Goal: Task Accomplishment & Management: Manage account settings

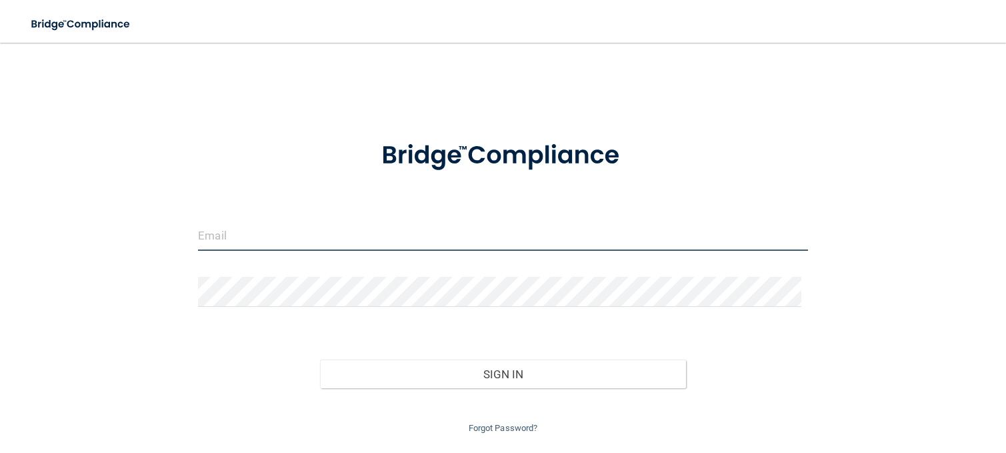
drag, startPoint x: 336, startPoint y: 227, endPoint x: 330, endPoint y: 238, distance: 12.2
click at [335, 228] on input "email" at bounding box center [503, 236] width 610 height 30
click at [259, 246] on input "[EMAIL_ADDRESS][DOMAIN_NAME]" at bounding box center [503, 236] width 610 height 30
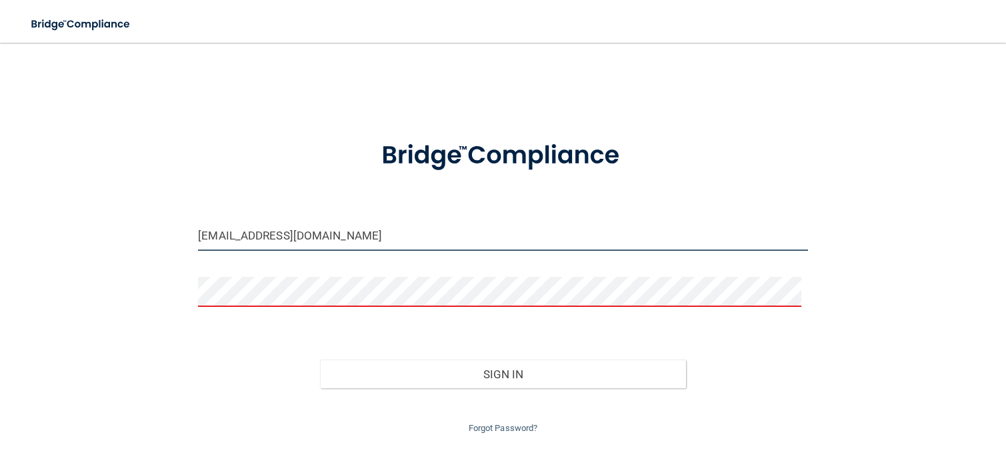
drag, startPoint x: 238, startPoint y: 233, endPoint x: 399, endPoint y: 234, distance: 161.4
click at [399, 234] on input "[EMAIL_ADDRESS][DOMAIN_NAME]" at bounding box center [503, 236] width 610 height 30
type input "[EMAIL_ADDRESS][DOMAIN_NAME]"
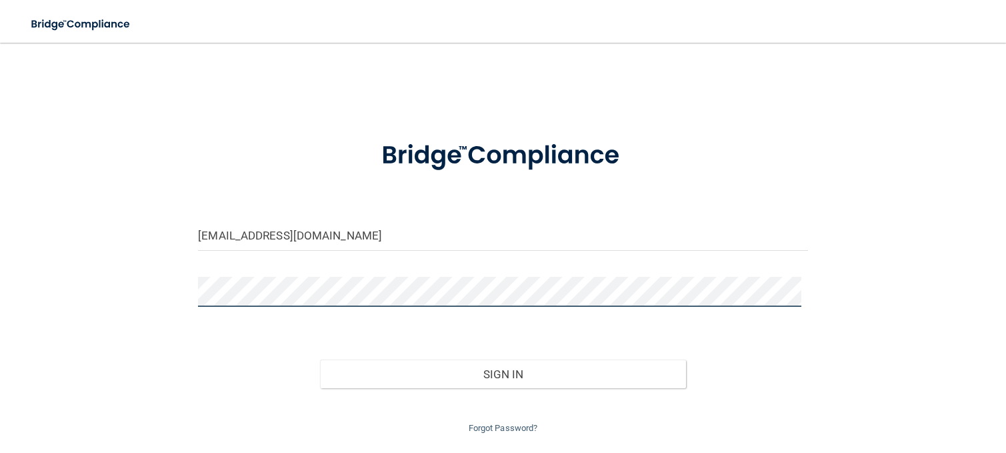
click at [320, 359] on button "Sign In" at bounding box center [503, 373] width 366 height 29
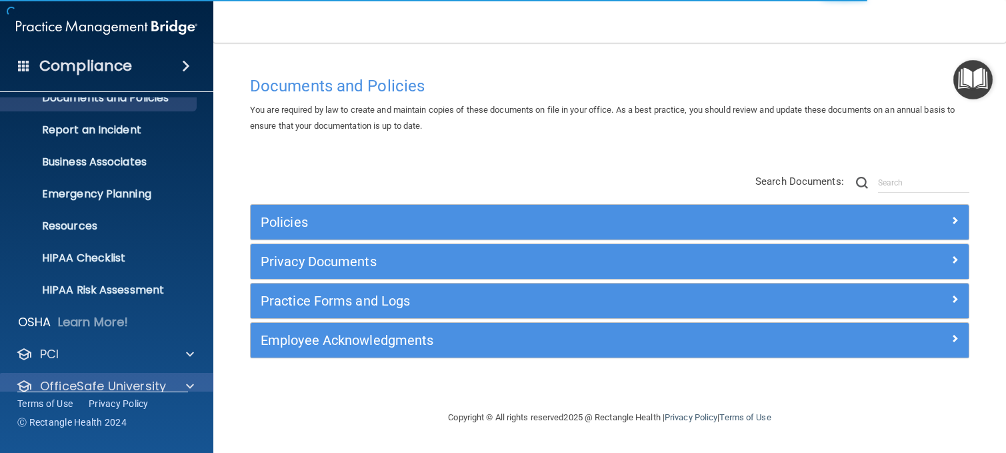
scroll to position [101, 0]
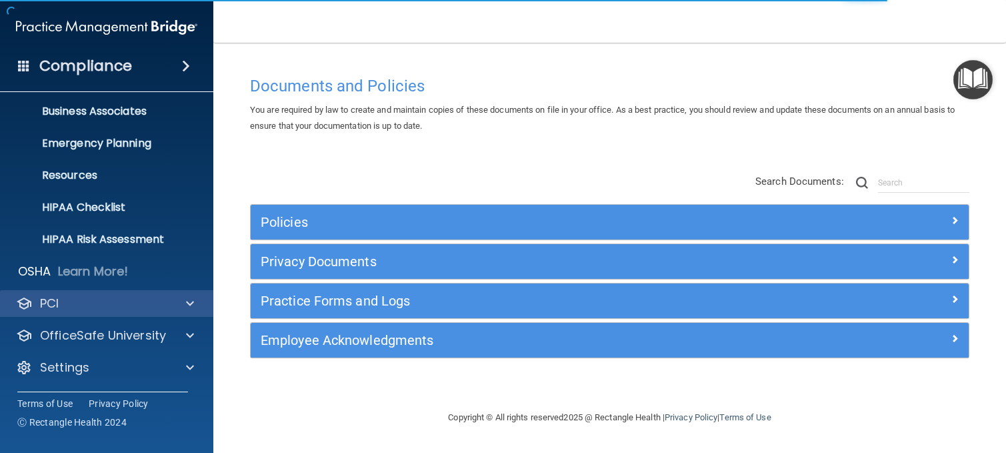
click at [89, 311] on div "PCI" at bounding box center [107, 303] width 214 height 27
click at [185, 301] on div at bounding box center [187, 303] width 33 height 16
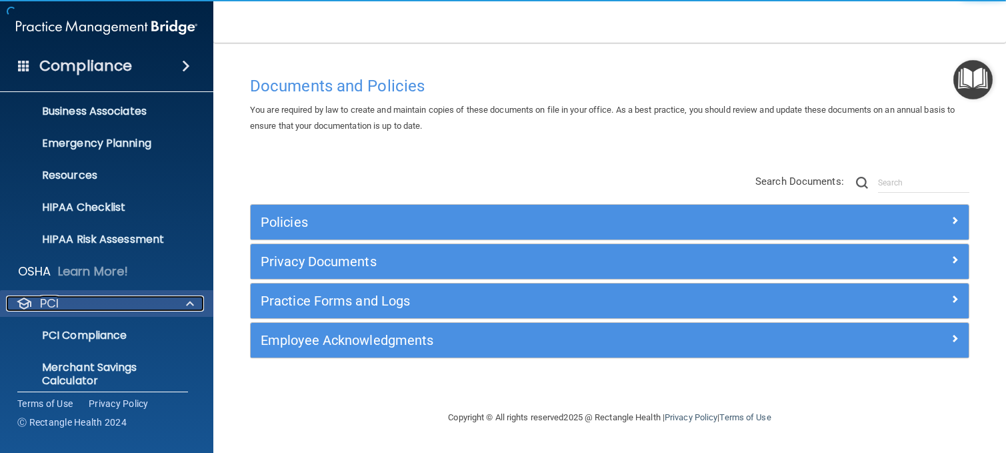
click at [186, 303] on span at bounding box center [190, 303] width 8 height 16
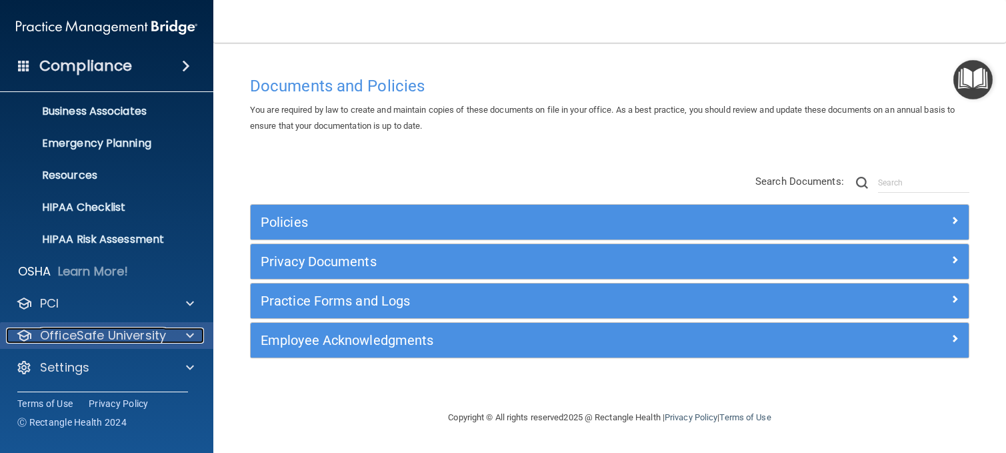
click at [163, 338] on p "OfficeSafe University" at bounding box center [103, 335] width 126 height 16
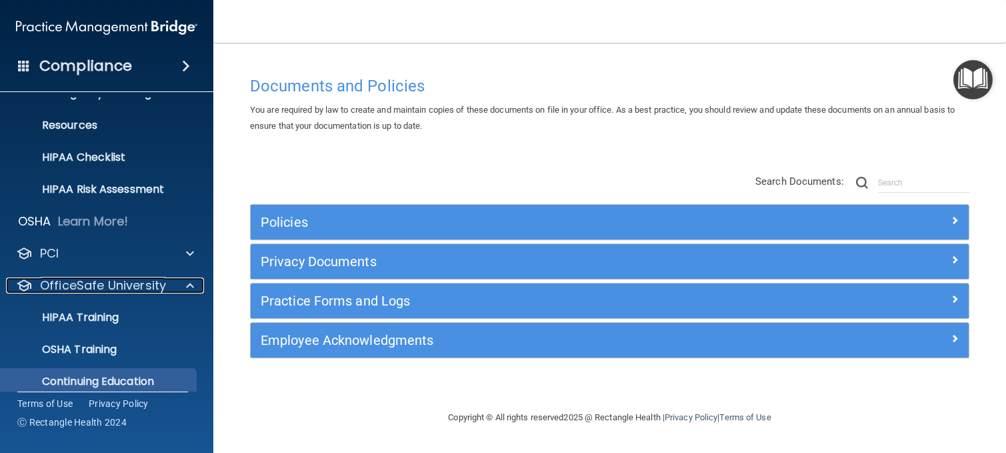
scroll to position [197, 0]
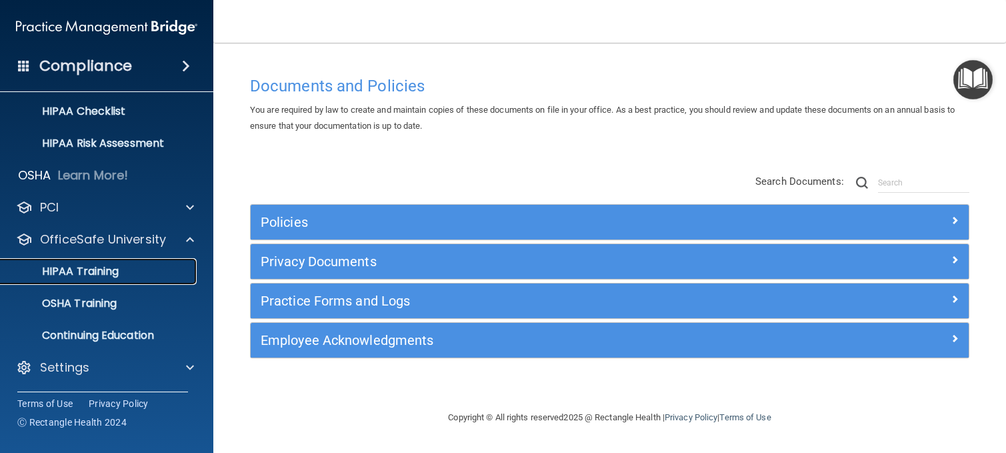
click at [109, 270] on p "HIPAA Training" at bounding box center [64, 271] width 110 height 13
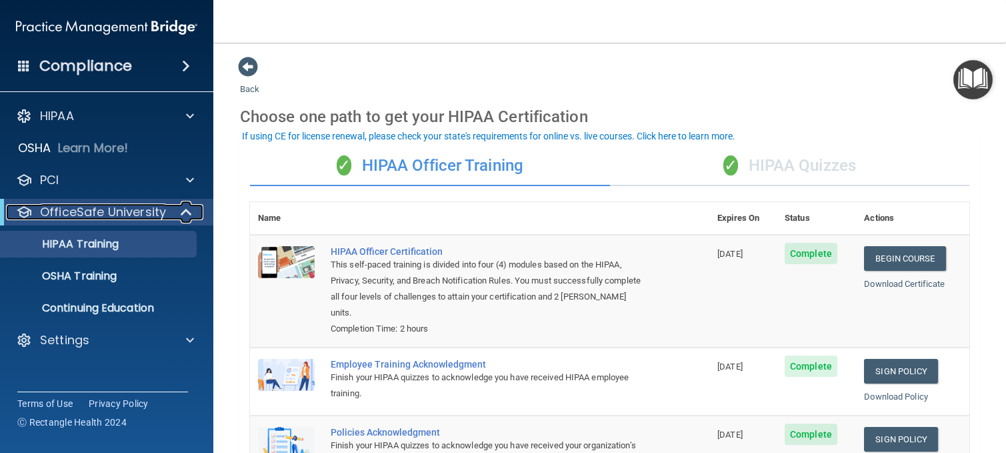
click at [186, 213] on span at bounding box center [187, 212] width 11 height 16
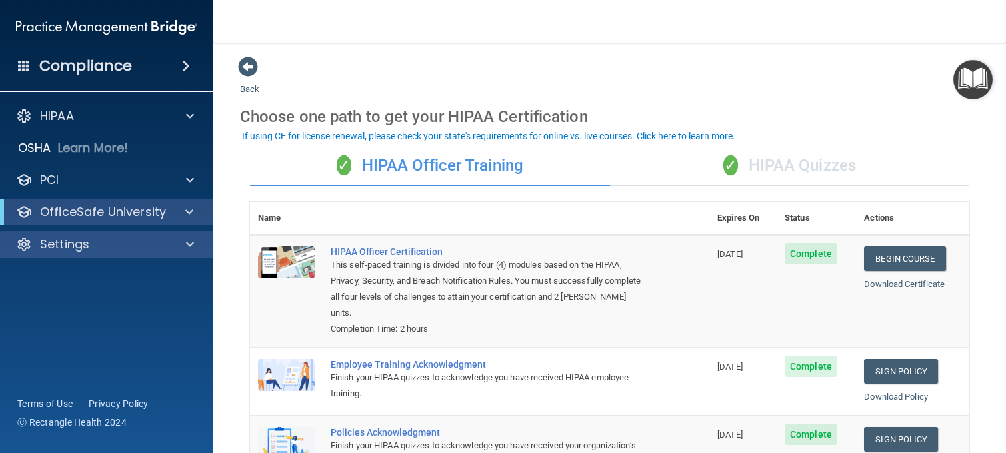
click at [168, 235] on div "Settings" at bounding box center [107, 244] width 214 height 27
click at [160, 247] on div "Settings" at bounding box center [88, 244] width 165 height 16
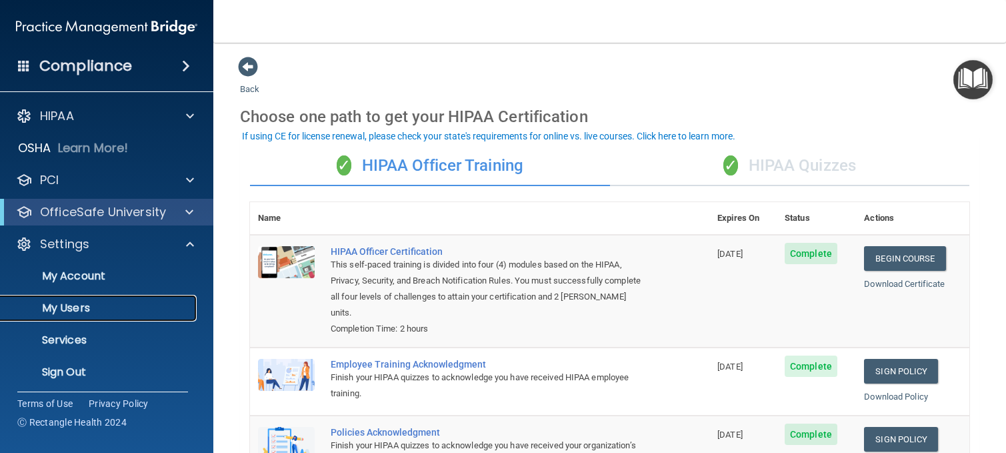
click at [83, 309] on p "My Users" at bounding box center [100, 307] width 182 height 13
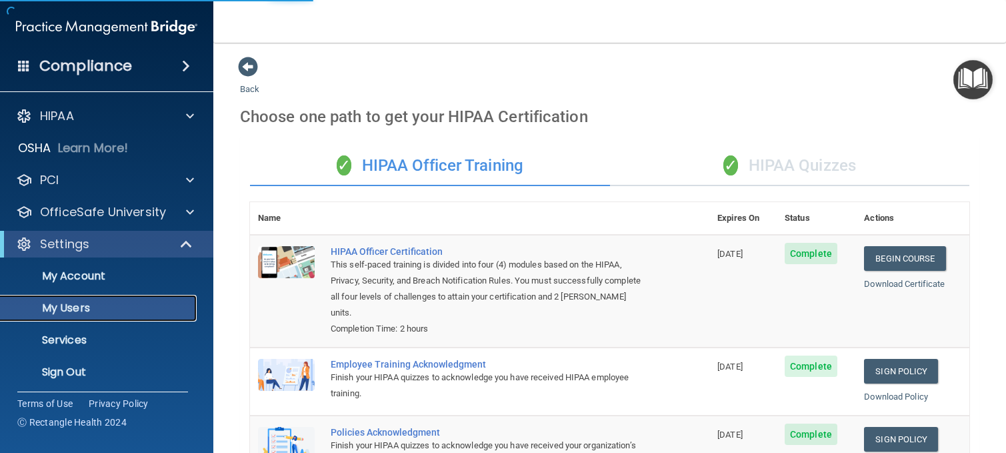
select select "20"
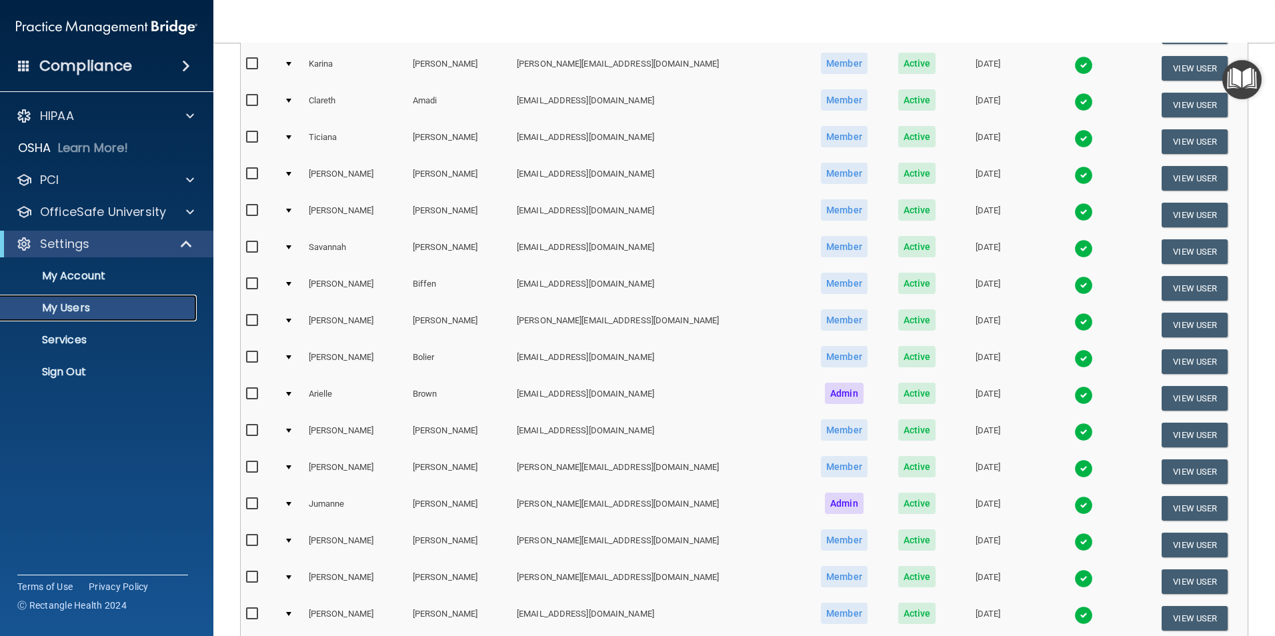
scroll to position [467, 0]
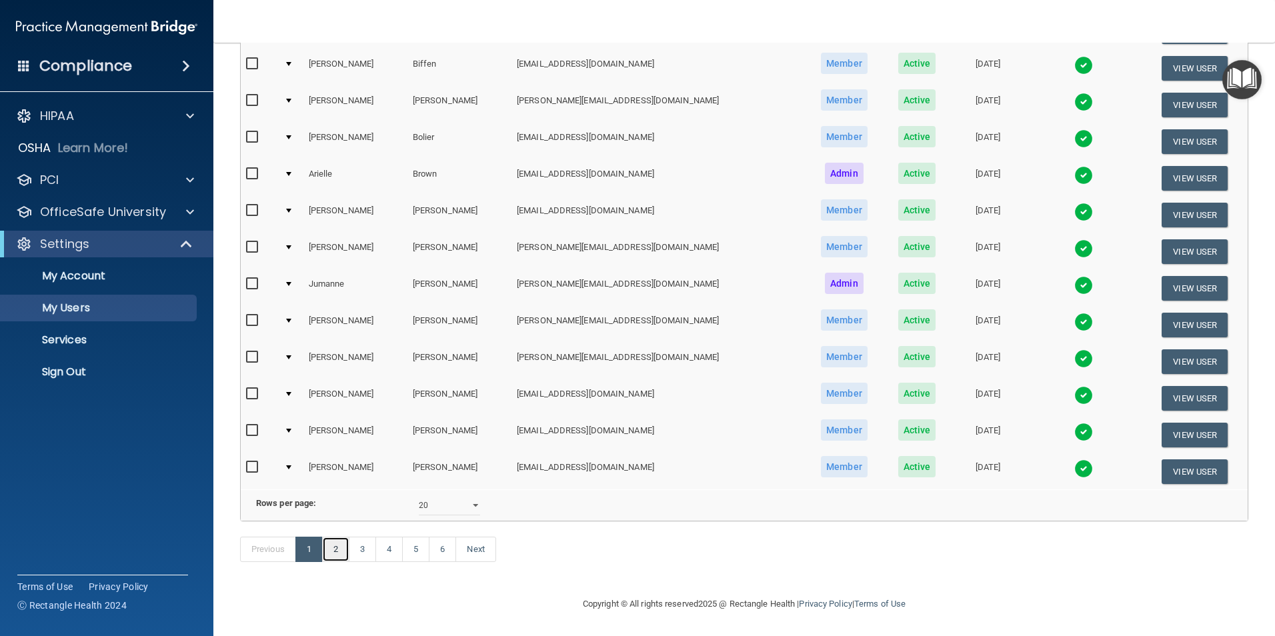
click at [335, 452] on link "2" at bounding box center [335, 549] width 27 height 25
select select "20"
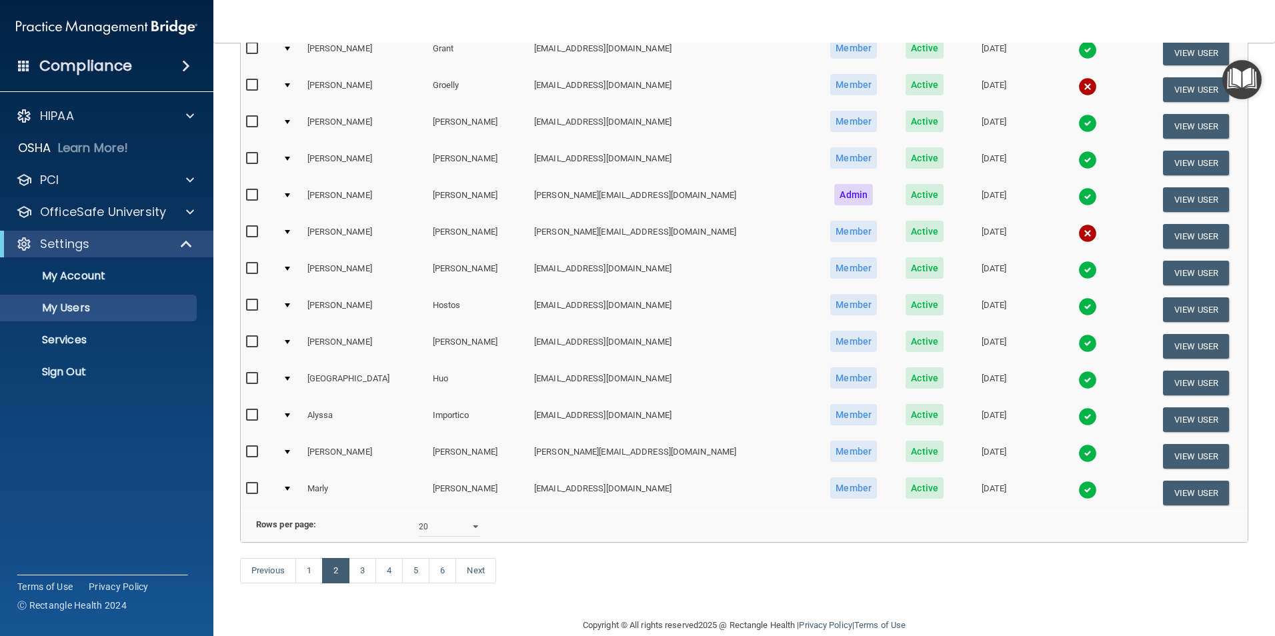
scroll to position [467, 0]
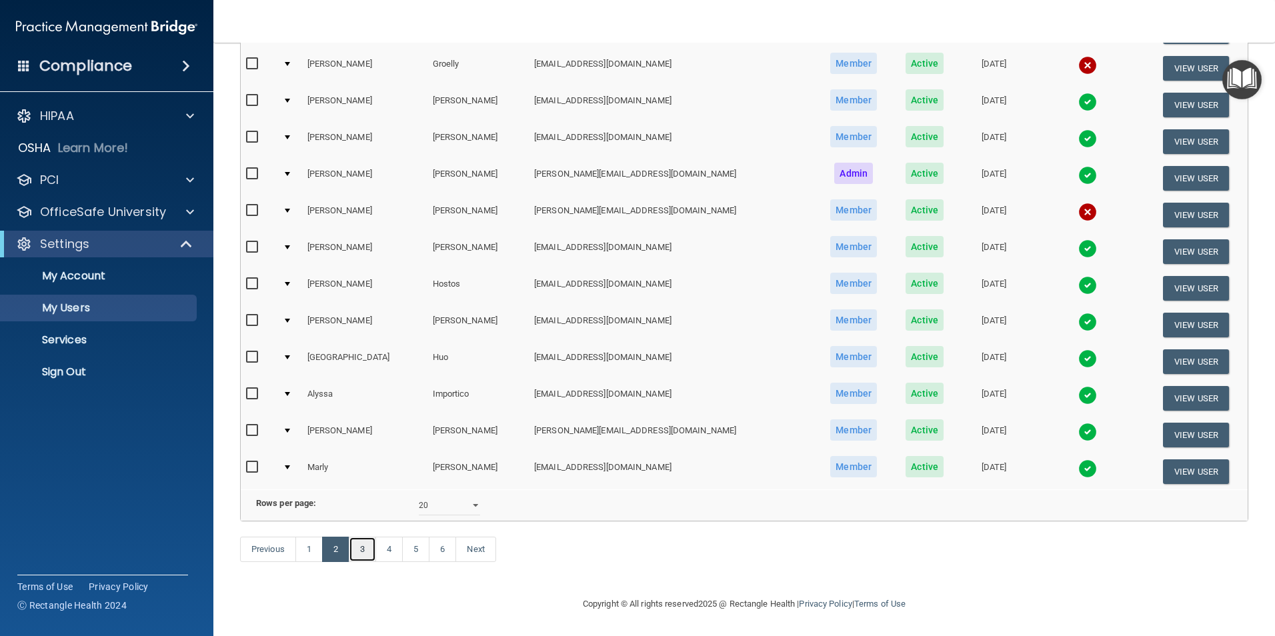
click at [367, 452] on link "3" at bounding box center [362, 549] width 27 height 25
select select "20"
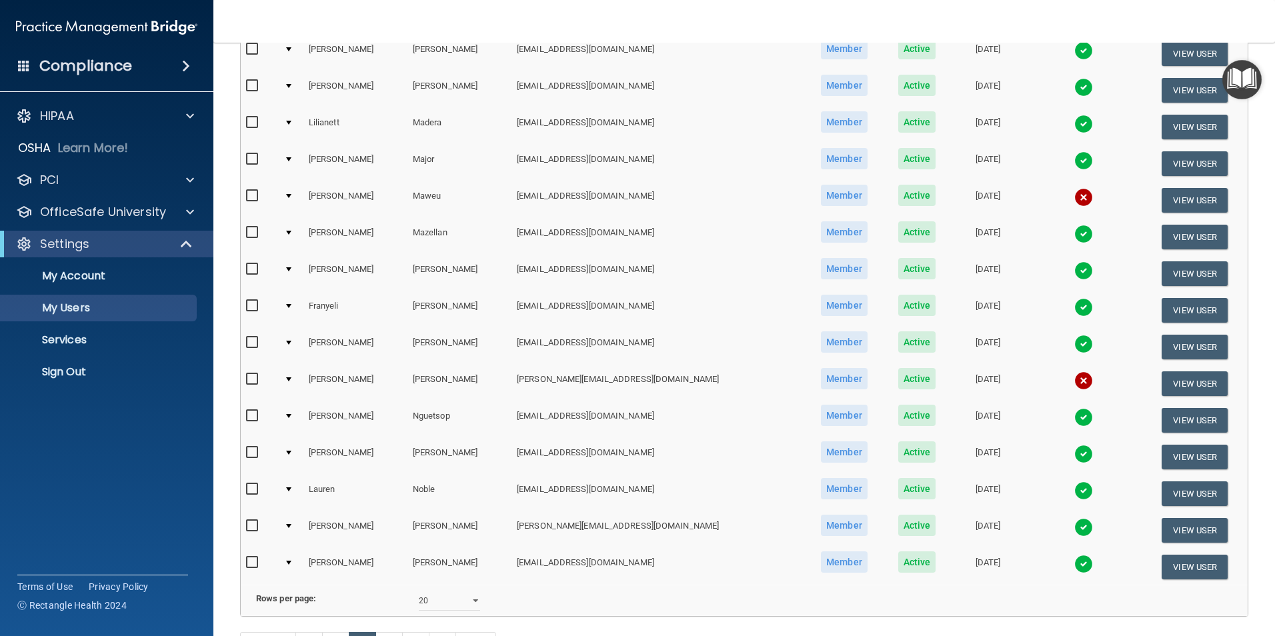
scroll to position [467, 0]
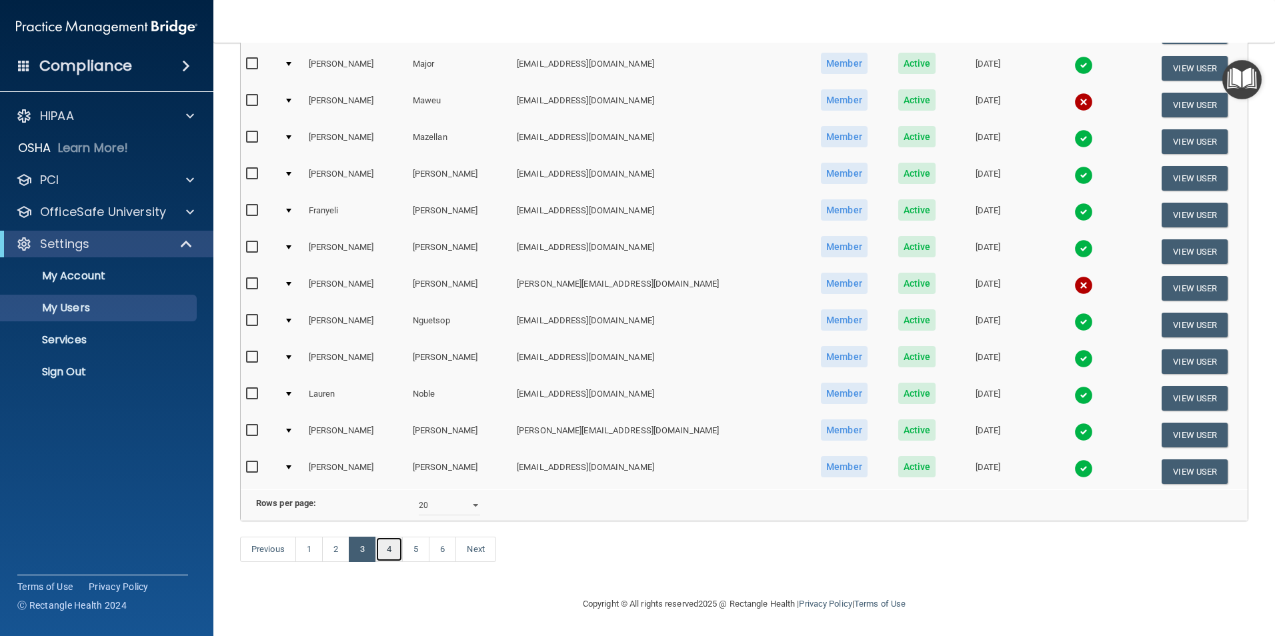
click at [395, 452] on link "4" at bounding box center [388, 549] width 27 height 25
select select "20"
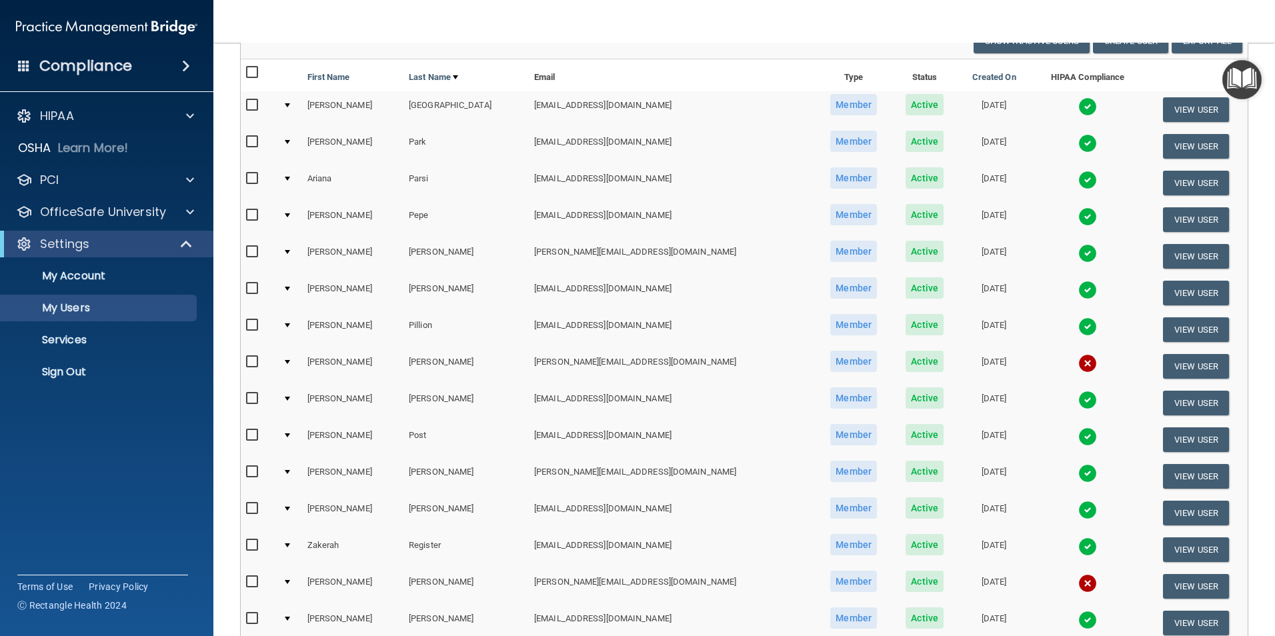
scroll to position [467, 0]
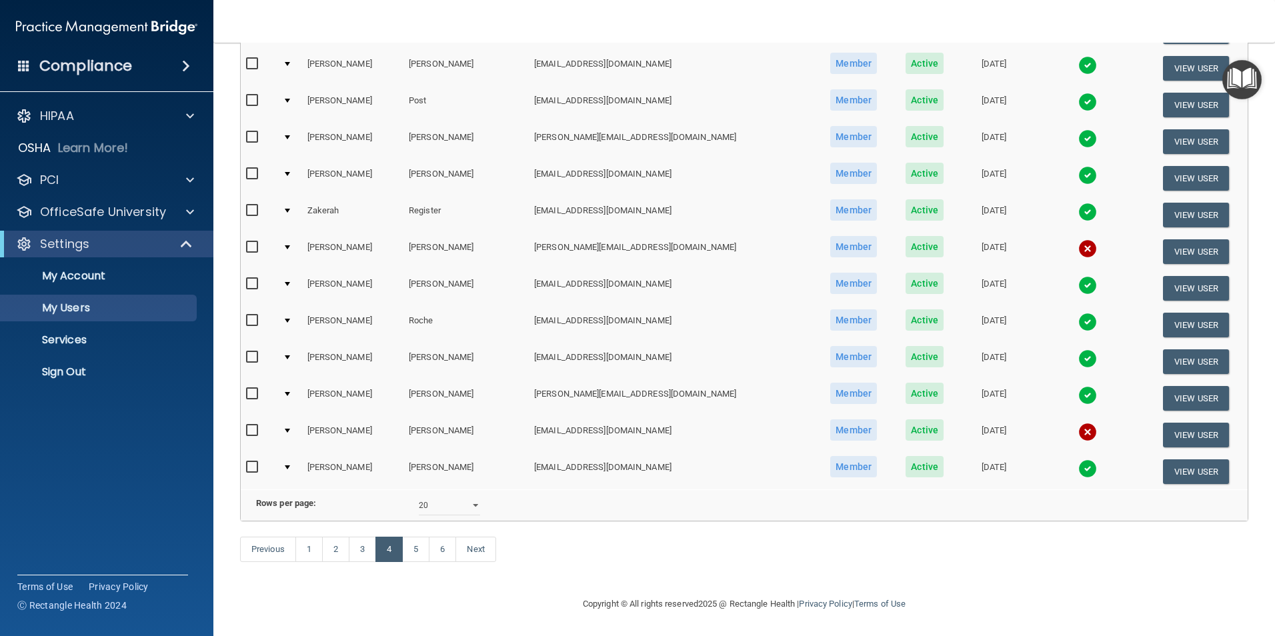
click at [290, 429] on div at bounding box center [287, 431] width 5 height 4
click at [295, 417] on td at bounding box center [289, 435] width 24 height 37
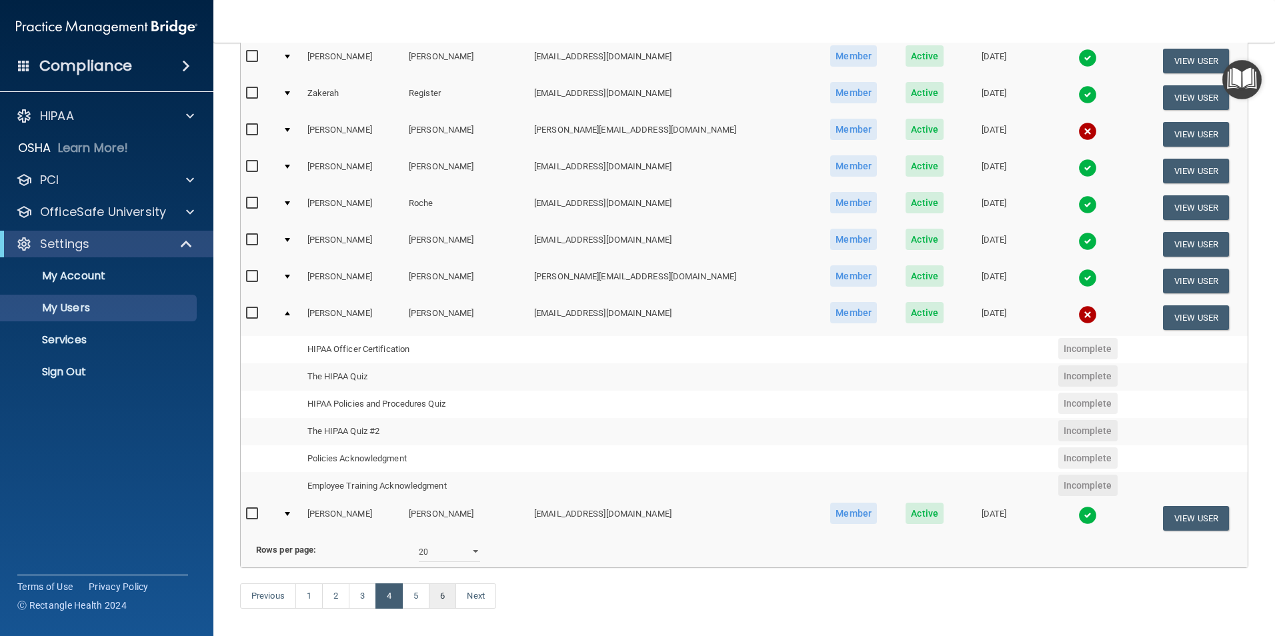
scroll to position [632, 0]
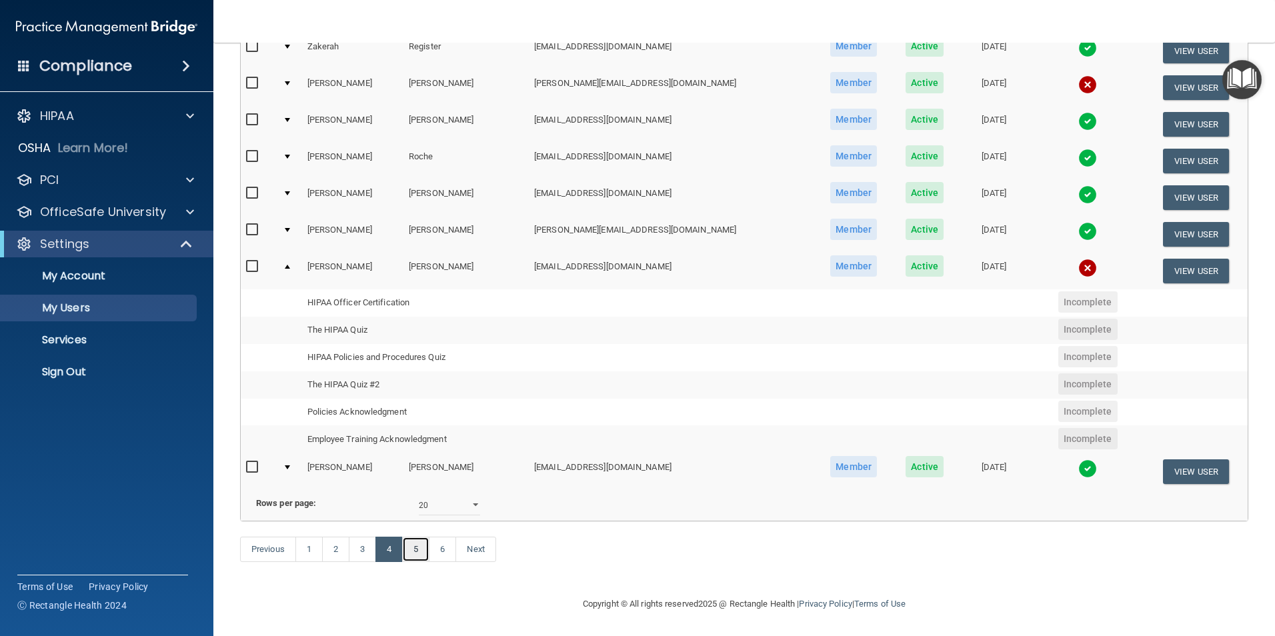
click at [421, 452] on link "5" at bounding box center [415, 549] width 27 height 25
select select "20"
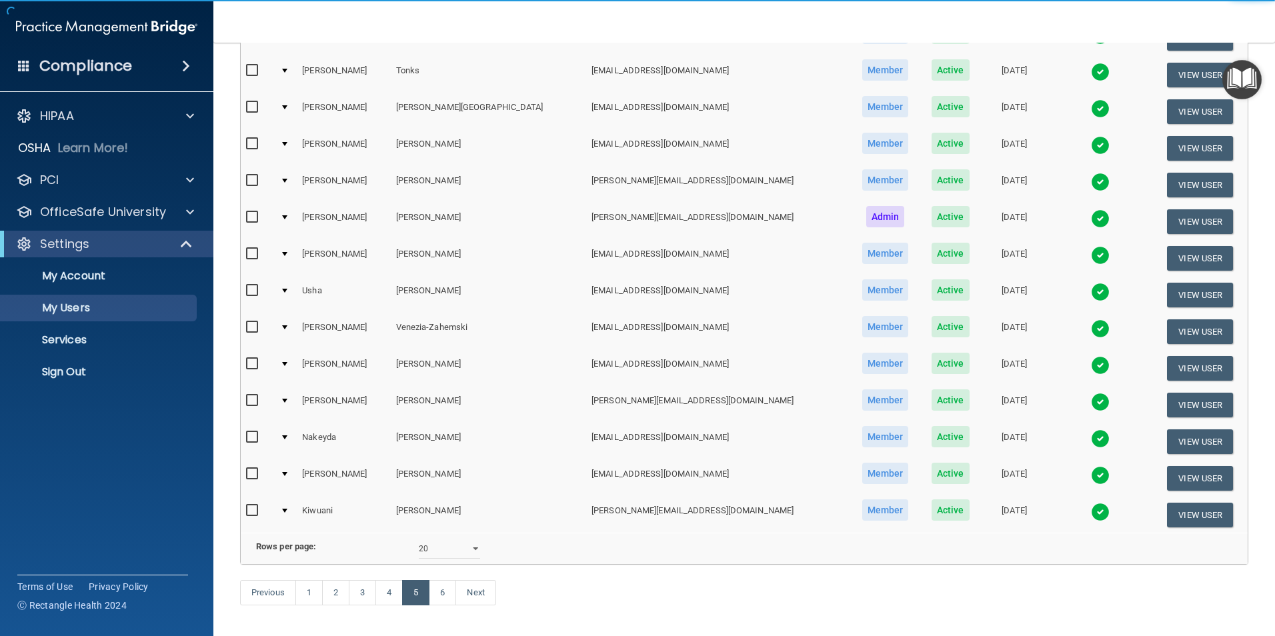
scroll to position [467, 0]
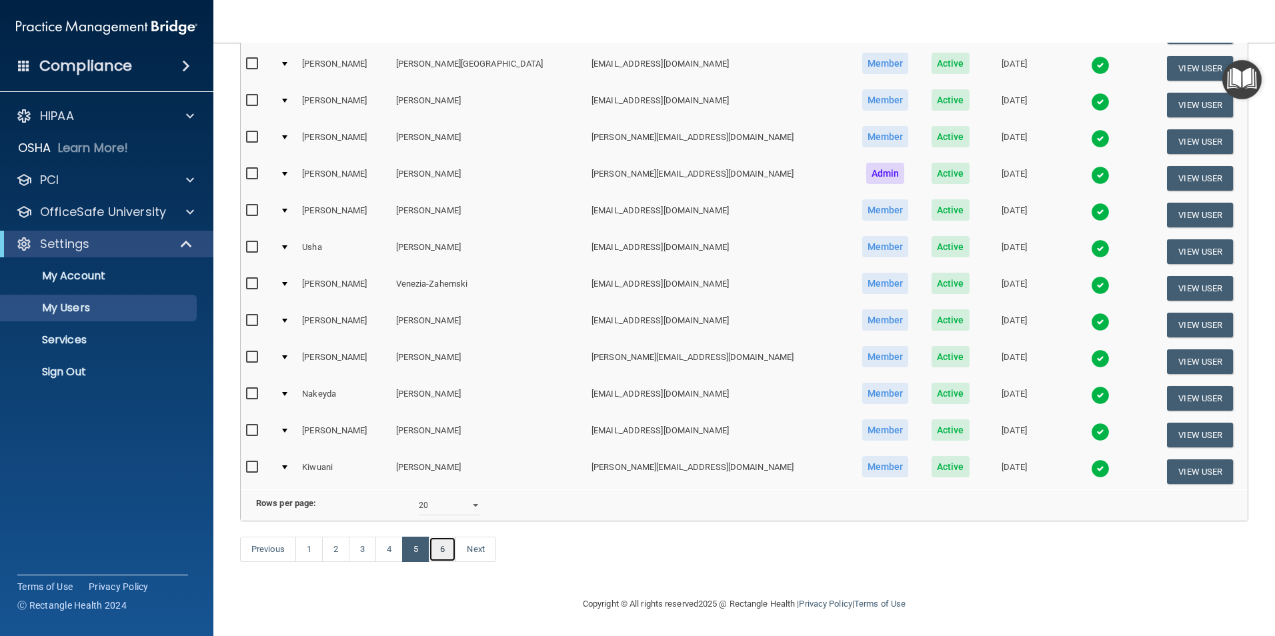
click at [447, 452] on link "6" at bounding box center [442, 549] width 27 height 25
select select "20"
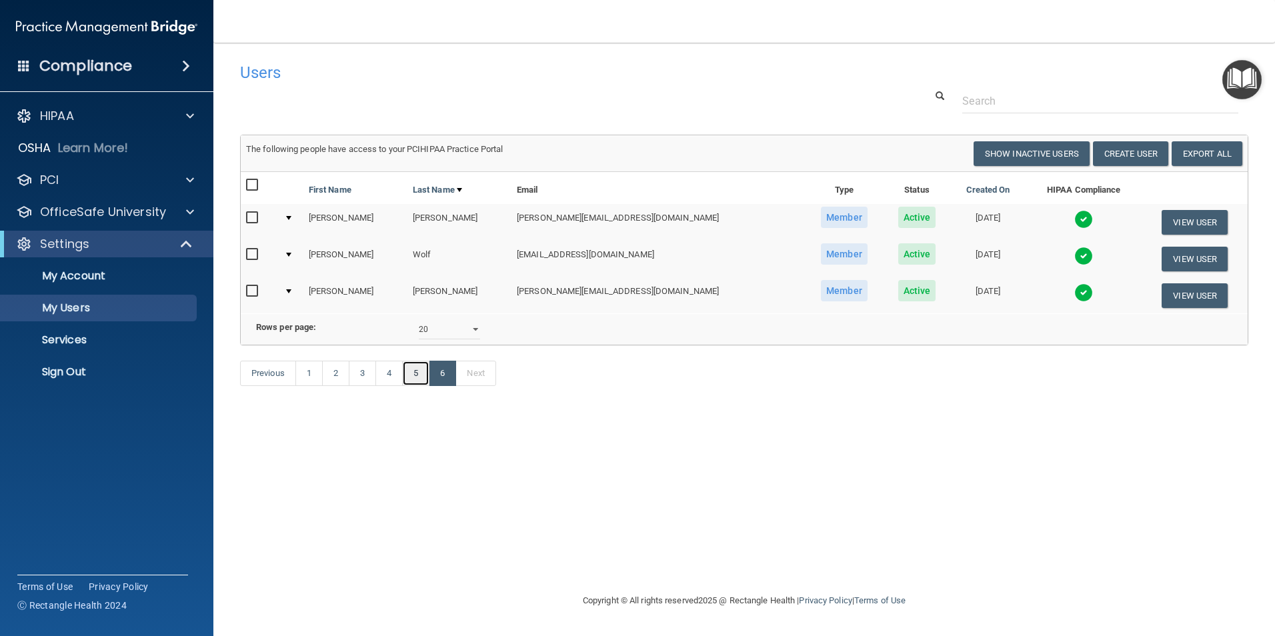
click at [415, 386] on link "5" at bounding box center [415, 373] width 27 height 25
click at [339, 386] on link "2" at bounding box center [335, 373] width 27 height 25
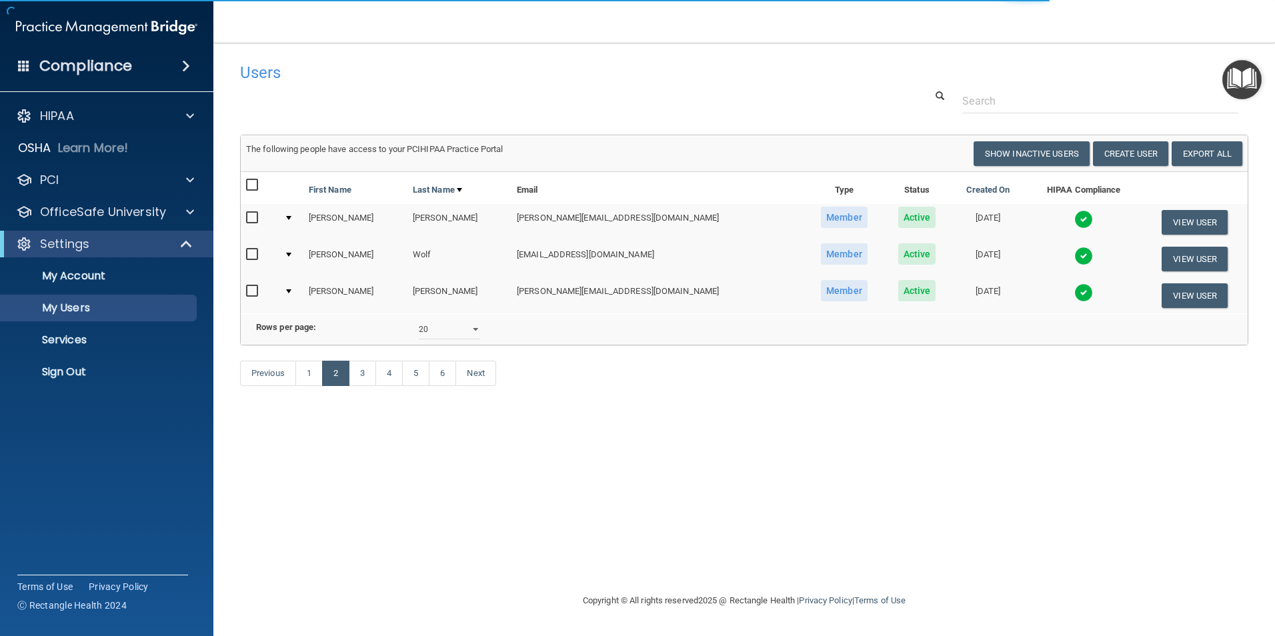
select select "20"
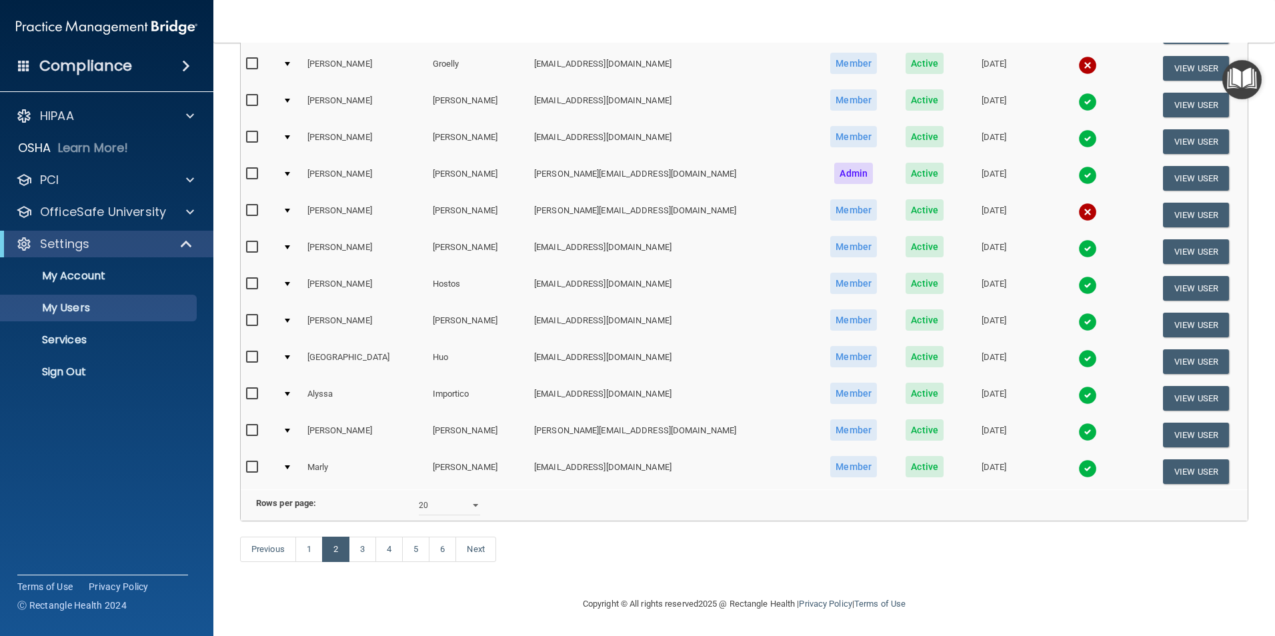
scroll to position [467, 0]
click at [369, 452] on link "3" at bounding box center [362, 549] width 27 height 25
select select "20"
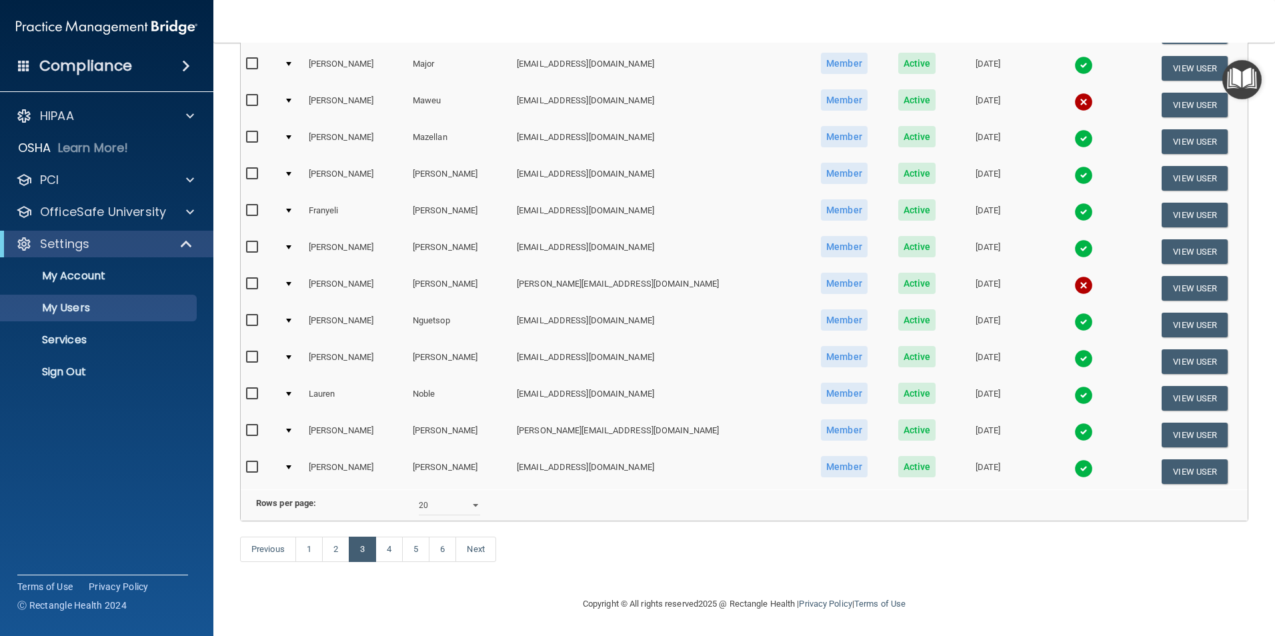
scroll to position [467, 0]
click at [396, 452] on link "4" at bounding box center [388, 549] width 27 height 25
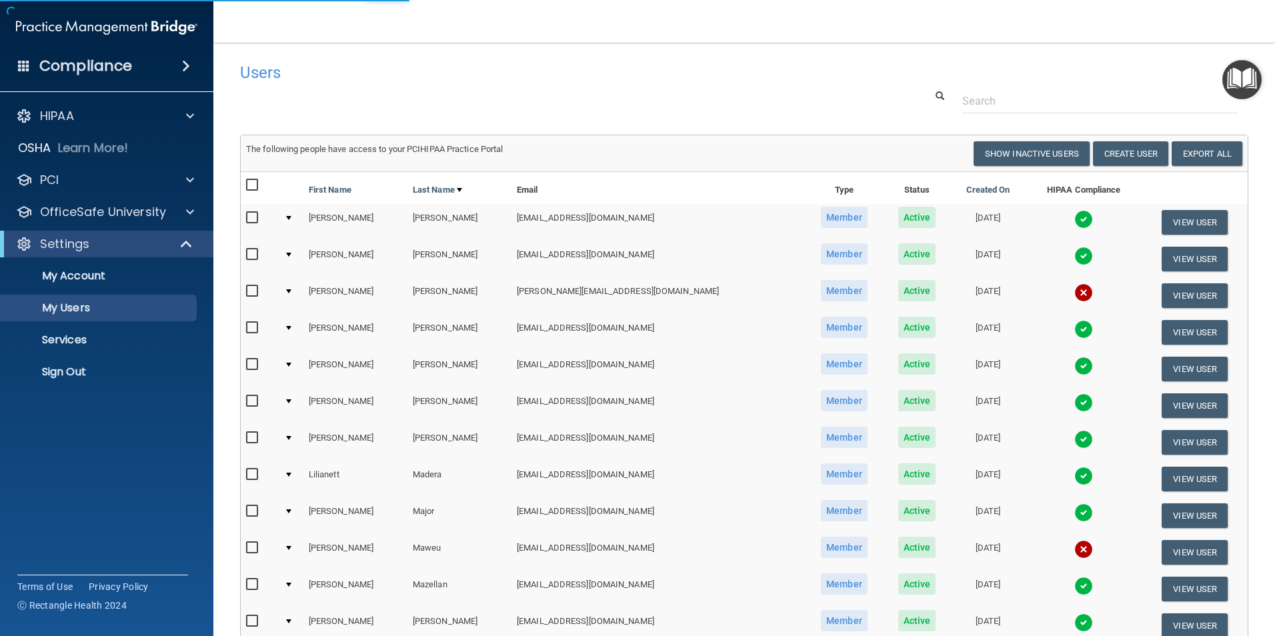
select select "20"
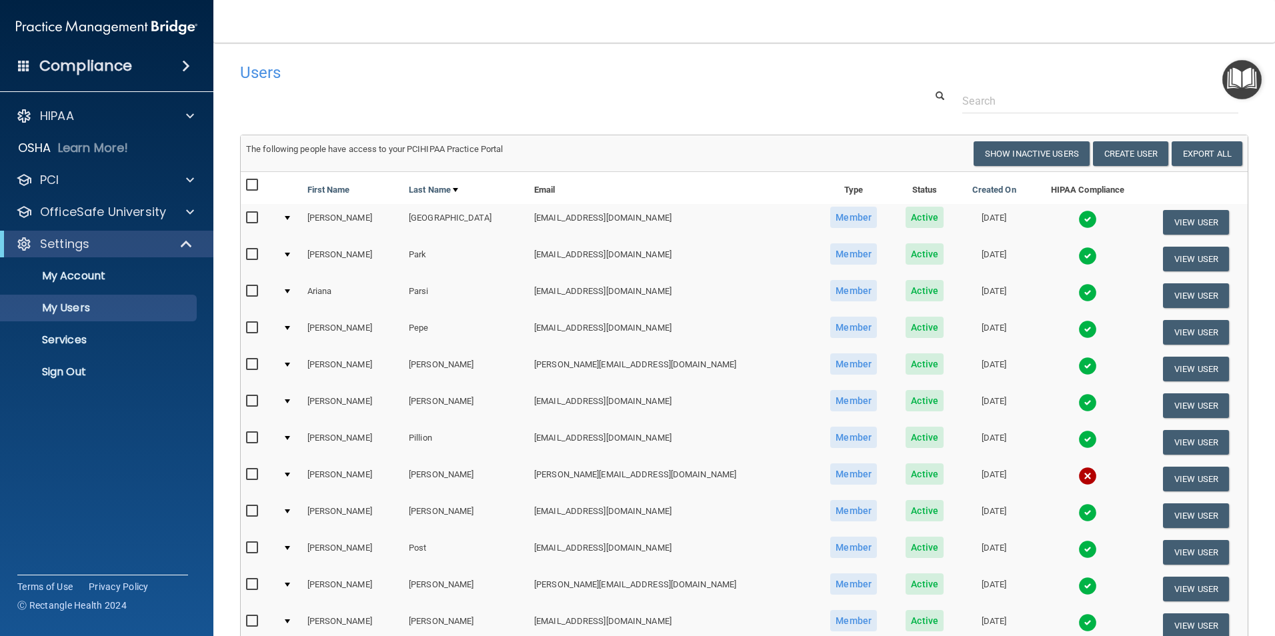
click at [293, 211] on td at bounding box center [289, 222] width 24 height 37
click at [290, 218] on div at bounding box center [287, 218] width 5 height 4
click at [295, 221] on td at bounding box center [289, 222] width 24 height 37
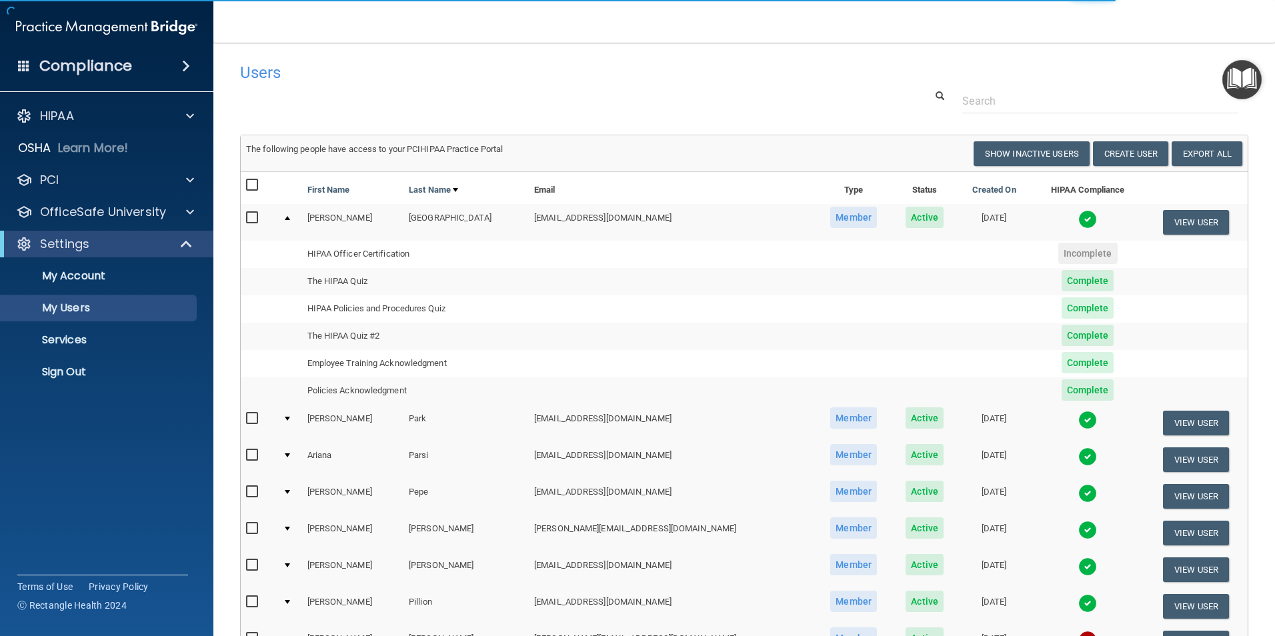
click at [295, 219] on td at bounding box center [289, 222] width 24 height 36
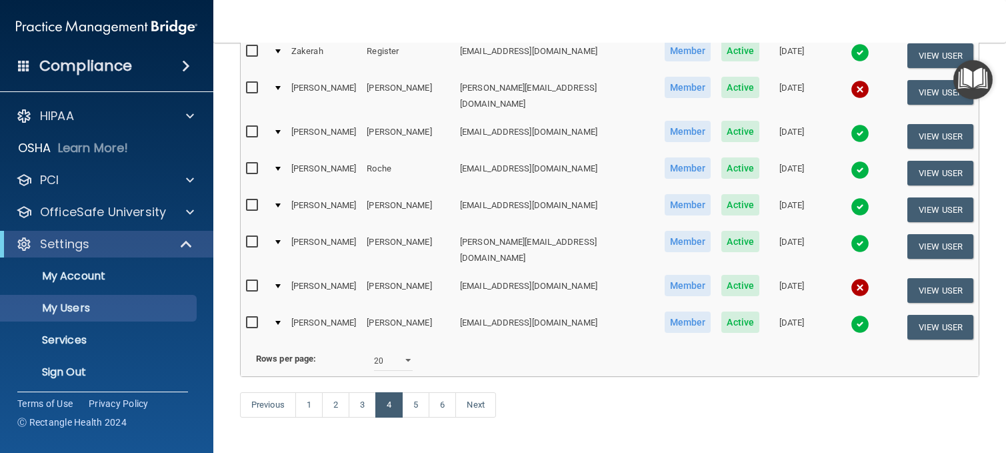
scroll to position [831, 0]
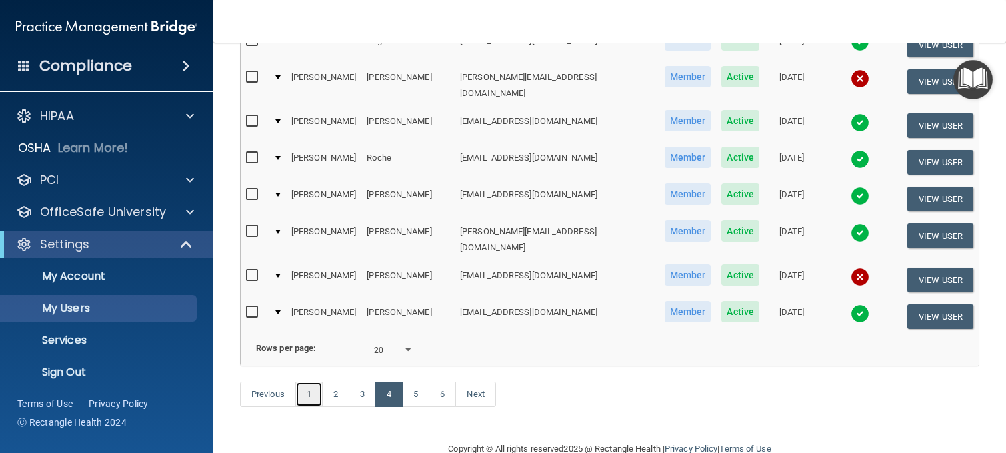
click at [307, 381] on link "1" at bounding box center [308, 393] width 27 height 25
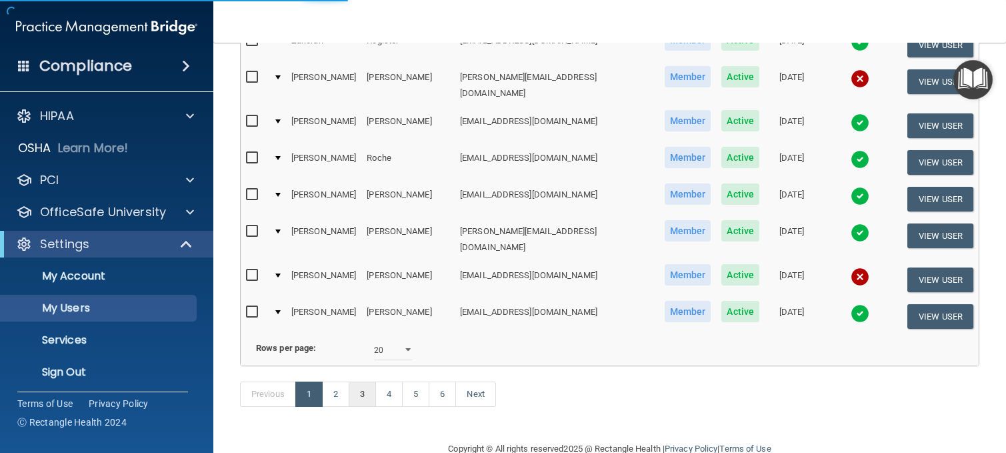
select select "20"
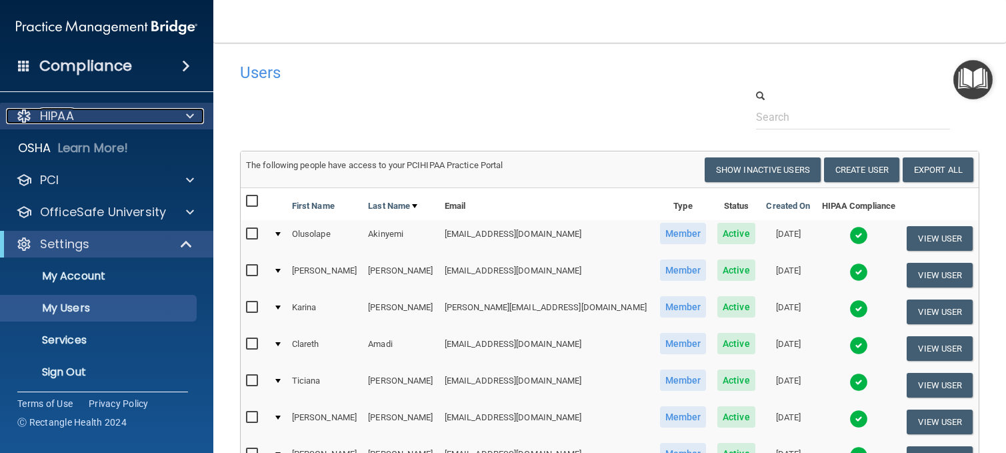
click at [175, 108] on div at bounding box center [187, 116] width 33 height 16
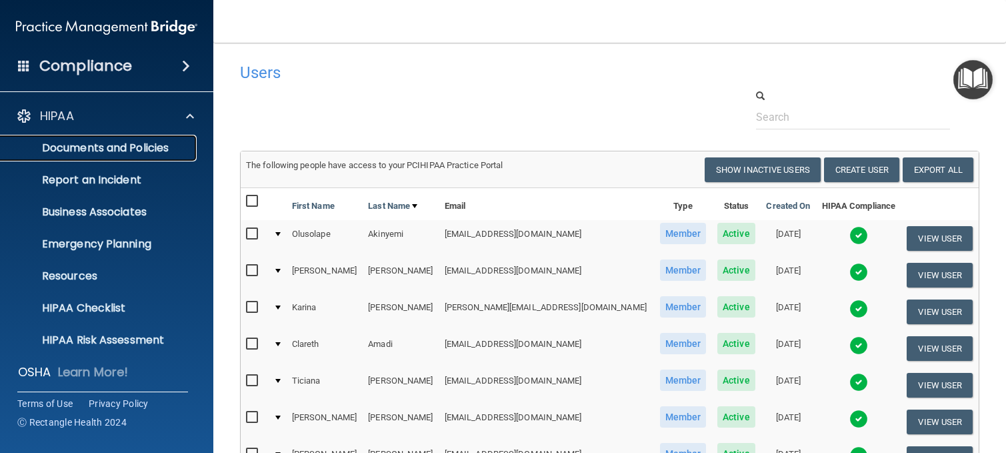
click at [138, 142] on p "Documents and Policies" at bounding box center [100, 147] width 182 height 13
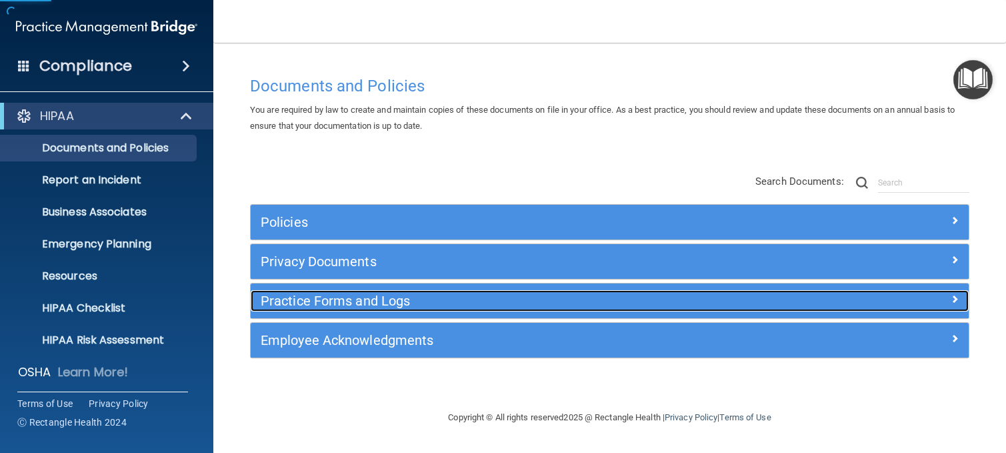
click at [349, 299] on h5 "Practice Forms and Logs" at bounding box center [520, 300] width 519 height 15
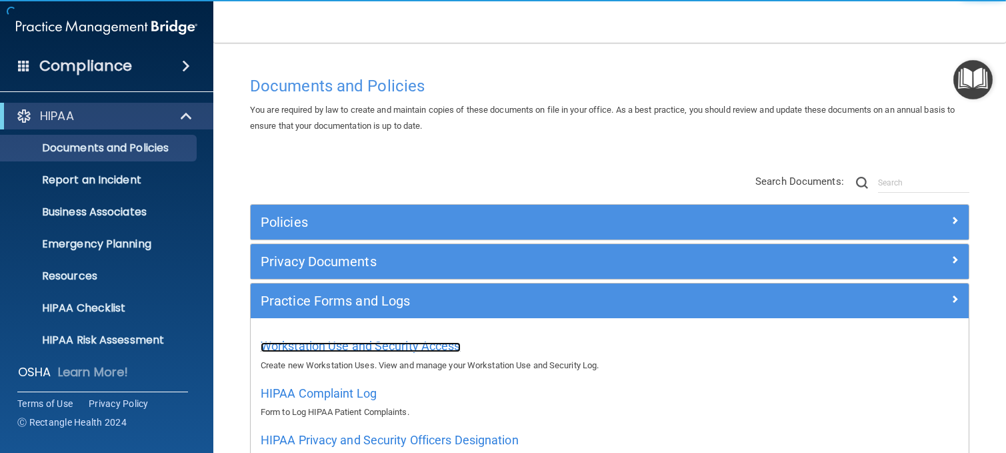
click at [347, 350] on span "Workstation Use and Security Access" at bounding box center [361, 346] width 200 height 14
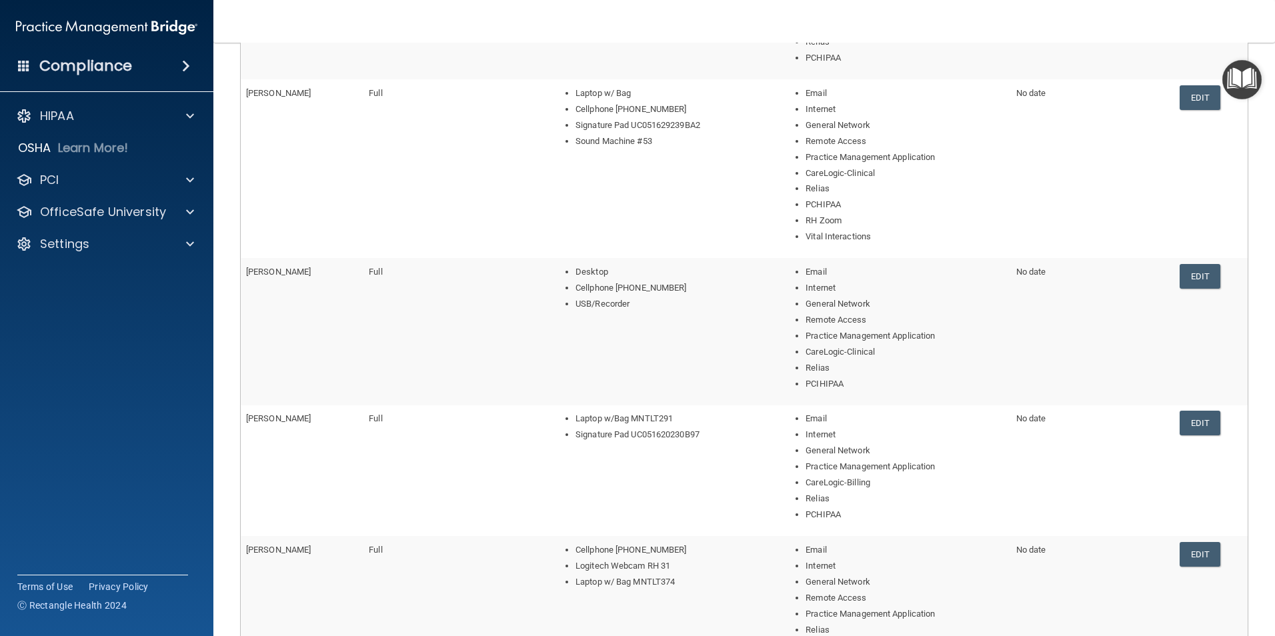
scroll to position [539, 0]
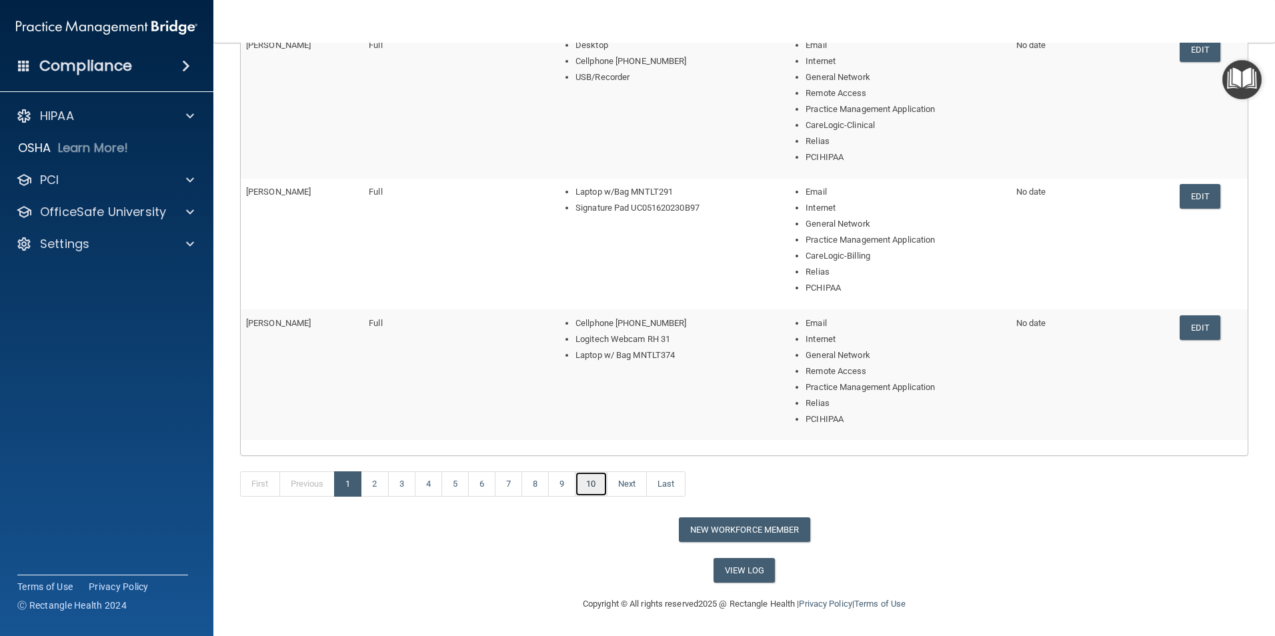
click at [597, 452] on link "10" at bounding box center [591, 483] width 32 height 25
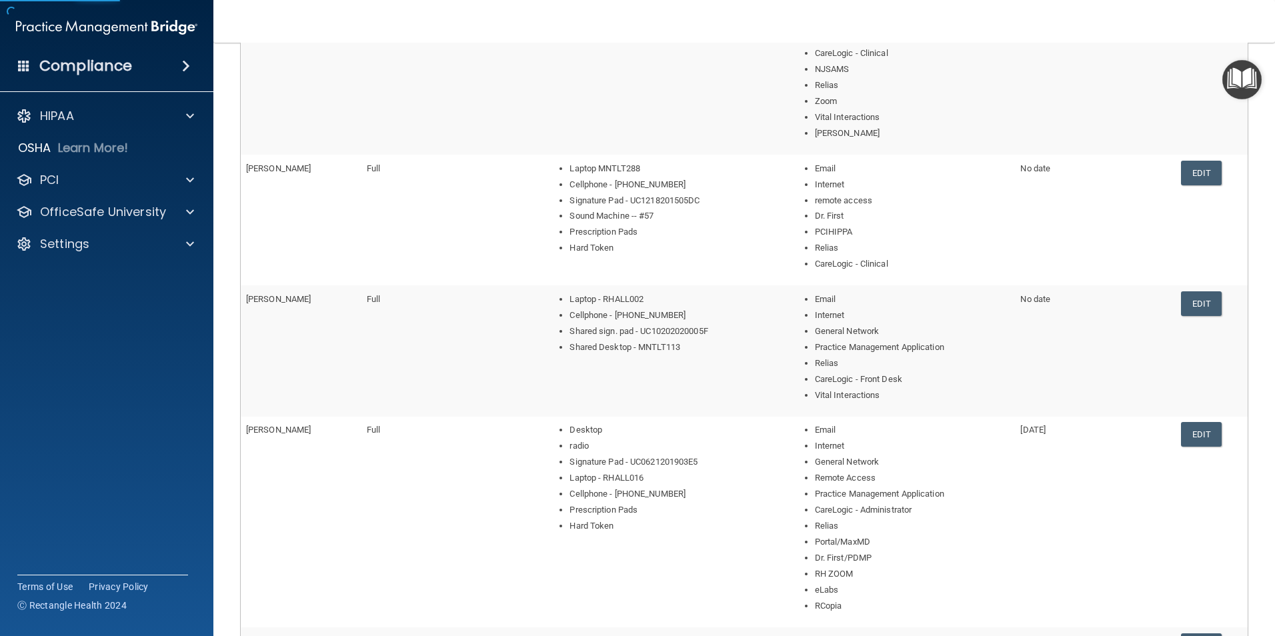
scroll to position [667, 0]
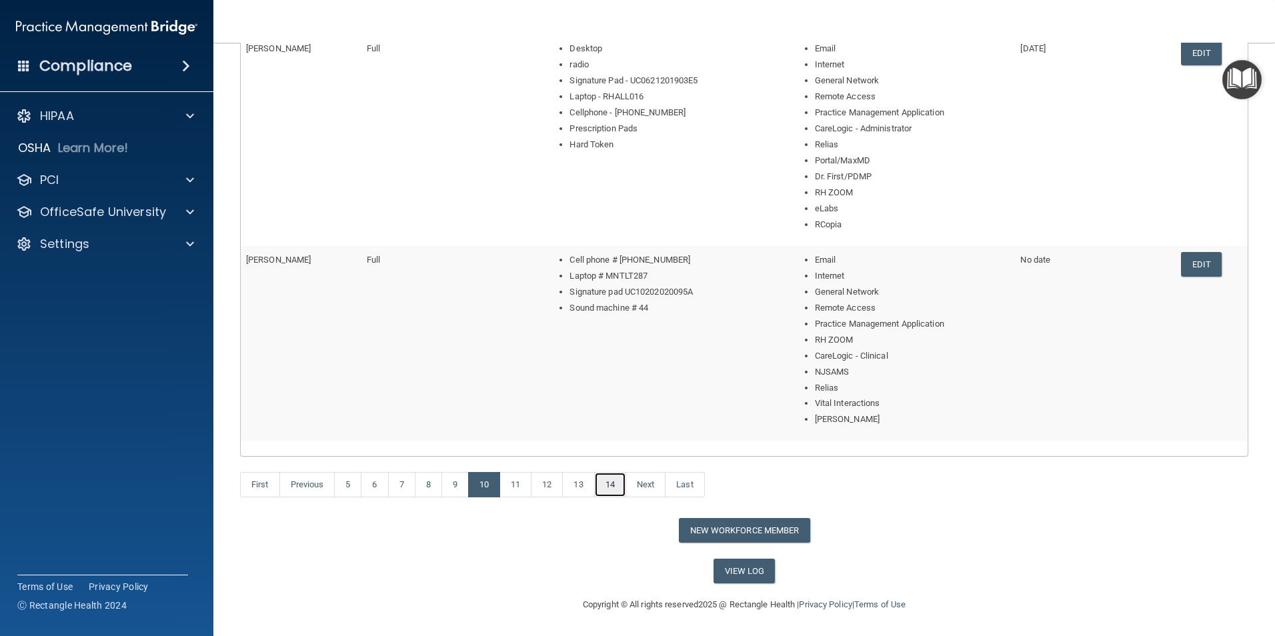
drag, startPoint x: 616, startPoint y: 487, endPoint x: 601, endPoint y: 533, distance: 48.5
click at [616, 452] on link "14" at bounding box center [610, 484] width 32 height 25
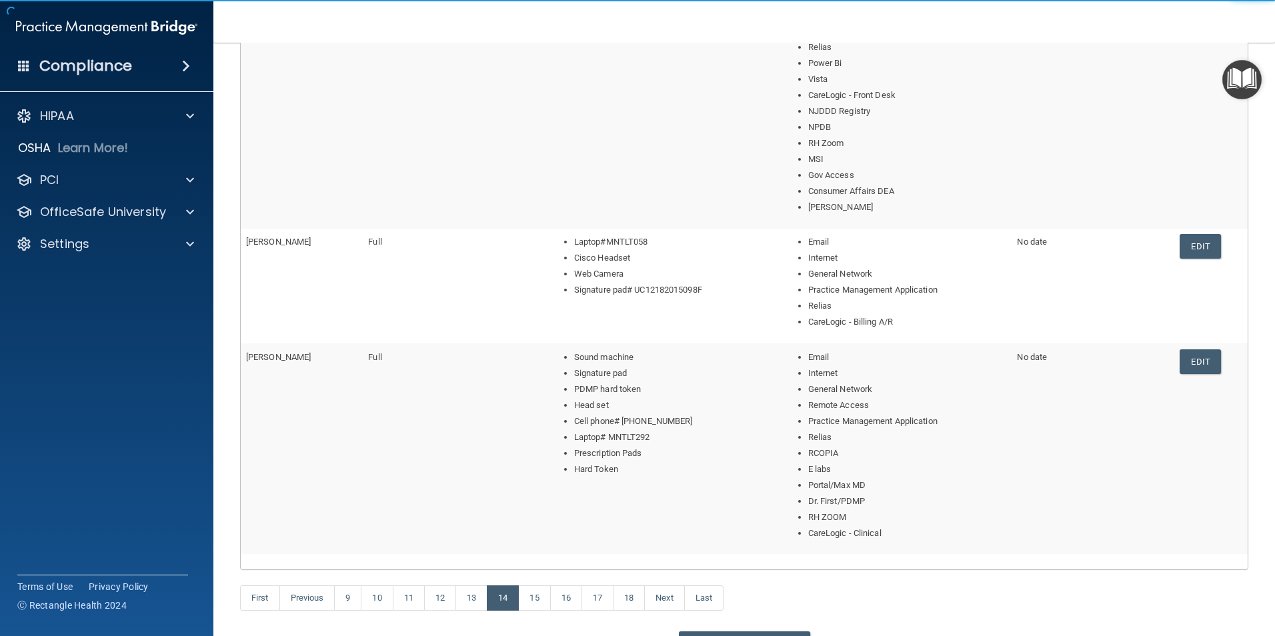
scroll to position [533, 0]
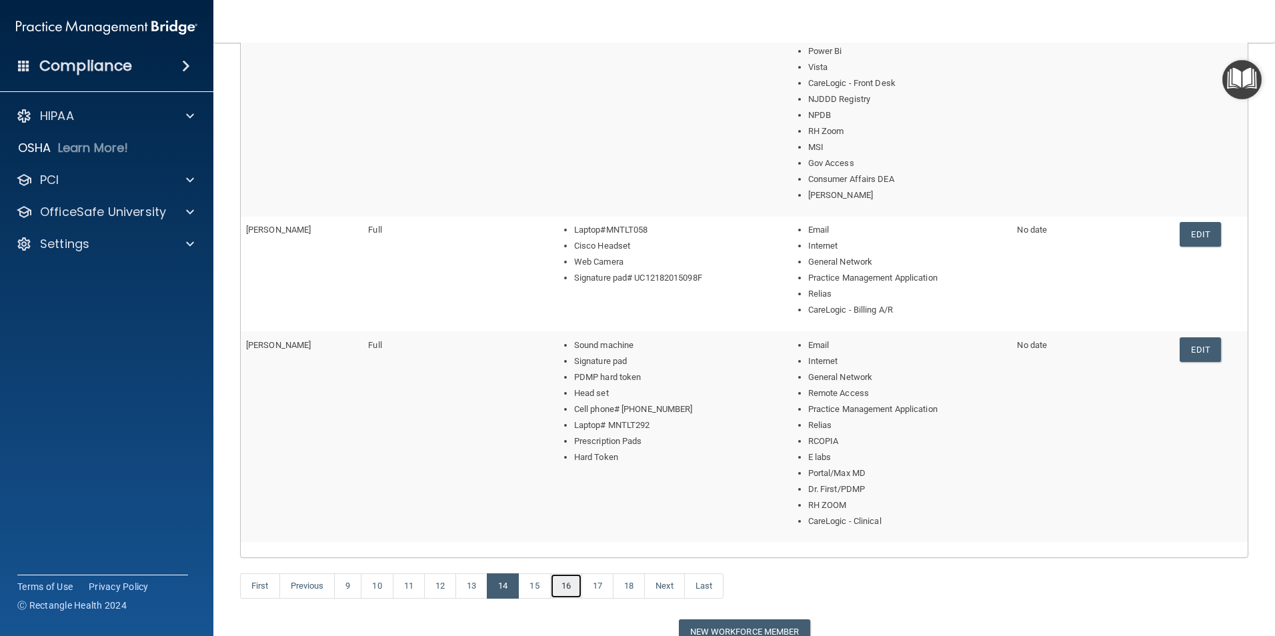
click at [581, 452] on link "16" at bounding box center [566, 585] width 32 height 25
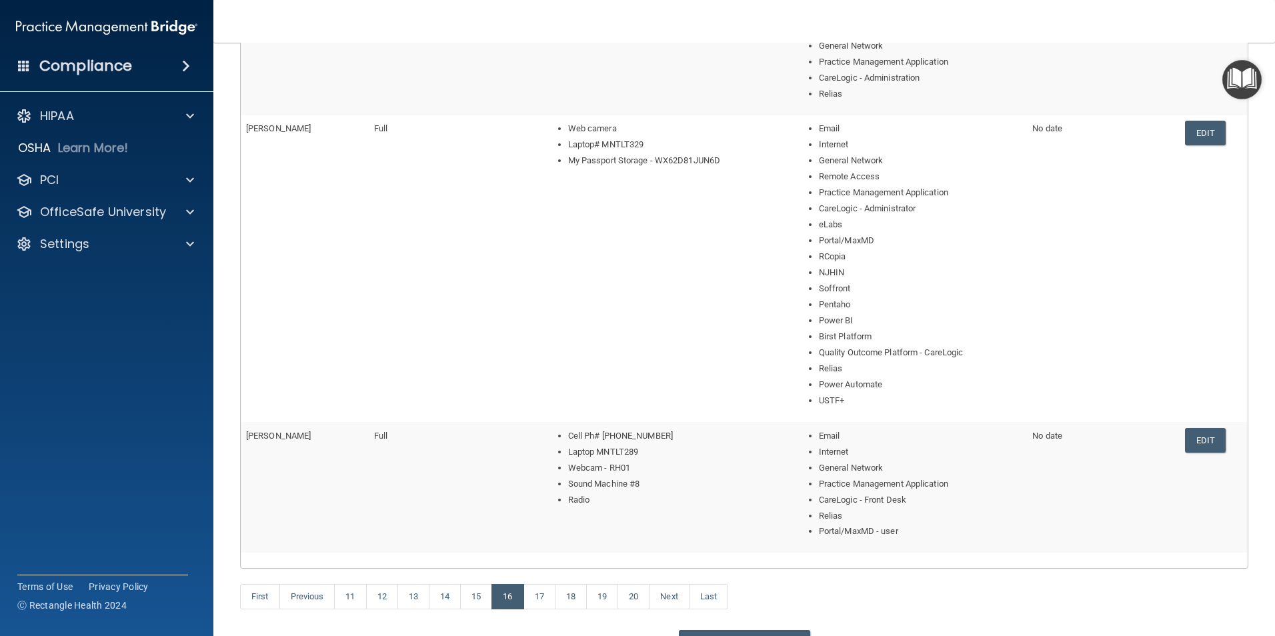
scroll to position [652, 0]
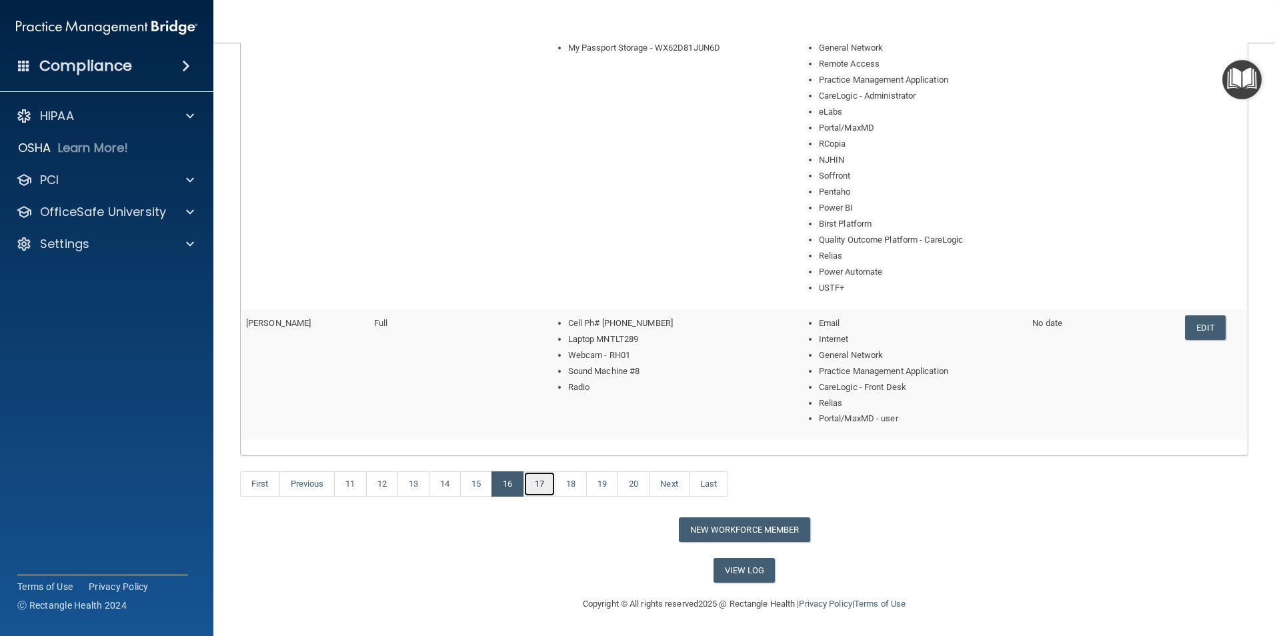
click at [545, 452] on link "17" at bounding box center [539, 483] width 32 height 25
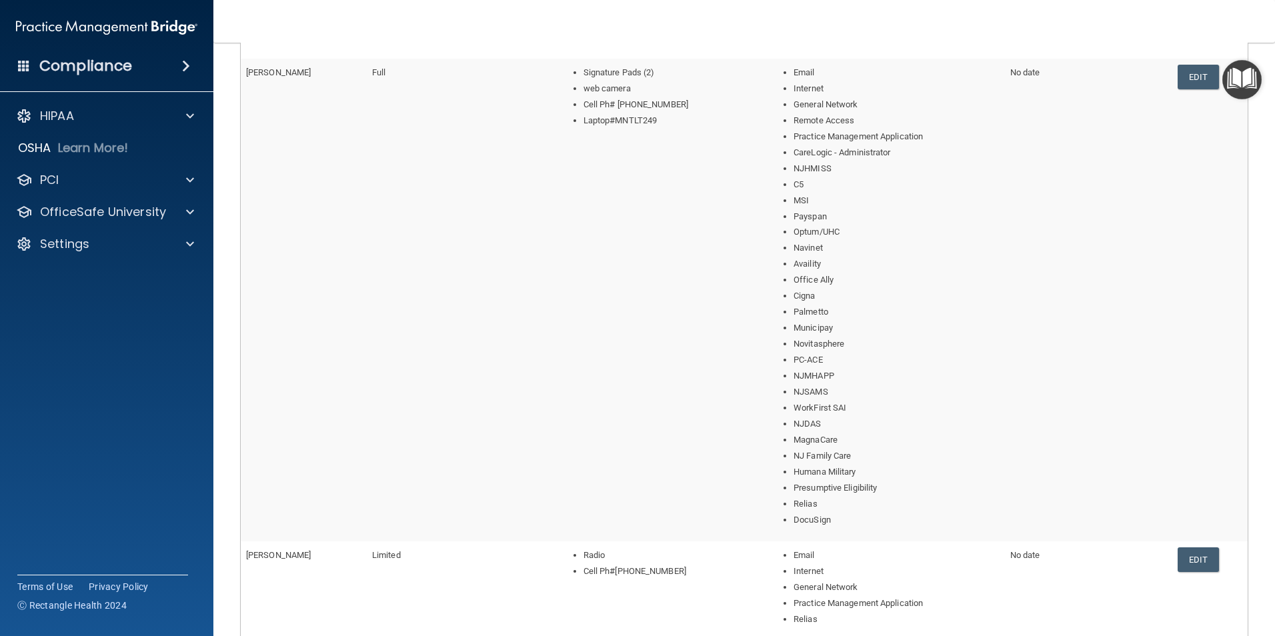
scroll to position [1000, 0]
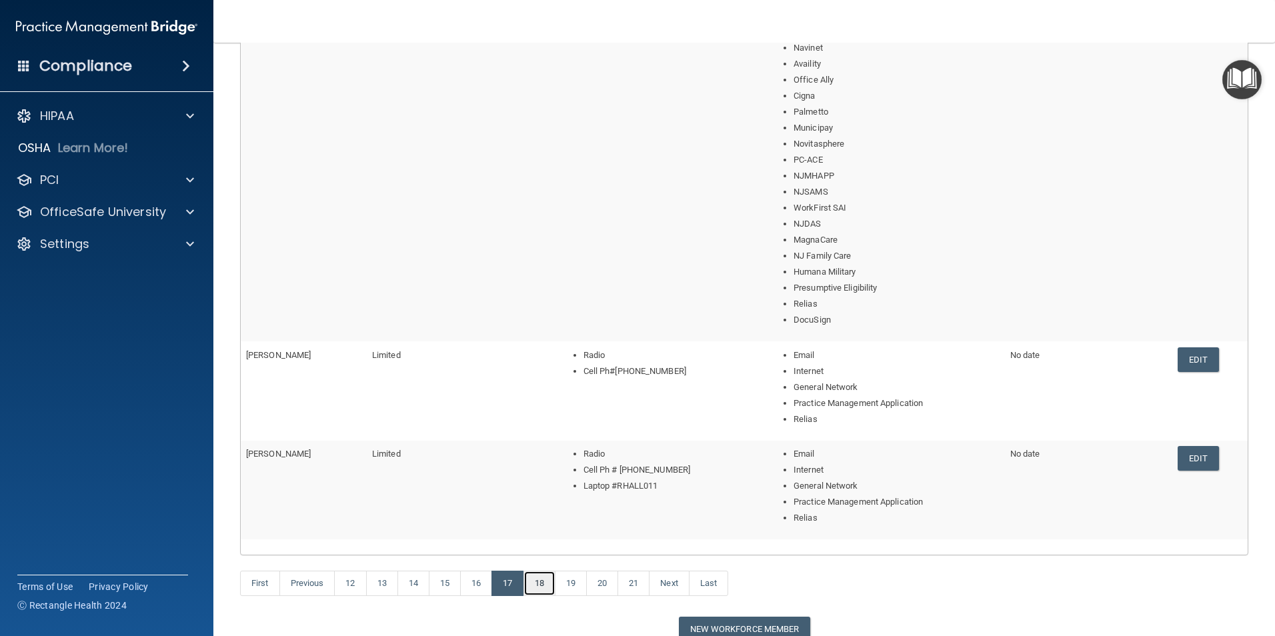
click at [543, 452] on link "18" at bounding box center [539, 583] width 32 height 25
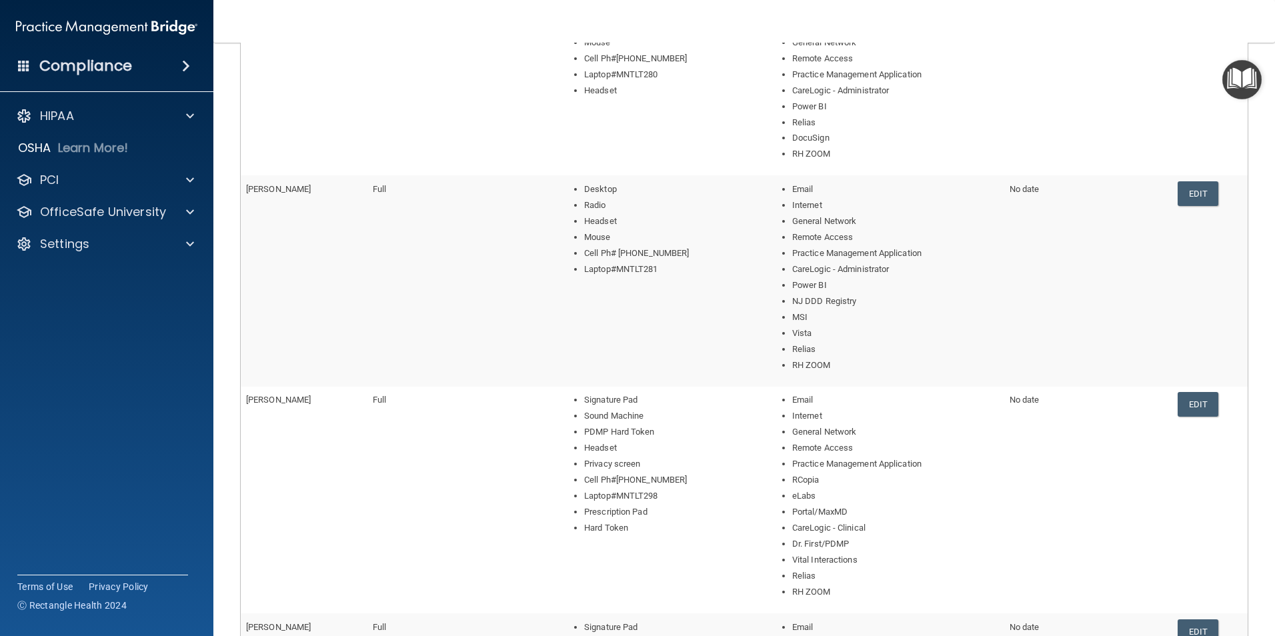
scroll to position [764, 0]
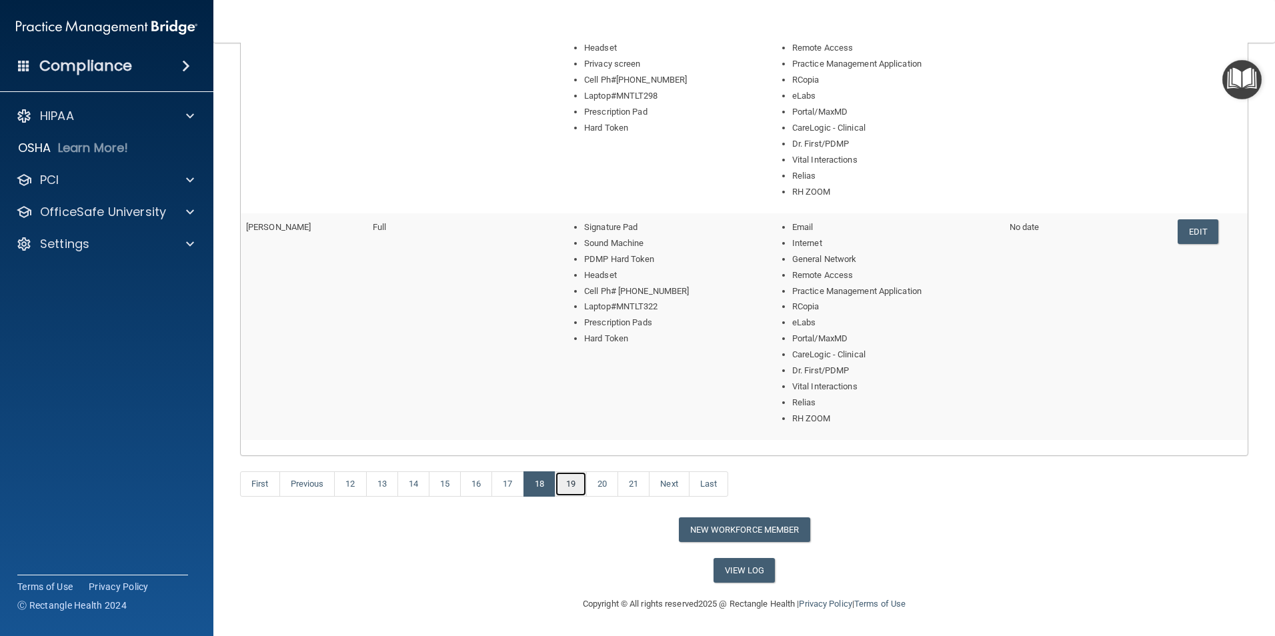
click at [570, 452] on link "19" at bounding box center [571, 483] width 32 height 25
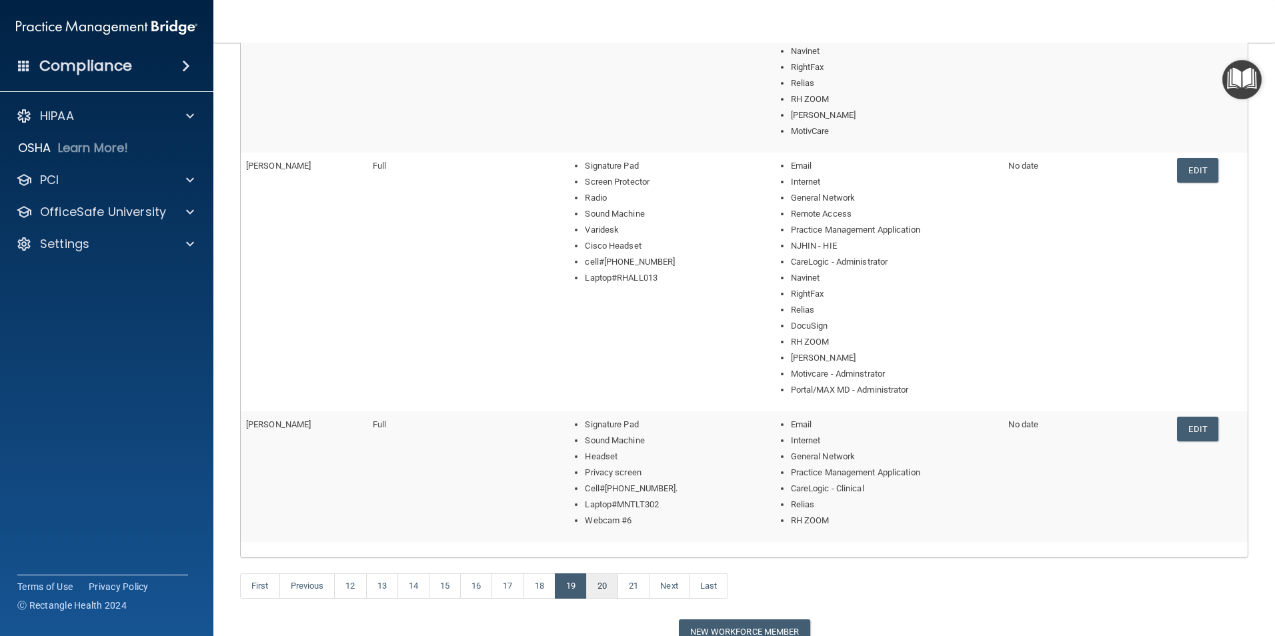
scroll to position [860, 0]
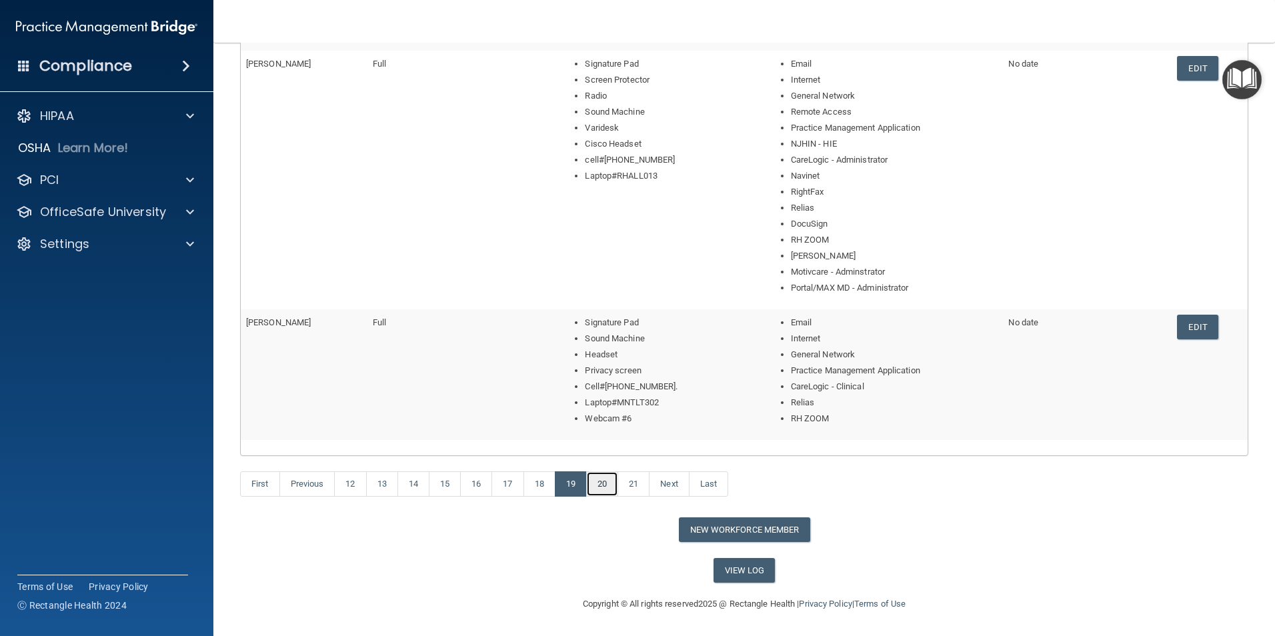
click at [606, 452] on link "20" at bounding box center [602, 483] width 32 height 25
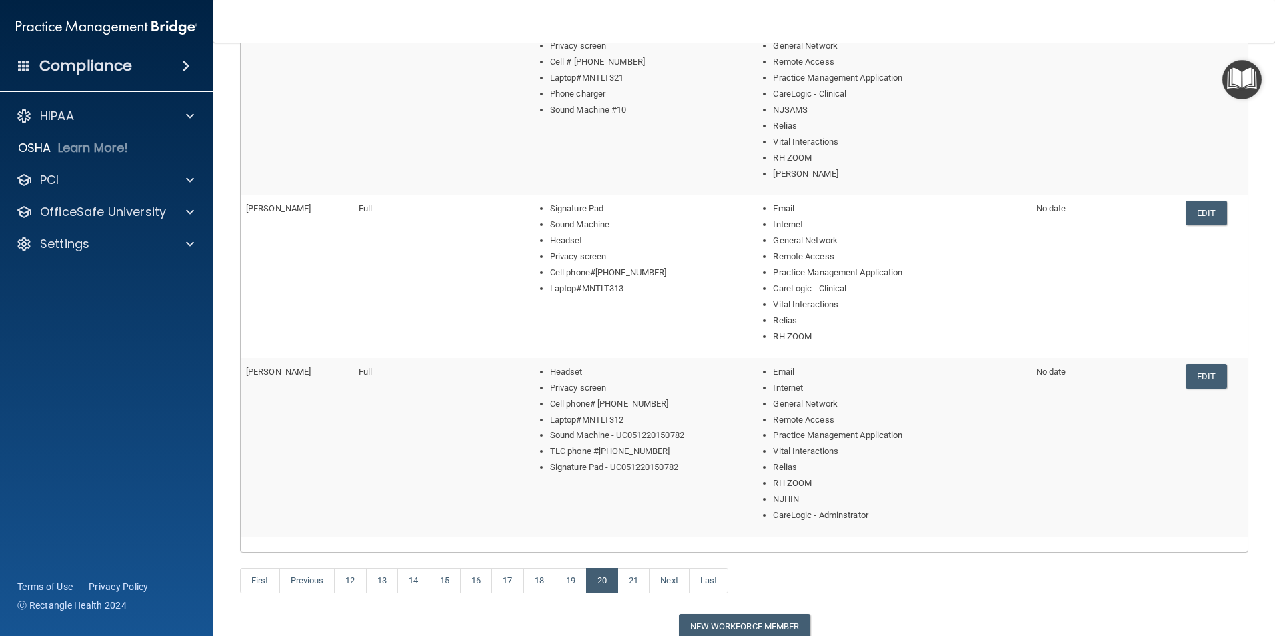
scroll to position [732, 0]
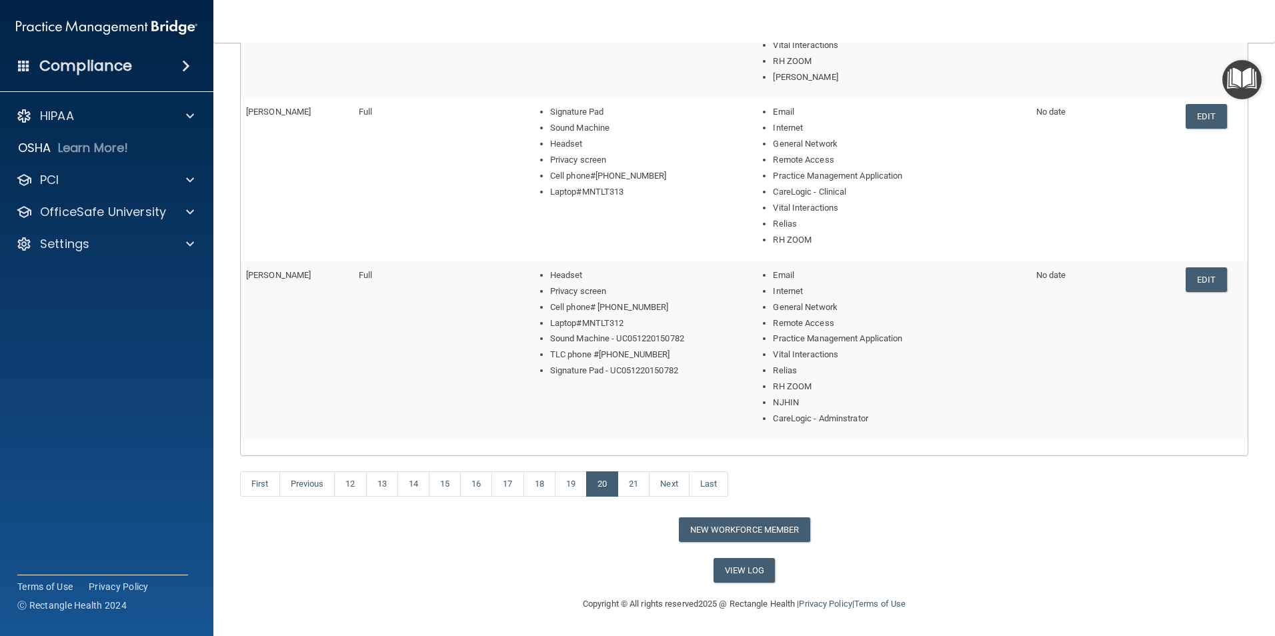
click at [635, 452] on div "First Previous 12 13 14 15 16 17 18 19 20 21 Next Last" at bounding box center [744, 486] width 1028 height 61
click at [637, 452] on link "21" at bounding box center [634, 483] width 32 height 25
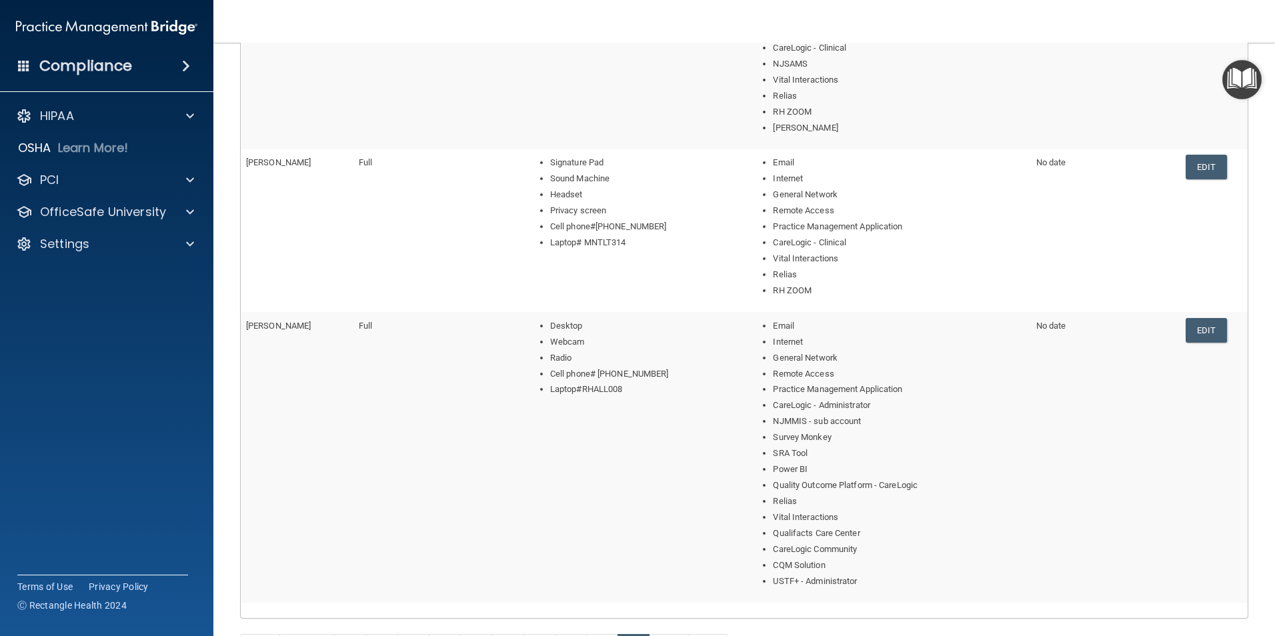
scroll to position [844, 0]
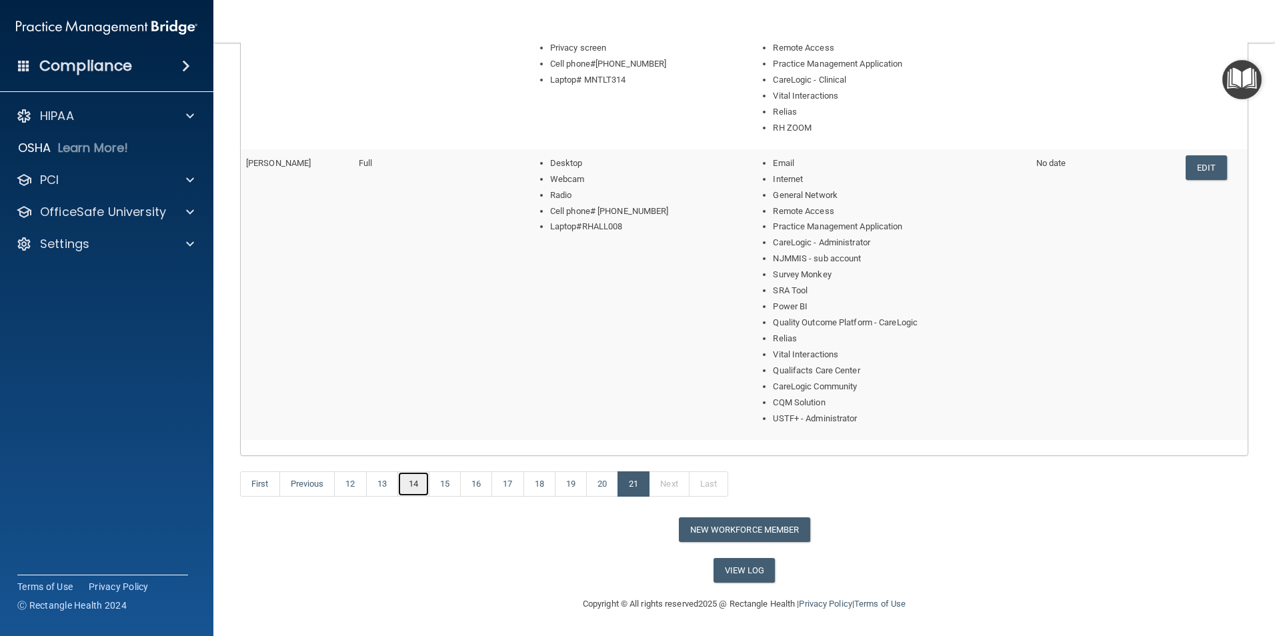
click at [420, 452] on link "14" at bounding box center [413, 483] width 32 height 25
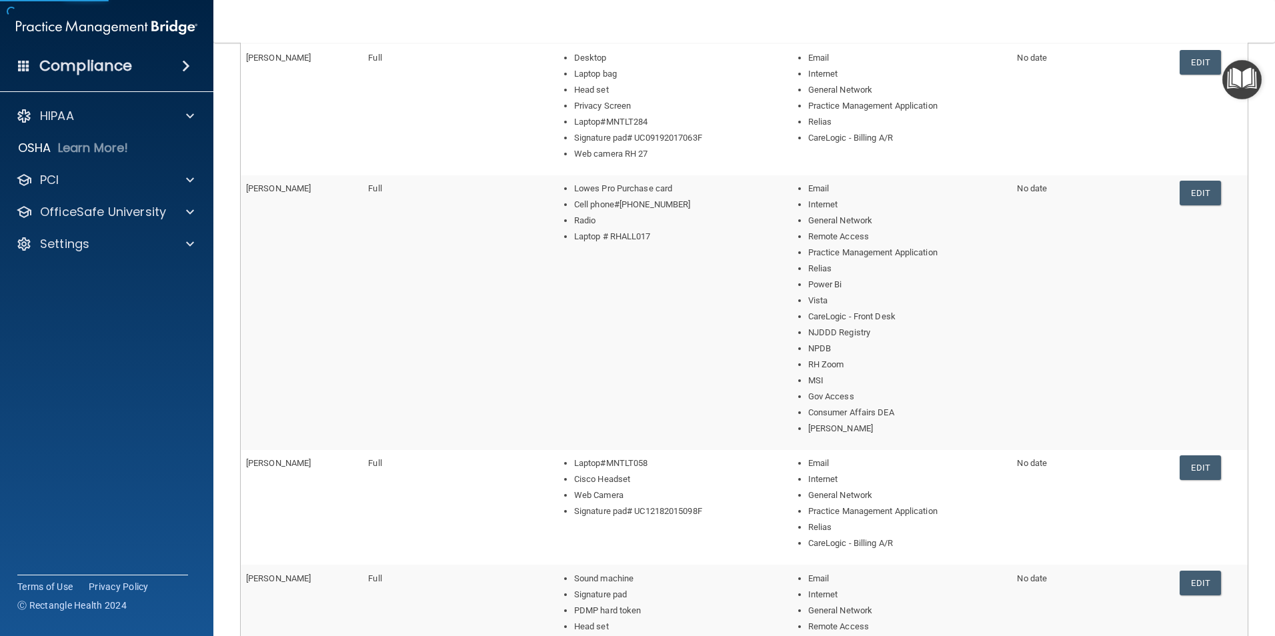
scroll to position [600, 0]
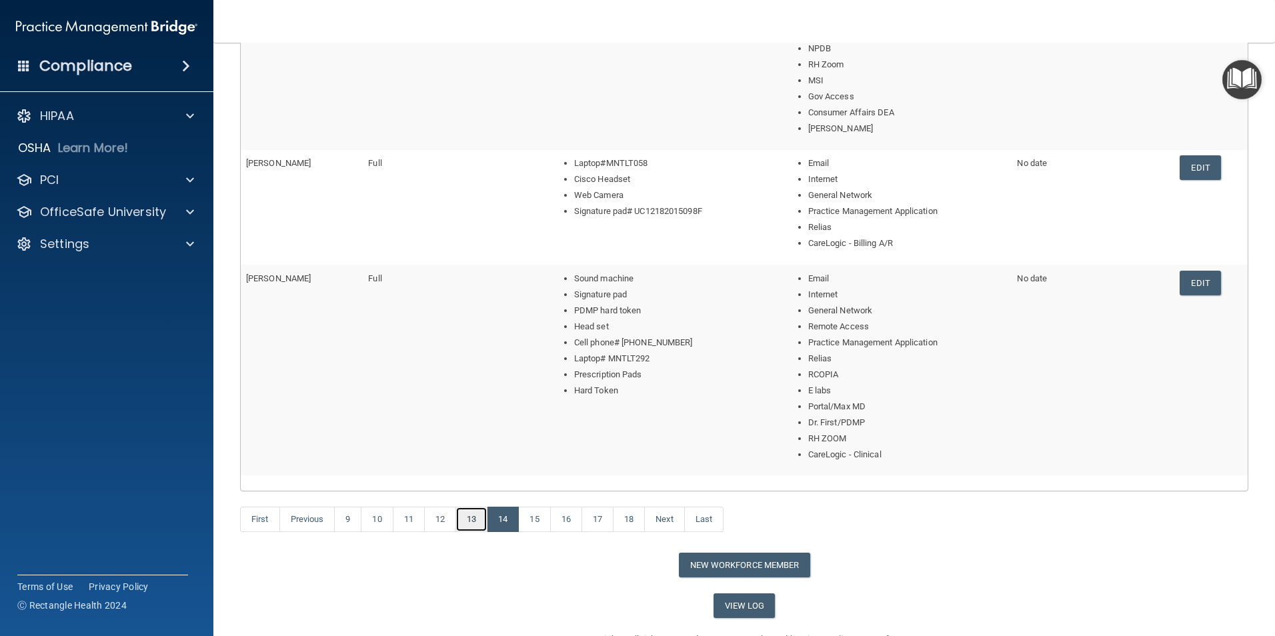
click at [481, 452] on link "13" at bounding box center [471, 519] width 32 height 25
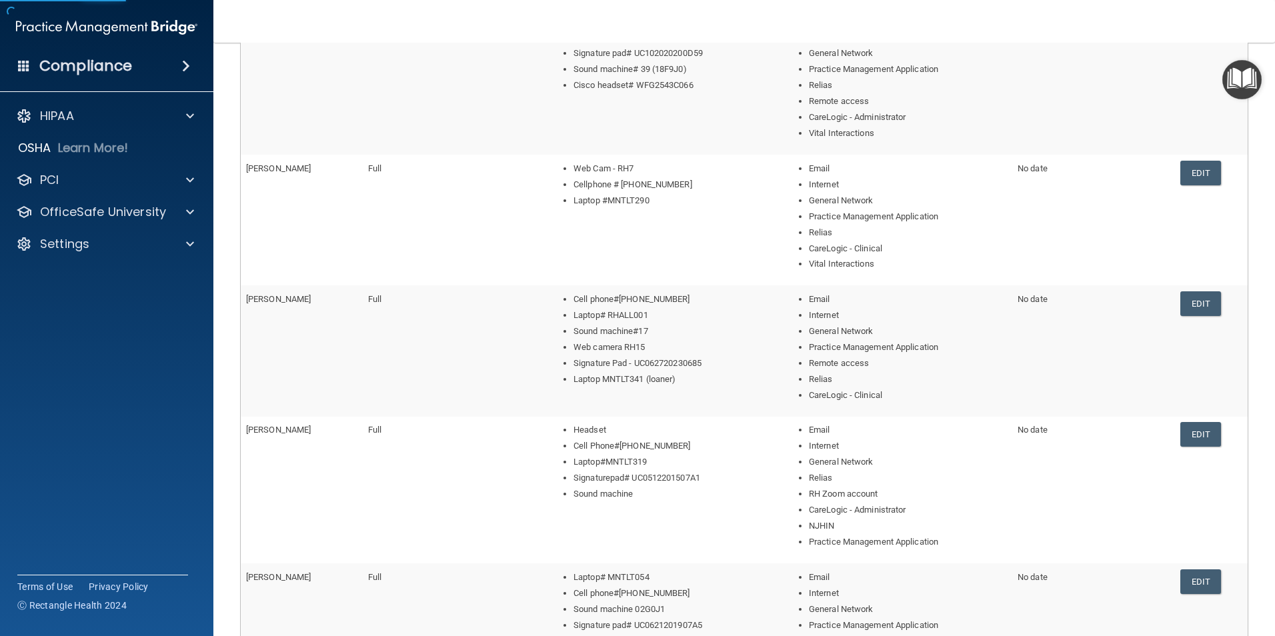
scroll to position [539, 0]
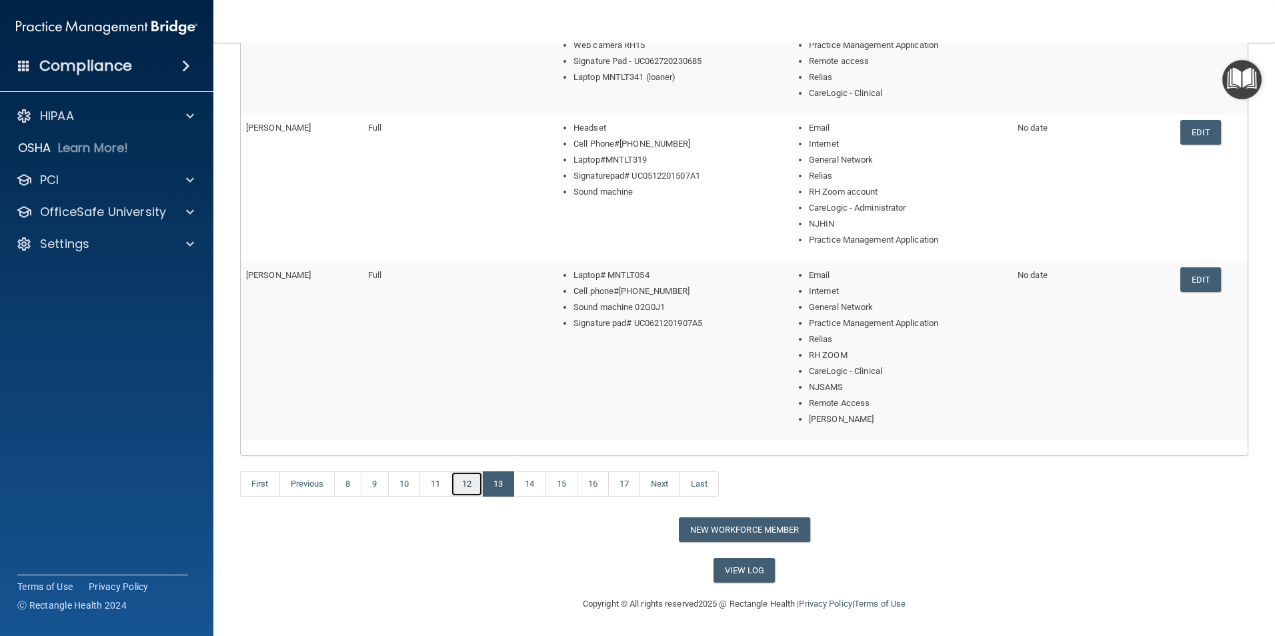
click at [470, 452] on link "12" at bounding box center [467, 483] width 32 height 25
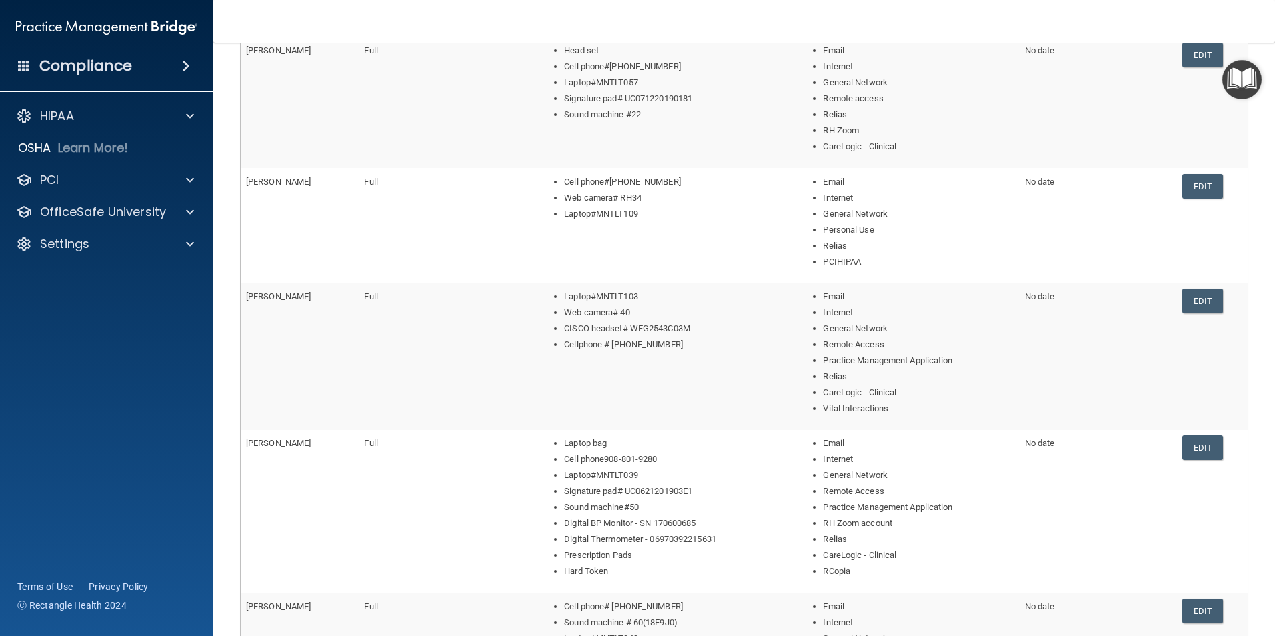
scroll to position [523, 0]
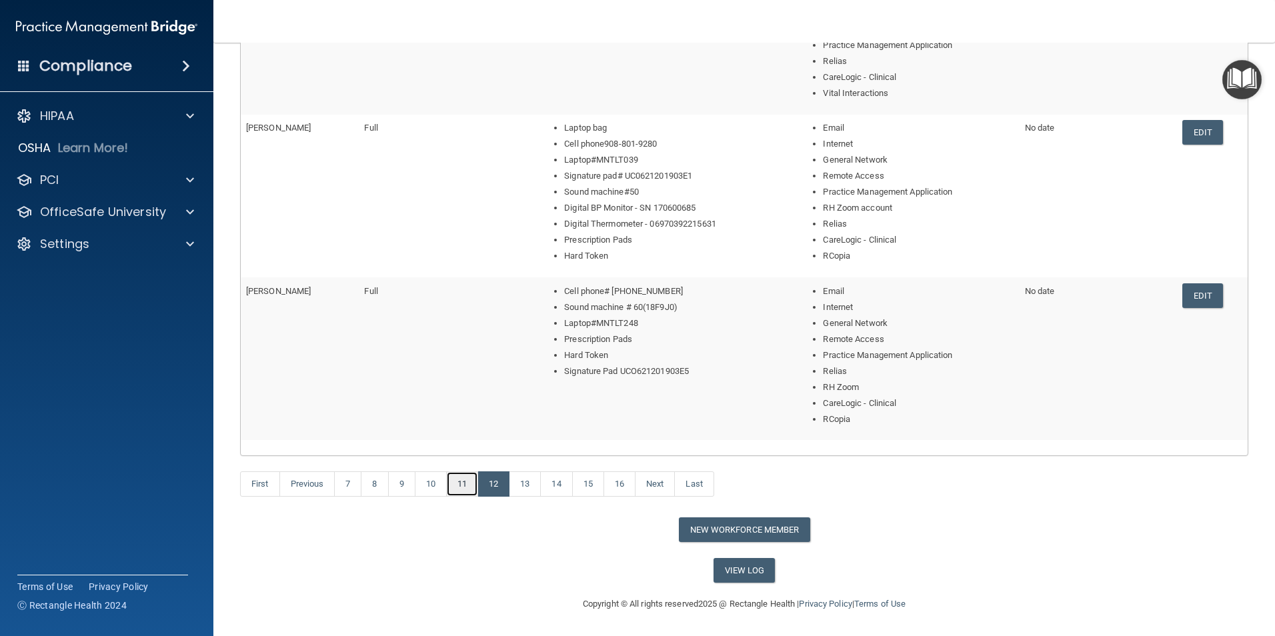
click at [463, 452] on link "11" at bounding box center [462, 483] width 32 height 25
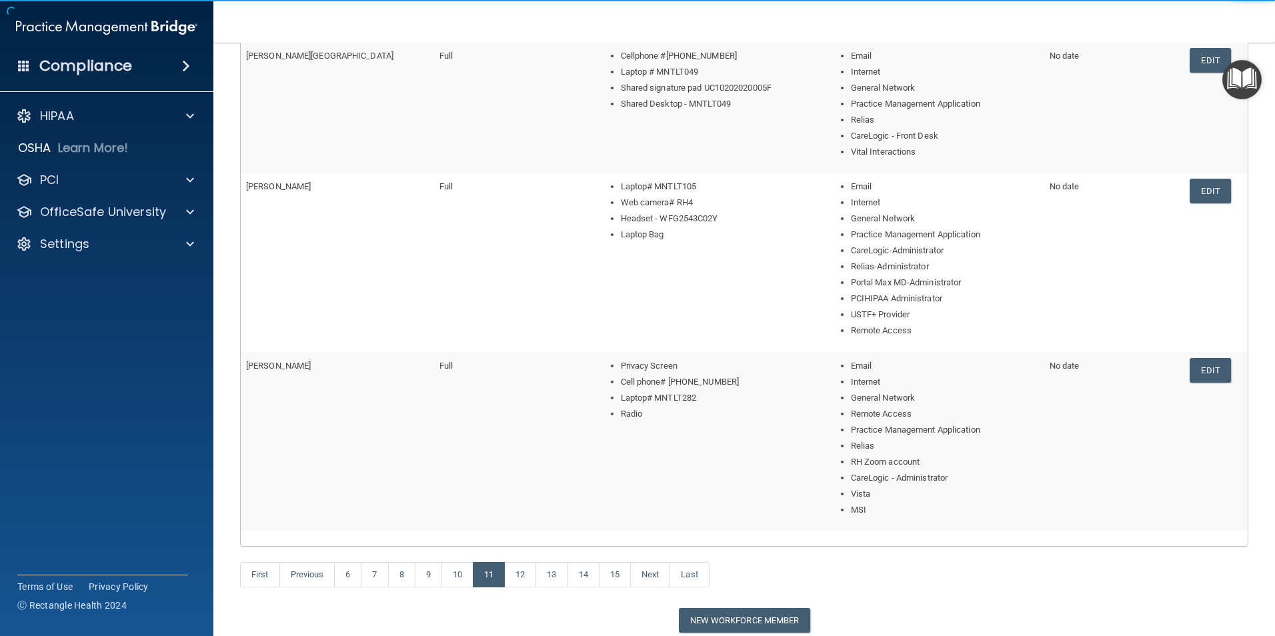
scroll to position [603, 0]
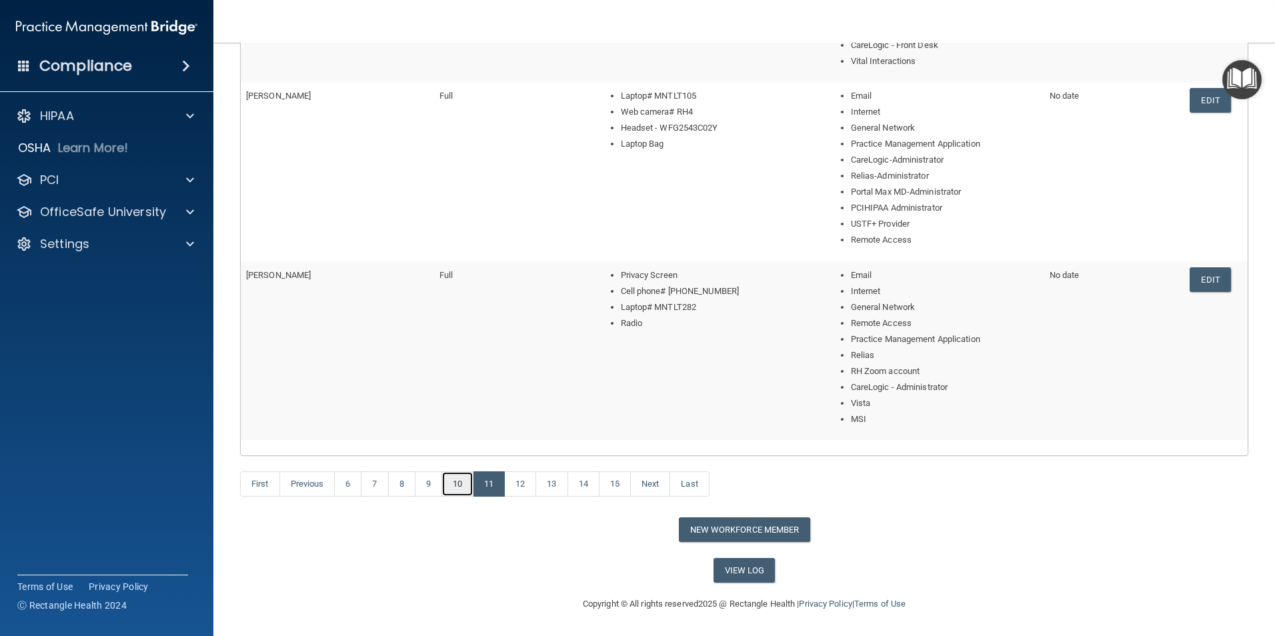
click at [459, 452] on link "10" at bounding box center [457, 483] width 32 height 25
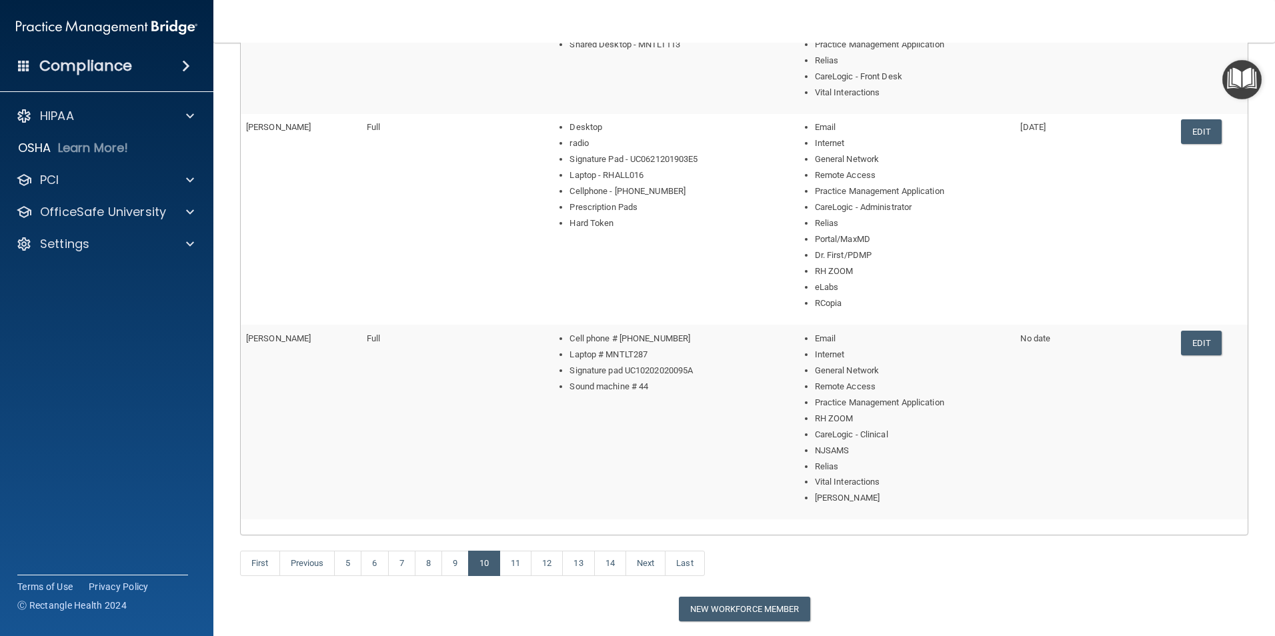
scroll to position [668, 0]
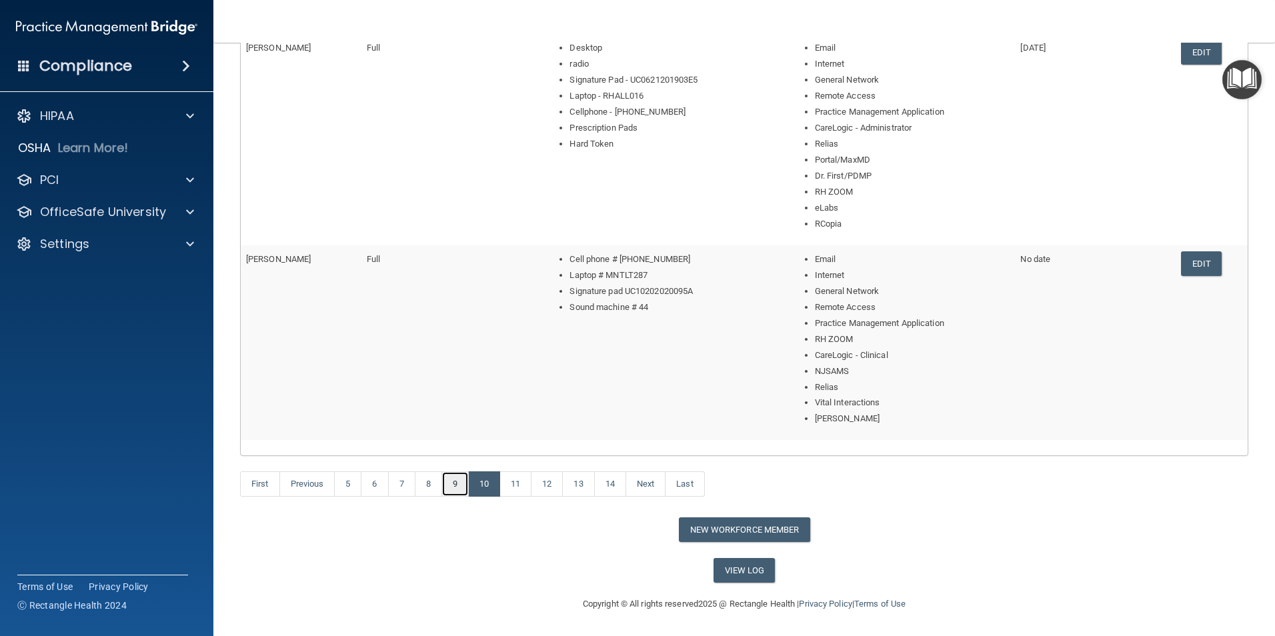
click at [459, 452] on link "9" at bounding box center [454, 483] width 27 height 25
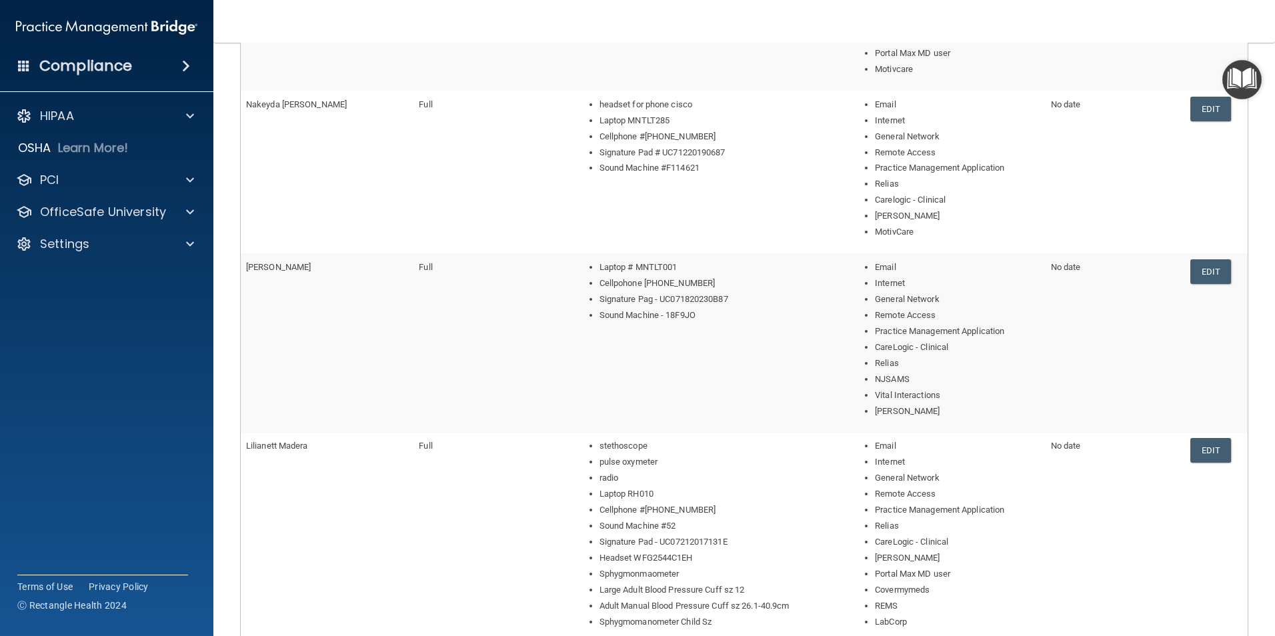
scroll to position [668, 0]
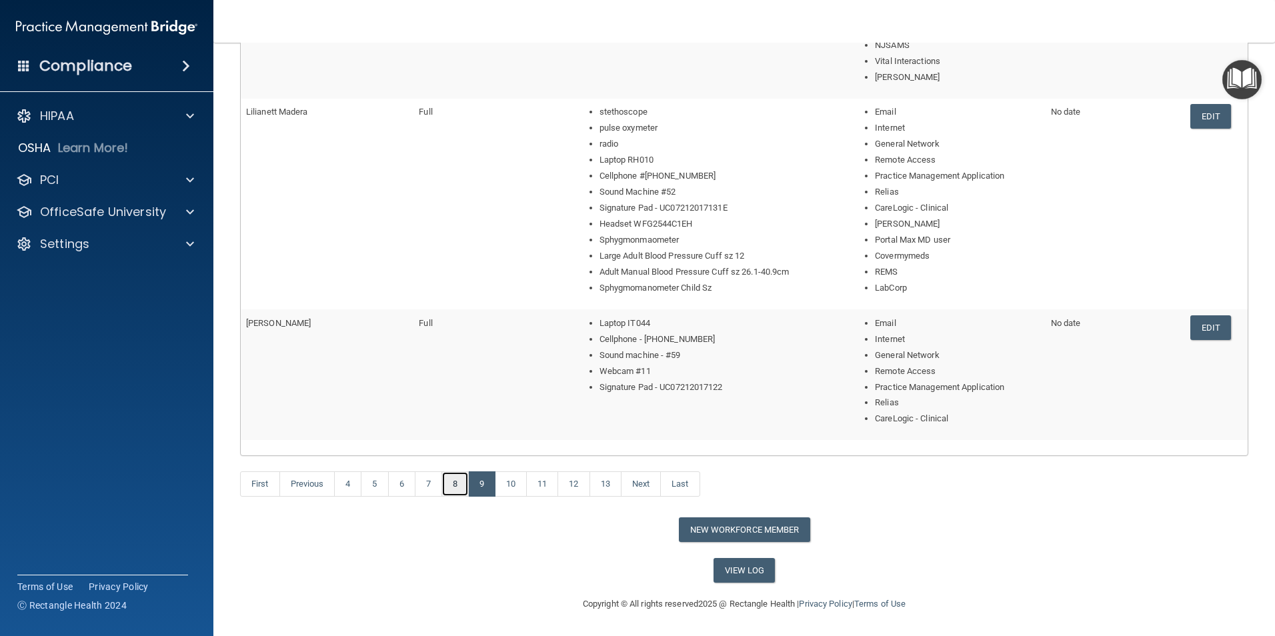
click at [451, 452] on link "8" at bounding box center [454, 483] width 27 height 25
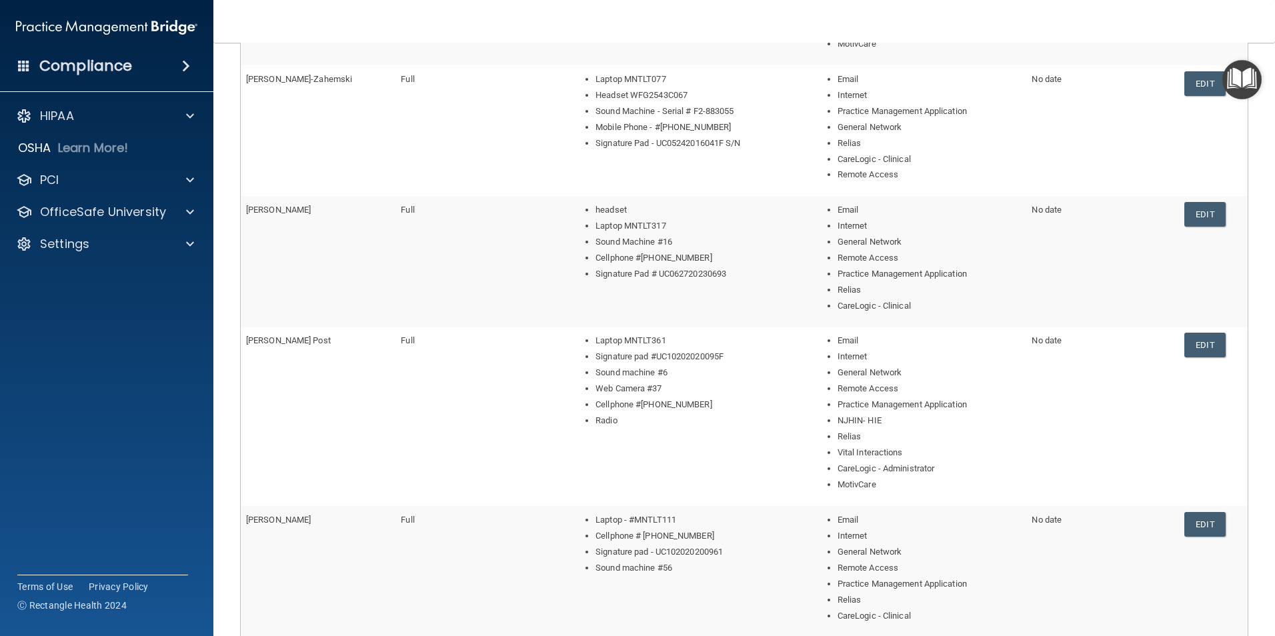
scroll to position [523, 0]
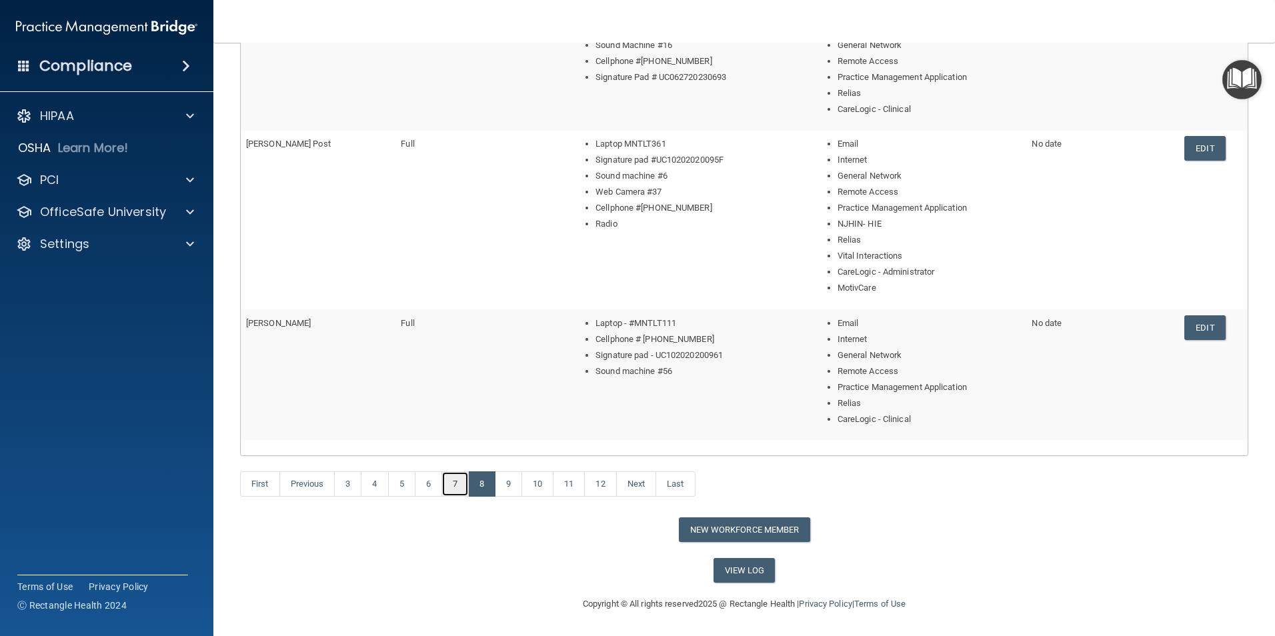
click at [459, 452] on link "7" at bounding box center [454, 483] width 27 height 25
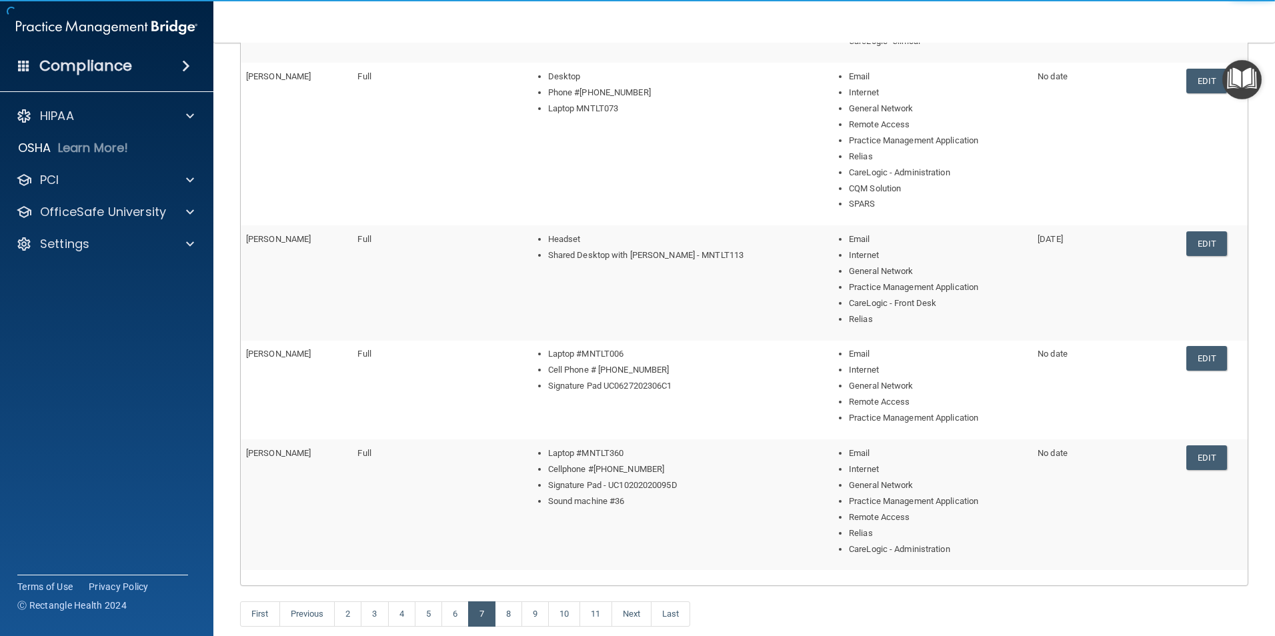
scroll to position [333, 0]
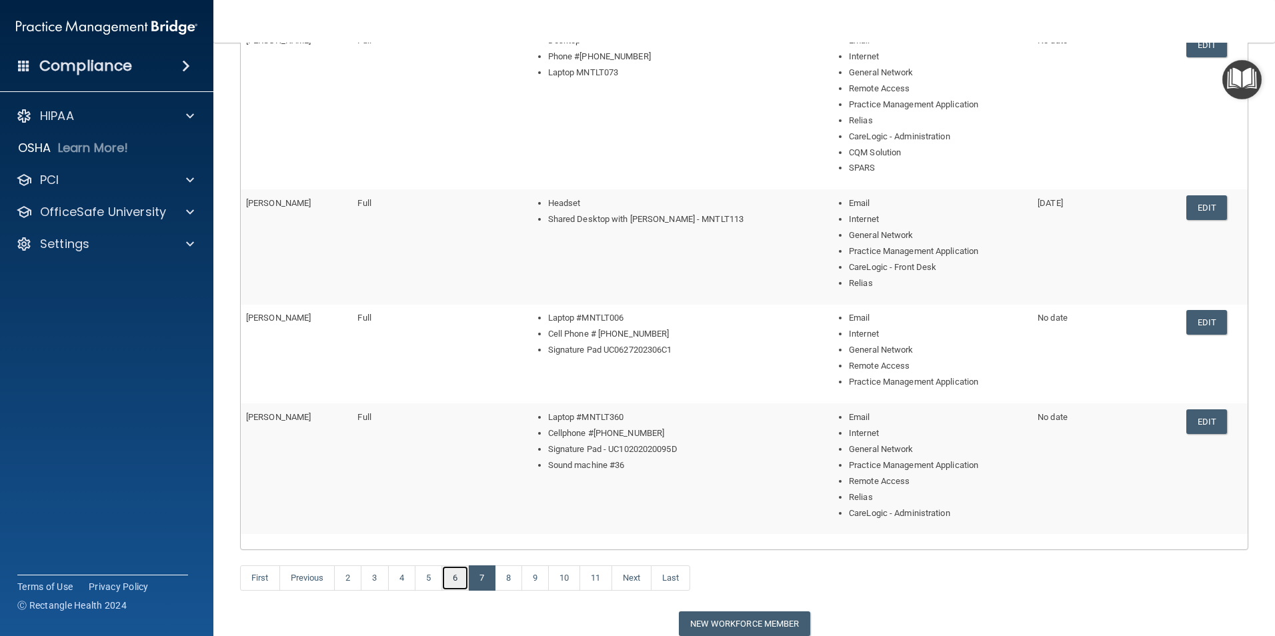
click at [454, 452] on link "6" at bounding box center [454, 577] width 27 height 25
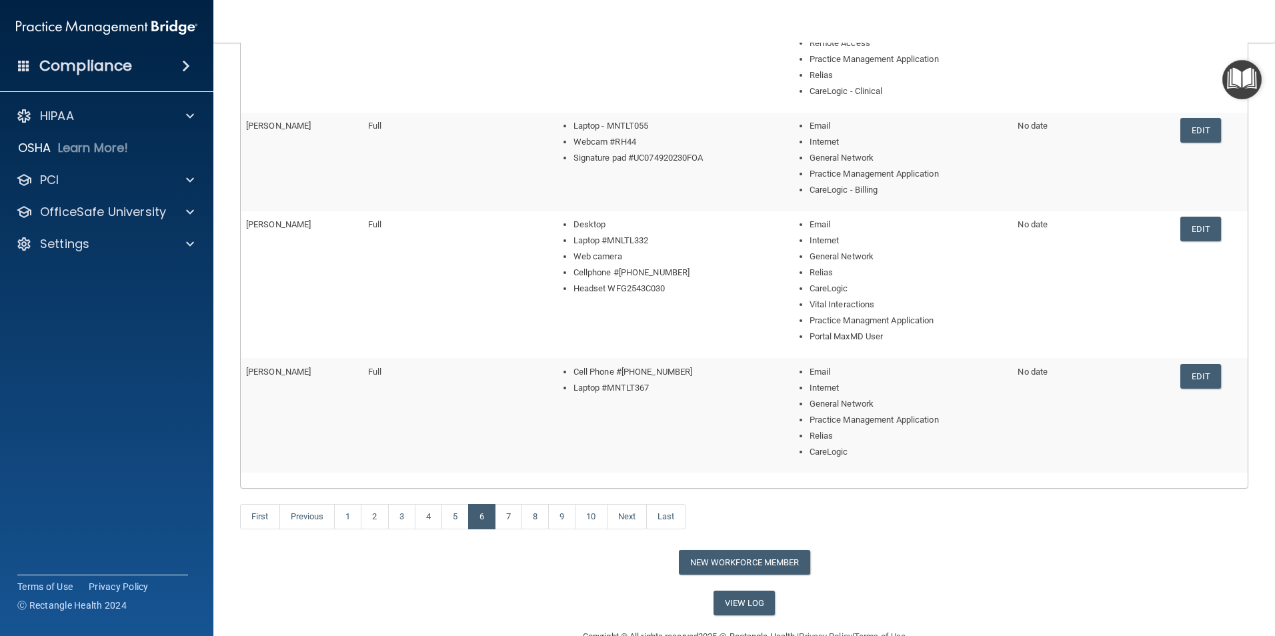
scroll to position [411, 0]
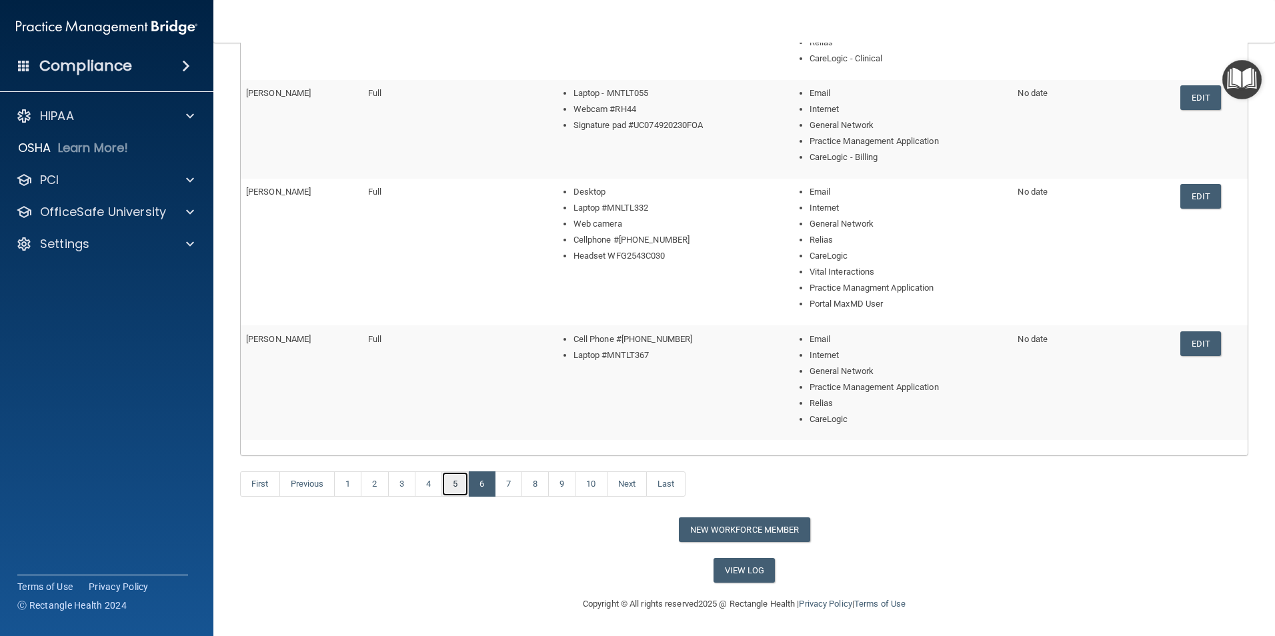
click at [457, 452] on link "5" at bounding box center [454, 483] width 27 height 25
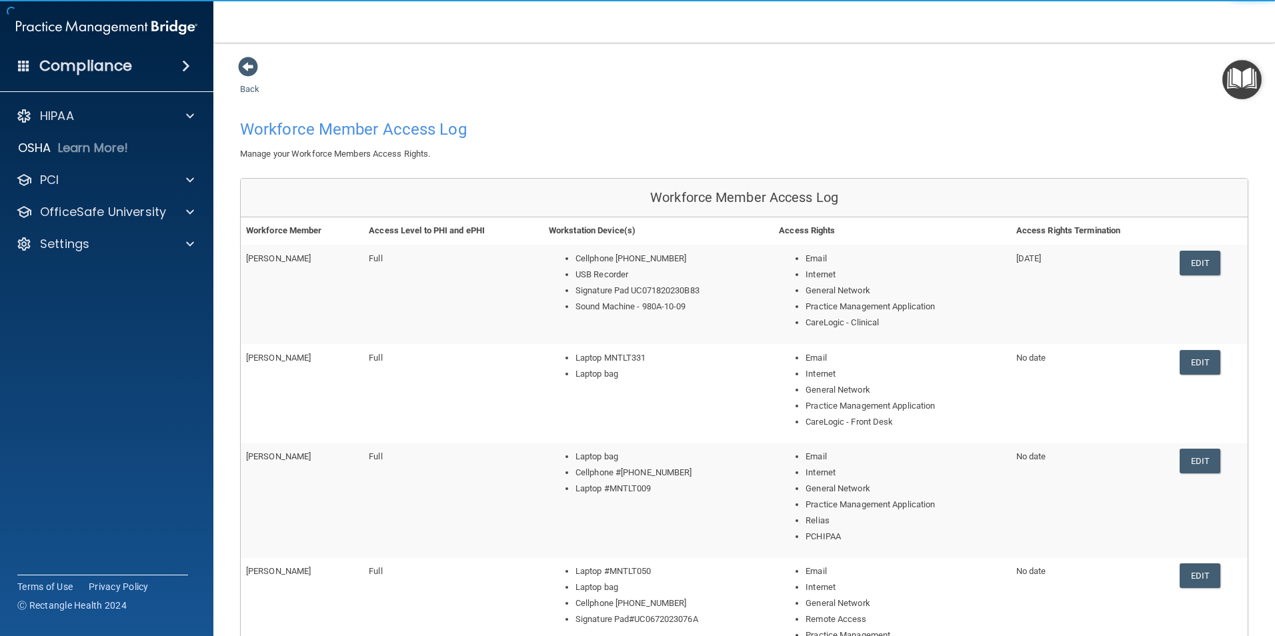
scroll to position [379, 0]
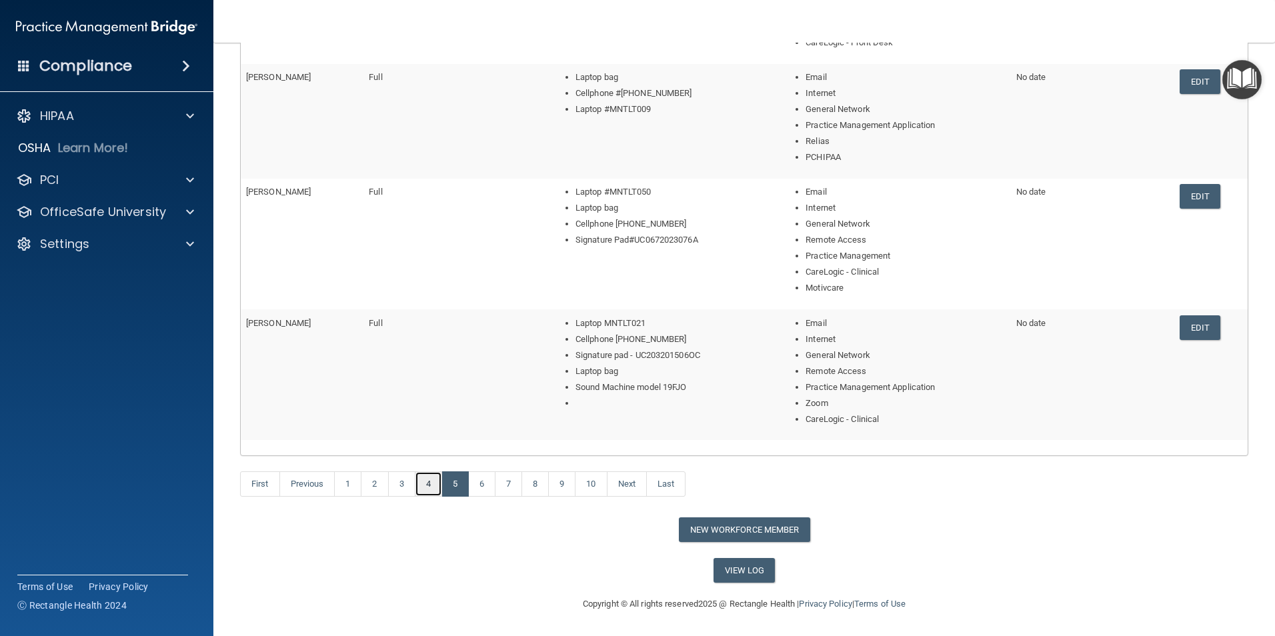
click at [433, 452] on link "4" at bounding box center [428, 483] width 27 height 25
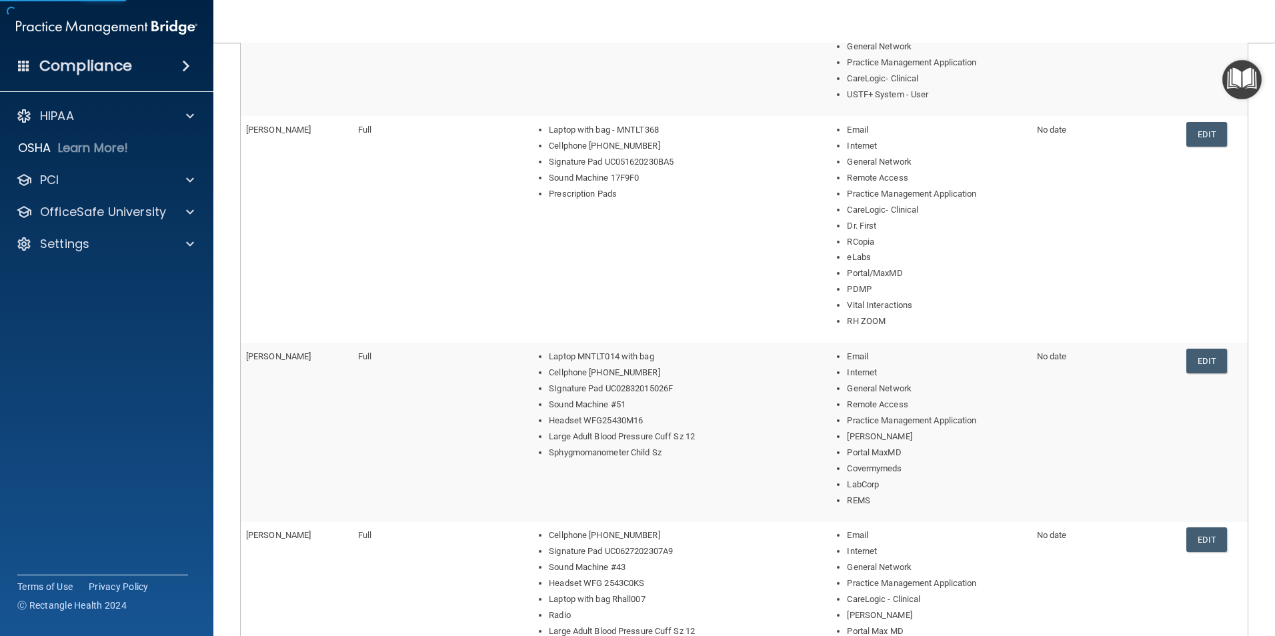
scroll to position [600, 0]
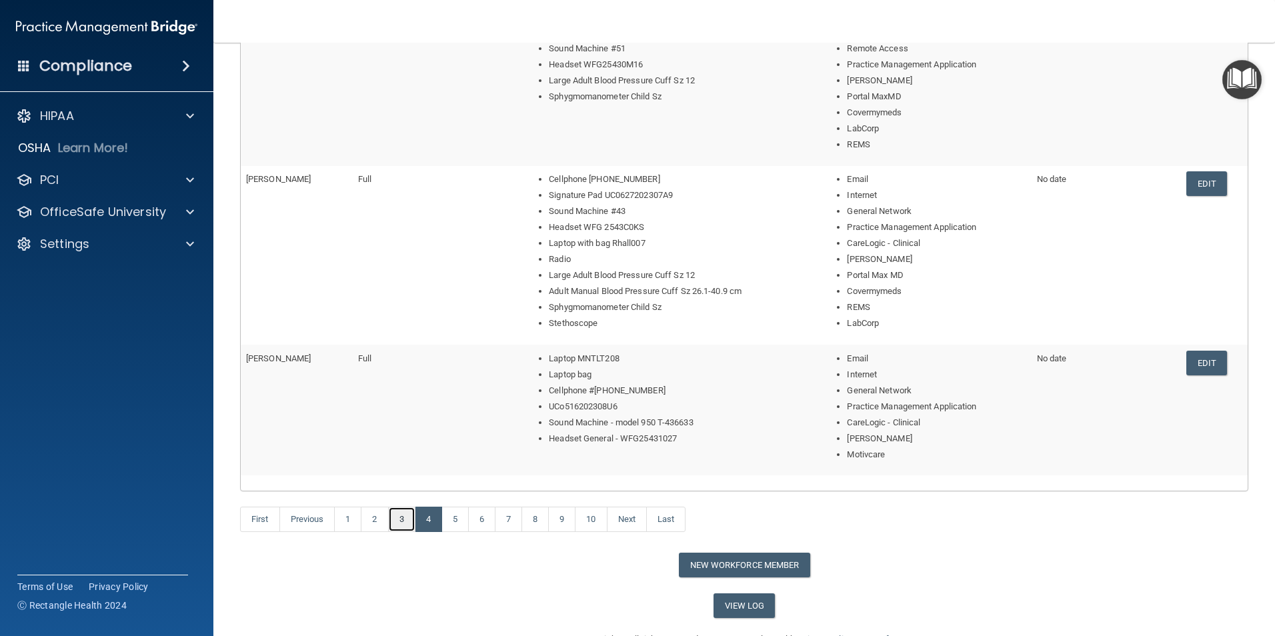
drag, startPoint x: 404, startPoint y: 516, endPoint x: 492, endPoint y: 569, distance: 102.9
click at [405, 452] on link "3" at bounding box center [401, 519] width 27 height 25
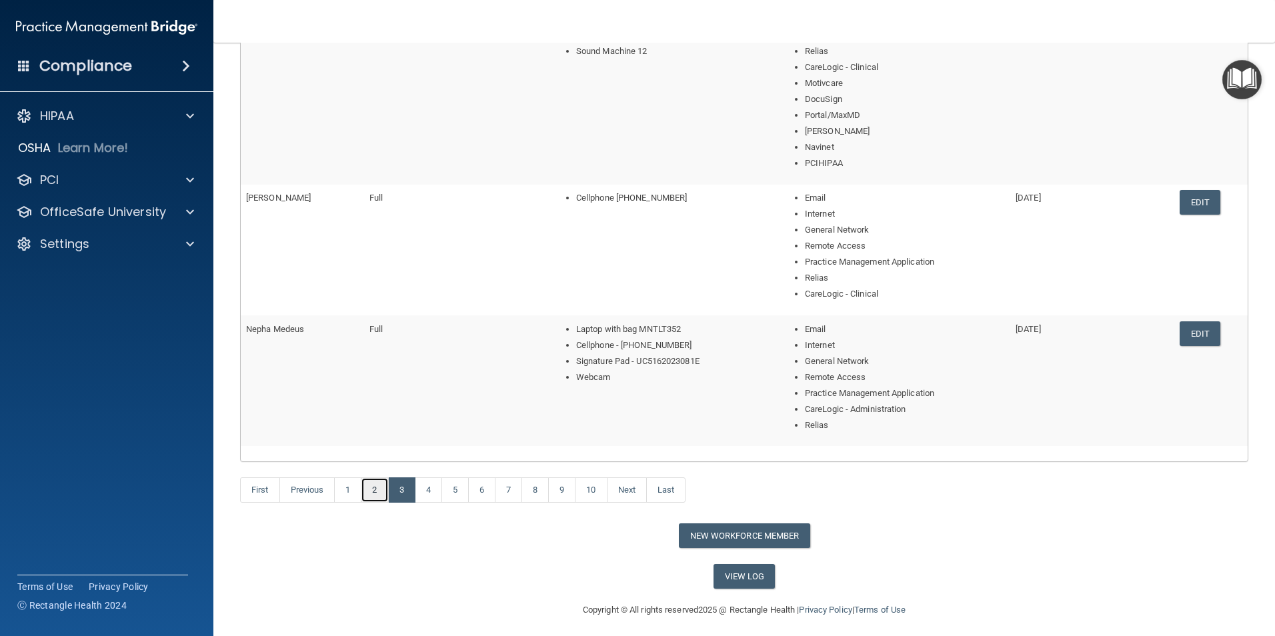
click at [377, 452] on link "2" at bounding box center [374, 489] width 27 height 25
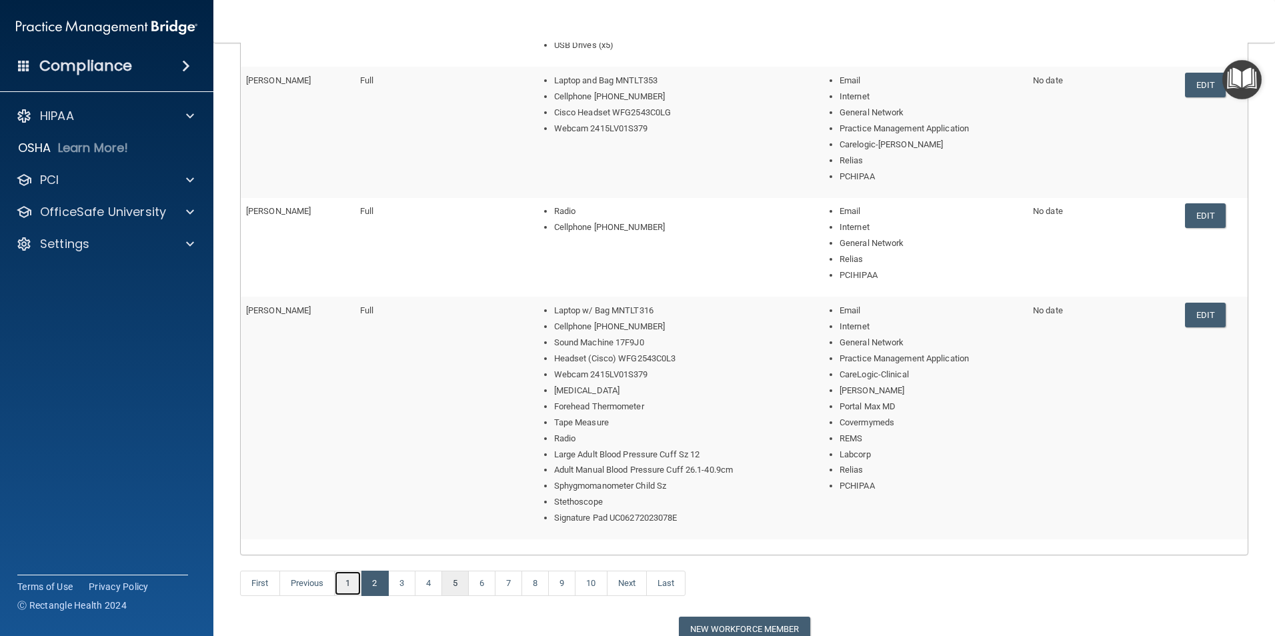
click at [353, 452] on link "1" at bounding box center [347, 583] width 27 height 25
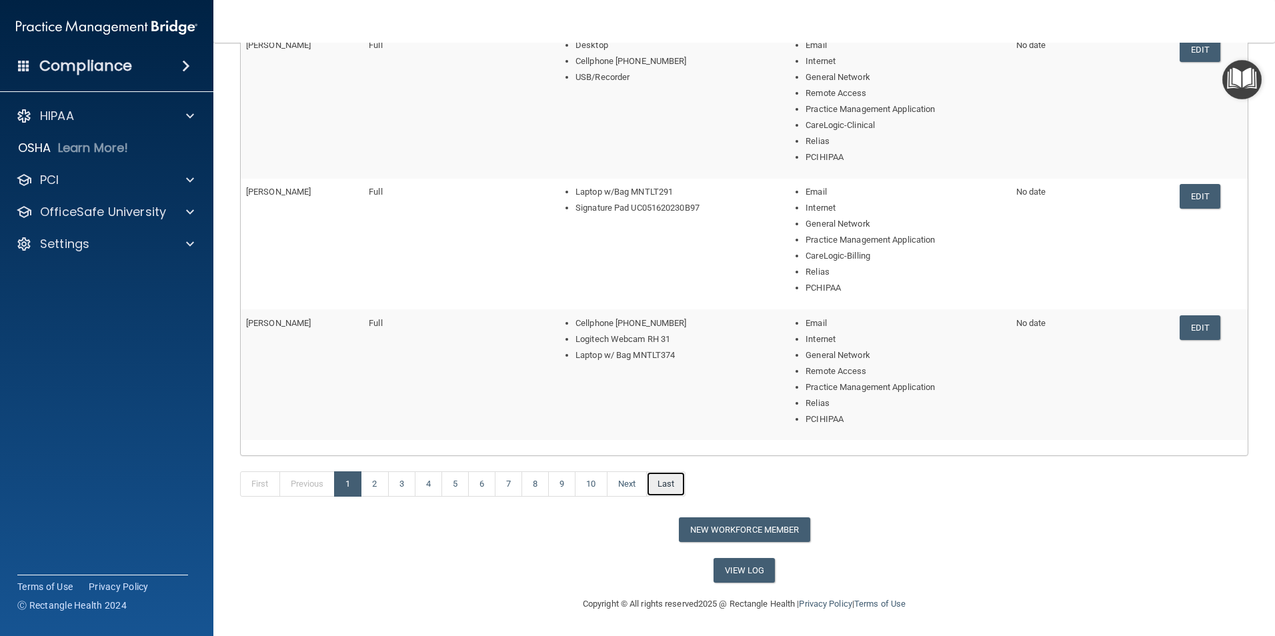
click at [663, 452] on link "Last" at bounding box center [665, 483] width 39 height 25
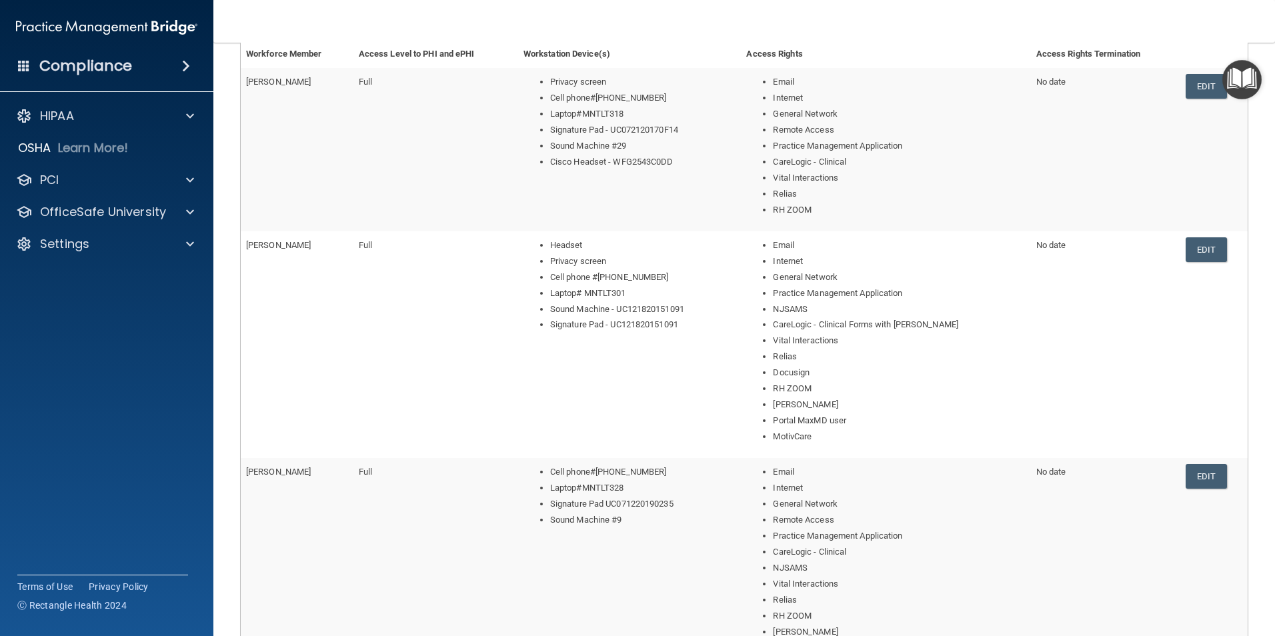
scroll to position [310, 0]
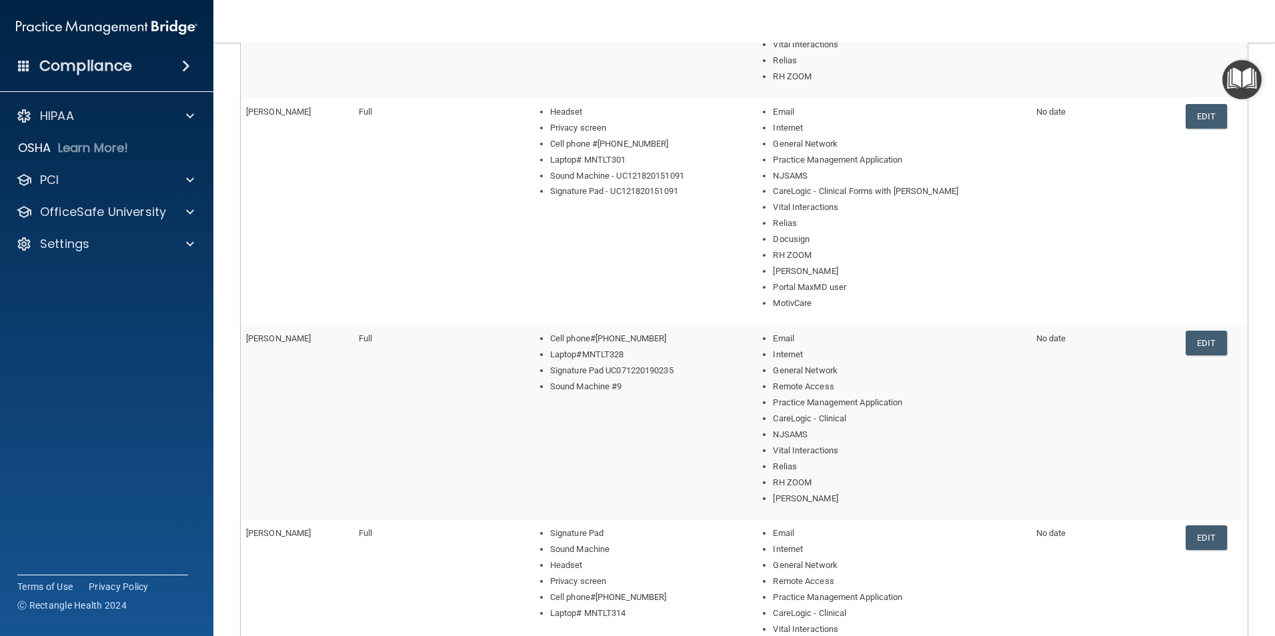
click at [1006, 347] on link "Edit" at bounding box center [1206, 343] width 41 height 25
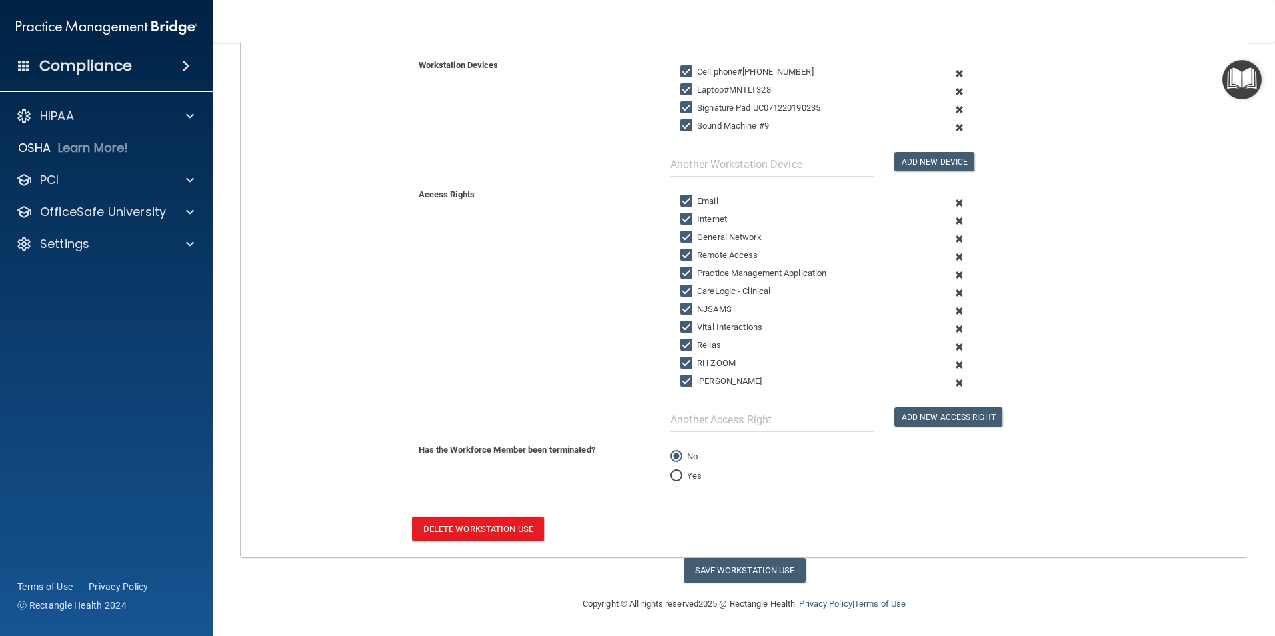
click at [951, 107] on span at bounding box center [960, 110] width 33 height 18
click at [803, 163] on input "text" at bounding box center [772, 164] width 204 height 25
click at [752, 167] on input "Signature Pad" at bounding box center [772, 164] width 204 height 25
paste input "UC102020200D4E"
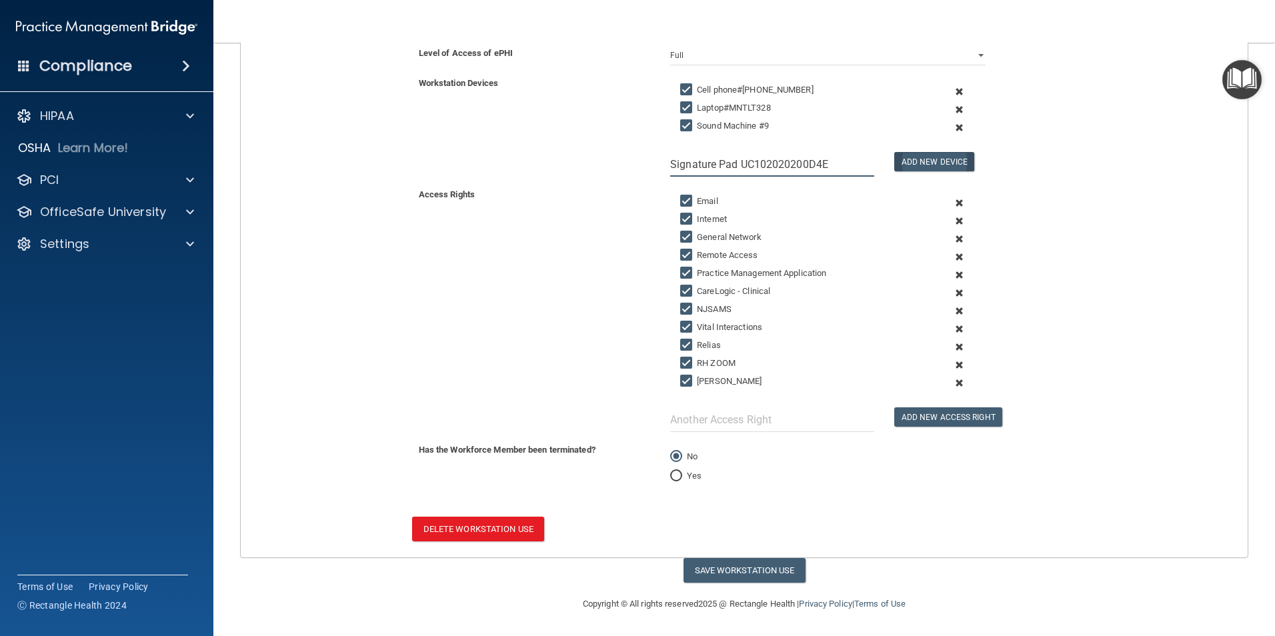
type input "Signature Pad UC102020200D4E"
click at [936, 164] on button "Add New Device" at bounding box center [934, 161] width 80 height 19
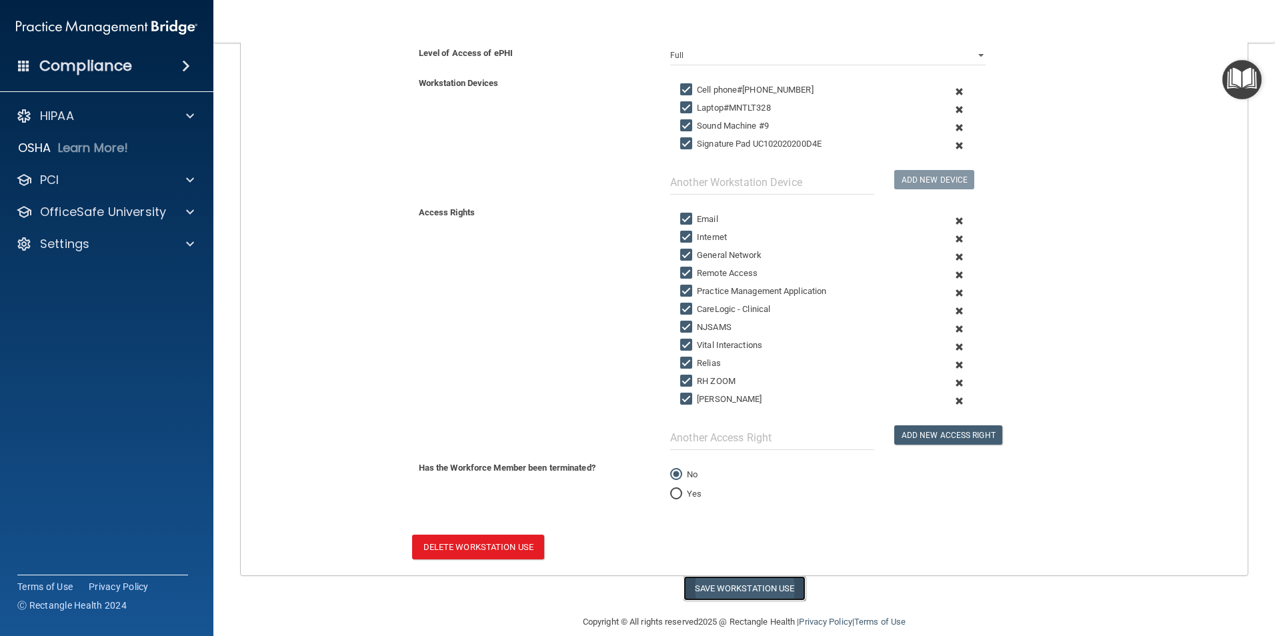
click at [703, 452] on button "Save Workstation Use" at bounding box center [745, 588] width 122 height 25
select select "? string:Full ?"
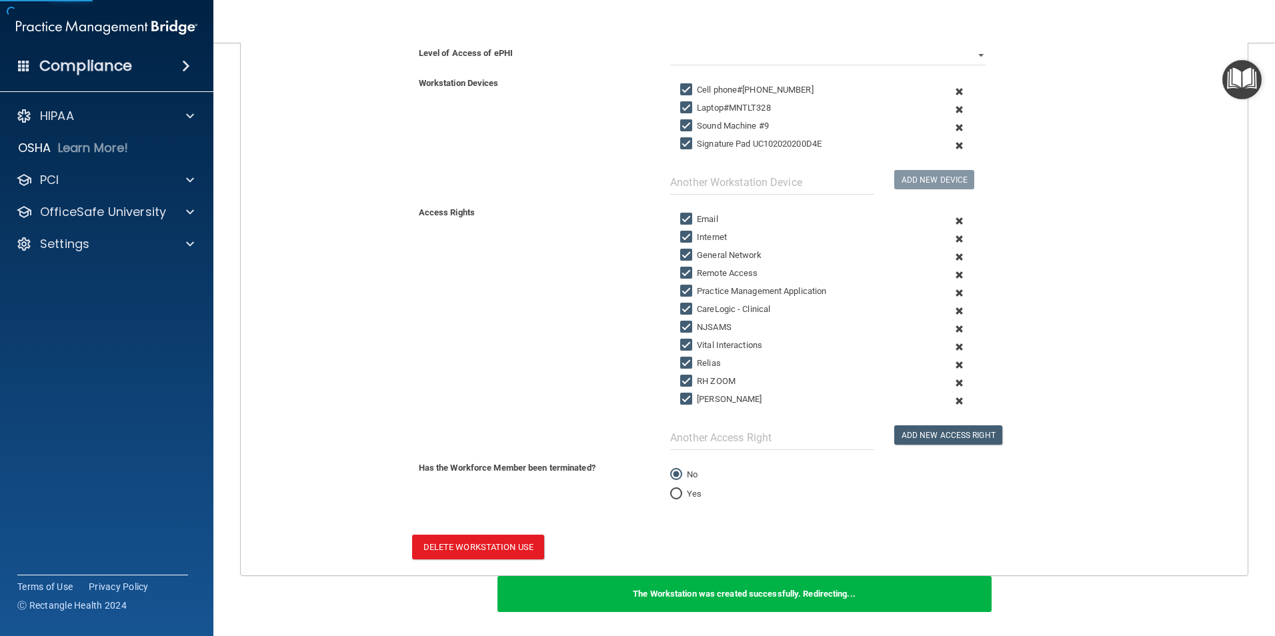
scroll to position [495, 0]
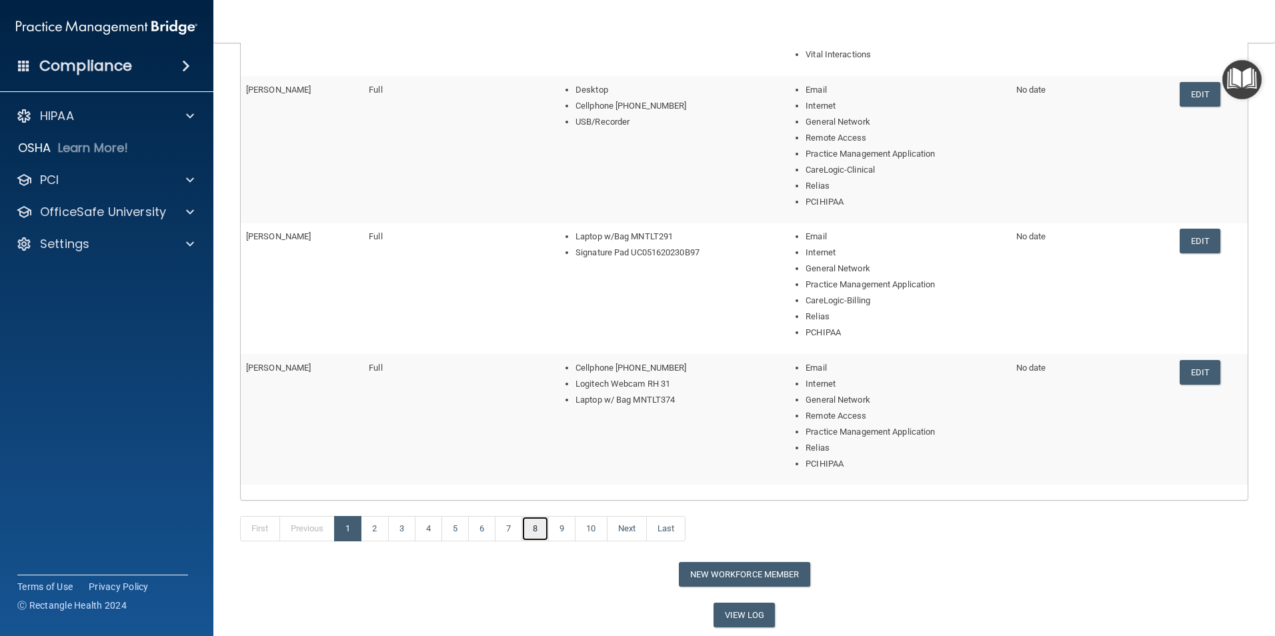
drag, startPoint x: 541, startPoint y: 531, endPoint x: 512, endPoint y: 556, distance: 38.3
click at [541, 452] on link "8" at bounding box center [534, 528] width 27 height 25
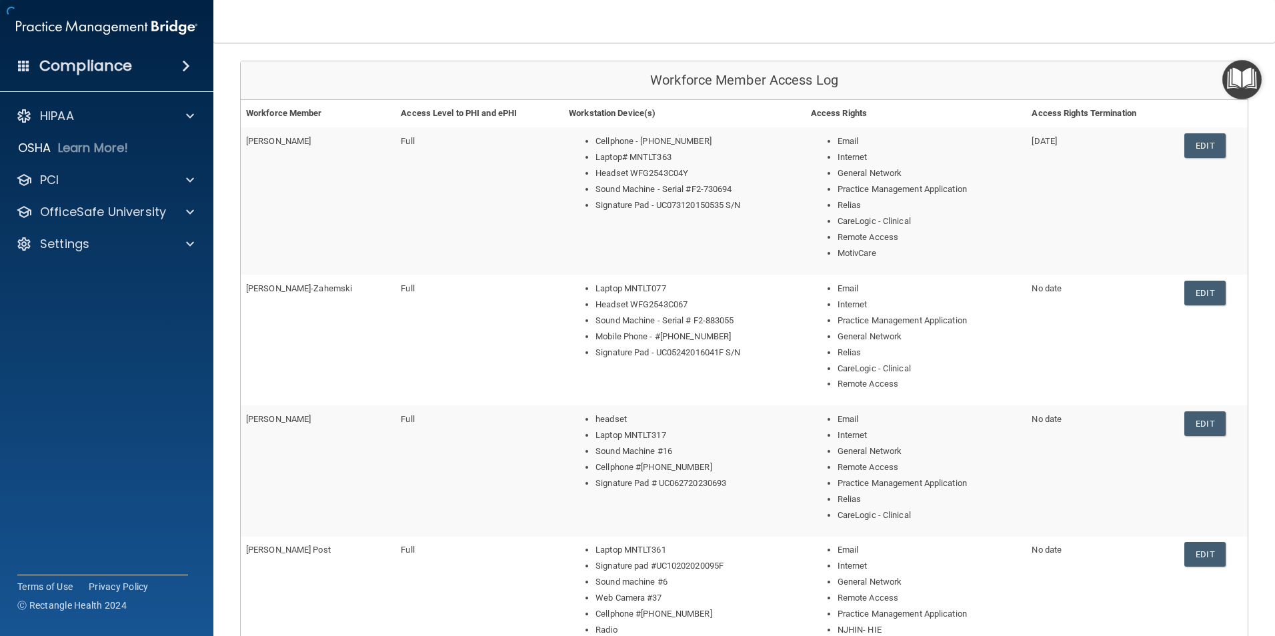
scroll to position [523, 0]
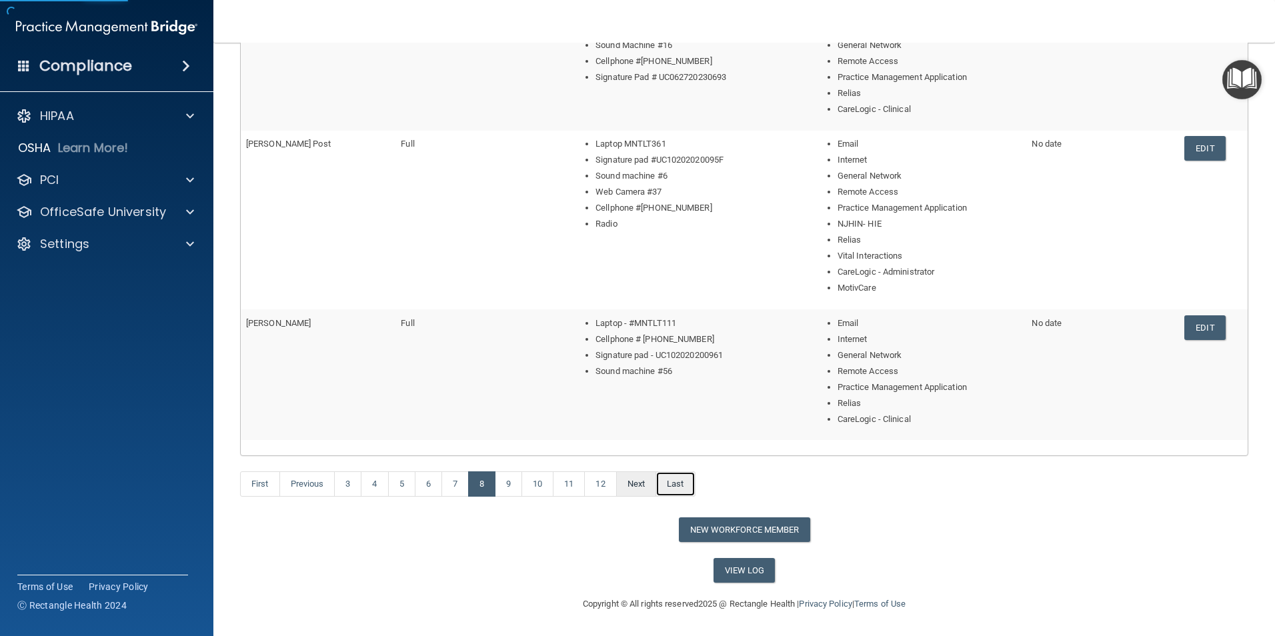
click at [693, 452] on link "Last" at bounding box center [675, 483] width 39 height 25
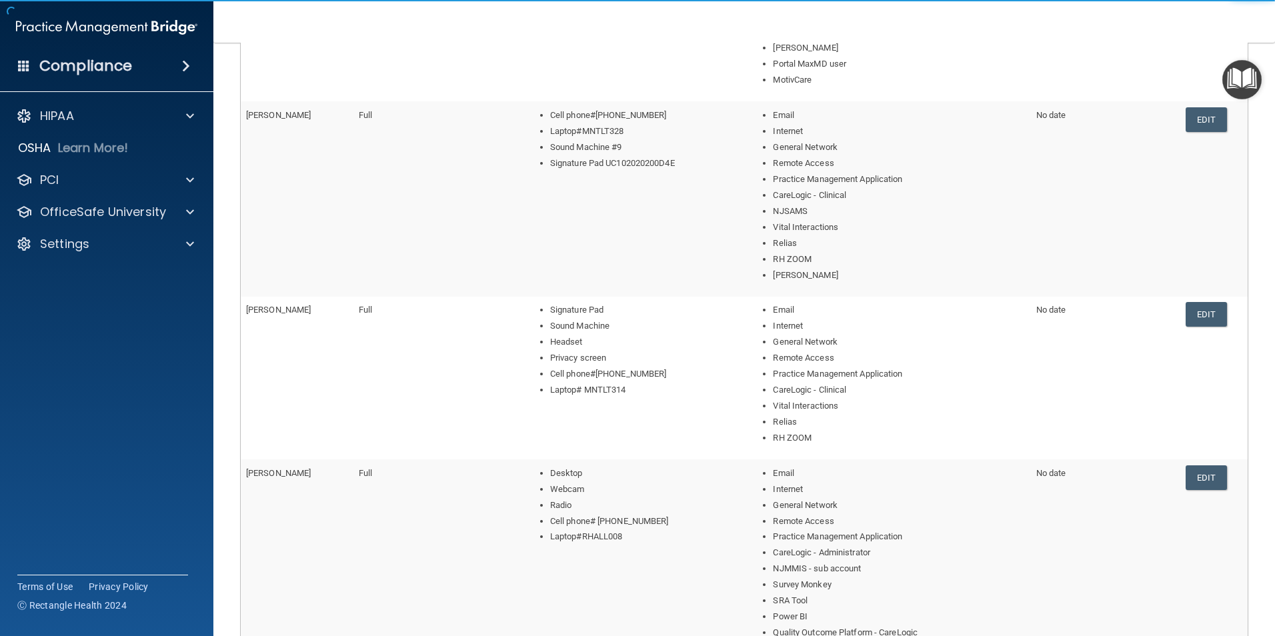
scroll to position [844, 0]
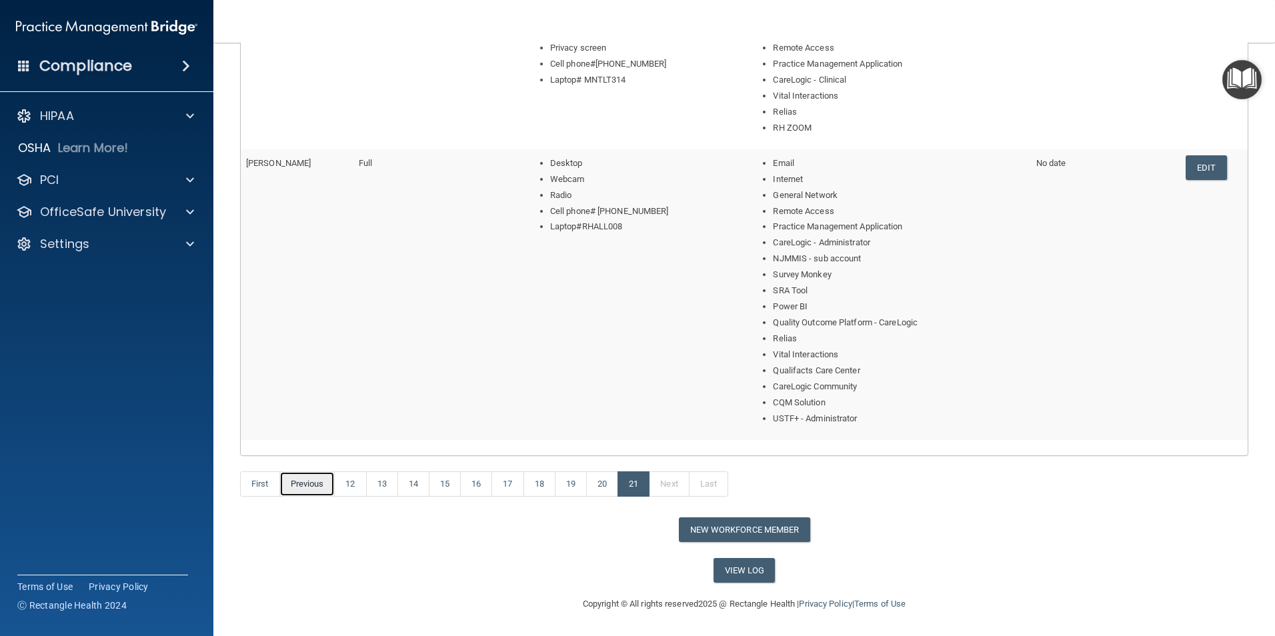
click at [326, 452] on link "Previous" at bounding box center [307, 483] width 56 height 25
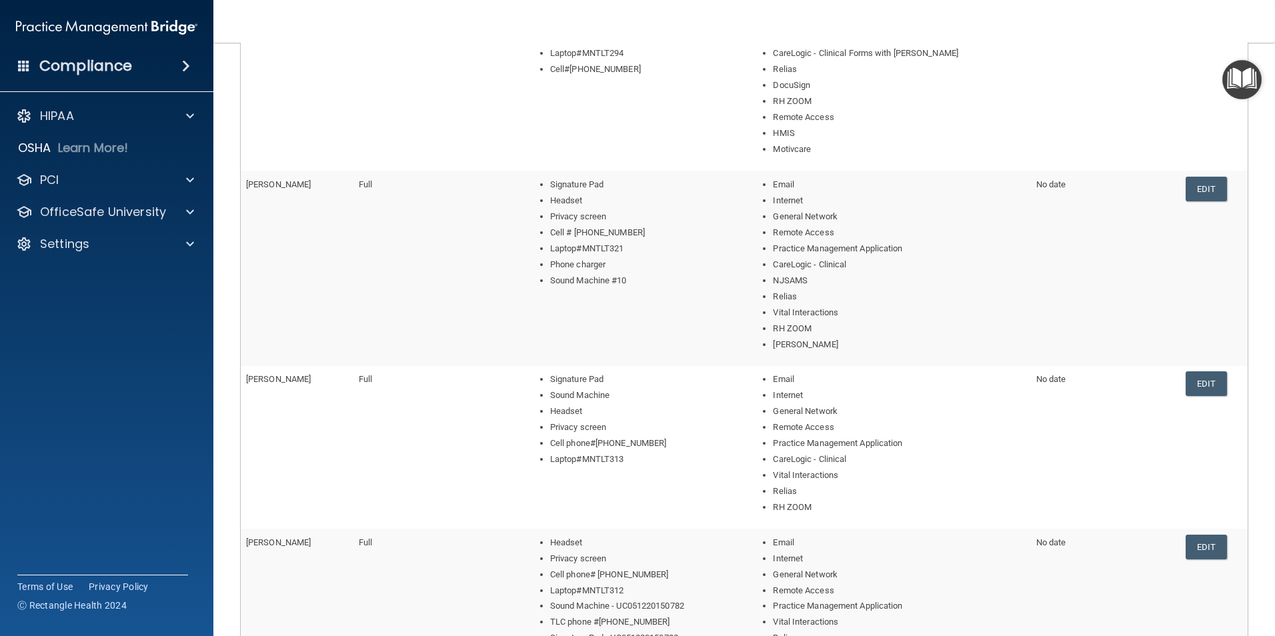
scroll to position [600, 0]
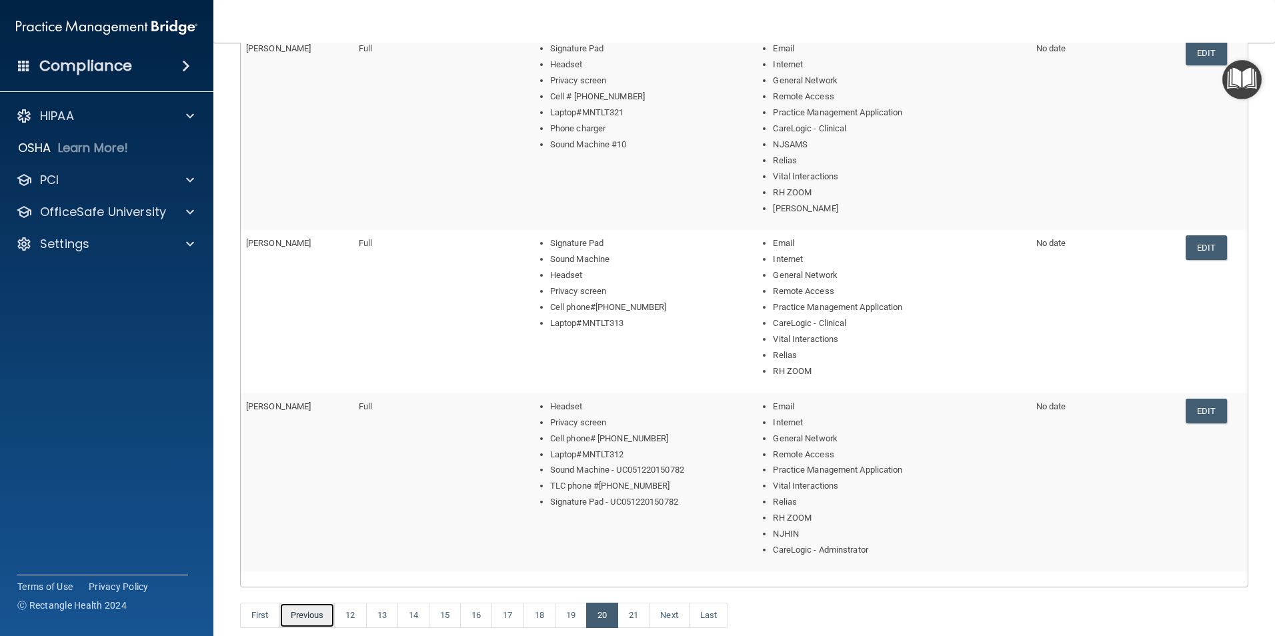
click at [313, 452] on link "Previous" at bounding box center [307, 615] width 56 height 25
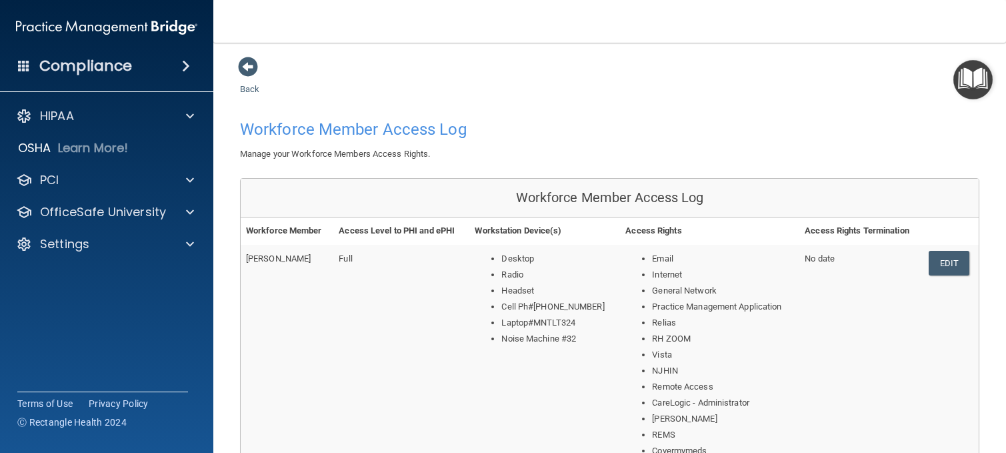
click at [341, 411] on td "Full" at bounding box center [401, 366] width 136 height 243
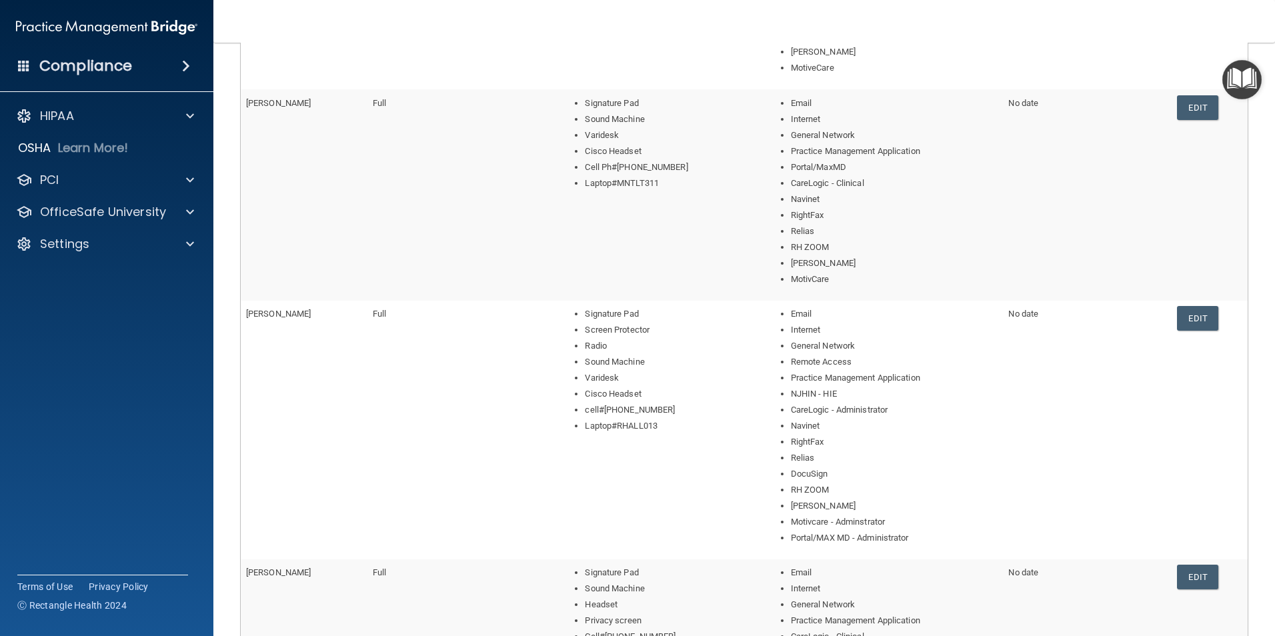
scroll to position [860, 0]
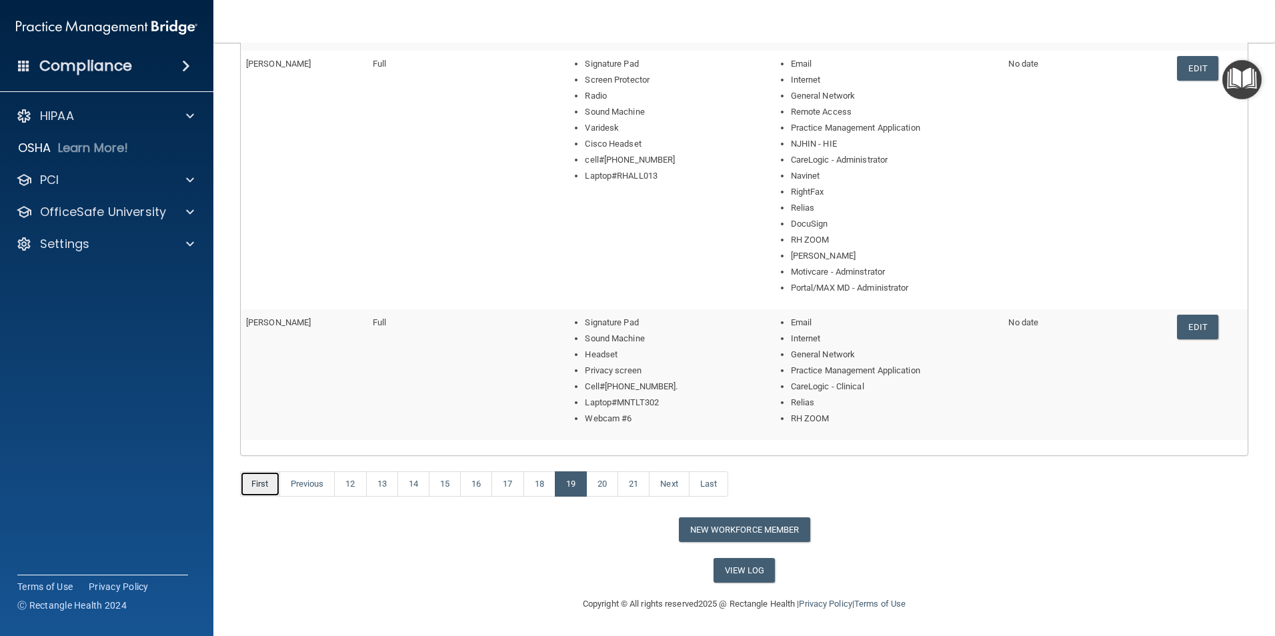
click at [265, 452] on link "First" at bounding box center [260, 483] width 40 height 25
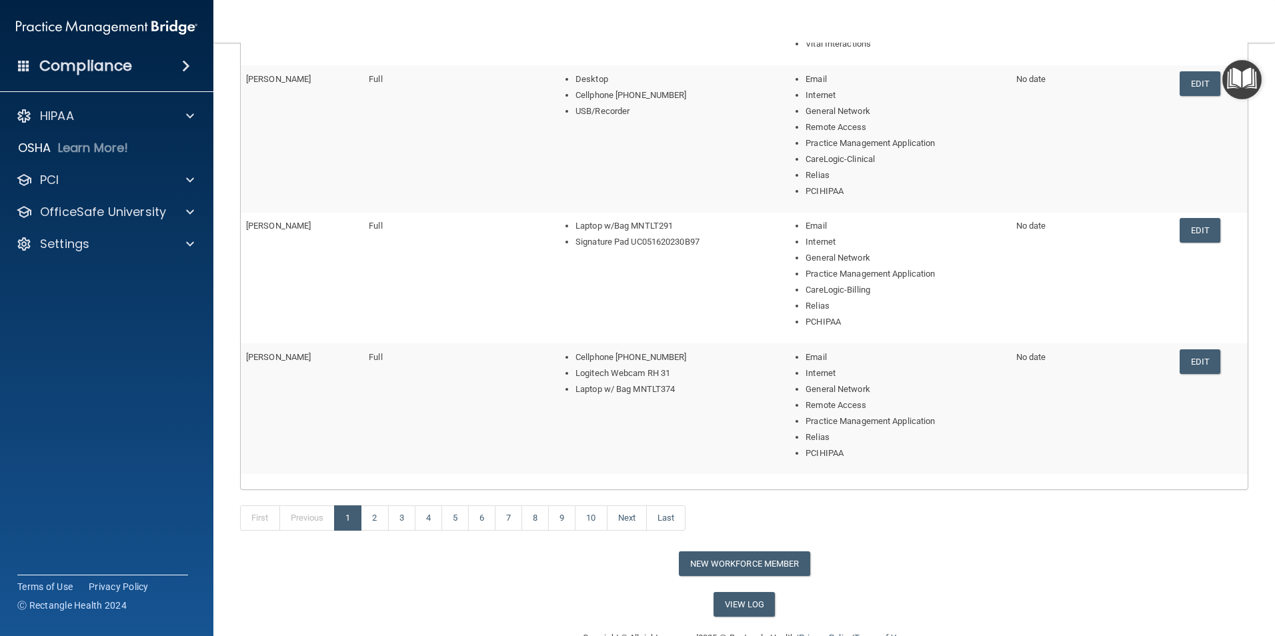
scroll to position [539, 0]
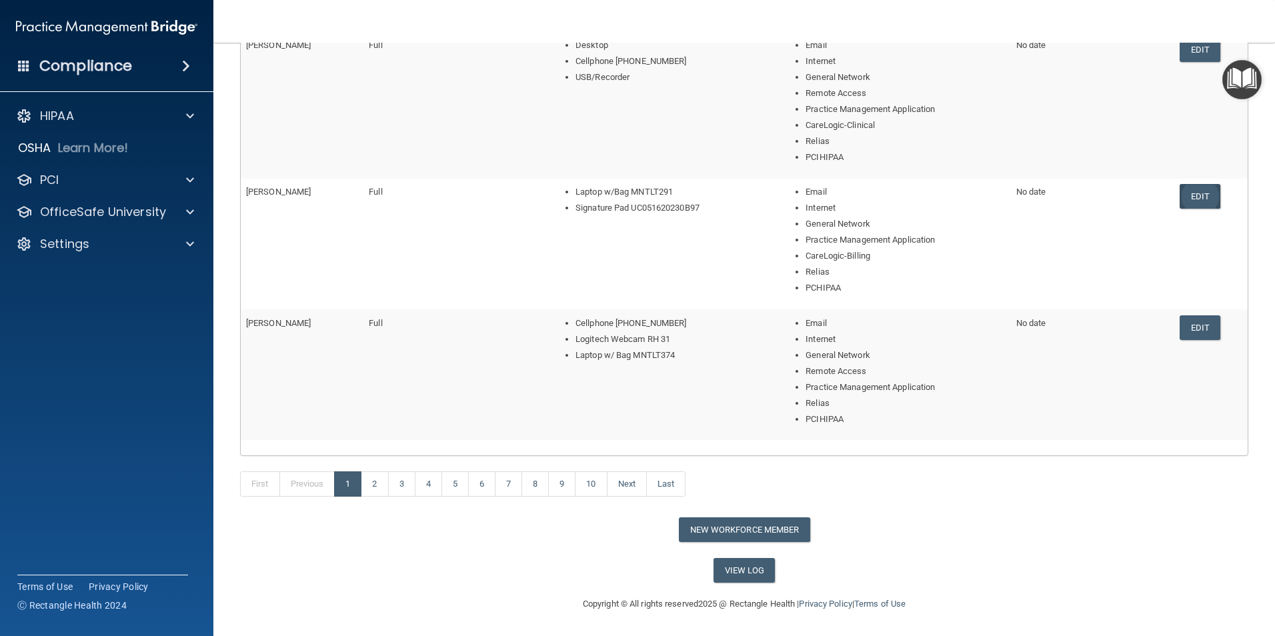
click at [1006, 196] on link "Edit" at bounding box center [1200, 196] width 41 height 25
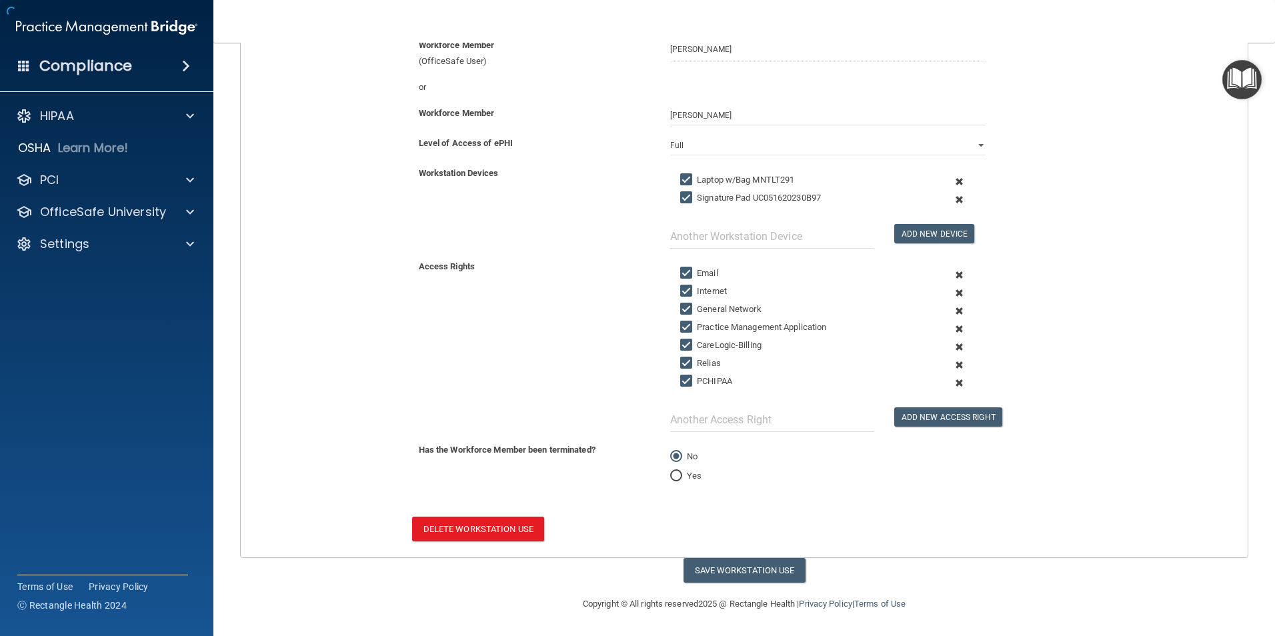
scroll to position [173, 0]
click at [710, 232] on input "text" at bounding box center [772, 236] width 204 height 25
type input "Headset"
drag, startPoint x: 887, startPoint y: 233, endPoint x: 900, endPoint y: 231, distance: 12.7
click at [899, 231] on div "Add New Device" at bounding box center [940, 225] width 112 height 35
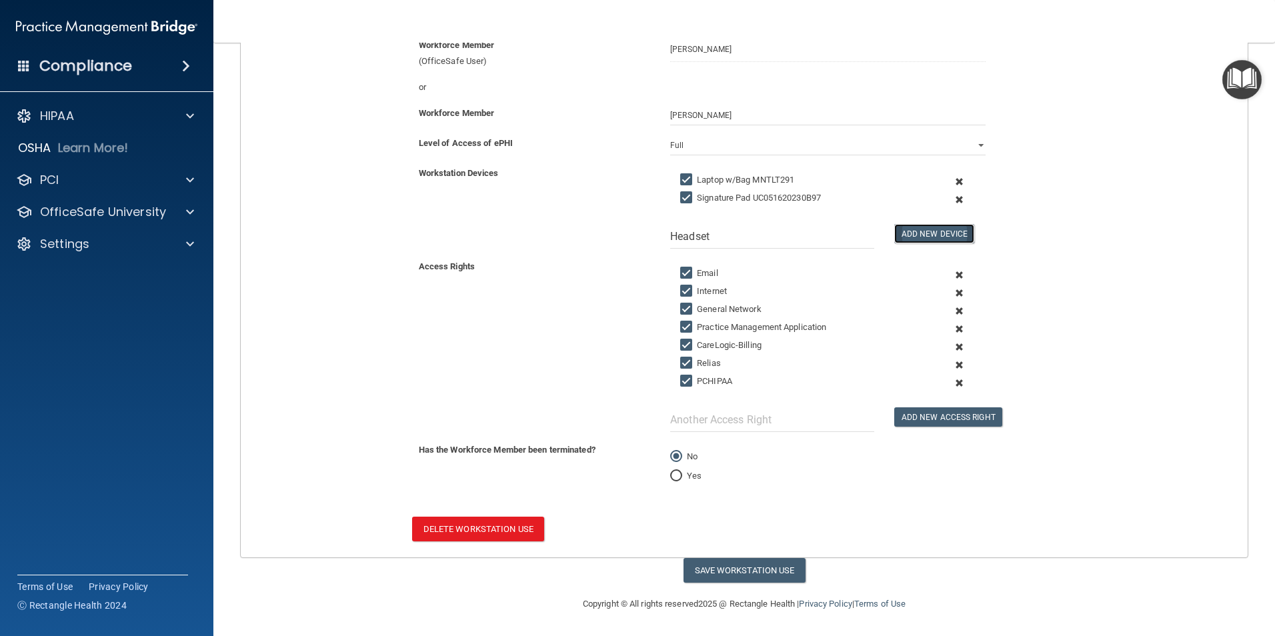
click at [918, 235] on button "Add New Device" at bounding box center [934, 233] width 80 height 19
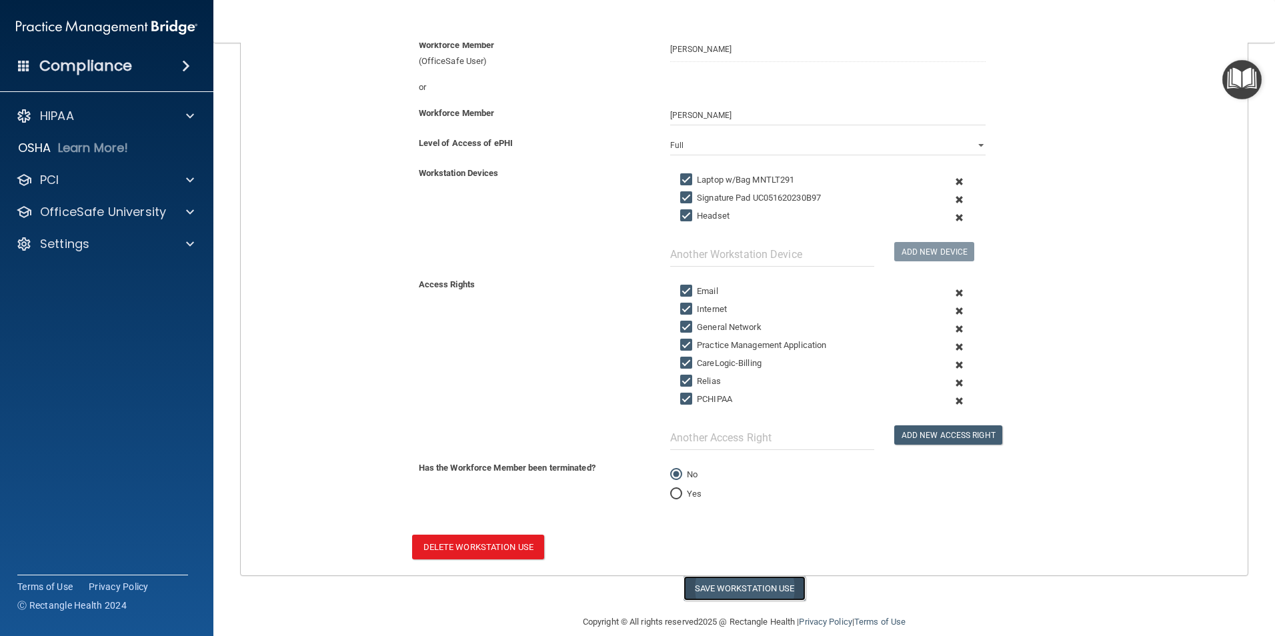
click at [744, 452] on button "Save Workstation Use" at bounding box center [745, 588] width 122 height 25
select select "? string:Full ?"
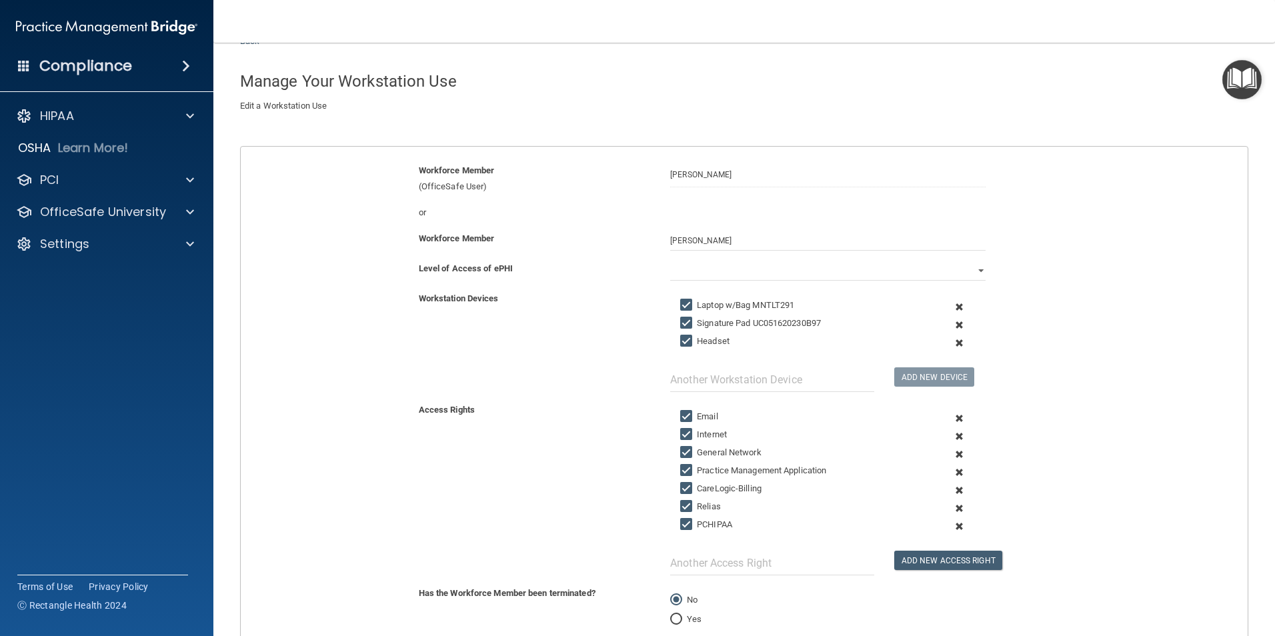
scroll to position [0, 0]
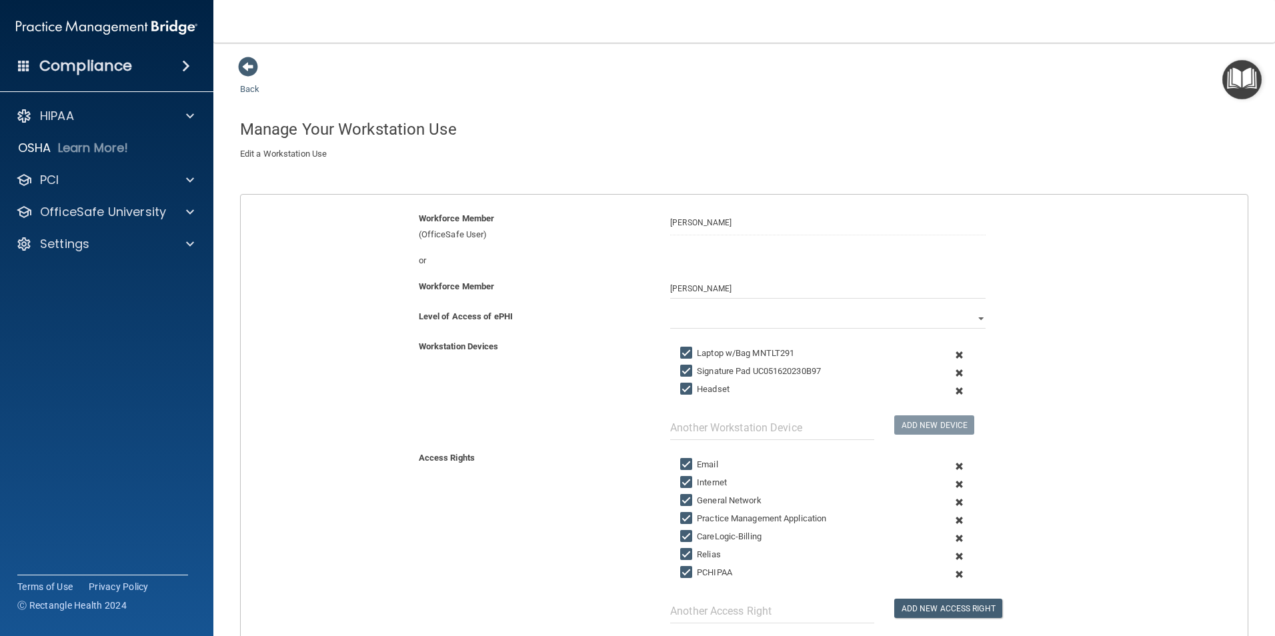
click at [252, 72] on span at bounding box center [248, 67] width 20 height 20
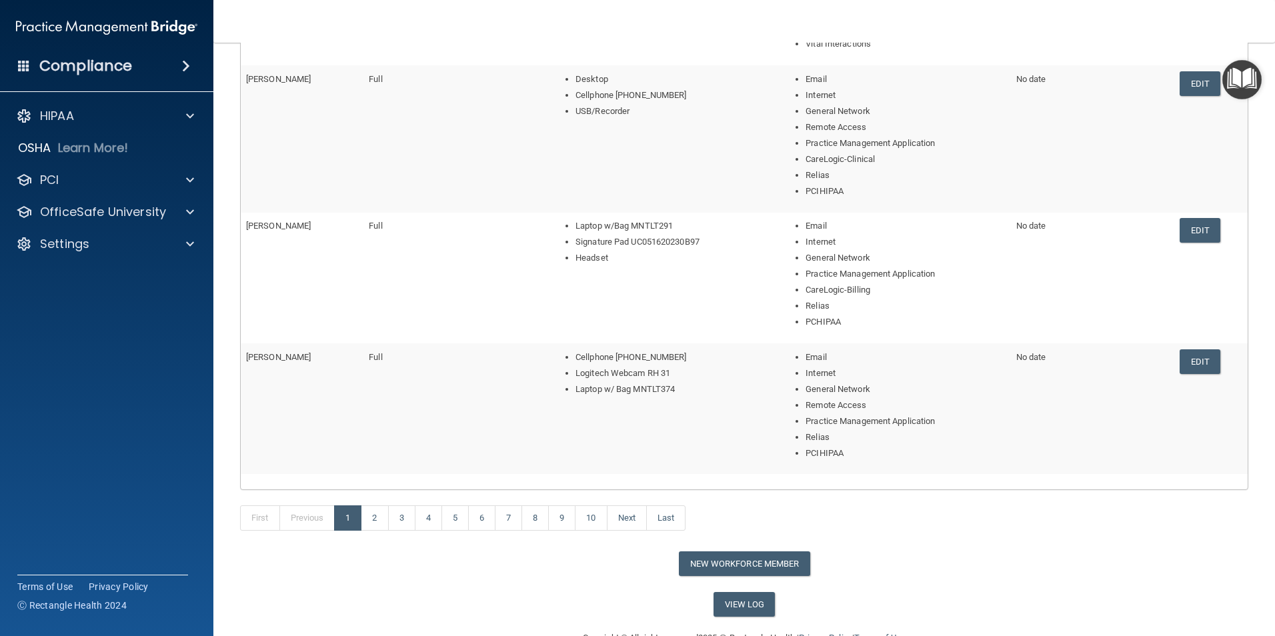
scroll to position [539, 0]
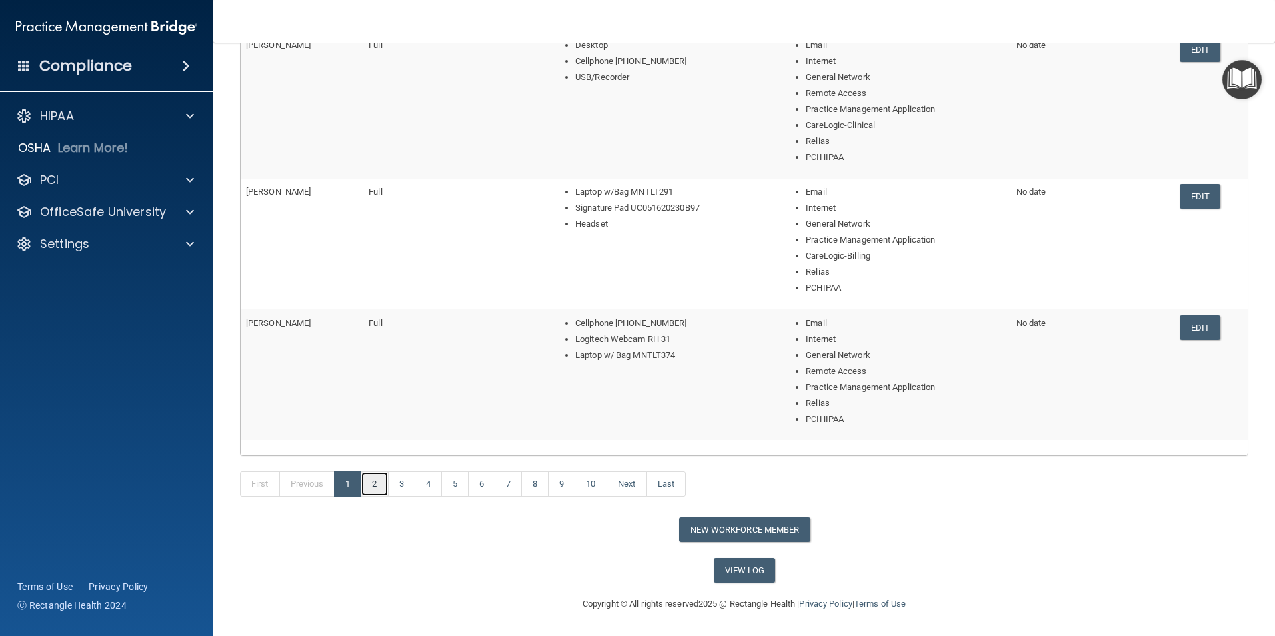
click at [385, 452] on link "2" at bounding box center [374, 483] width 27 height 25
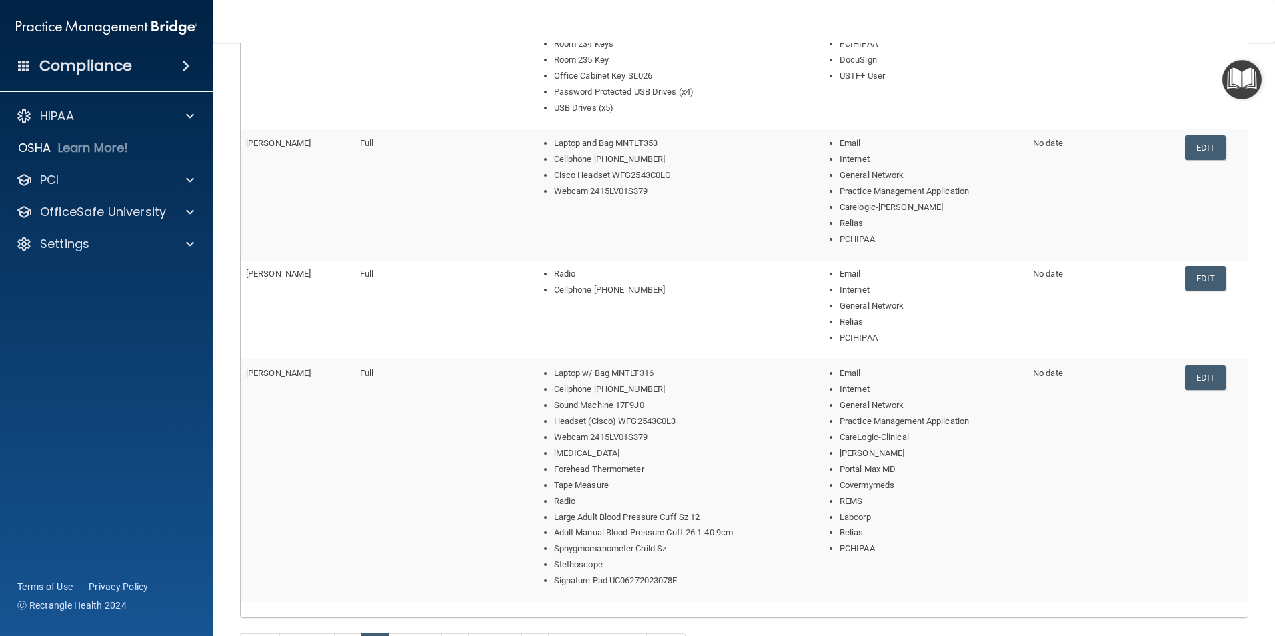
scroll to position [700, 0]
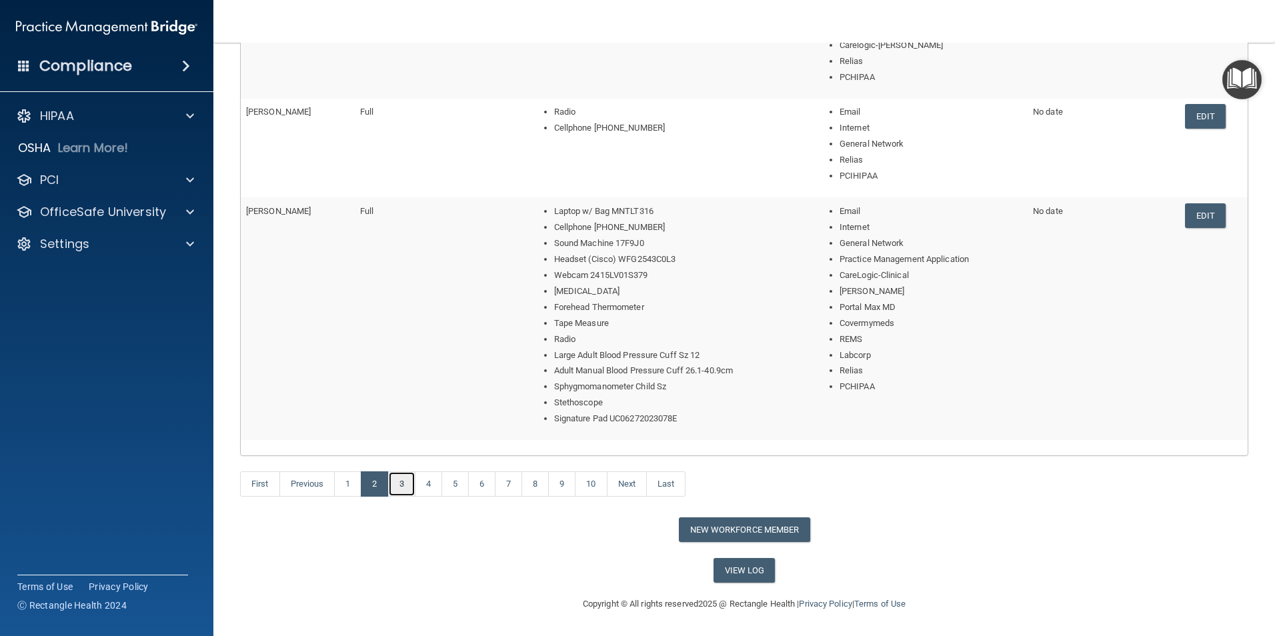
click at [401, 452] on link "3" at bounding box center [401, 483] width 27 height 25
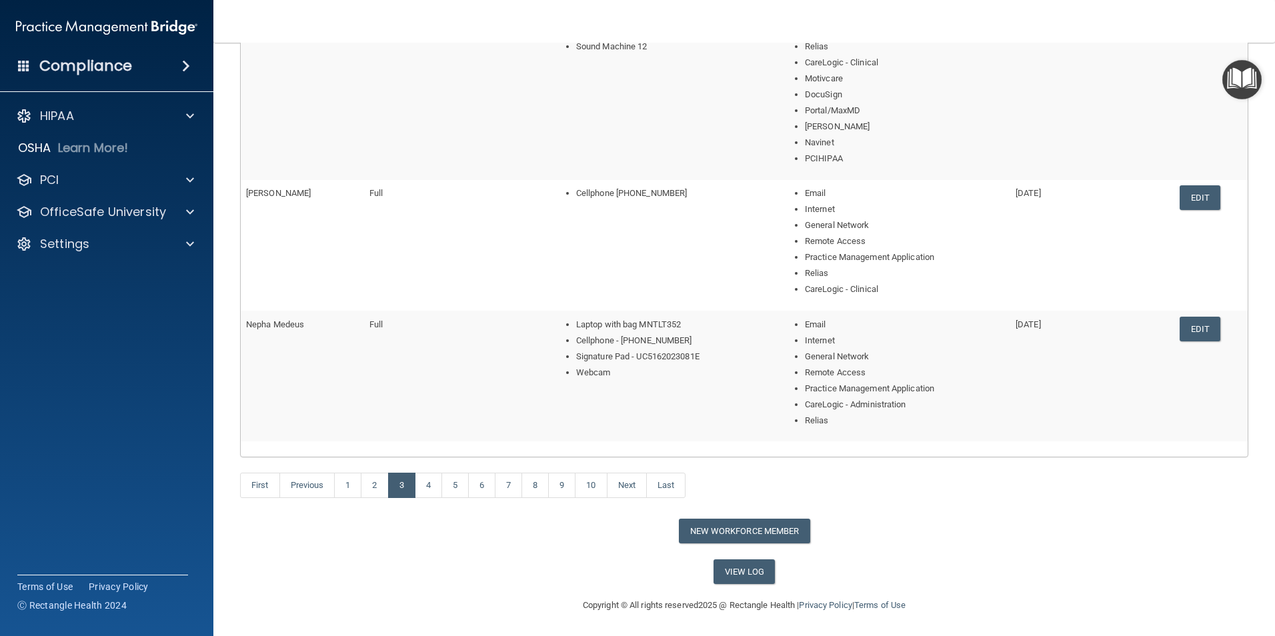
scroll to position [539, 0]
click at [434, 452] on link "4" at bounding box center [428, 483] width 27 height 25
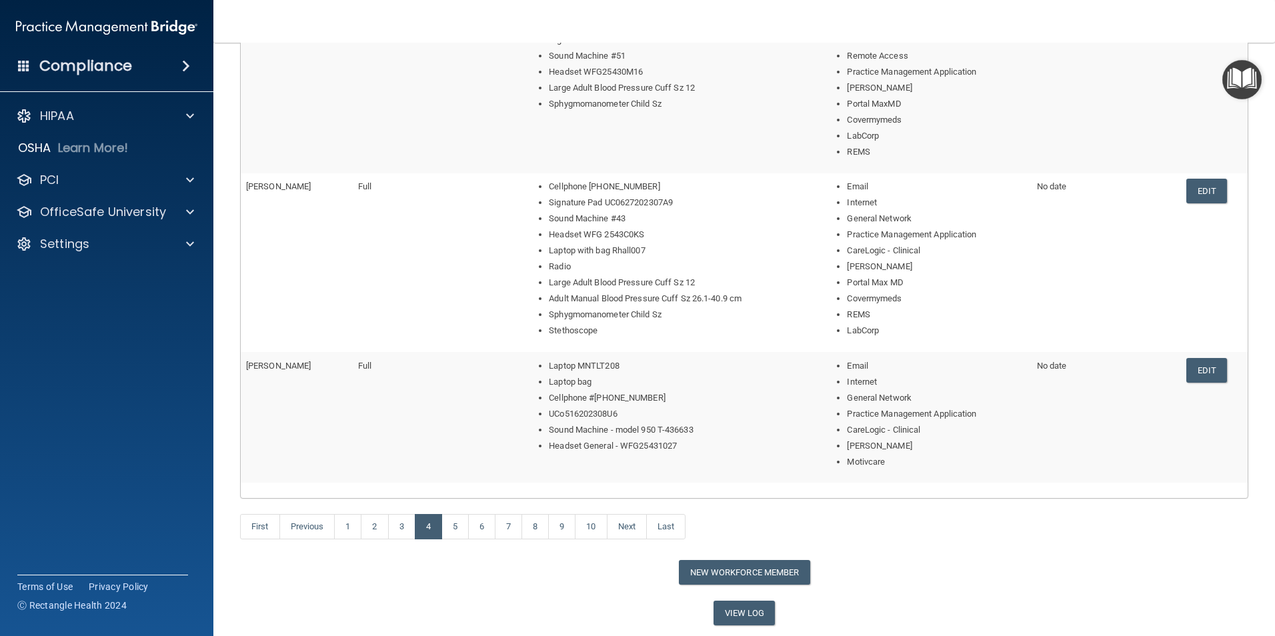
scroll to position [636, 0]
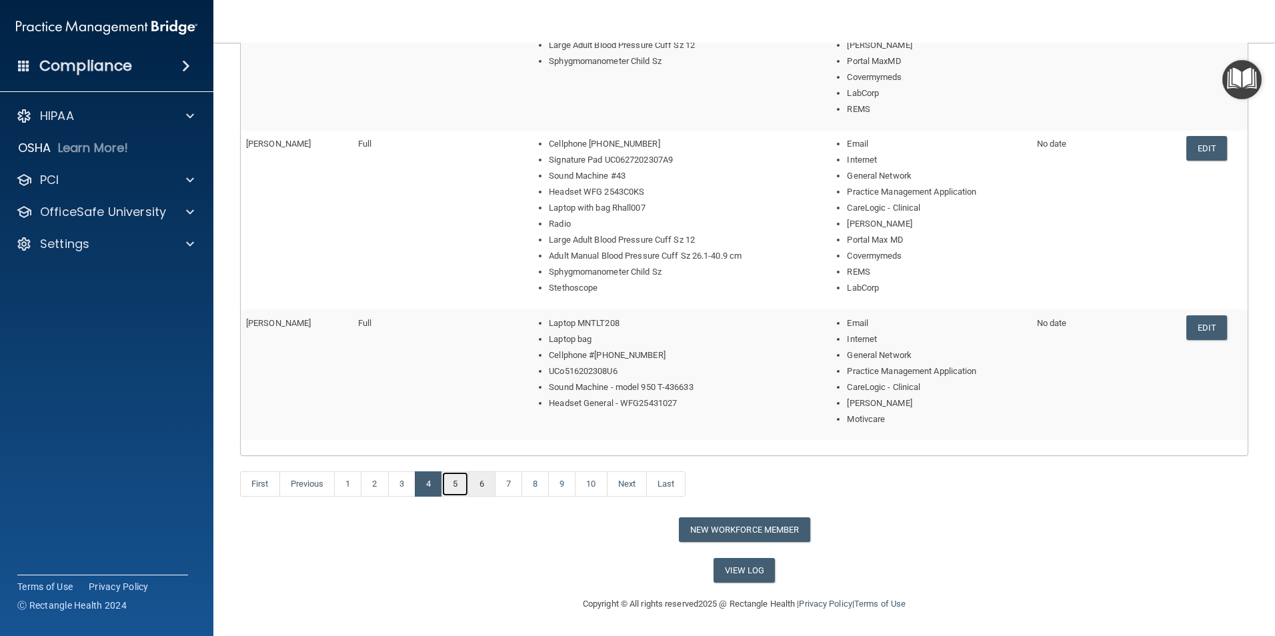
drag, startPoint x: 460, startPoint y: 483, endPoint x: 471, endPoint y: 489, distance: 12.5
click at [461, 452] on link "5" at bounding box center [454, 483] width 27 height 25
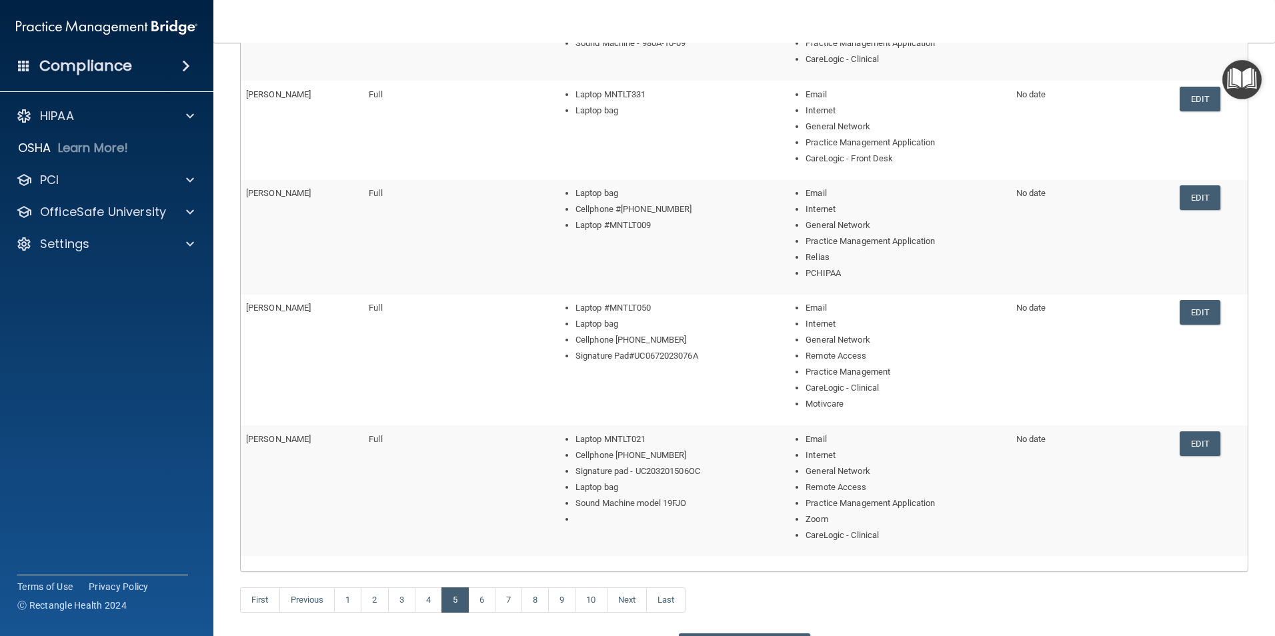
scroll to position [267, 0]
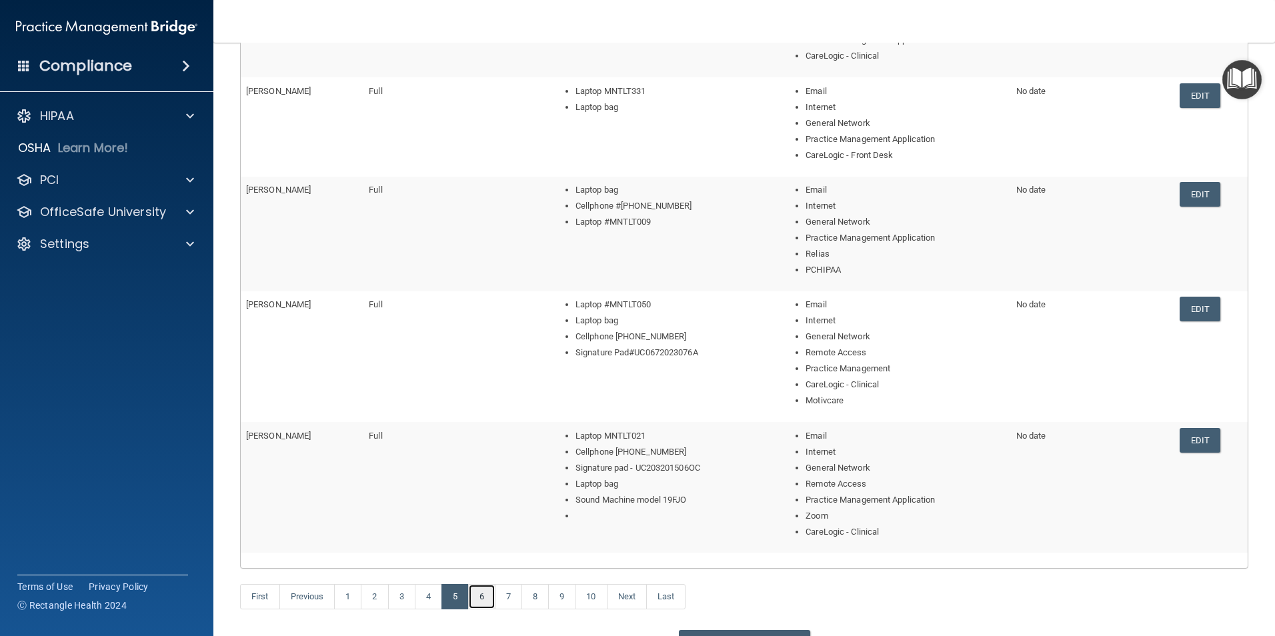
click at [484, 452] on link "6" at bounding box center [481, 596] width 27 height 25
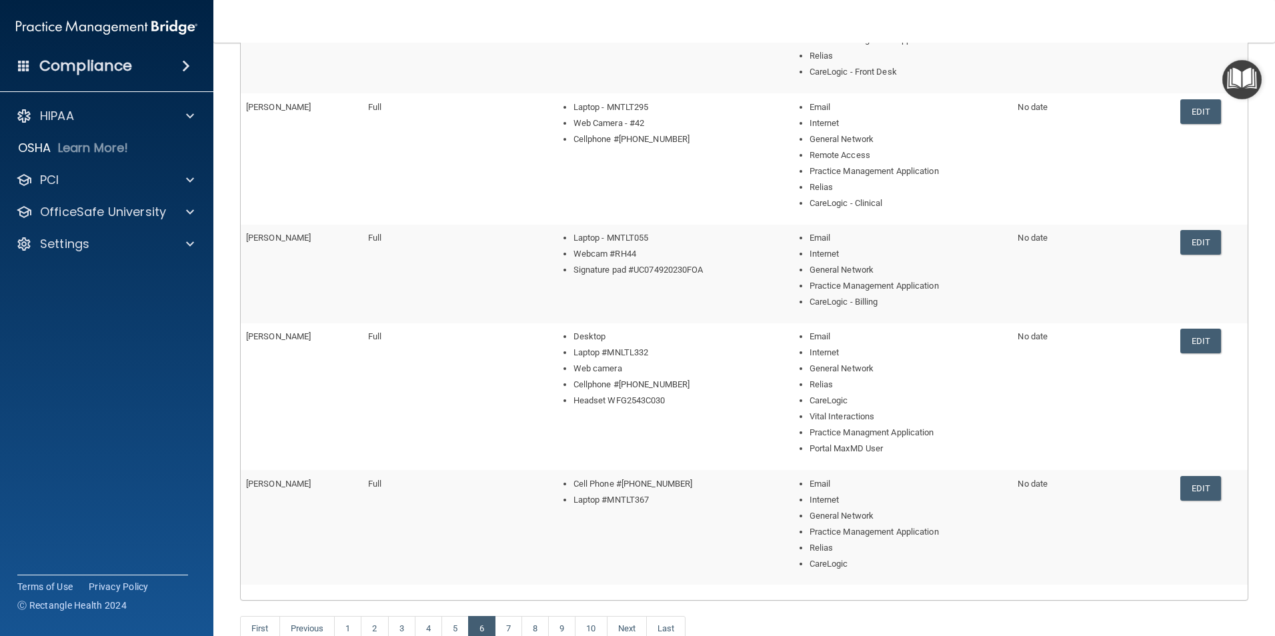
drag, startPoint x: 1192, startPoint y: 107, endPoint x: 799, endPoint y: 279, distance: 428.8
click at [1006, 105] on link "Edit" at bounding box center [1200, 111] width 41 height 25
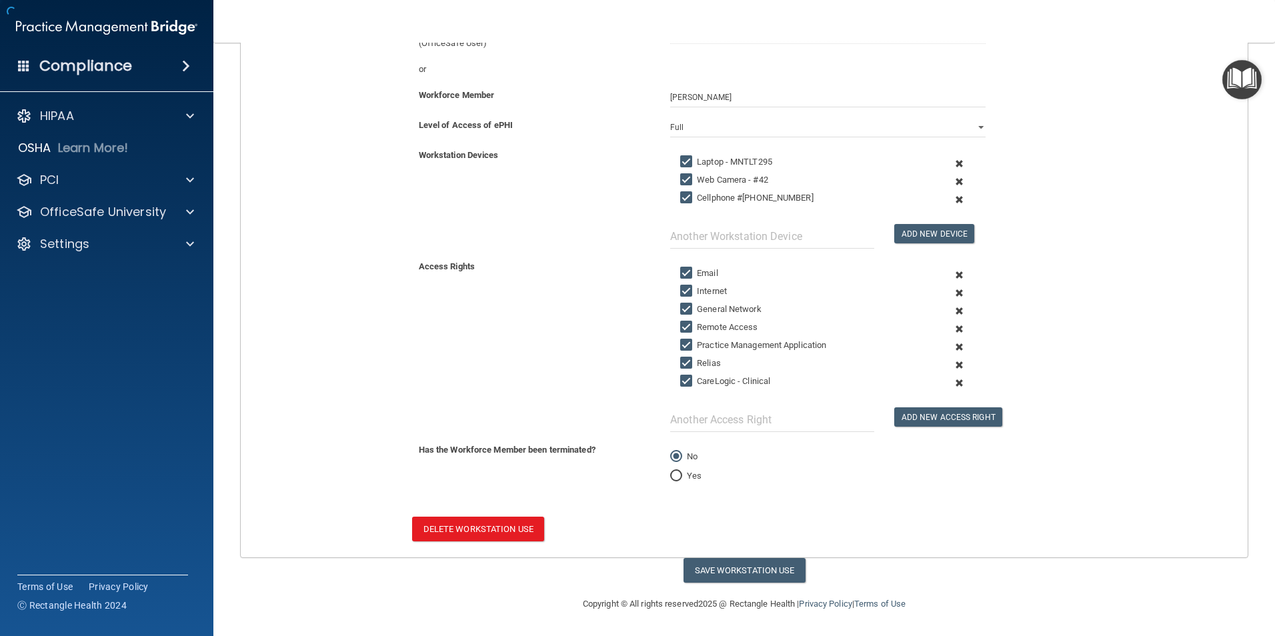
scroll to position [191, 0]
click at [746, 237] on input "text" at bounding box center [772, 236] width 204 height 25
type input "Cisco Headset"
click at [933, 235] on button "Add New Device" at bounding box center [934, 233] width 80 height 19
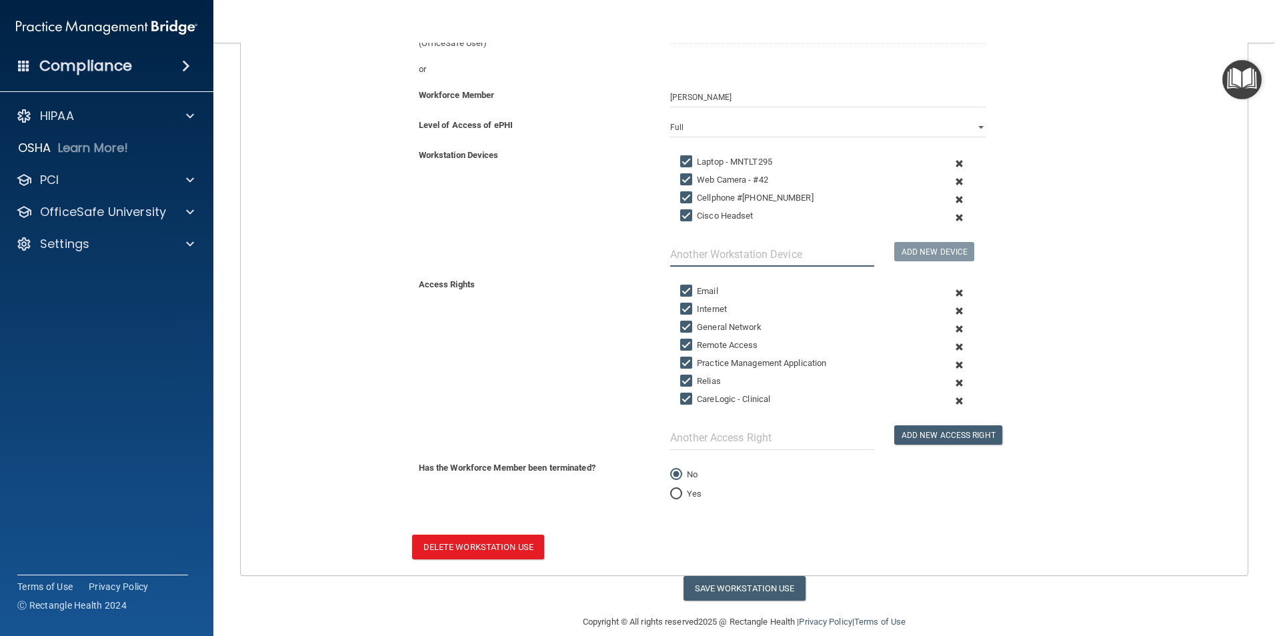
click at [846, 254] on input "text" at bounding box center [772, 254] width 204 height 25
type input "Headset (General)"
click at [912, 249] on button "Add New Device" at bounding box center [934, 251] width 80 height 19
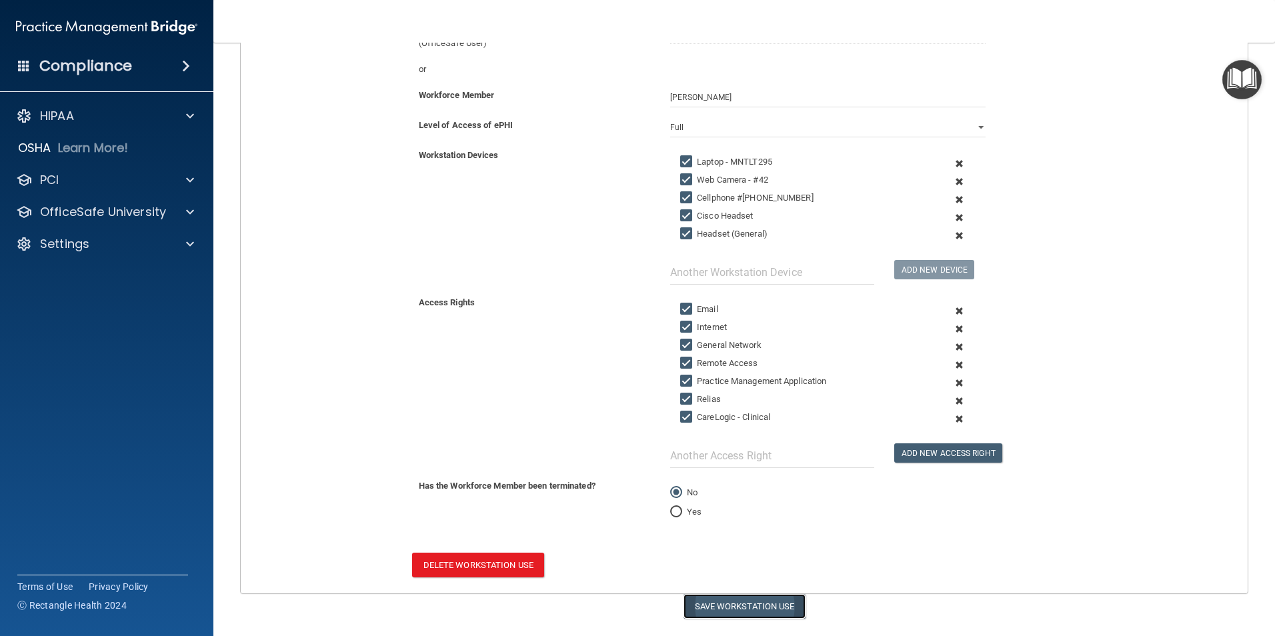
click at [702, 452] on button "Save Workstation Use" at bounding box center [745, 606] width 122 height 25
select select "? string:Full ?"
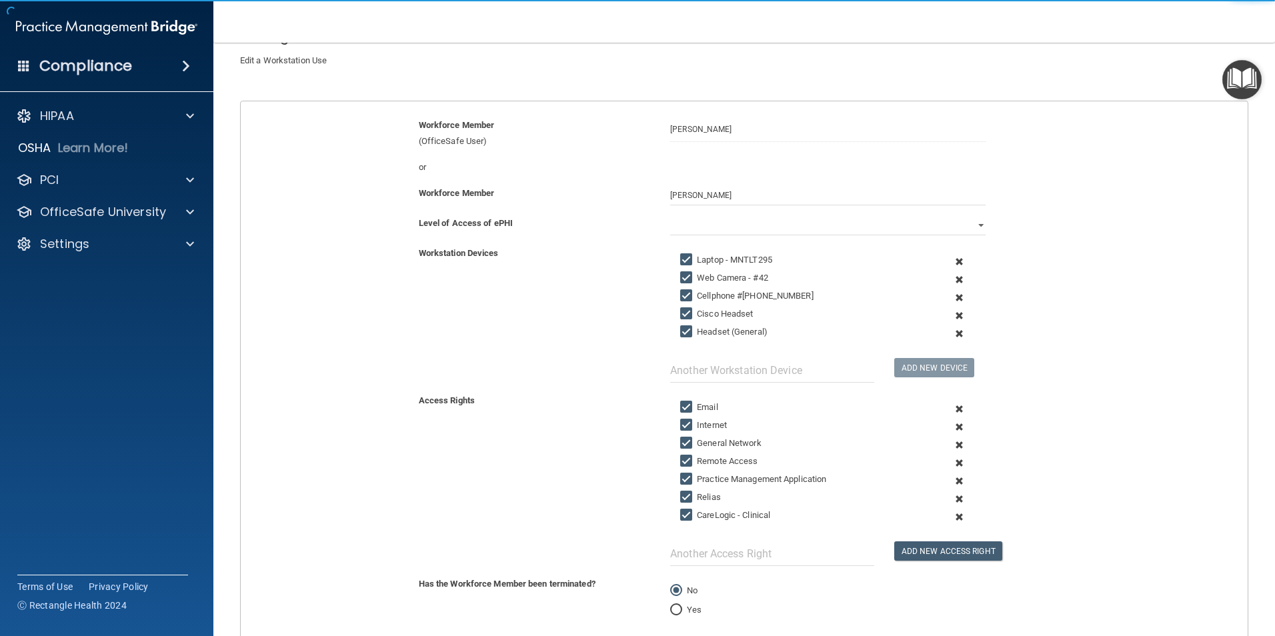
scroll to position [0, 0]
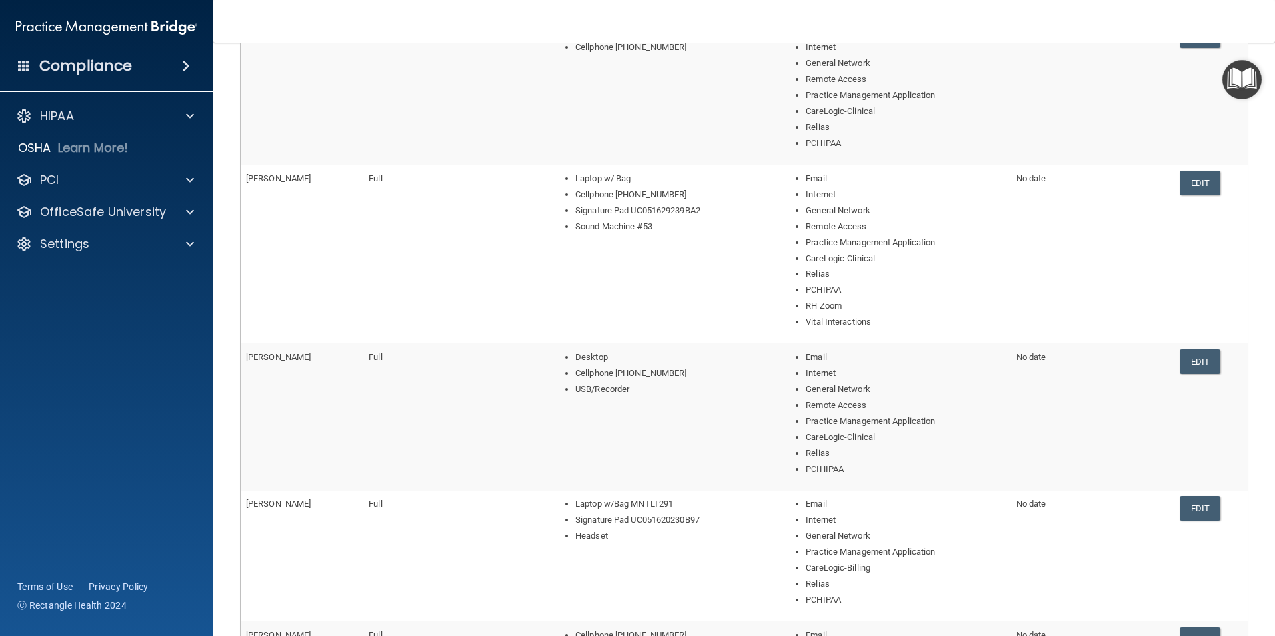
scroll to position [533, 0]
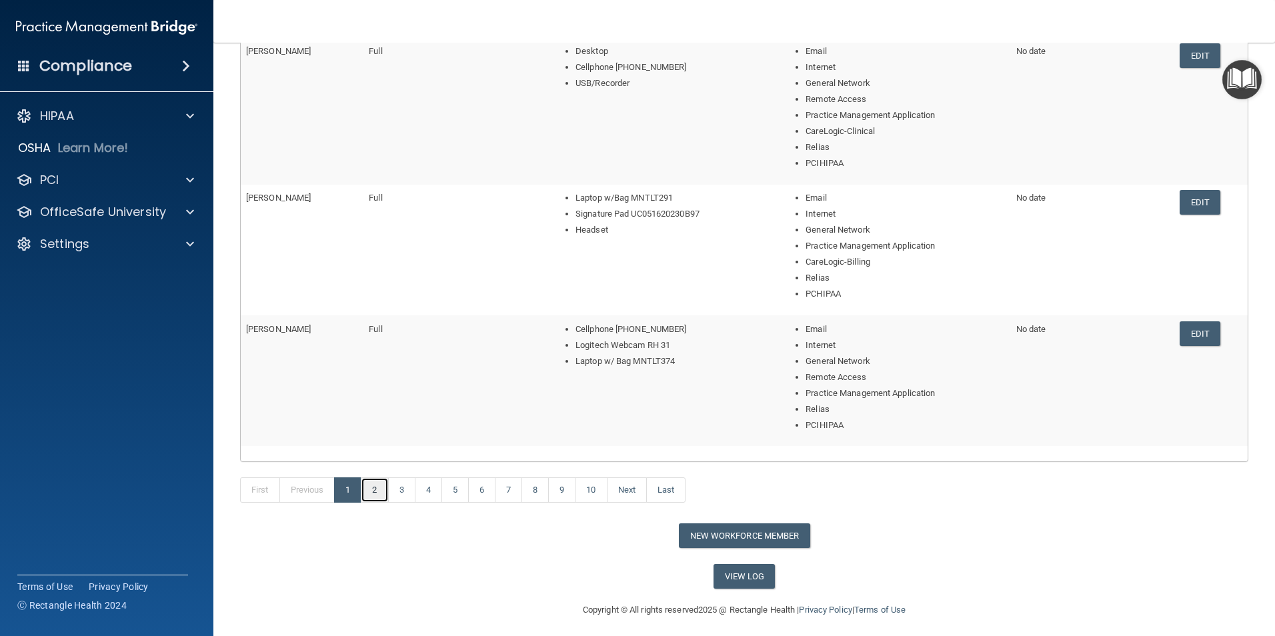
click at [381, 452] on link "2" at bounding box center [374, 489] width 27 height 25
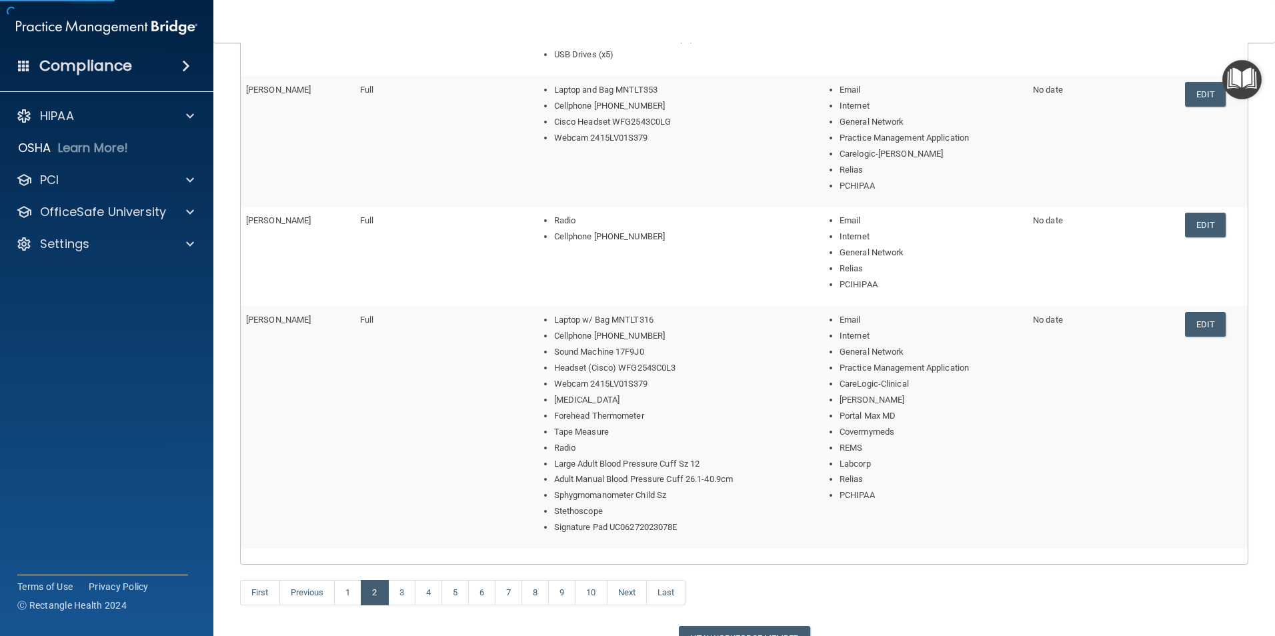
scroll to position [600, 0]
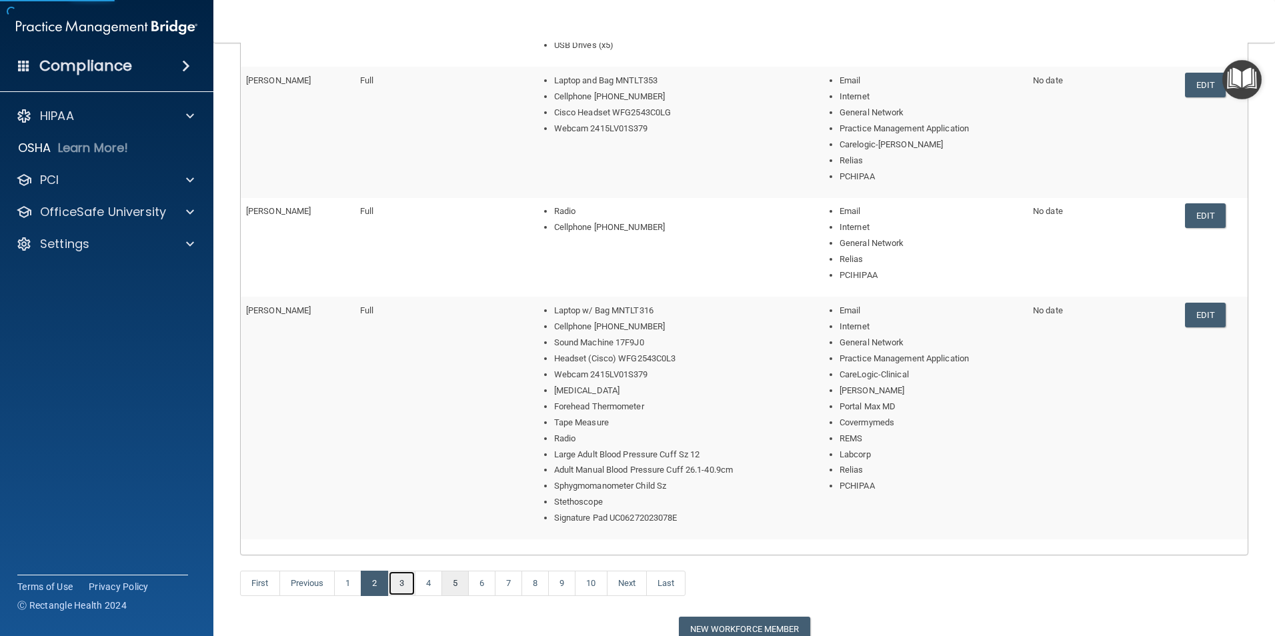
click at [403, 452] on link "3" at bounding box center [401, 583] width 27 height 25
click at [406, 452] on link "3" at bounding box center [401, 583] width 27 height 25
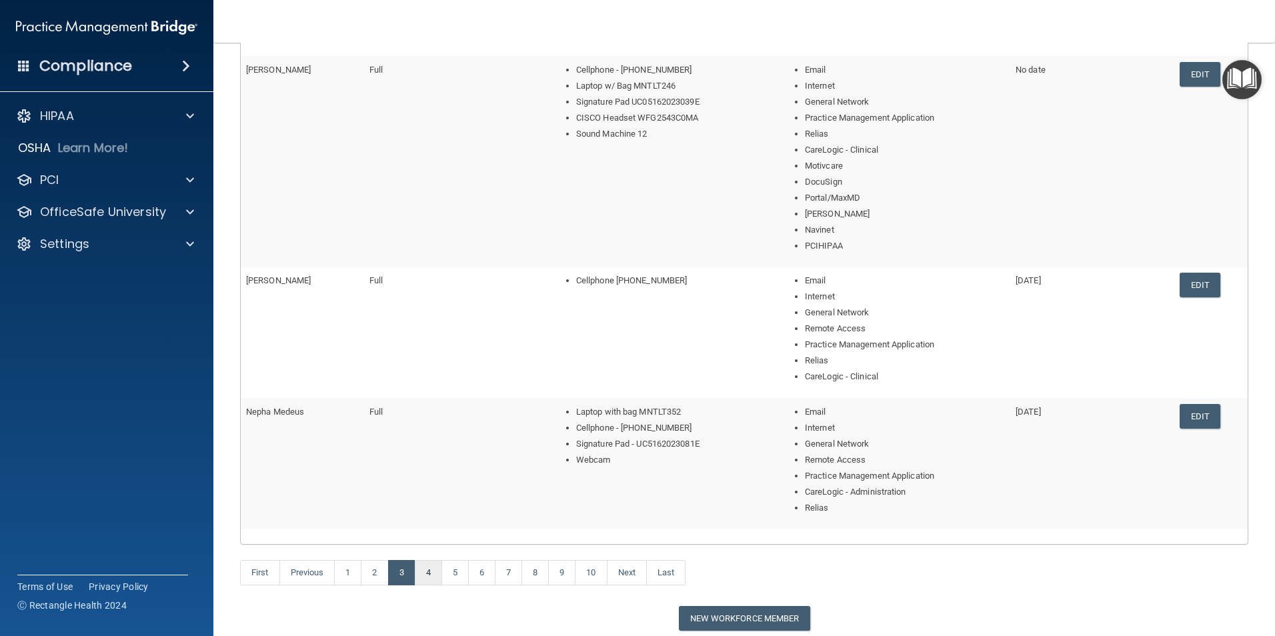
scroll to position [467, 0]
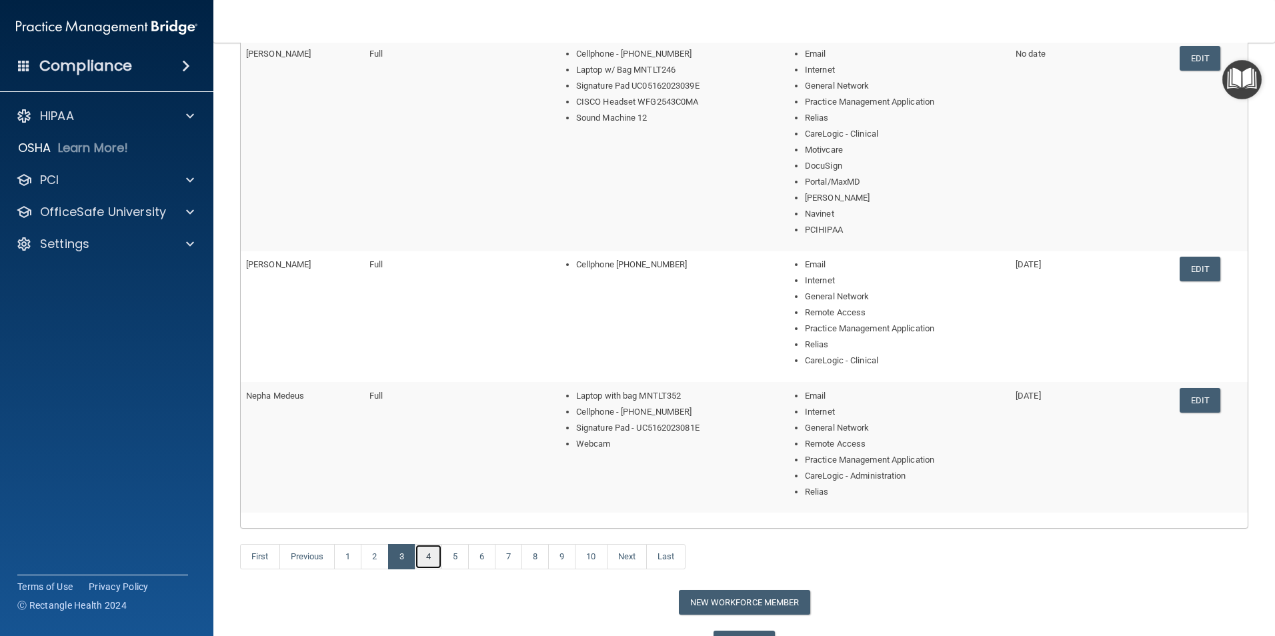
click at [430, 452] on link "4" at bounding box center [428, 556] width 27 height 25
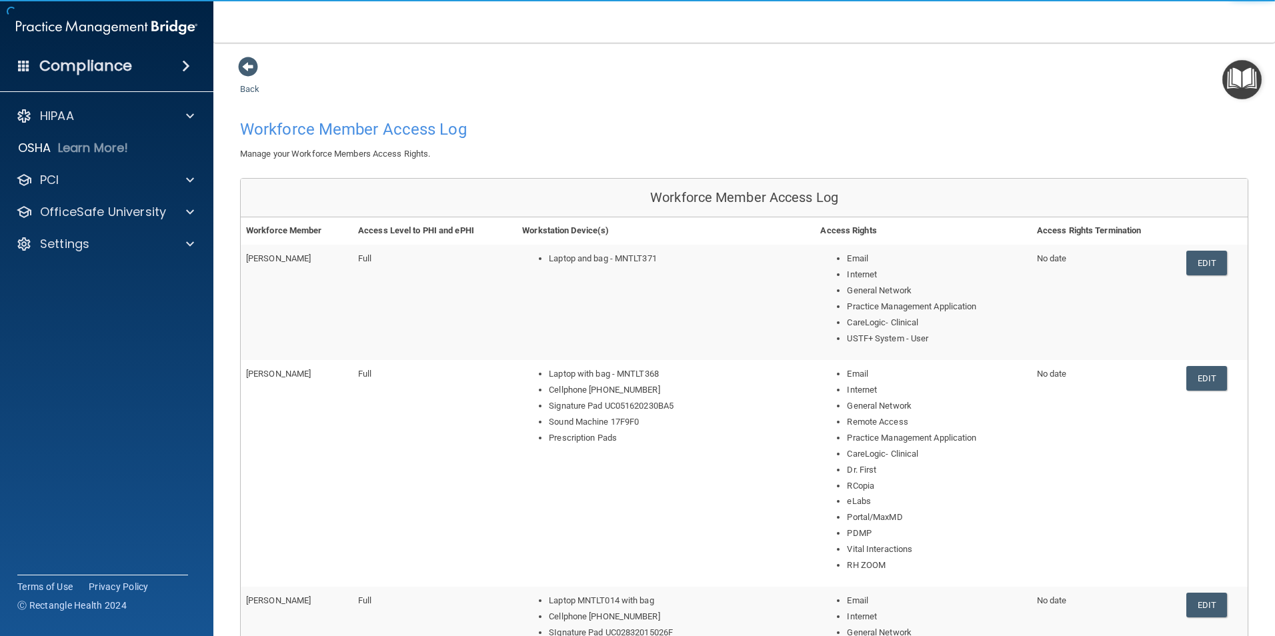
scroll to position [636, 0]
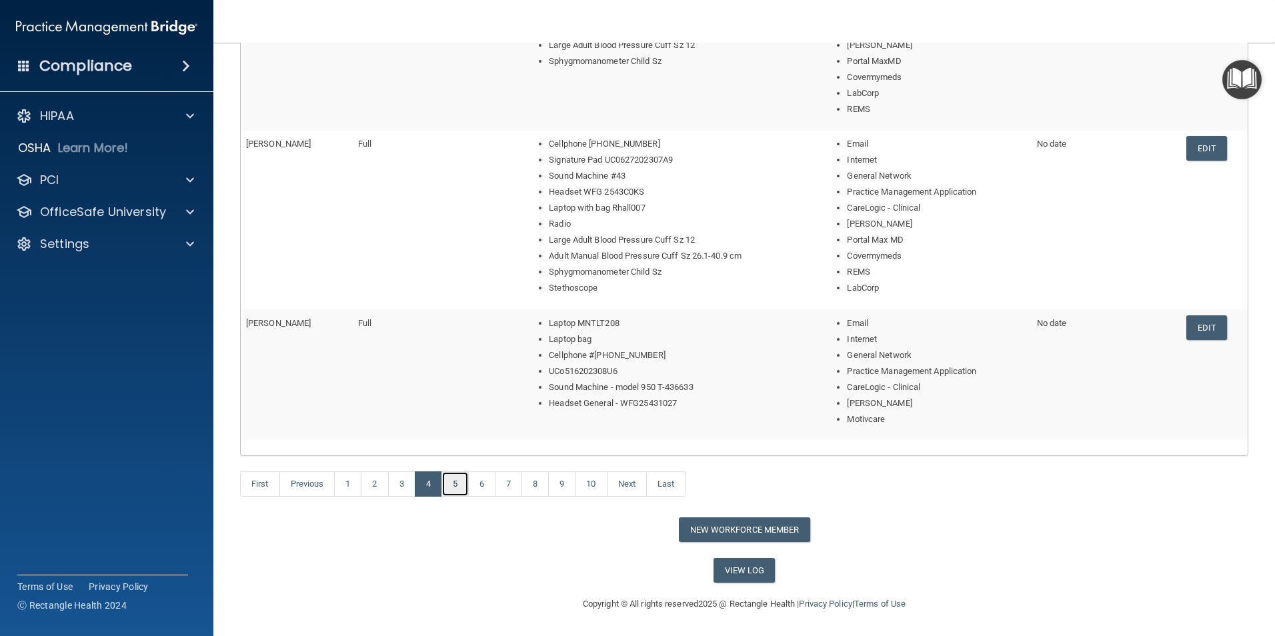
click at [451, 452] on link "5" at bounding box center [454, 483] width 27 height 25
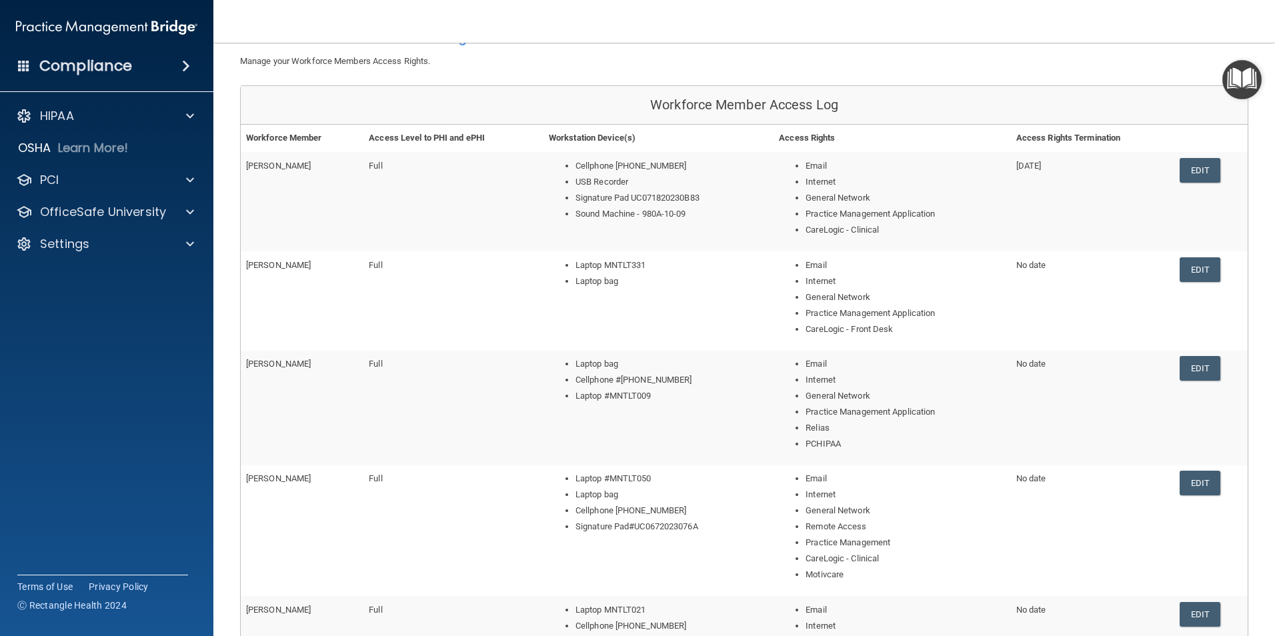
scroll to position [379, 0]
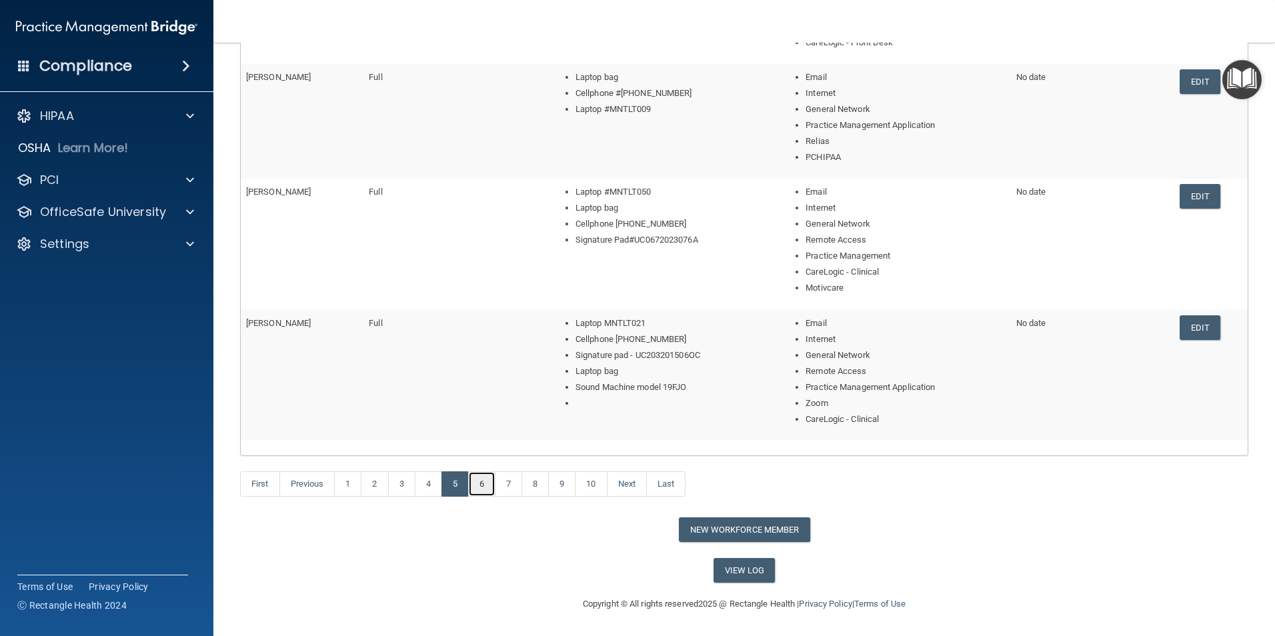
click at [485, 452] on link "6" at bounding box center [481, 483] width 27 height 25
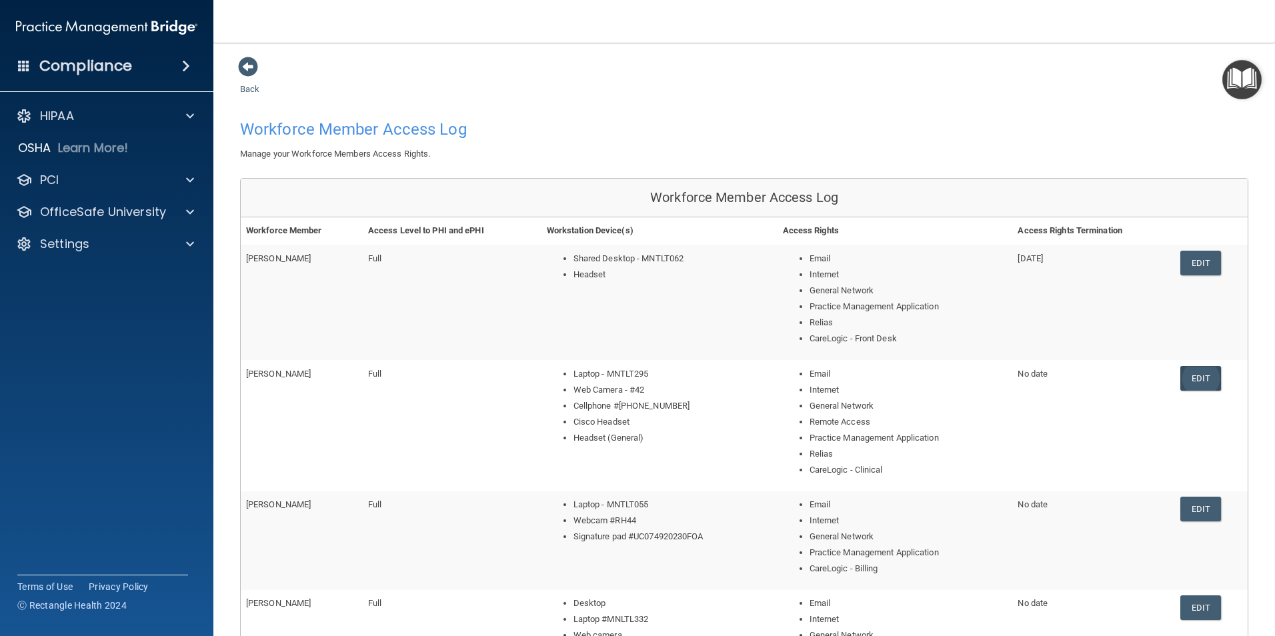
click at [1006, 375] on link "Edit" at bounding box center [1200, 378] width 41 height 25
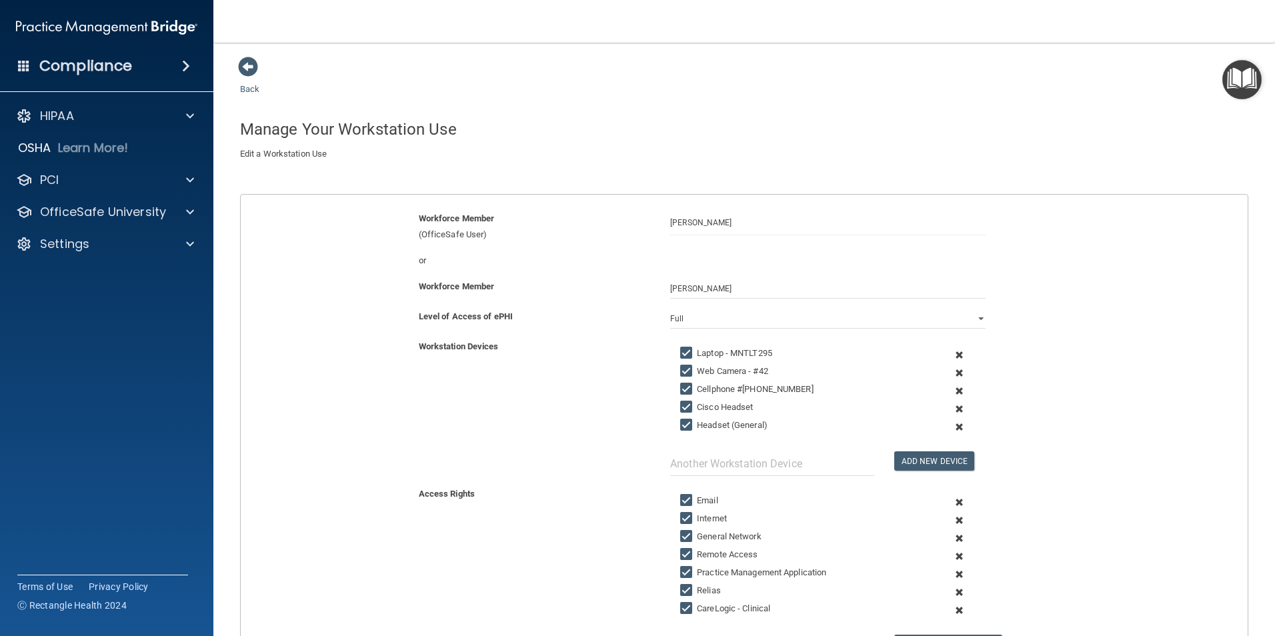
click at [948, 427] on span at bounding box center [960, 427] width 33 height 18
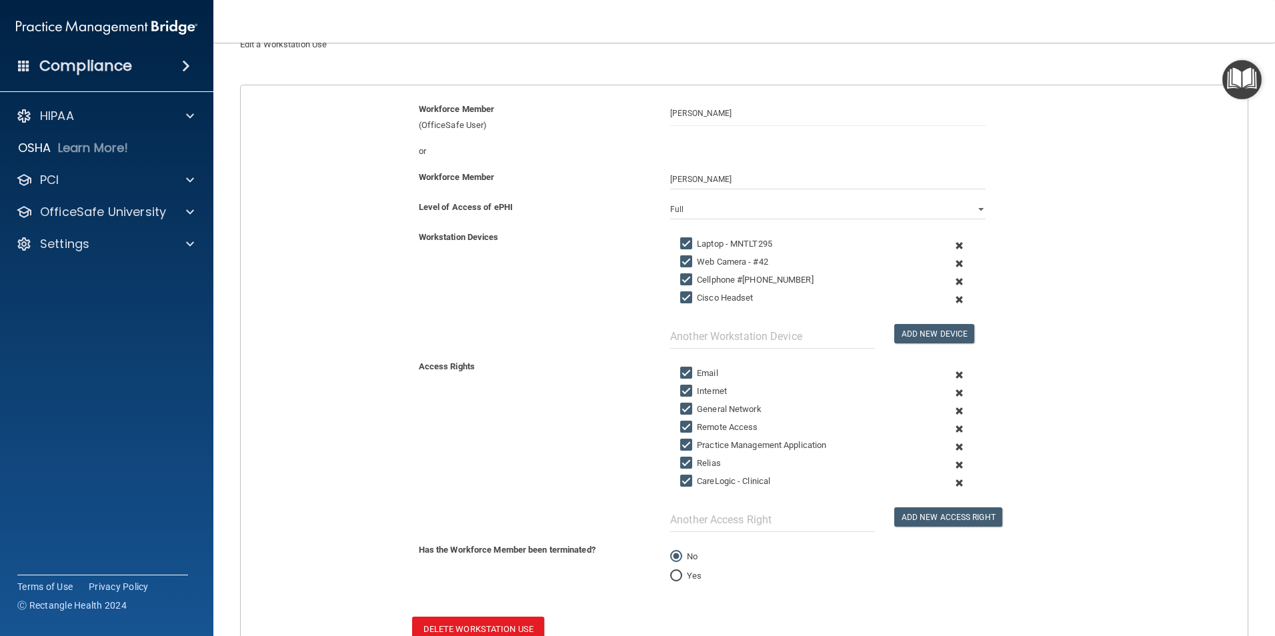
scroll to position [209, 0]
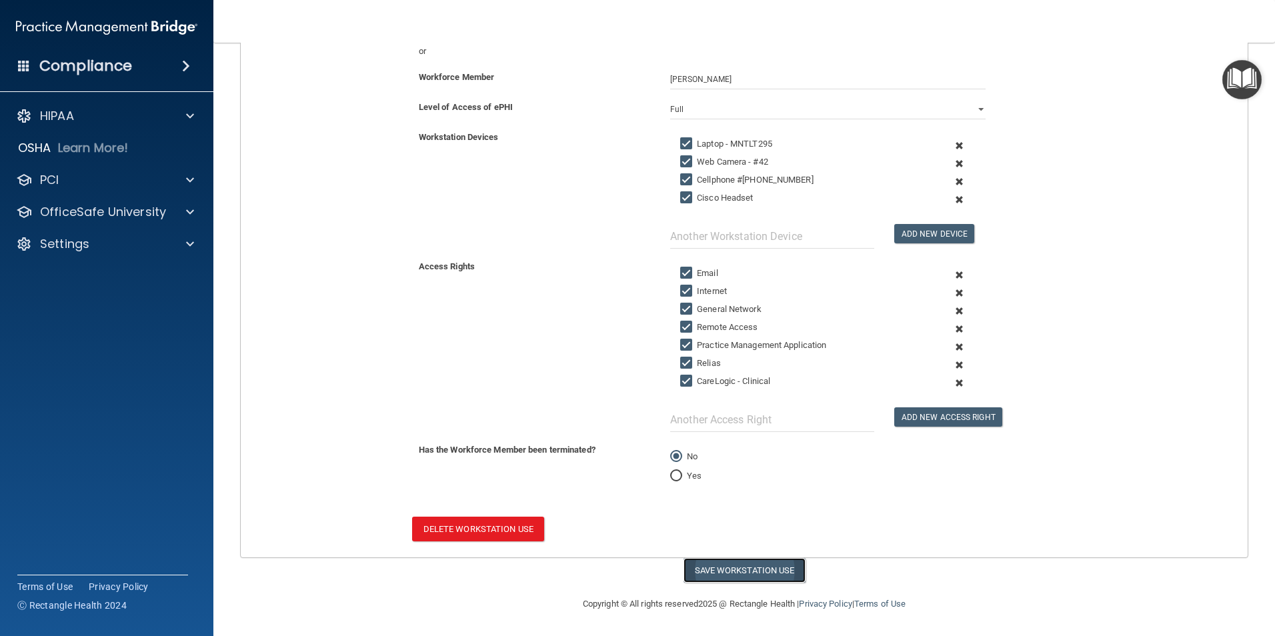
click at [762, 452] on button "Save Workstation Use" at bounding box center [745, 570] width 122 height 25
select select "? string:Full ?"
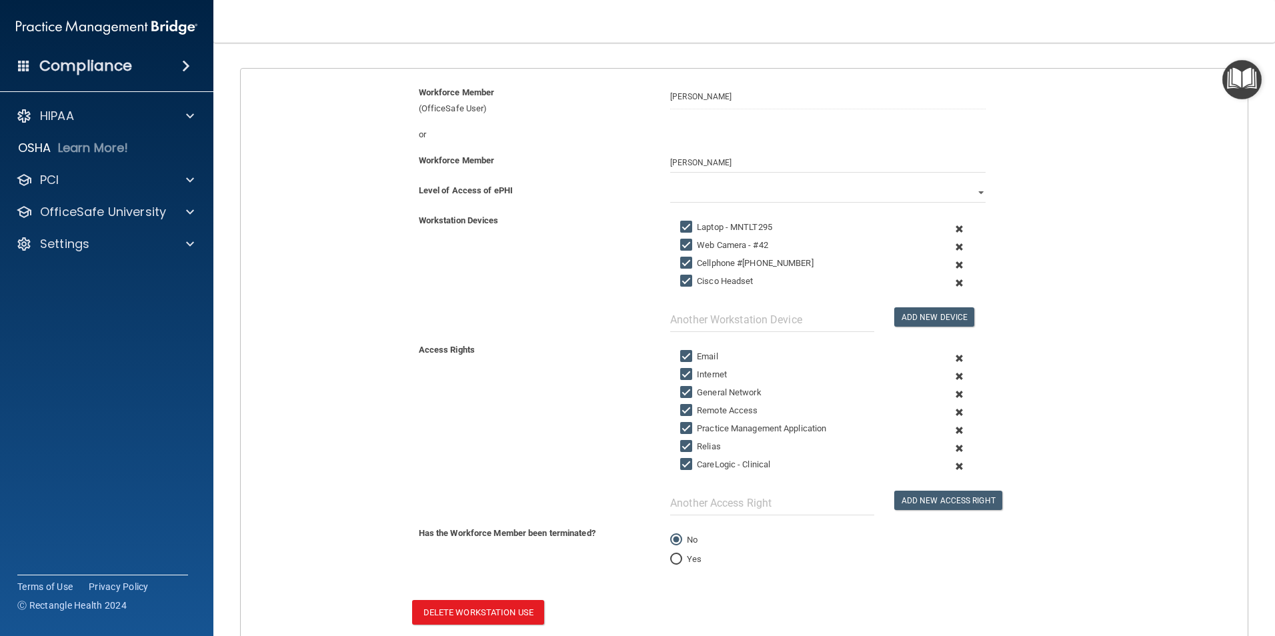
scroll to position [0, 0]
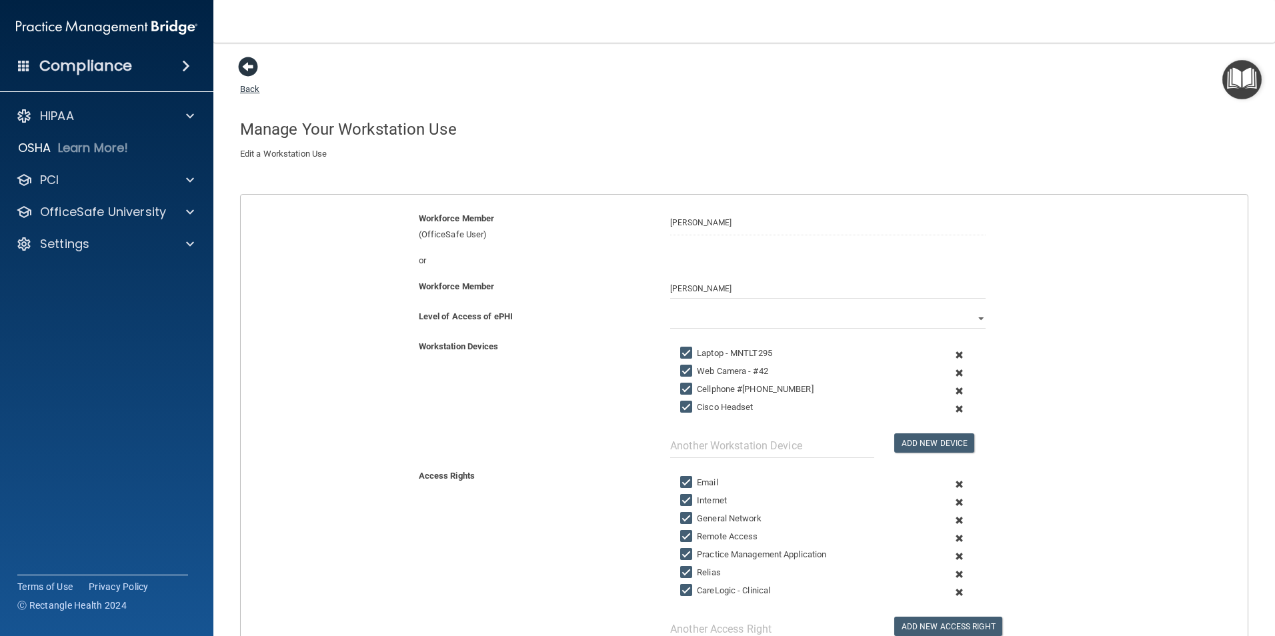
click at [253, 73] on span at bounding box center [248, 67] width 20 height 20
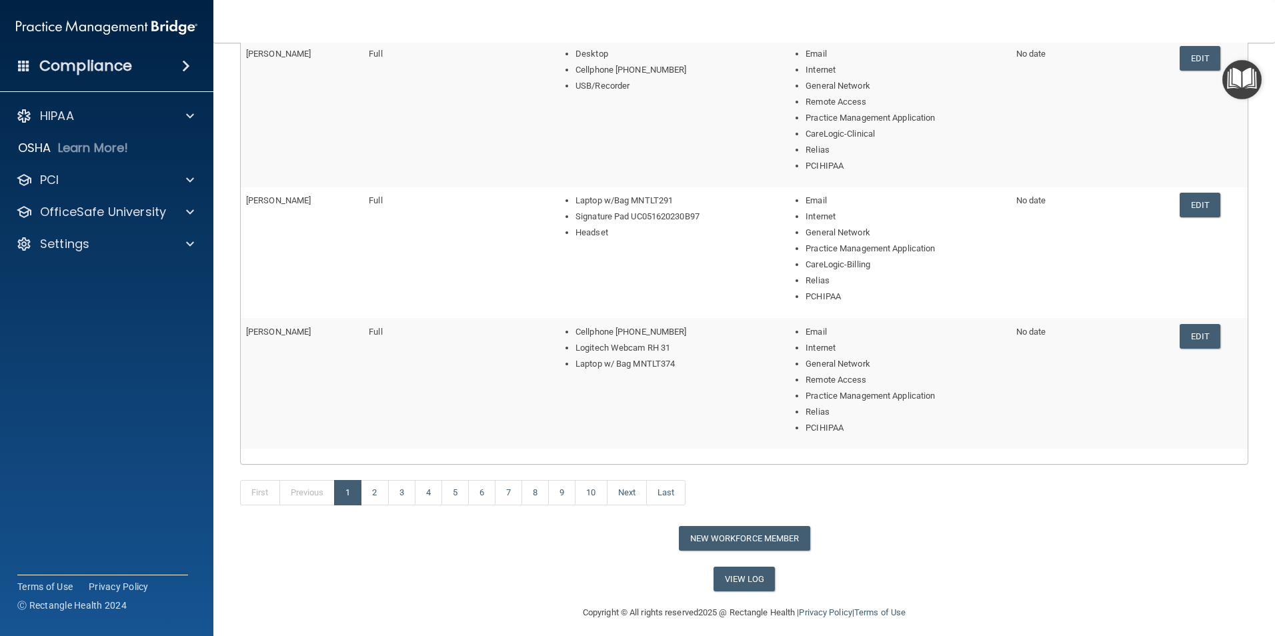
scroll to position [533, 0]
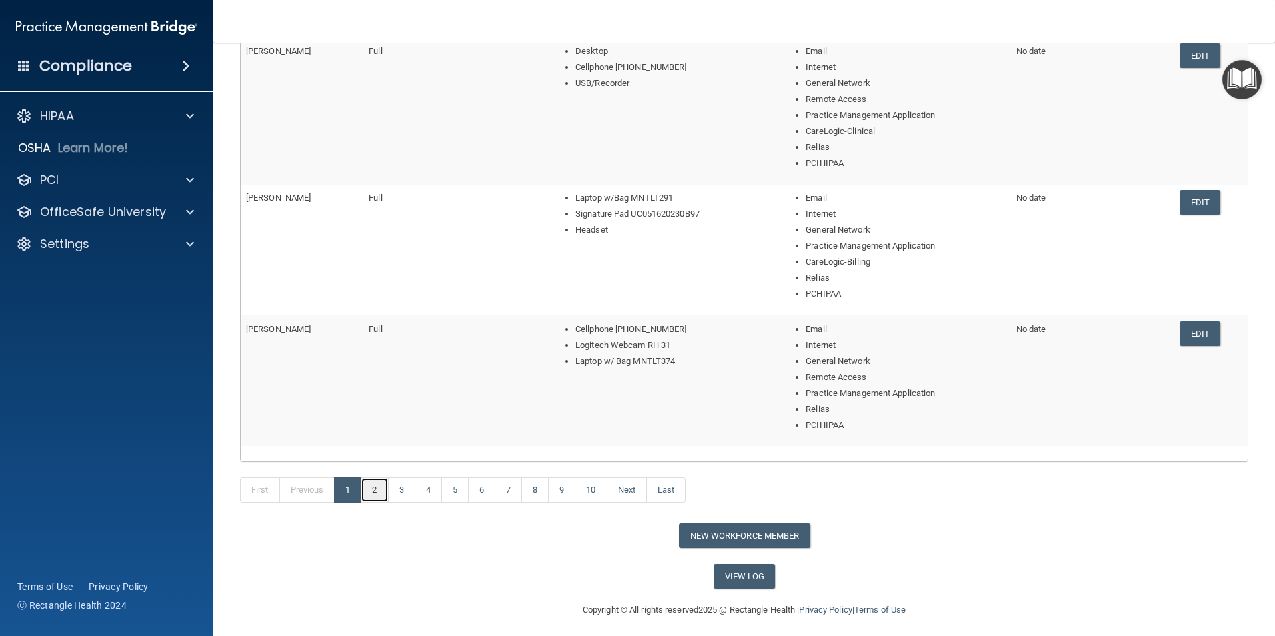
click at [380, 452] on link "2" at bounding box center [374, 489] width 27 height 25
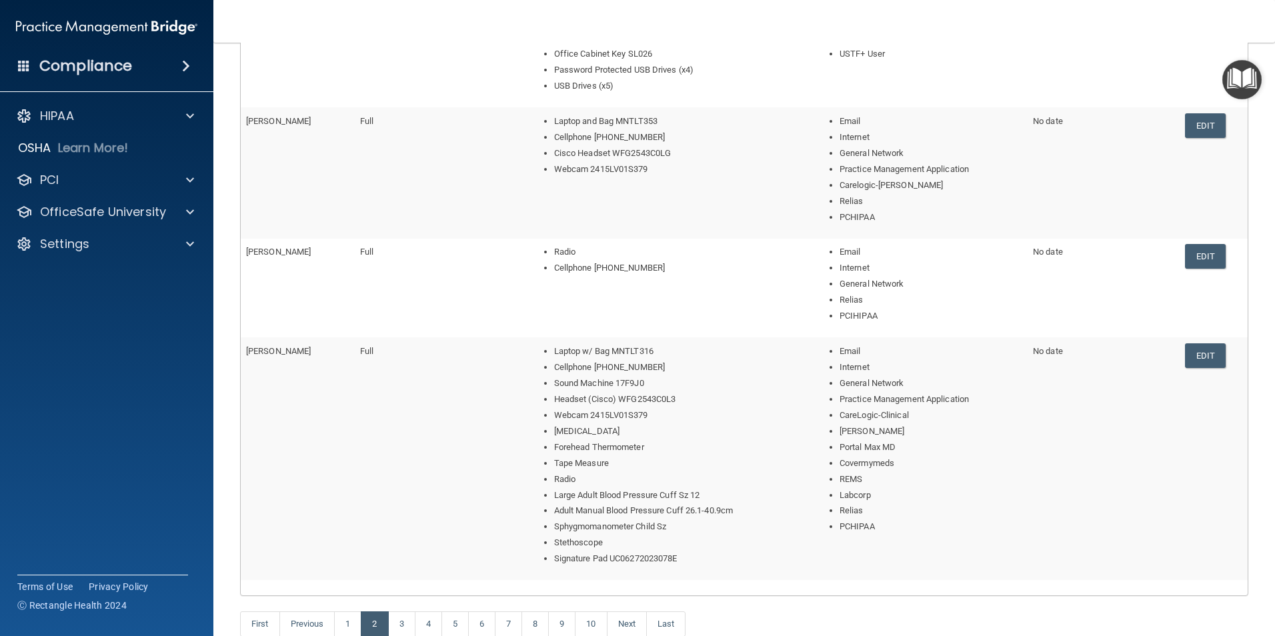
scroll to position [700, 0]
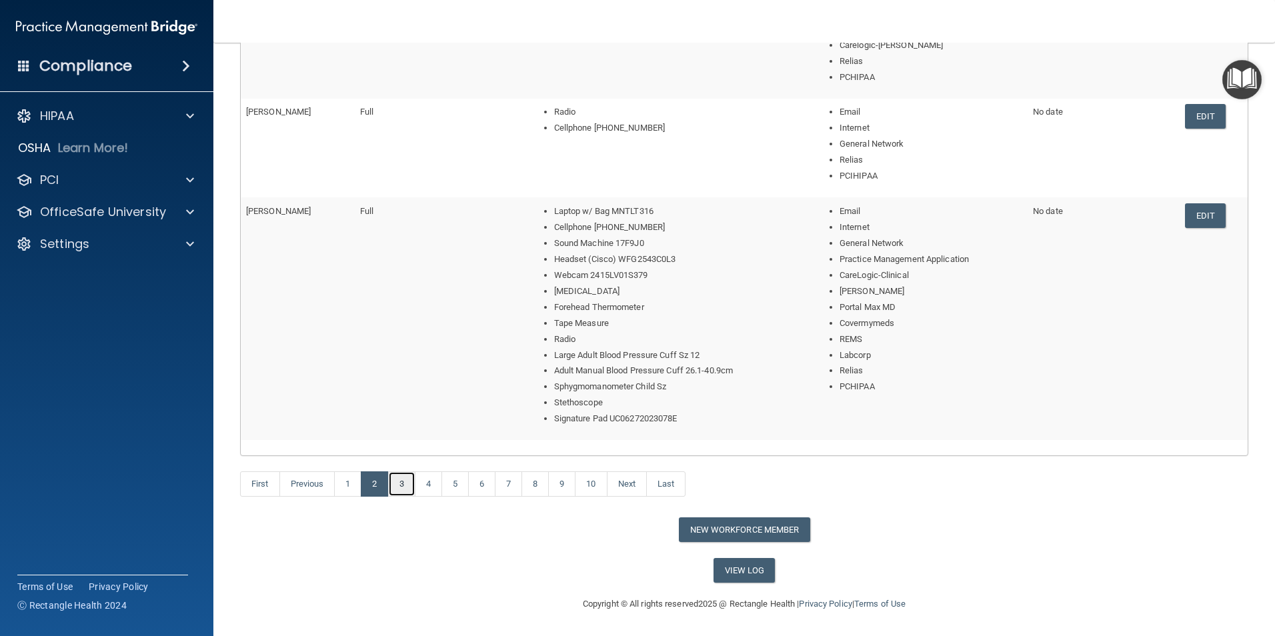
click at [404, 452] on link "3" at bounding box center [401, 483] width 27 height 25
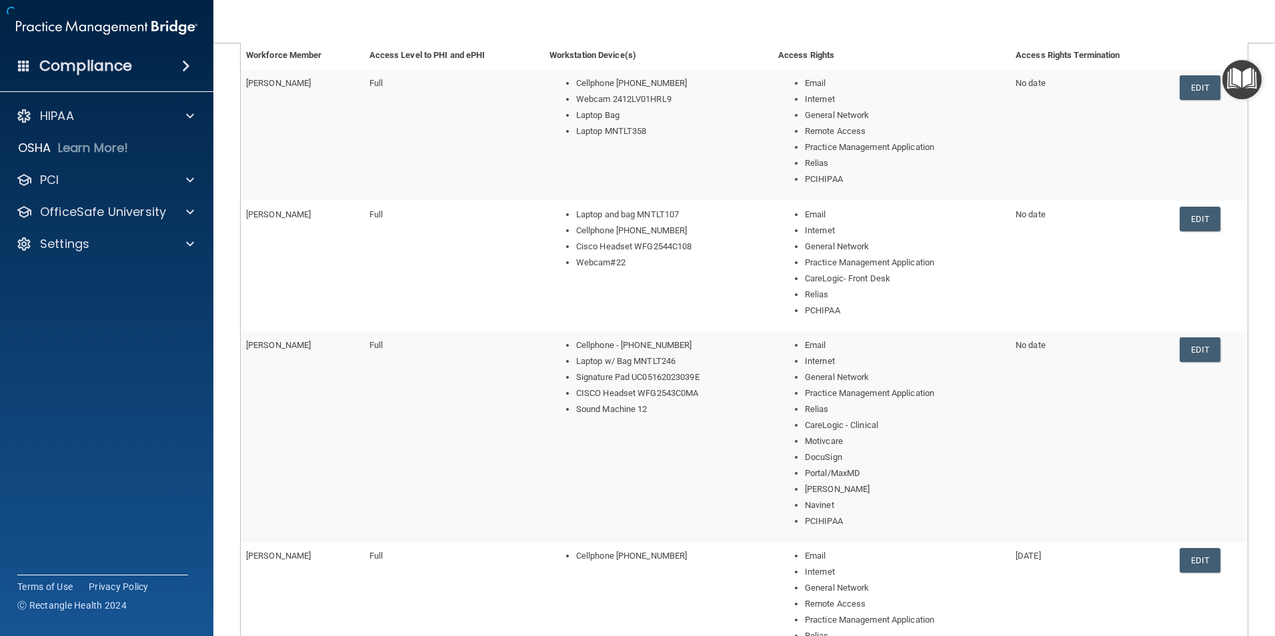
scroll to position [539, 0]
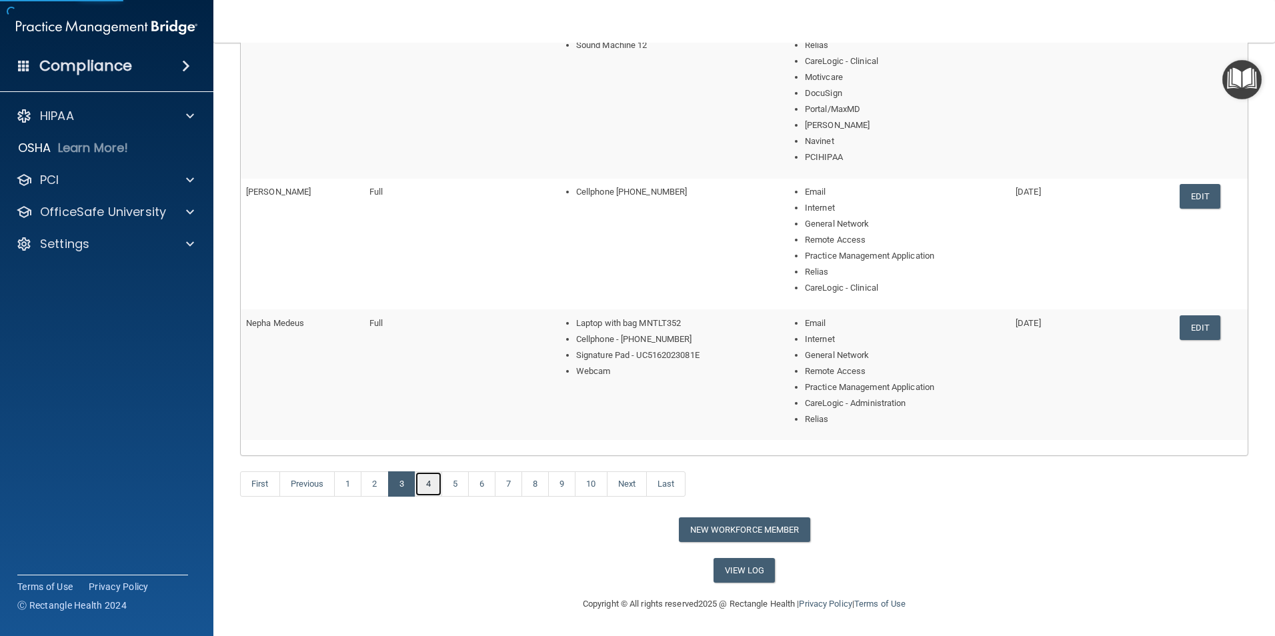
click at [430, 452] on link "4" at bounding box center [428, 483] width 27 height 25
click at [435, 452] on link "4" at bounding box center [428, 483] width 27 height 25
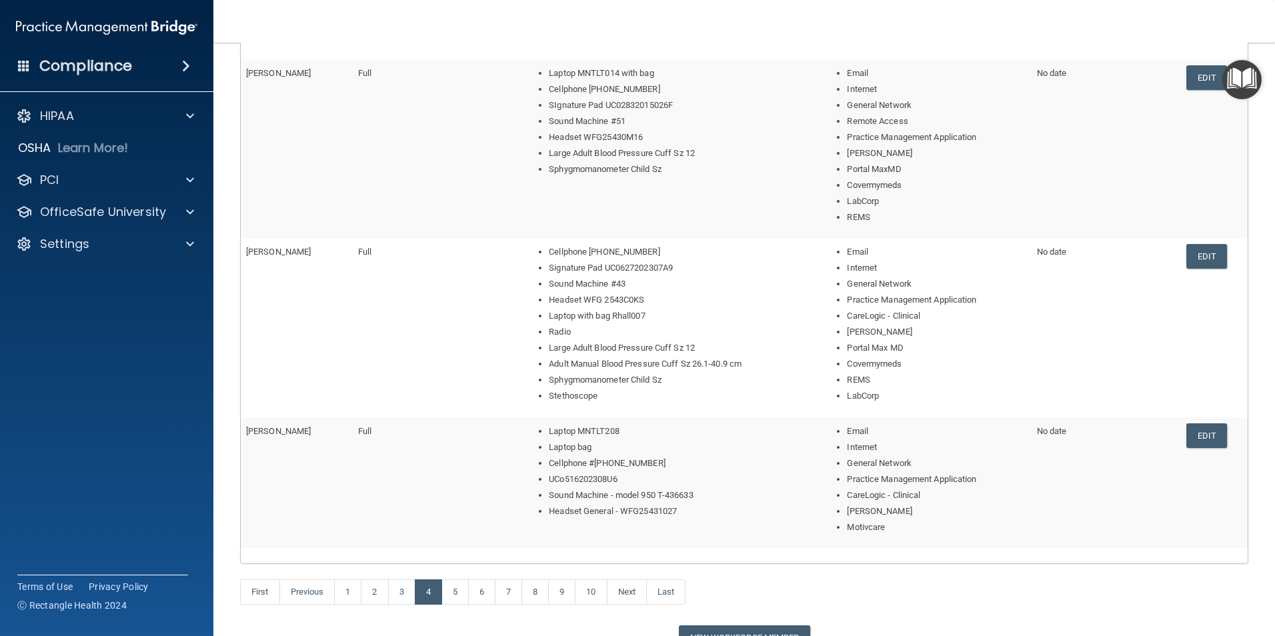
scroll to position [636, 0]
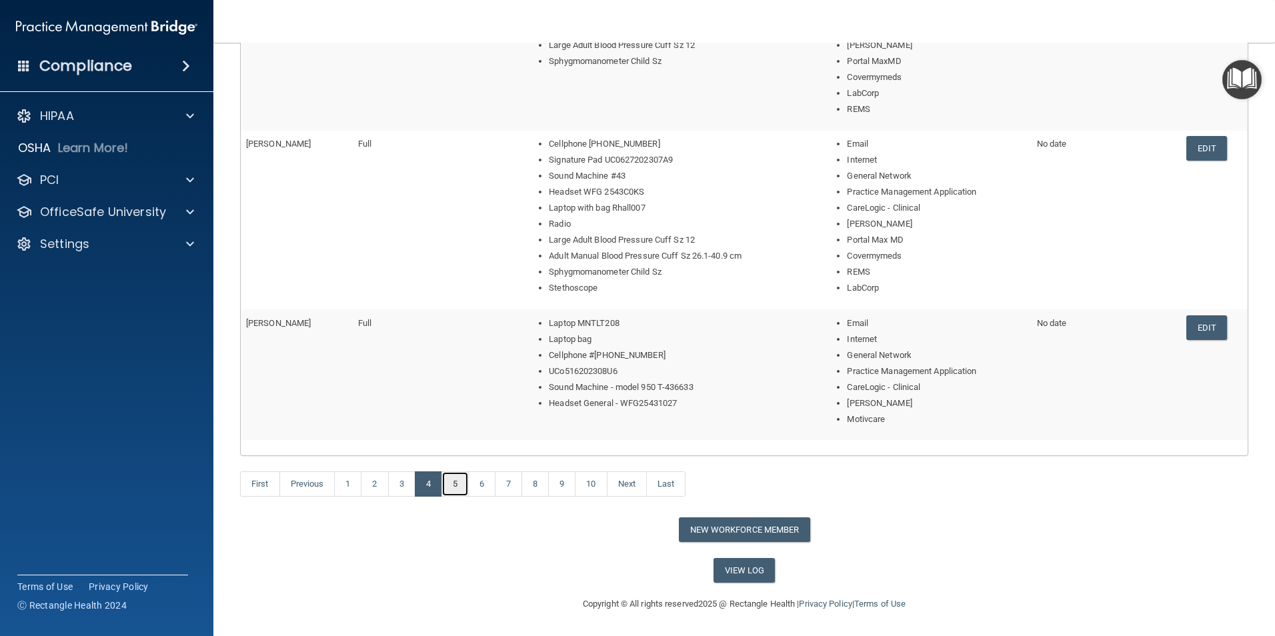
click at [452, 452] on link "5" at bounding box center [454, 483] width 27 height 25
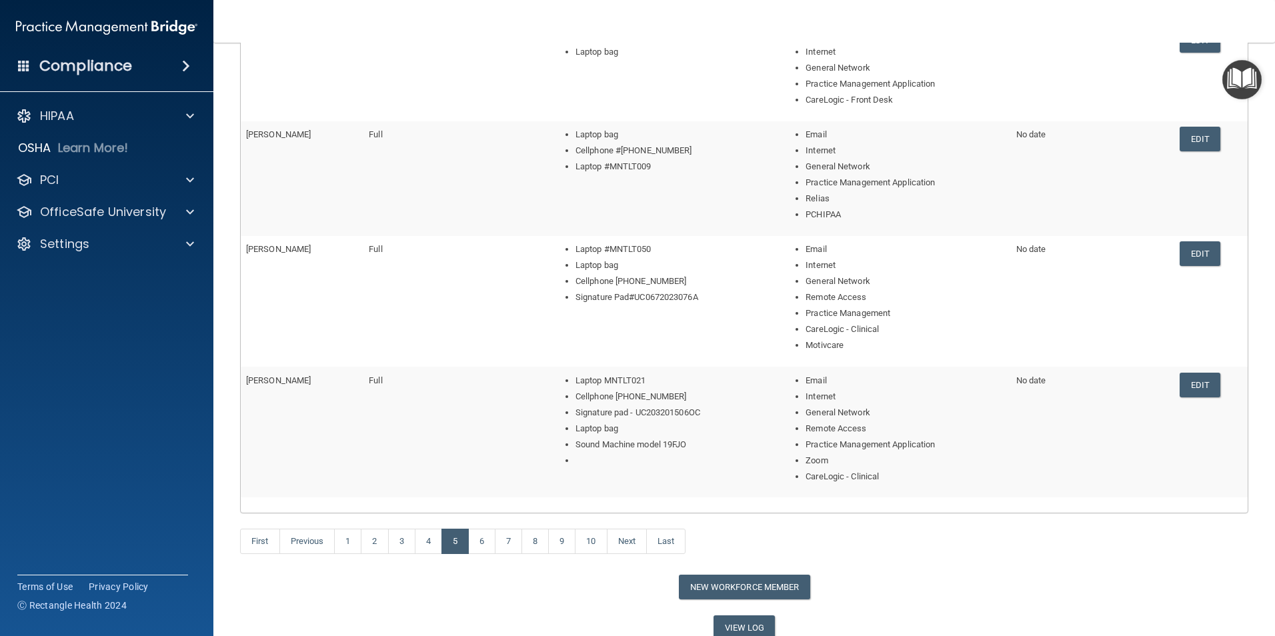
scroll to position [379, 0]
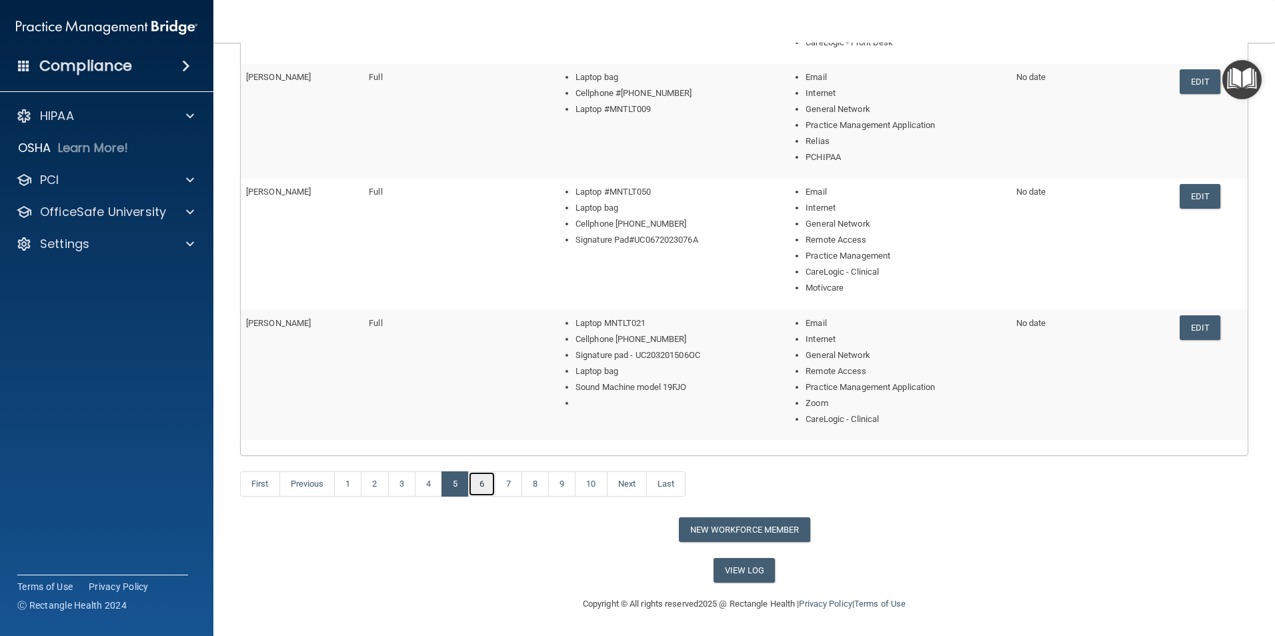
click at [485, 452] on link "6" at bounding box center [481, 483] width 27 height 25
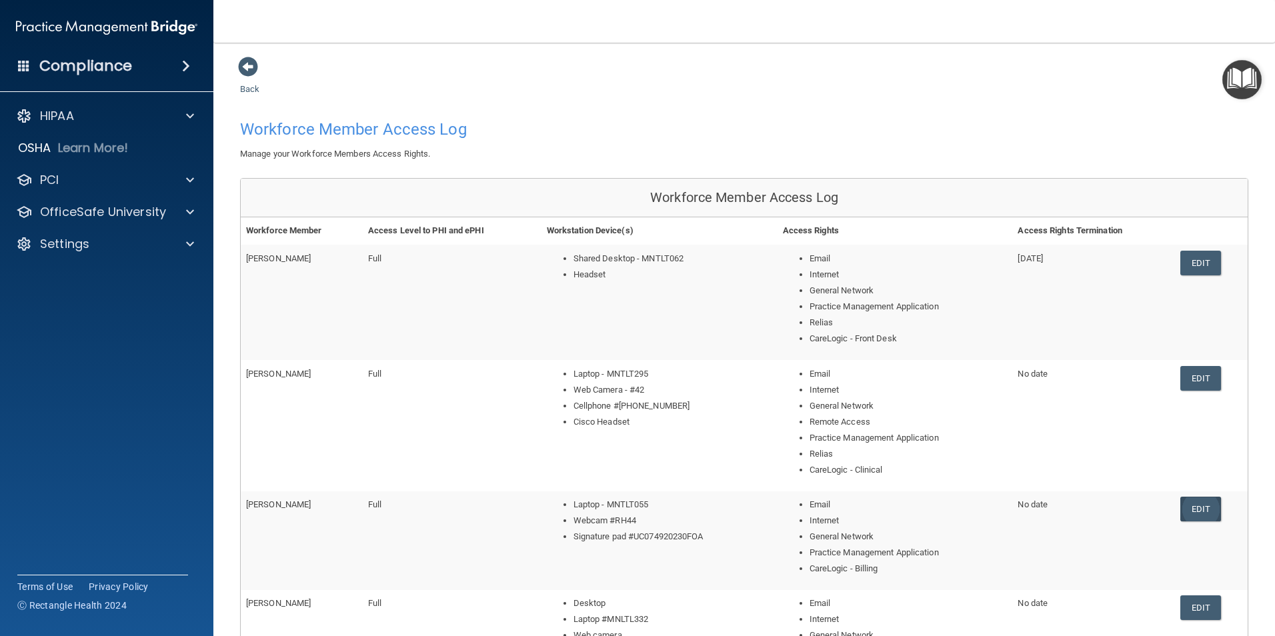
click at [1006, 452] on link "Edit" at bounding box center [1200, 509] width 41 height 25
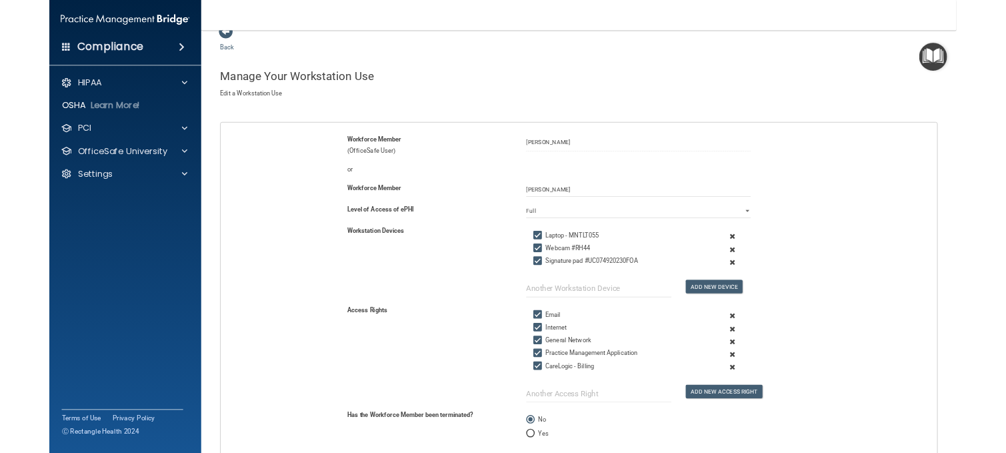
scroll to position [22, 0]
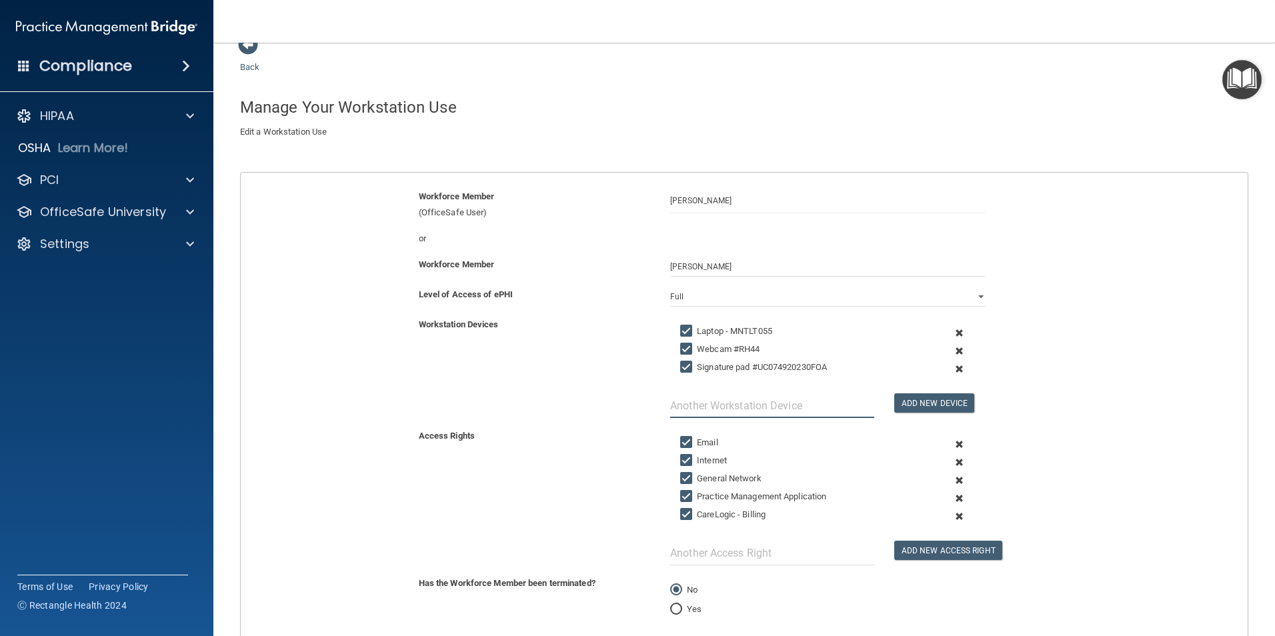
click at [726, 403] on input "text" at bounding box center [772, 405] width 204 height 25
type input "Headset"
click at [922, 387] on div "Add New Device" at bounding box center [940, 394] width 112 height 35
click at [931, 393] on button "Add New Device" at bounding box center [934, 402] width 80 height 19
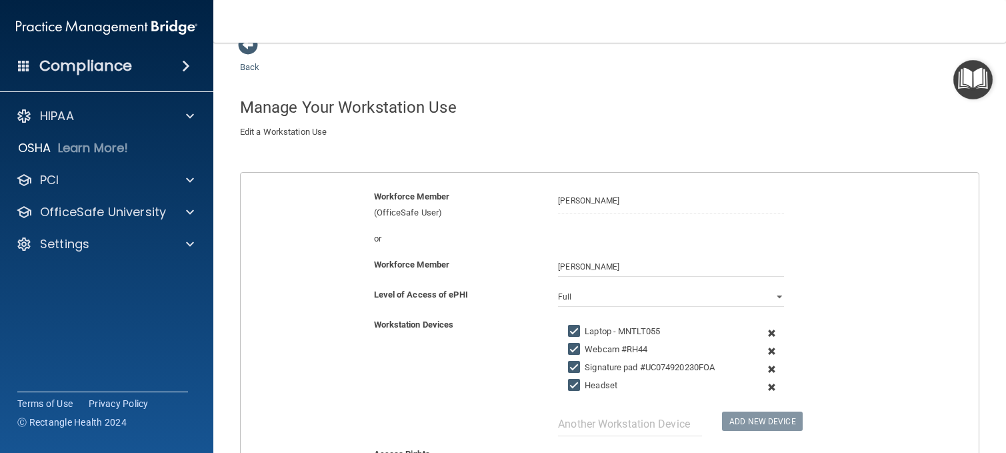
click at [591, 44] on div "Back Manage Your Workstation Use Create a new Workstation Use by filling out th…" at bounding box center [610, 384] width 740 height 700
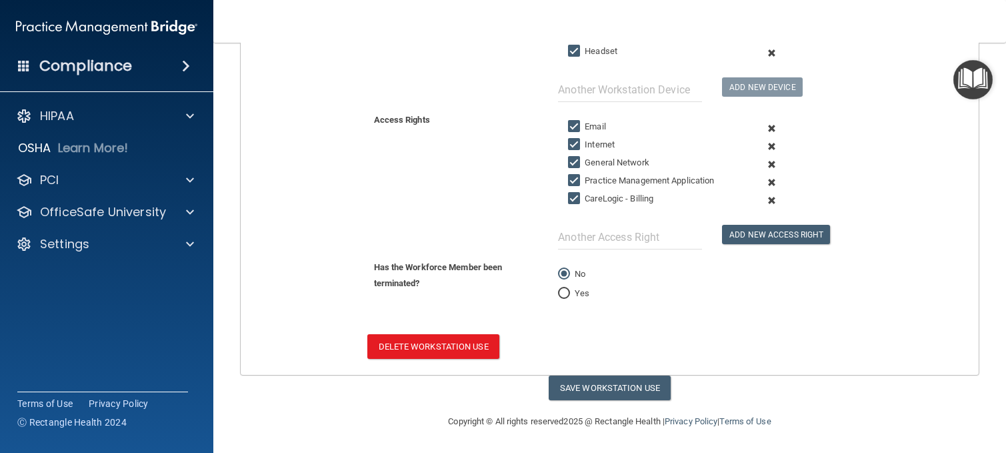
scroll to position [357, 0]
click at [573, 391] on button "Save Workstation Use" at bounding box center [610, 387] width 122 height 25
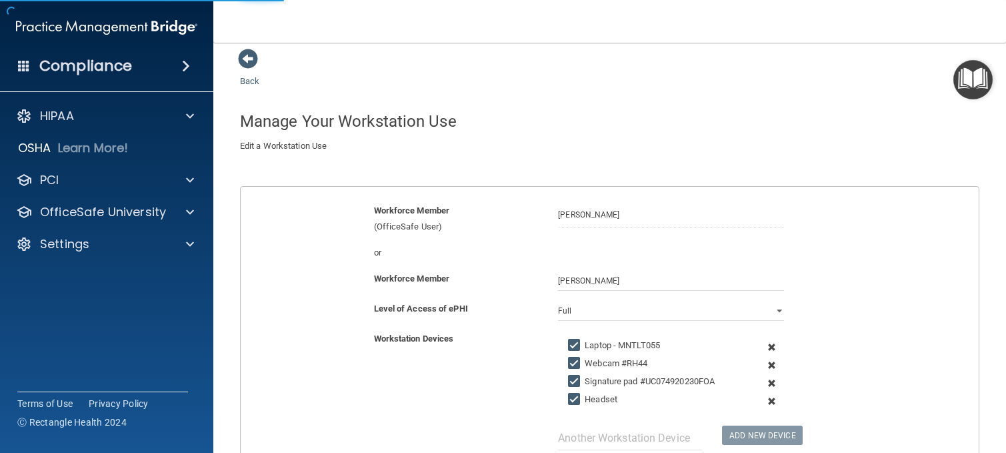
scroll to position [0, 0]
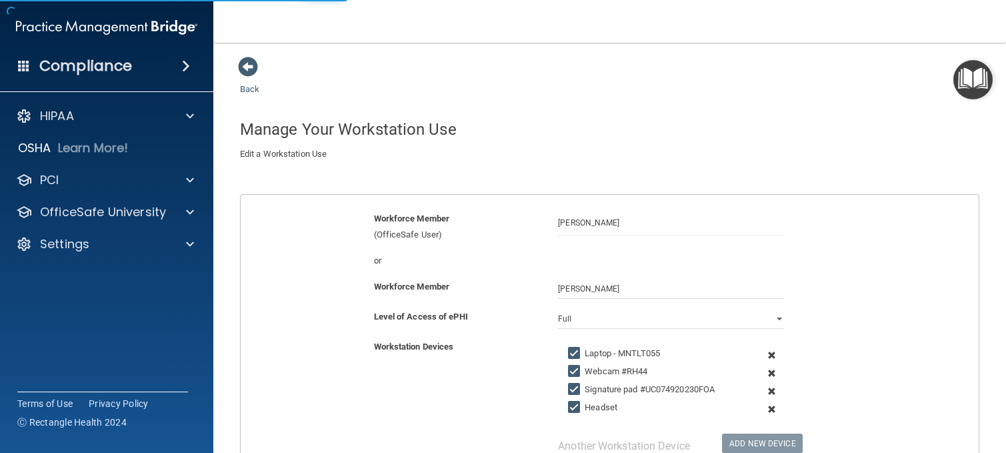
select select "? string:Full ?"
click at [253, 66] on span at bounding box center [248, 67] width 20 height 20
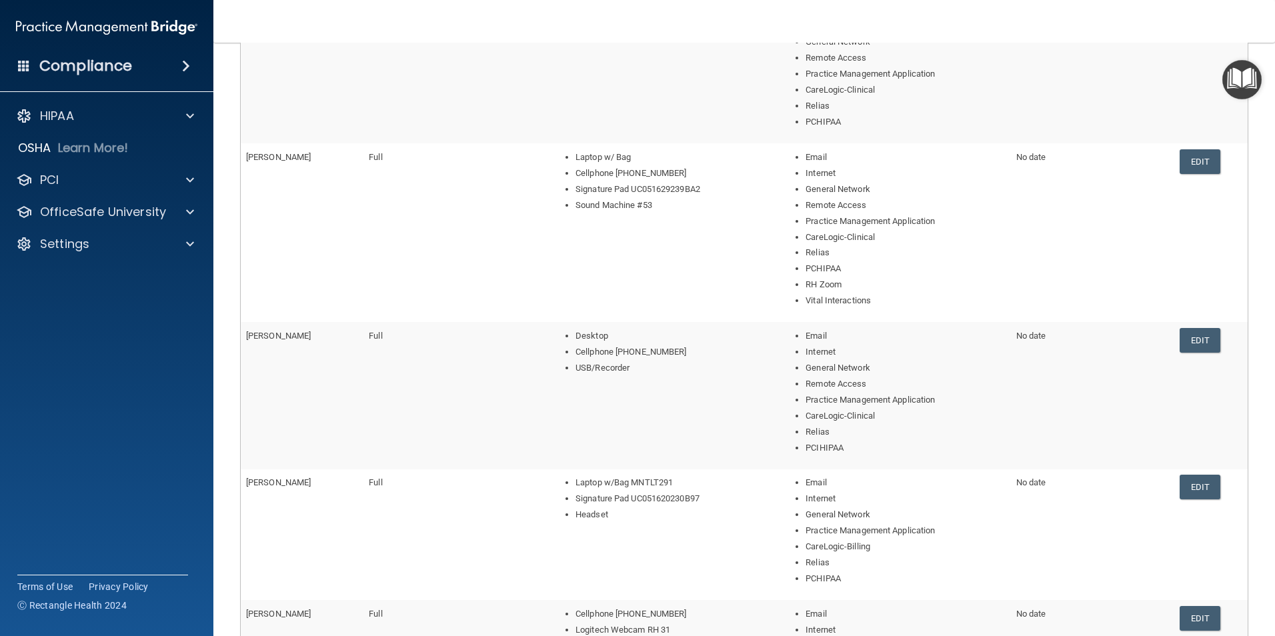
scroll to position [539, 0]
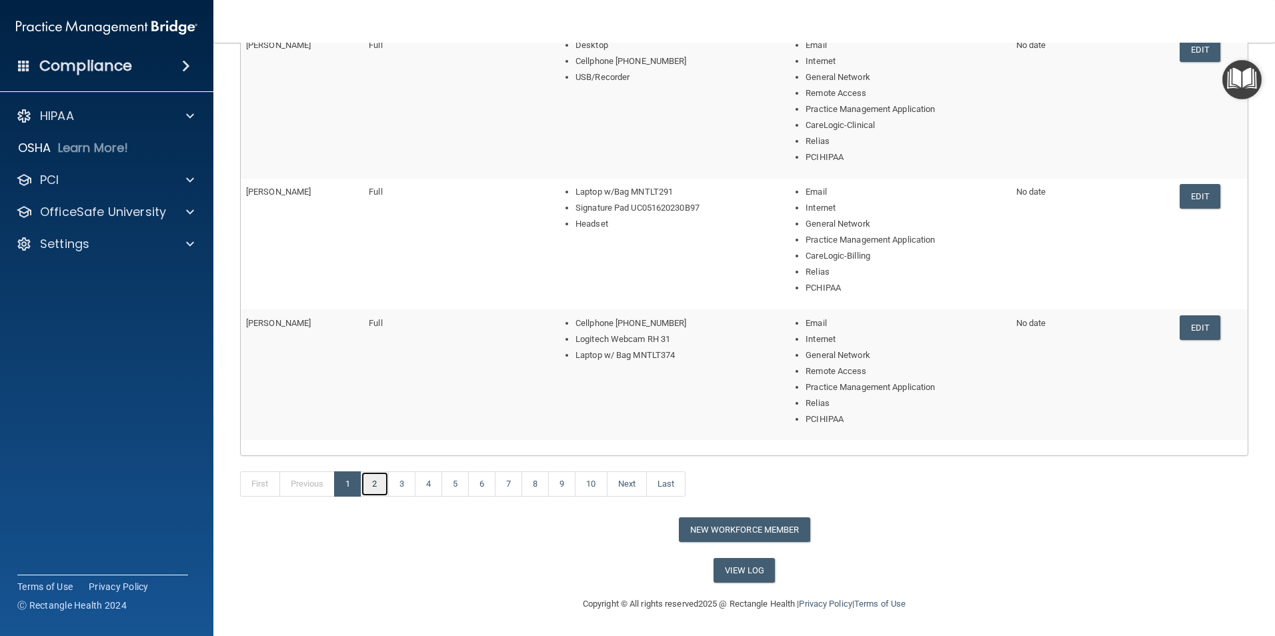
click at [378, 452] on link "2" at bounding box center [374, 483] width 27 height 25
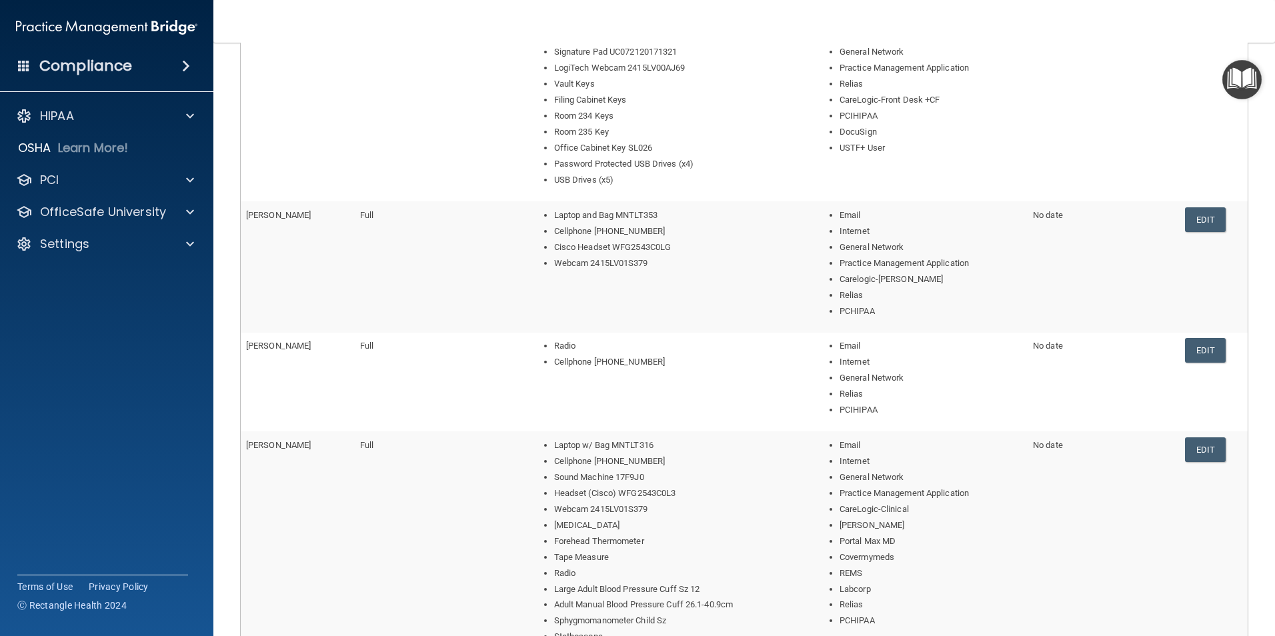
scroll to position [700, 0]
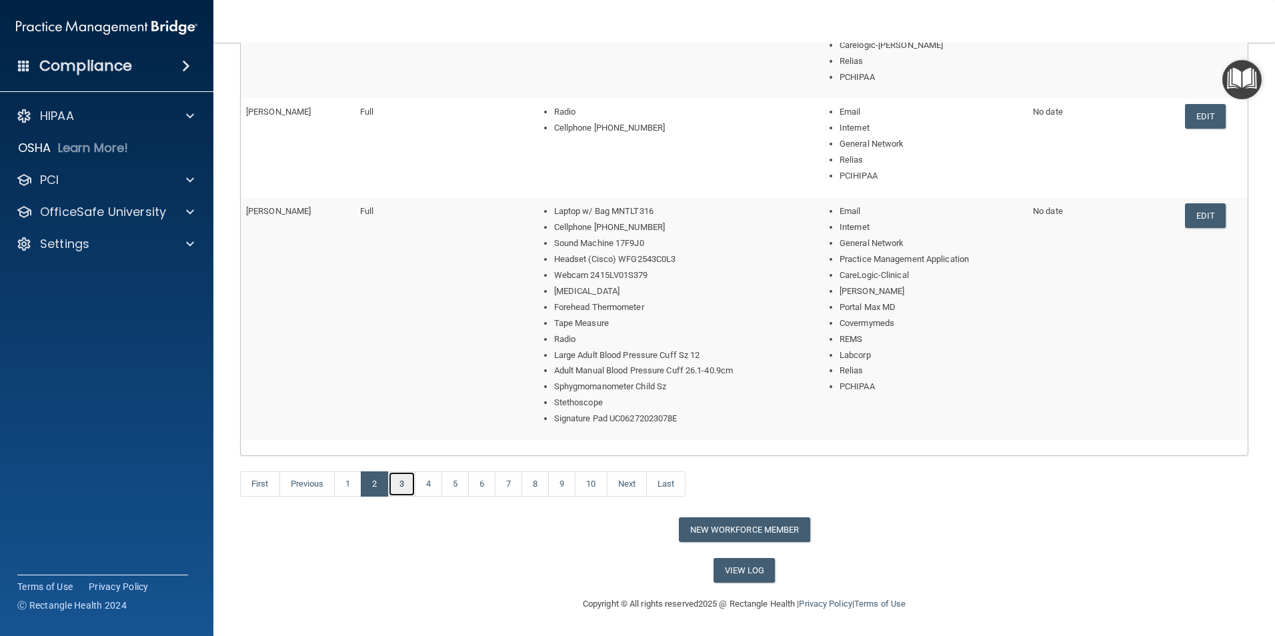
click at [405, 452] on link "3" at bounding box center [401, 483] width 27 height 25
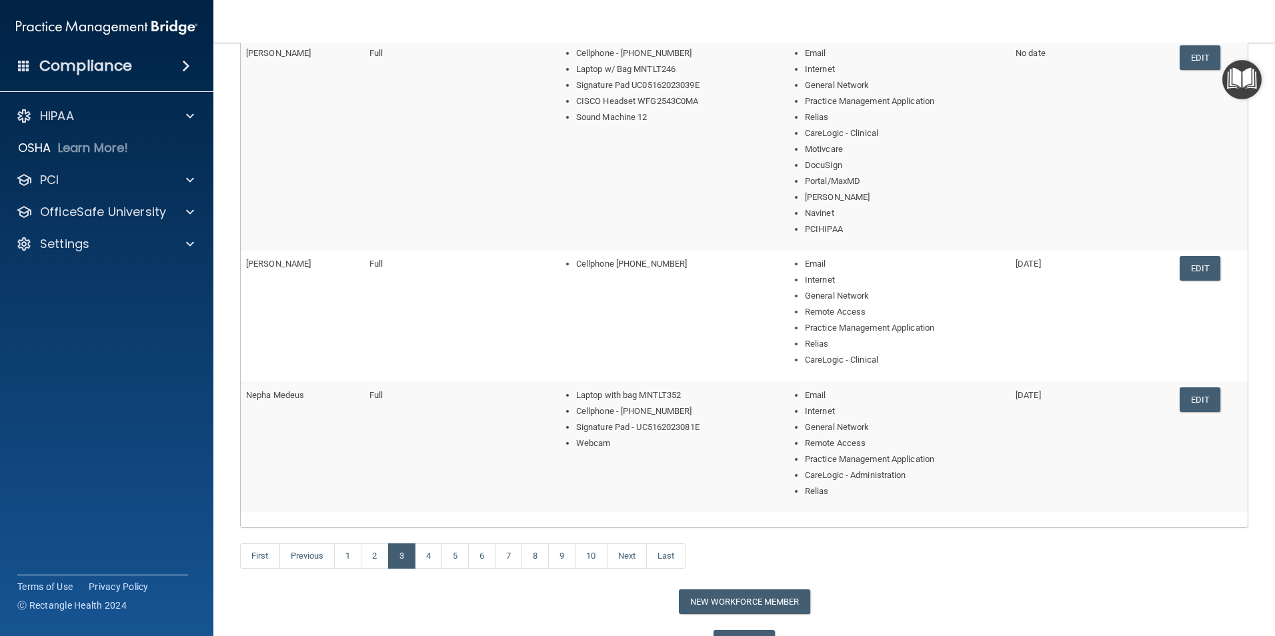
scroll to position [539, 0]
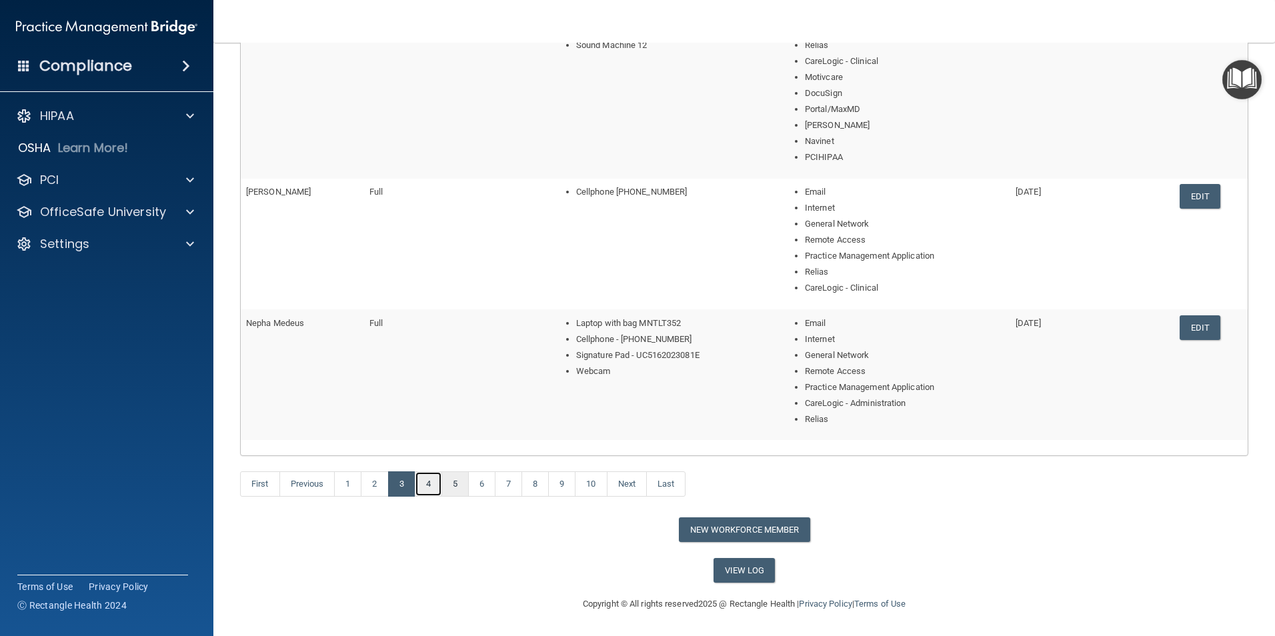
click at [431, 452] on link "4" at bounding box center [428, 483] width 27 height 25
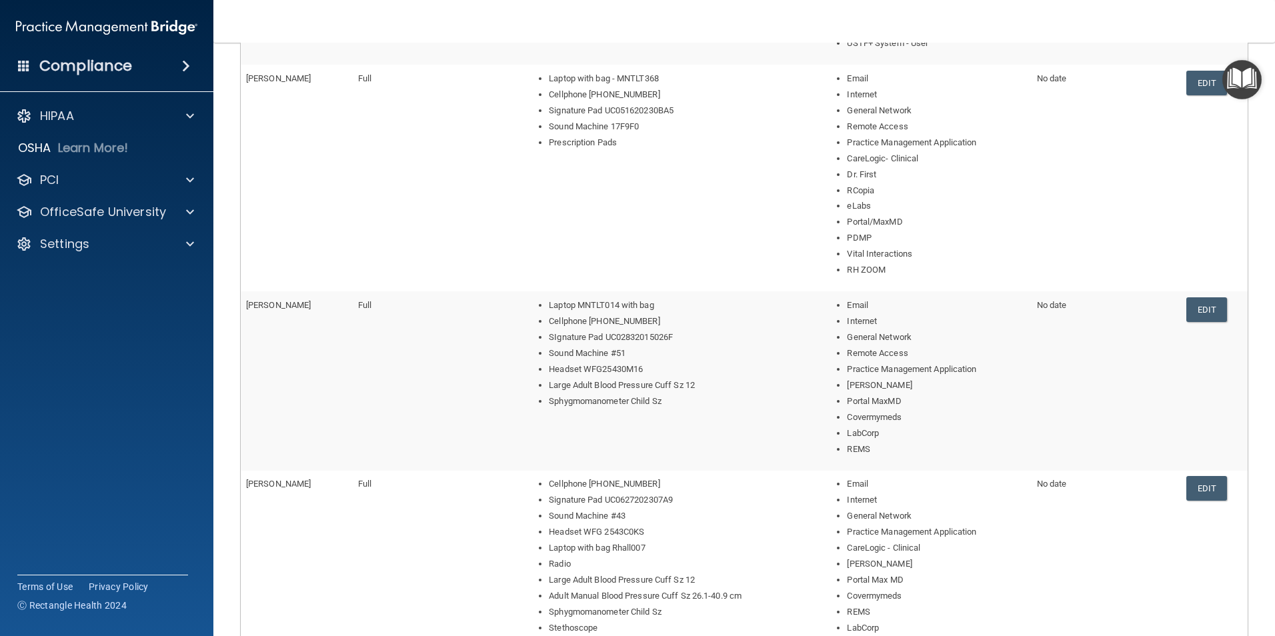
scroll to position [636, 0]
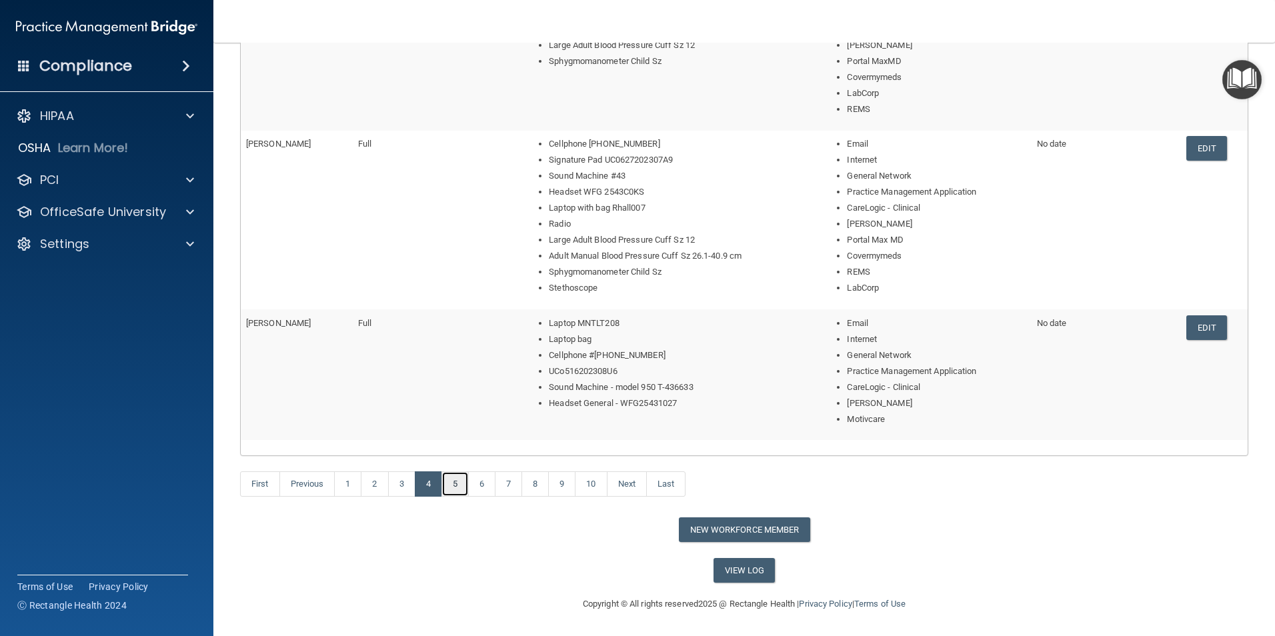
click at [455, 452] on link "5" at bounding box center [454, 483] width 27 height 25
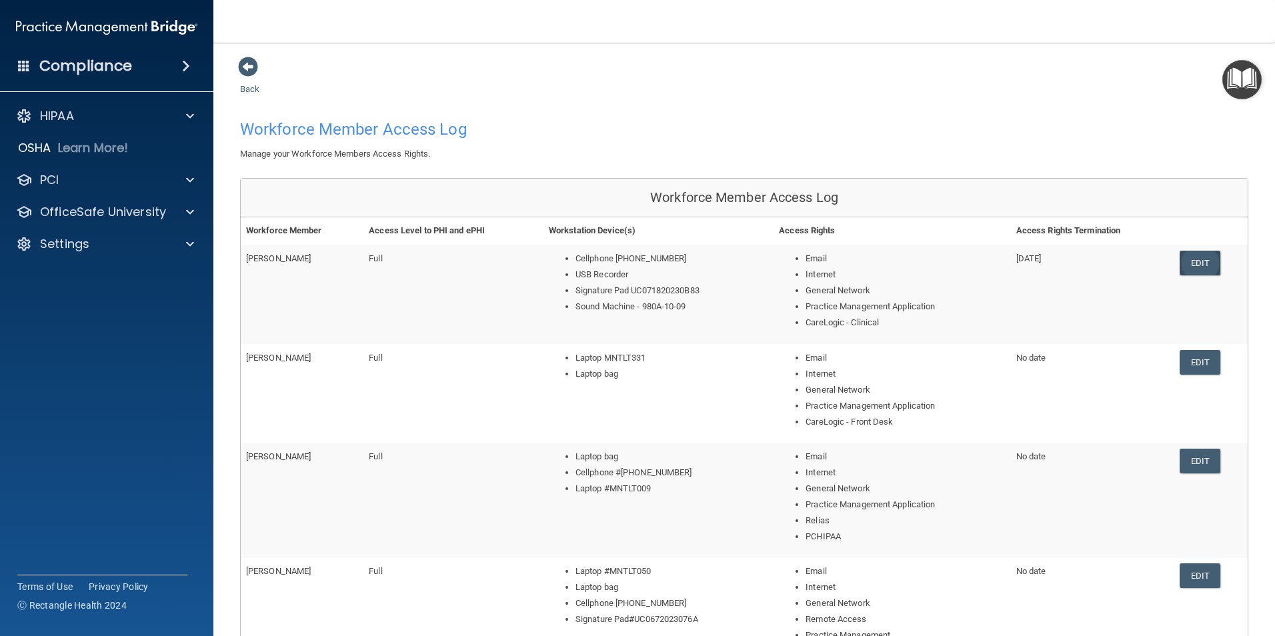
click at [1006, 268] on link "Edit" at bounding box center [1200, 263] width 41 height 25
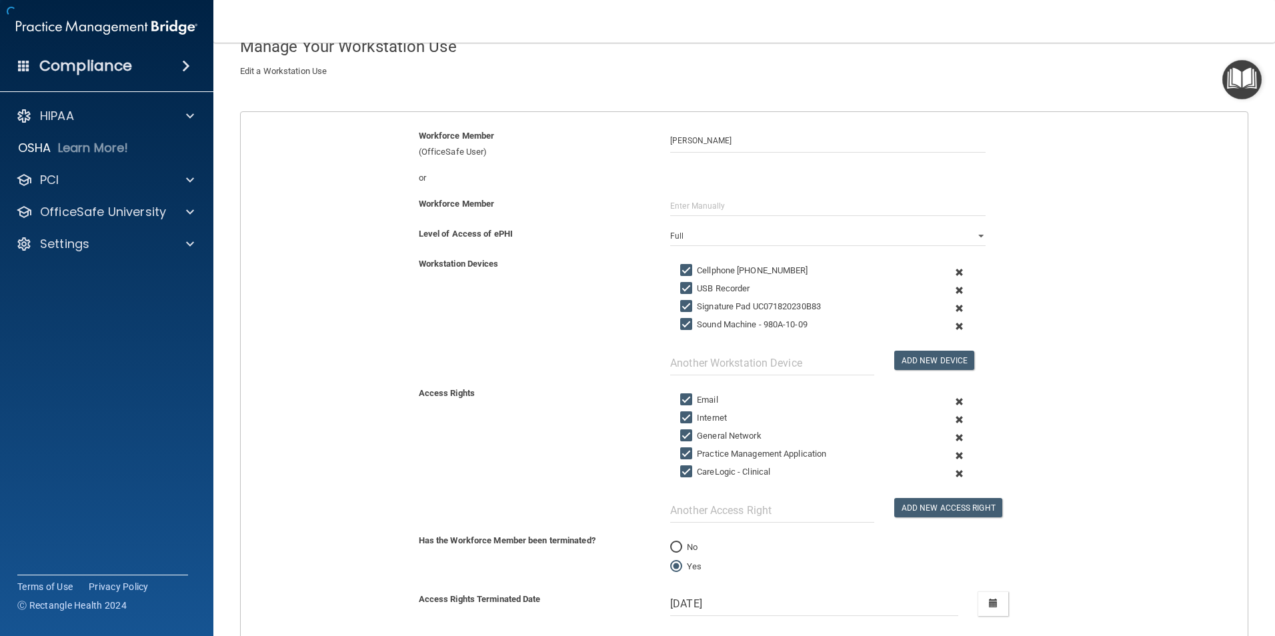
scroll to position [208, 0]
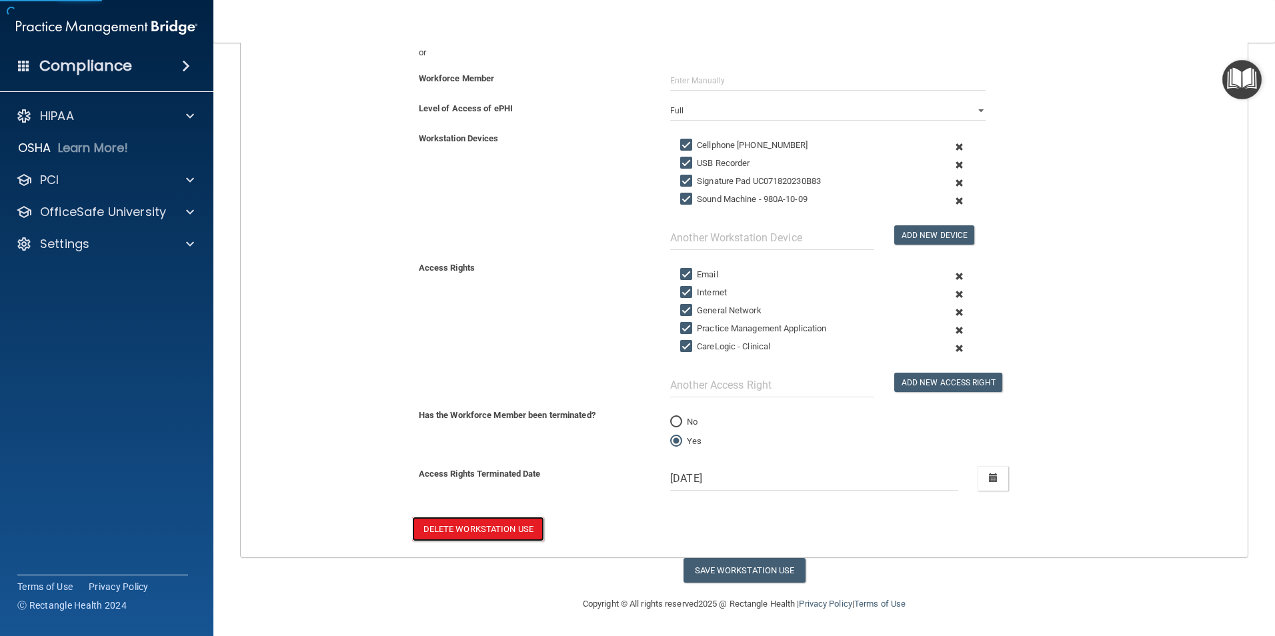
click at [471, 452] on button "Delete Workstation Use" at bounding box center [478, 529] width 132 height 25
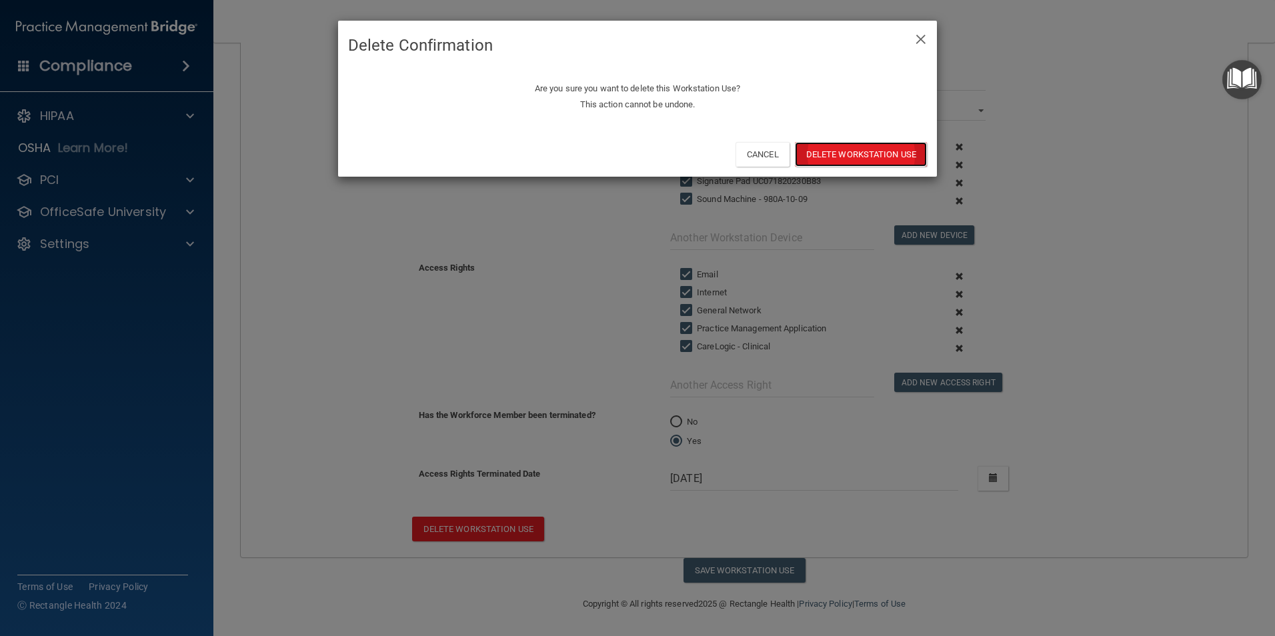
click at [863, 143] on button "Delete Workstation Use" at bounding box center [861, 154] width 132 height 25
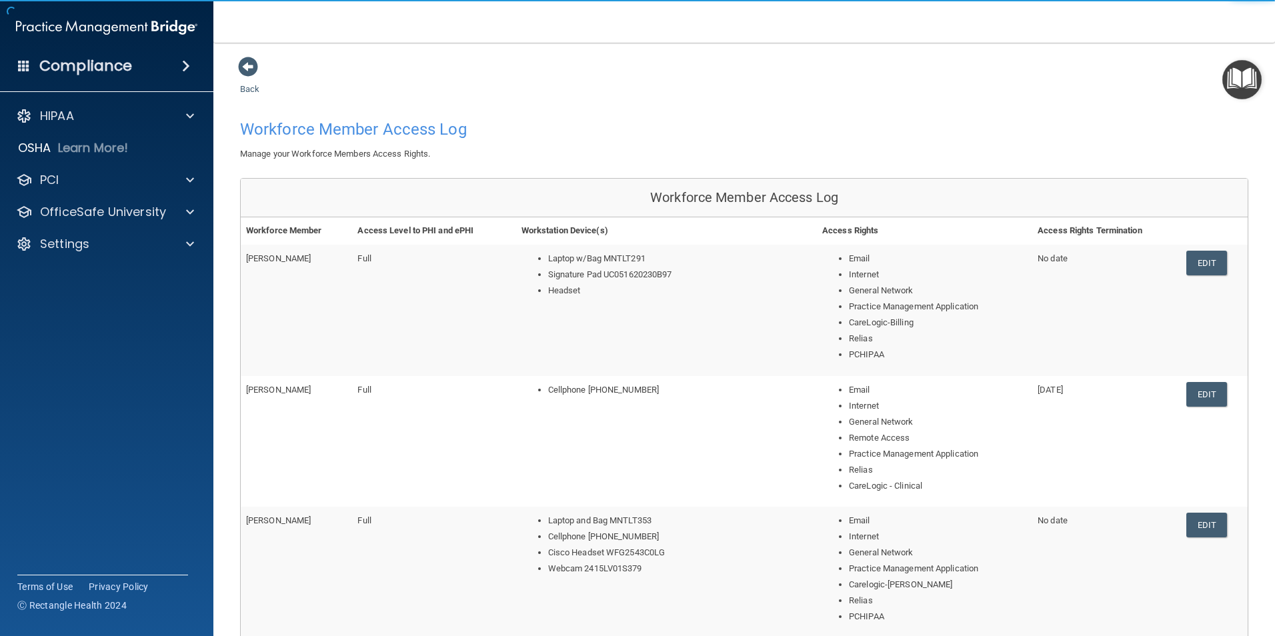
scroll to position [539, 0]
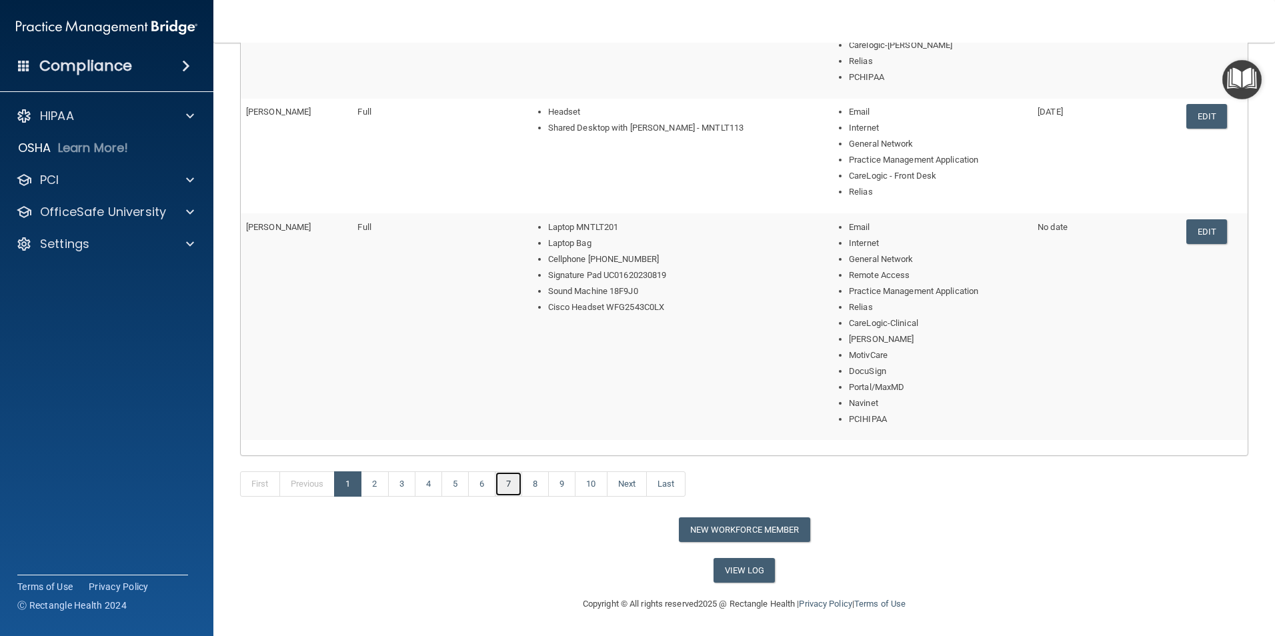
click at [511, 452] on link "7" at bounding box center [508, 483] width 27 height 25
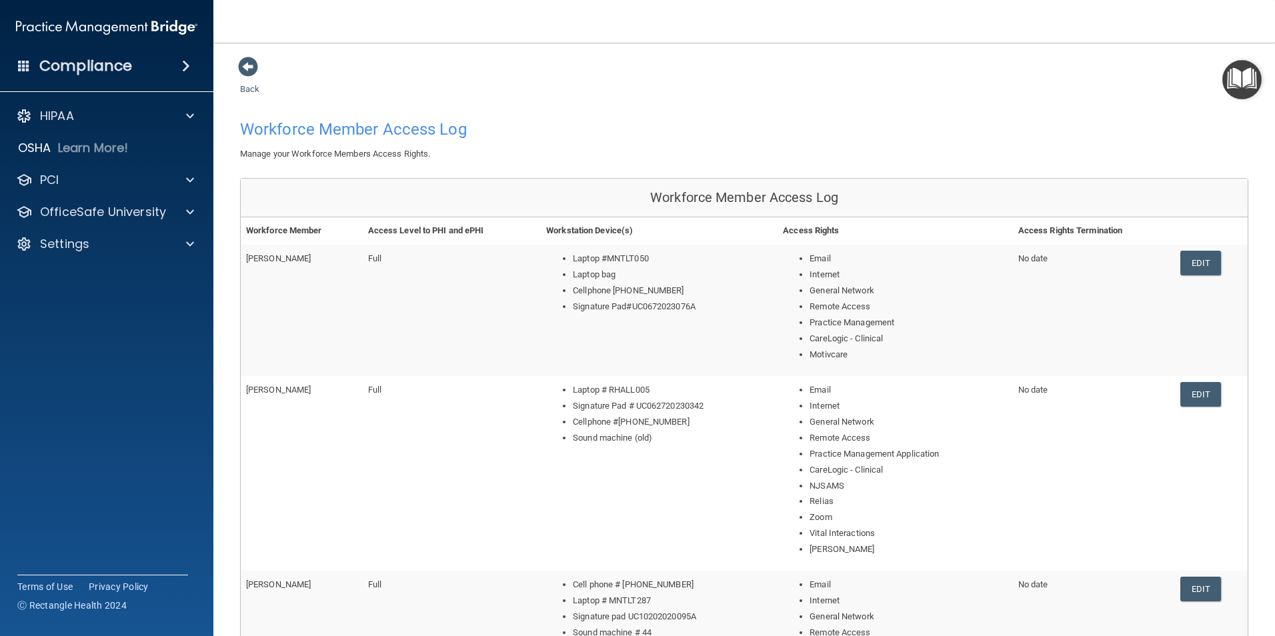
scroll to position [587, 0]
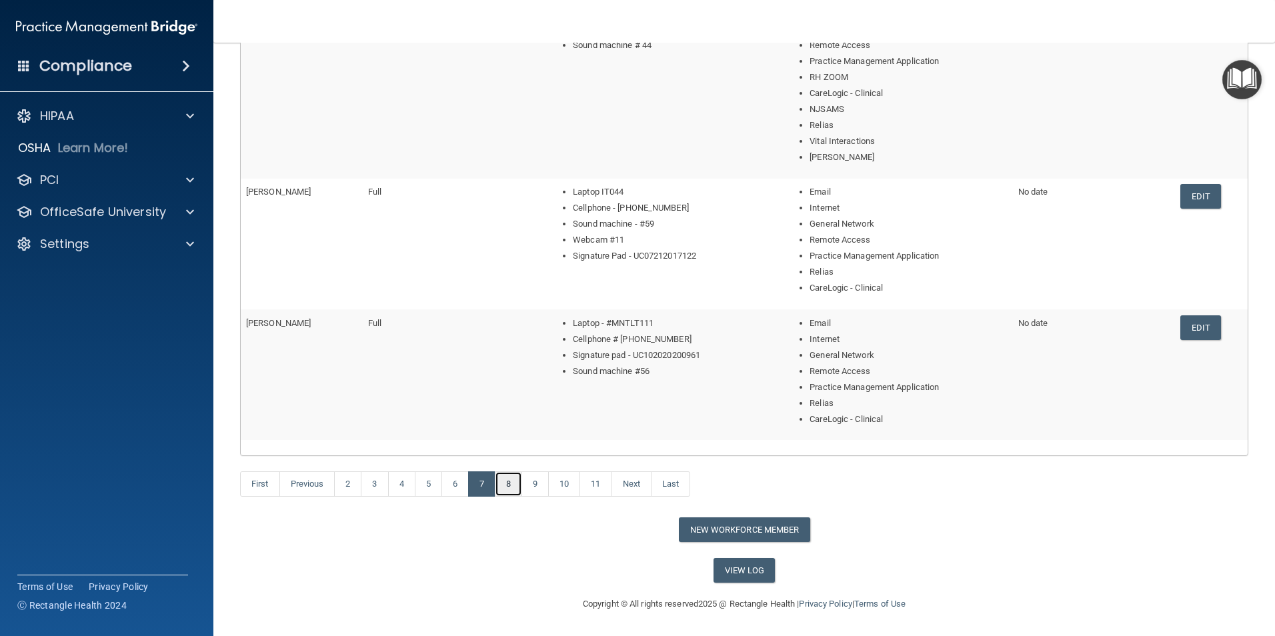
click at [513, 452] on link "8" at bounding box center [508, 483] width 27 height 25
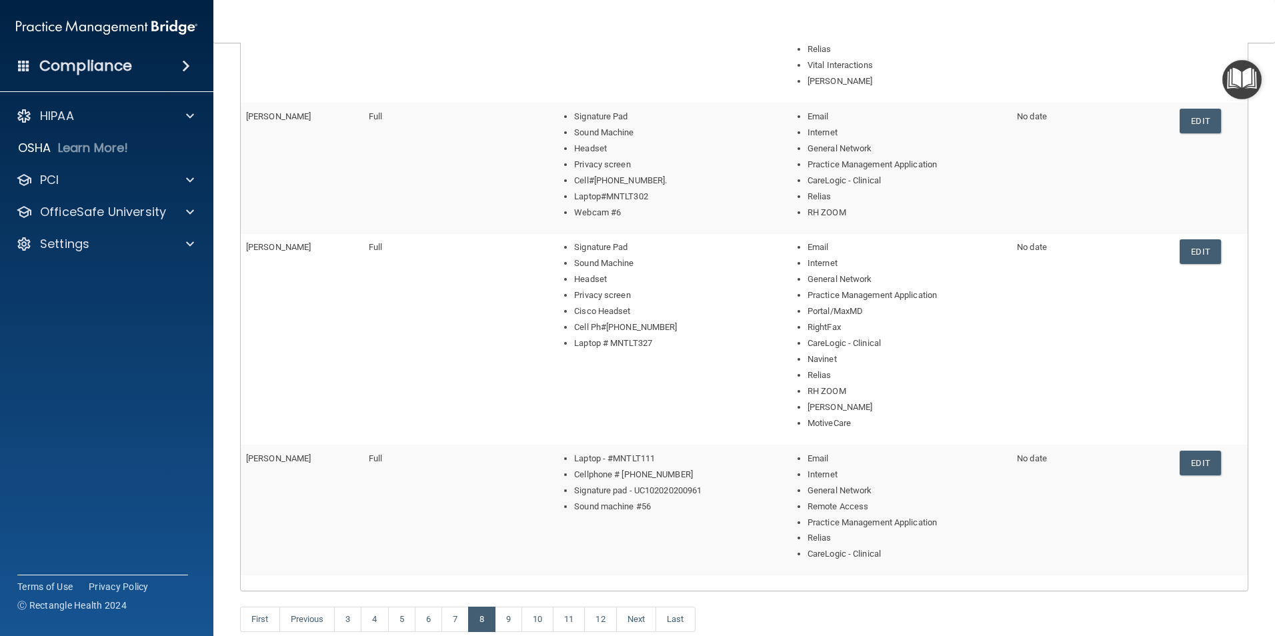
scroll to position [600, 0]
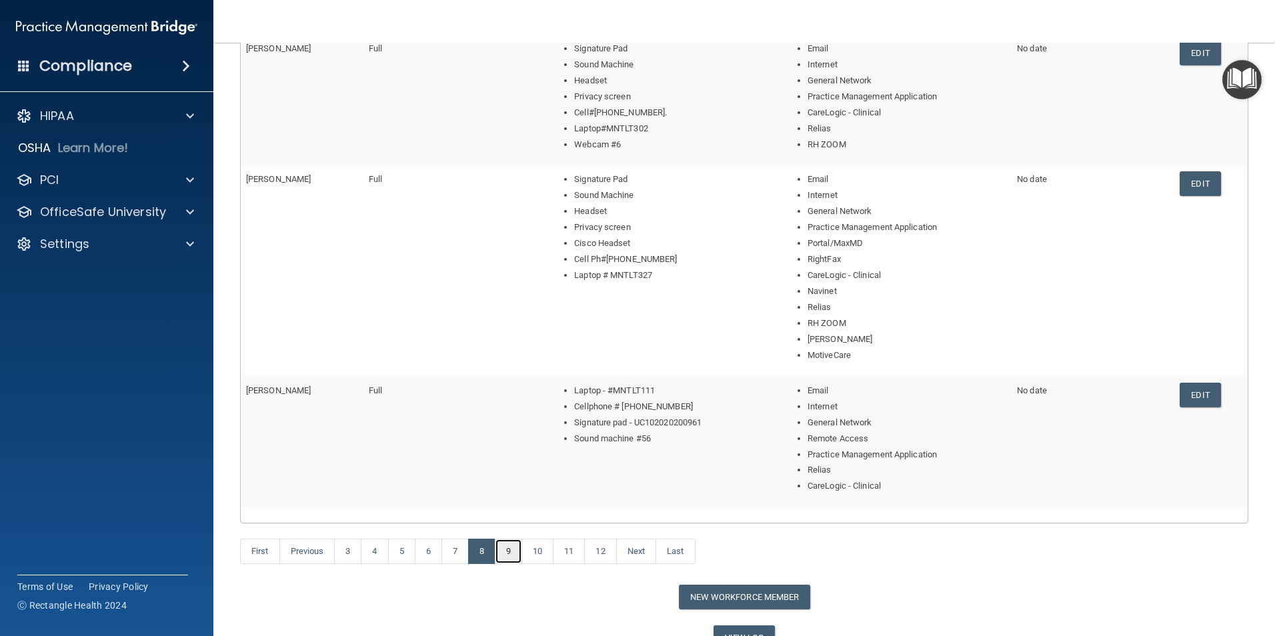
click at [509, 452] on link "9" at bounding box center [508, 551] width 27 height 25
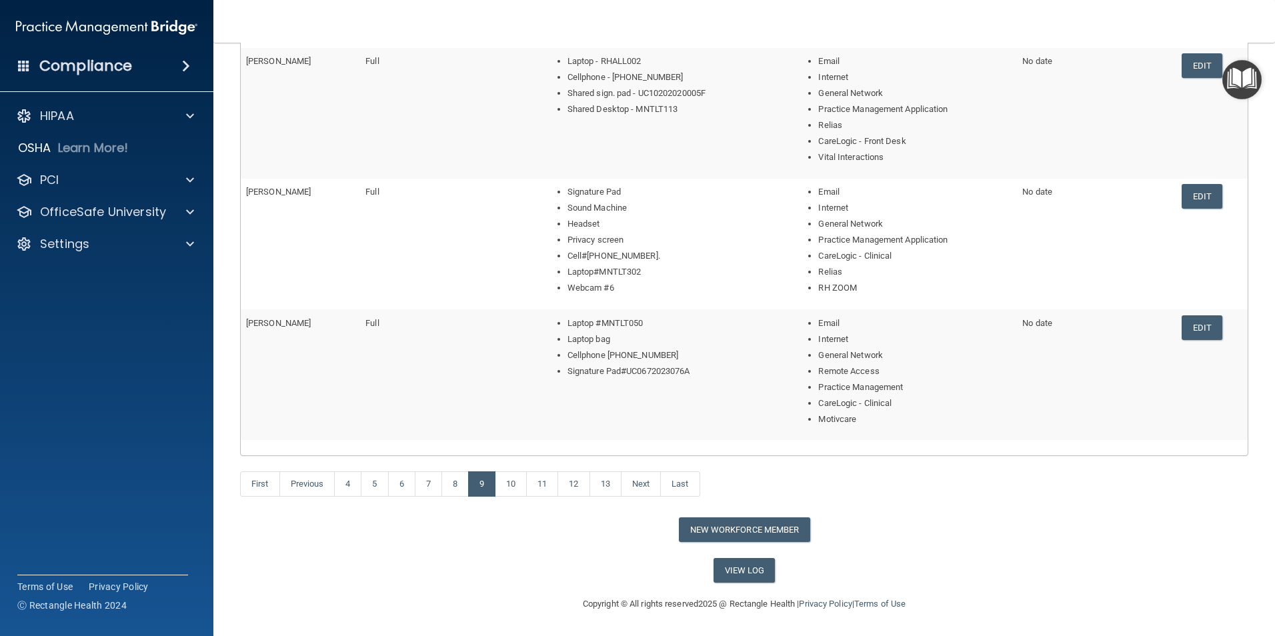
scroll to position [427, 0]
drag, startPoint x: 510, startPoint y: 487, endPoint x: 574, endPoint y: 565, distance: 100.4
click at [511, 452] on link "10" at bounding box center [511, 483] width 32 height 25
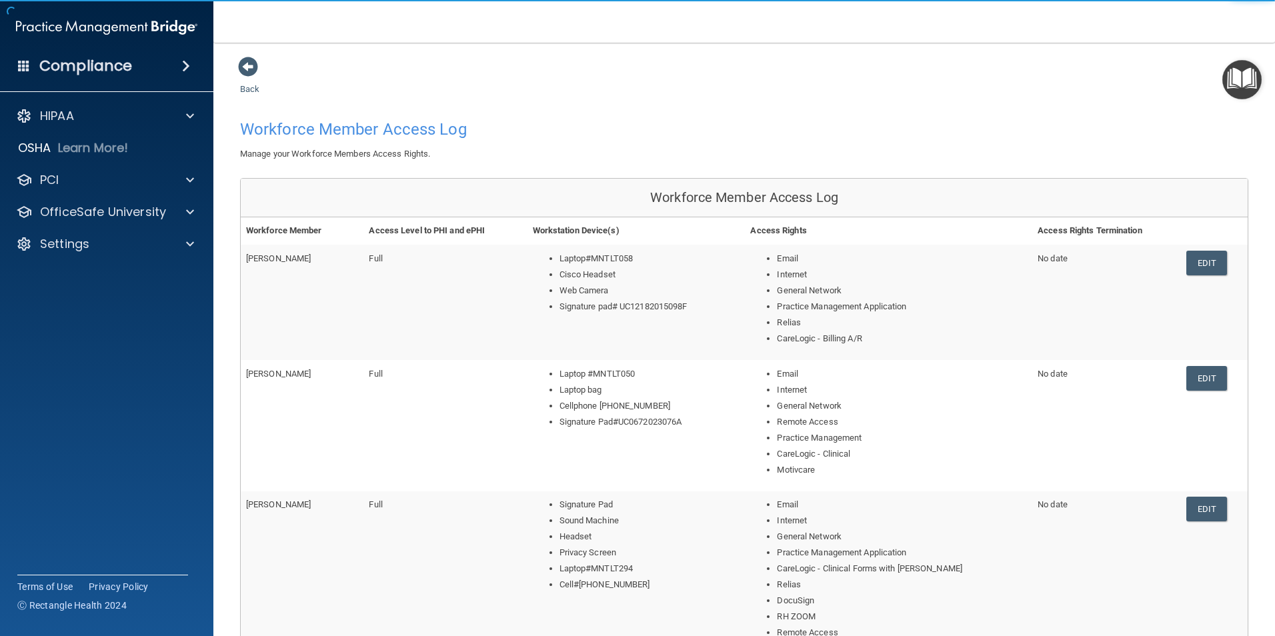
scroll to position [533, 0]
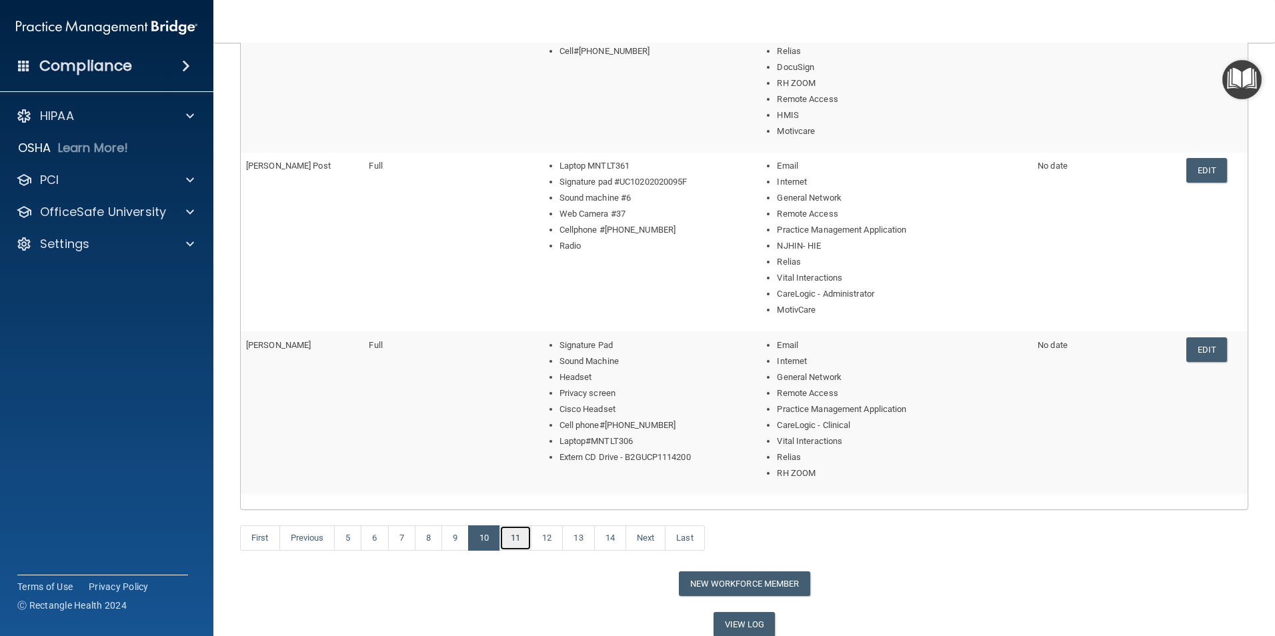
click at [520, 452] on link "11" at bounding box center [515, 537] width 32 height 25
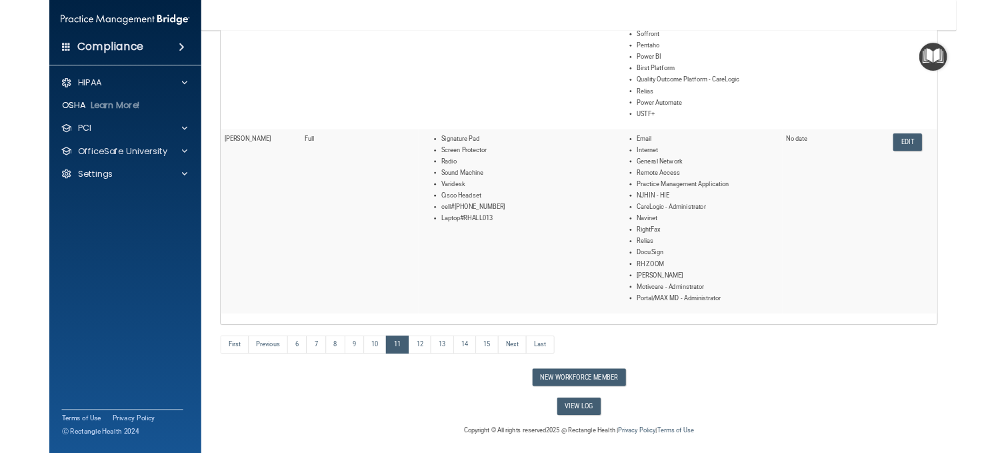
scroll to position [860, 0]
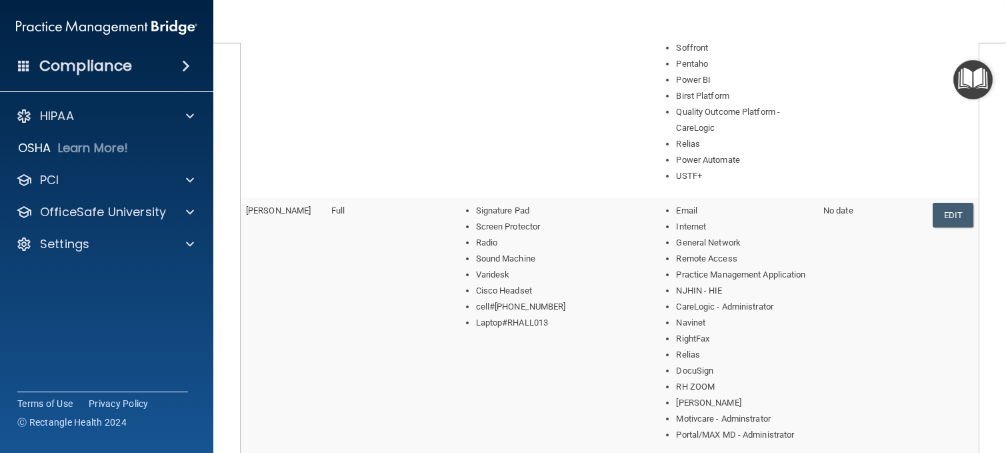
drag, startPoint x: 29, startPoint y: 313, endPoint x: 108, endPoint y: 225, distance: 117.6
click at [29, 314] on div "Compliance HIPAA Documents and Policies Report an Incident Business Associates …" at bounding box center [106, 226] width 213 height 453
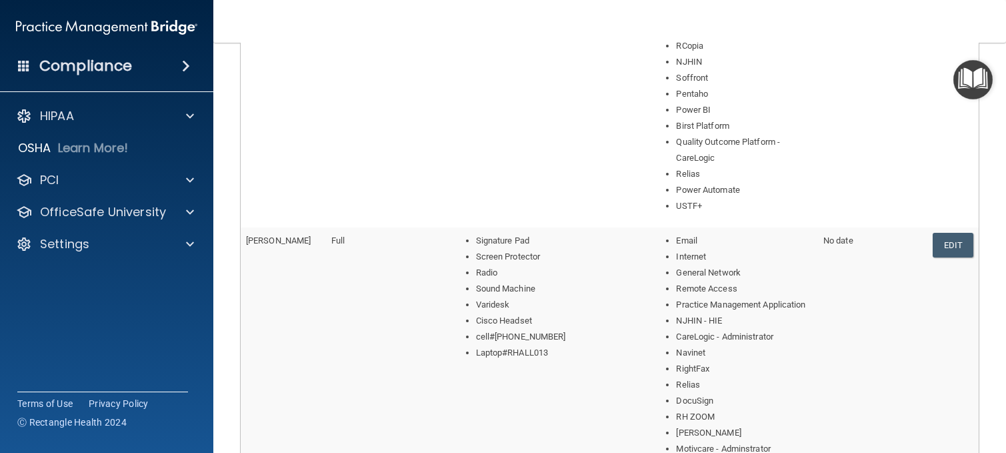
scroll to position [1000, 0]
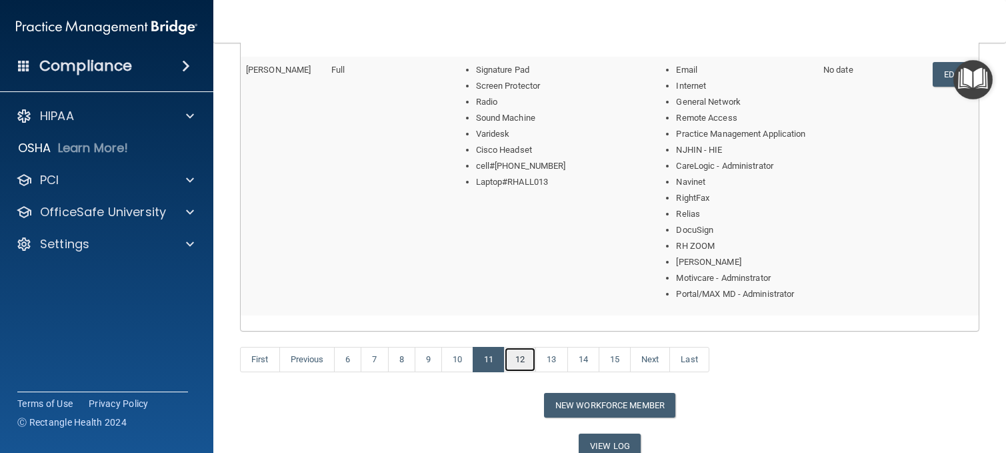
click at [519, 358] on link "12" at bounding box center [520, 359] width 32 height 25
click at [527, 362] on link "13" at bounding box center [525, 359] width 32 height 25
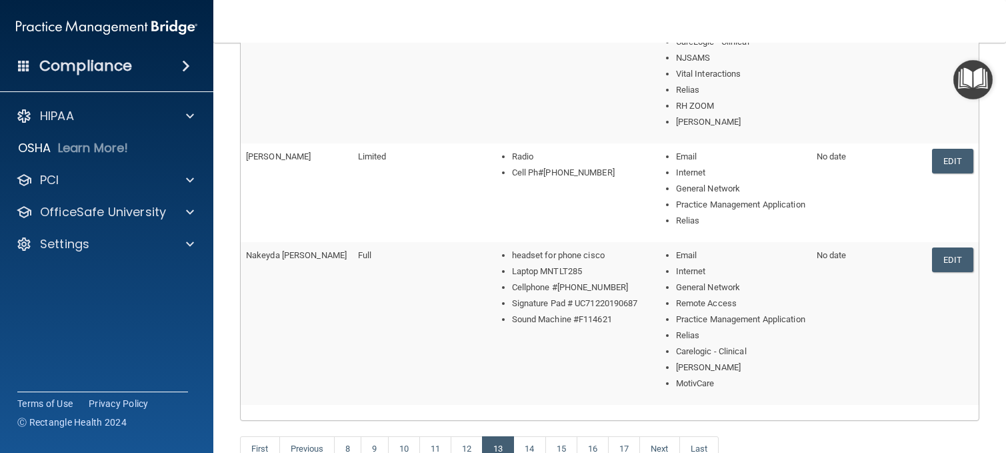
scroll to position [1027, 0]
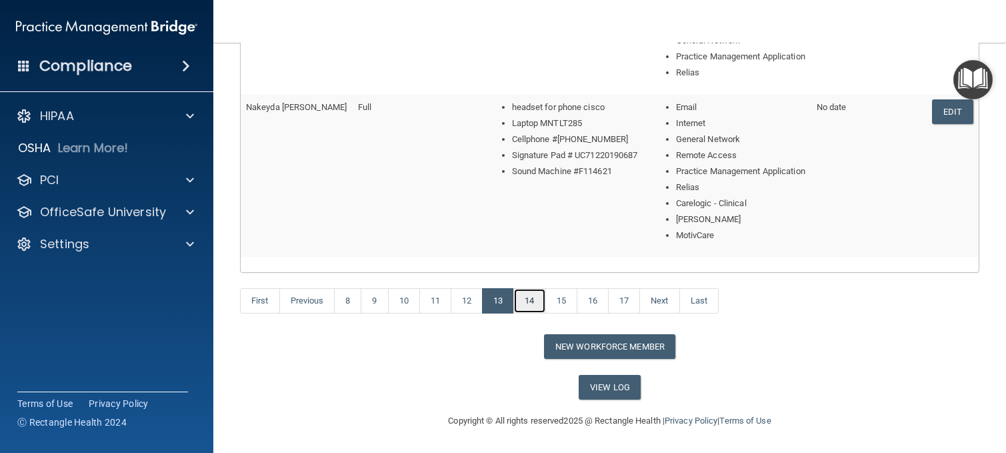
click at [535, 299] on link "14" at bounding box center [529, 300] width 32 height 25
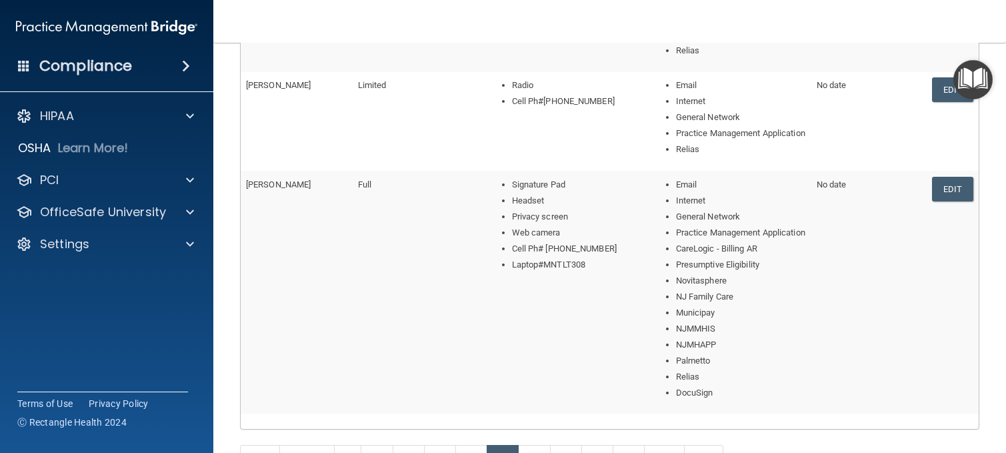
scroll to position [752, 0]
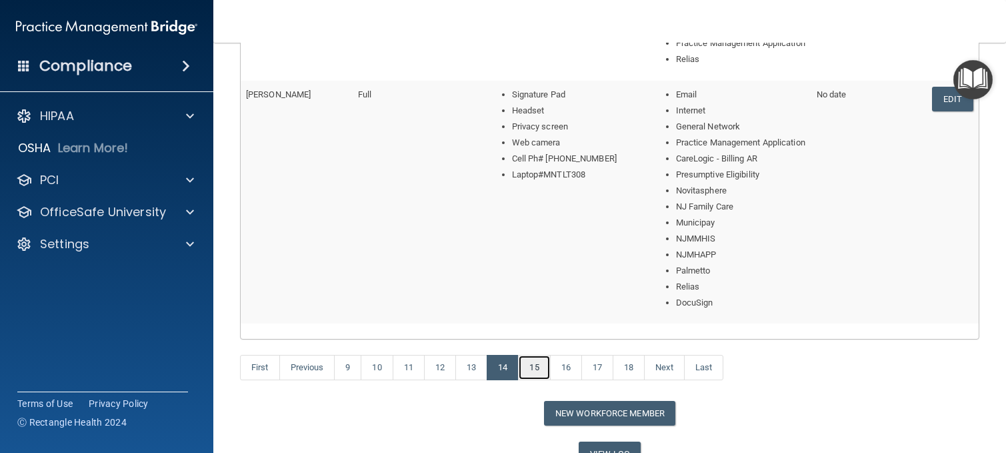
click at [537, 367] on link "15" at bounding box center [534, 367] width 32 height 25
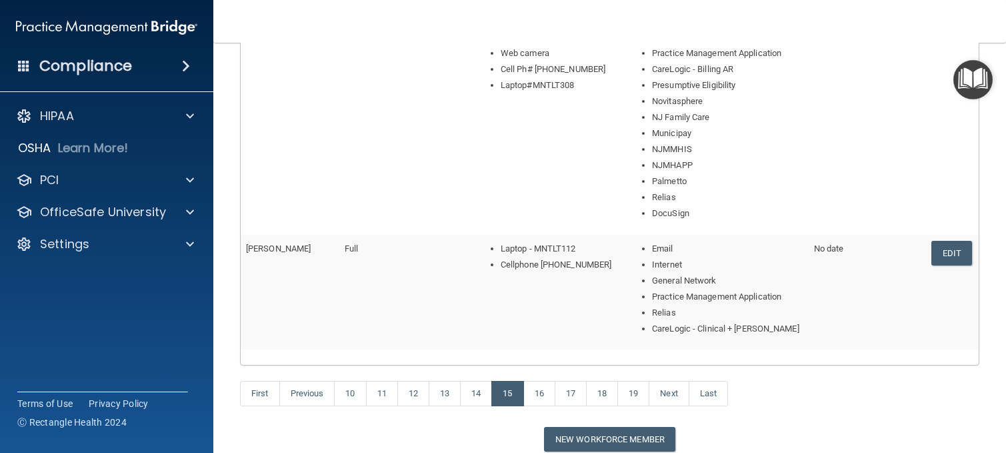
scroll to position [734, 0]
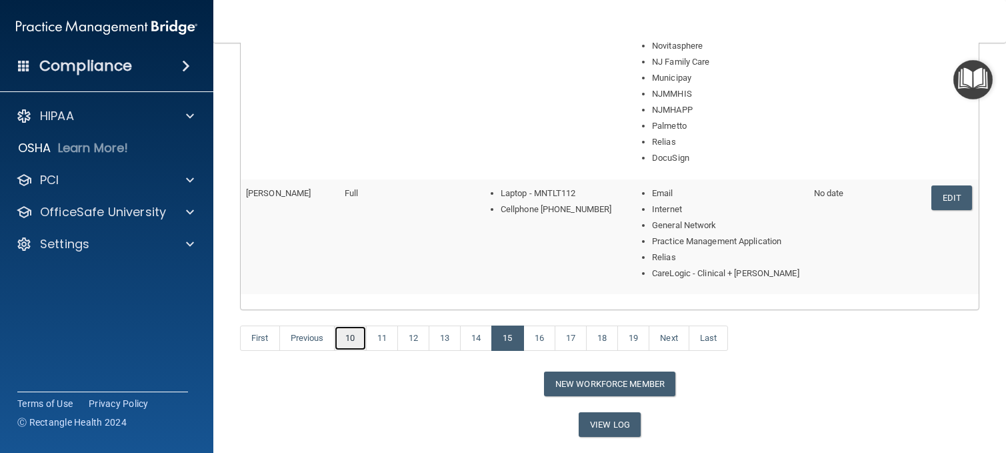
click at [345, 341] on link "10" at bounding box center [350, 337] width 32 height 25
click at [262, 337] on link "First" at bounding box center [260, 337] width 40 height 25
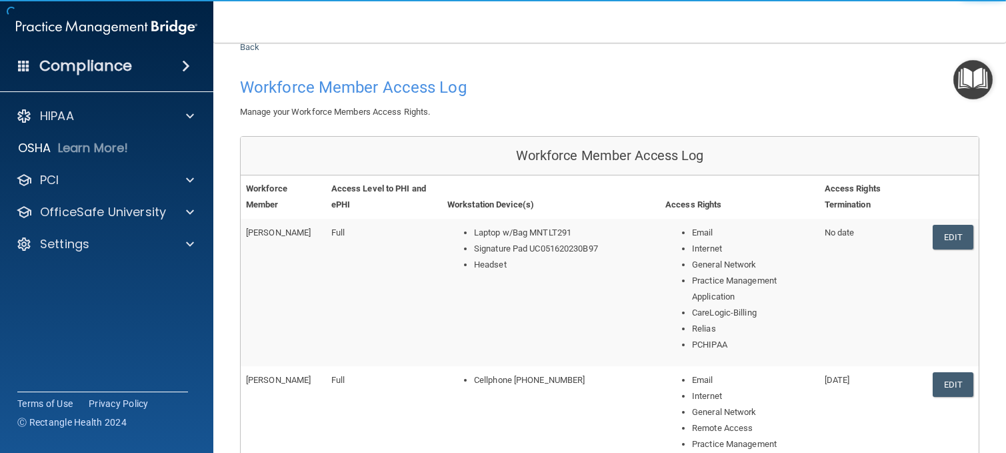
scroll to position [819, 0]
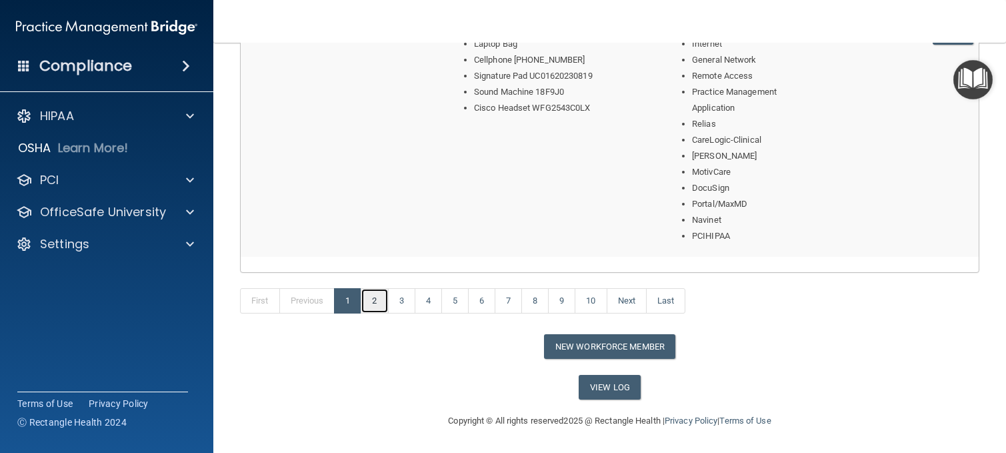
click at [370, 307] on link "2" at bounding box center [374, 300] width 27 height 25
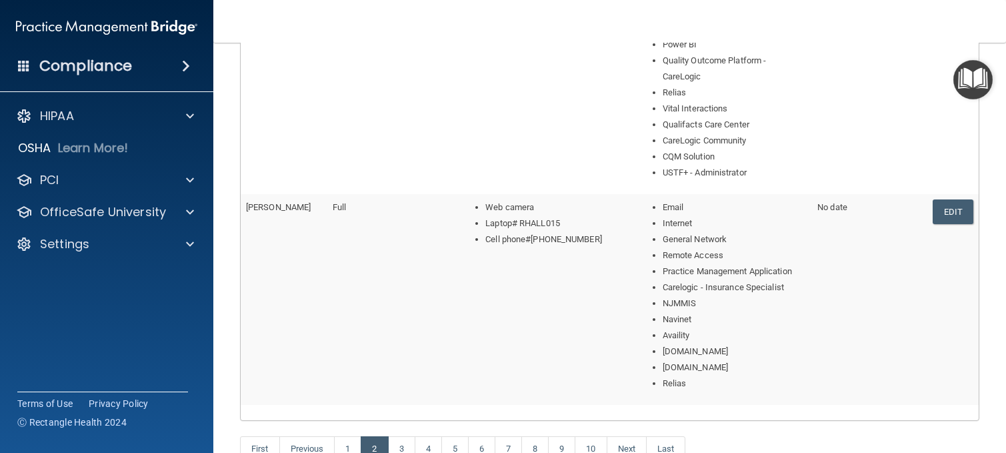
scroll to position [1091, 0]
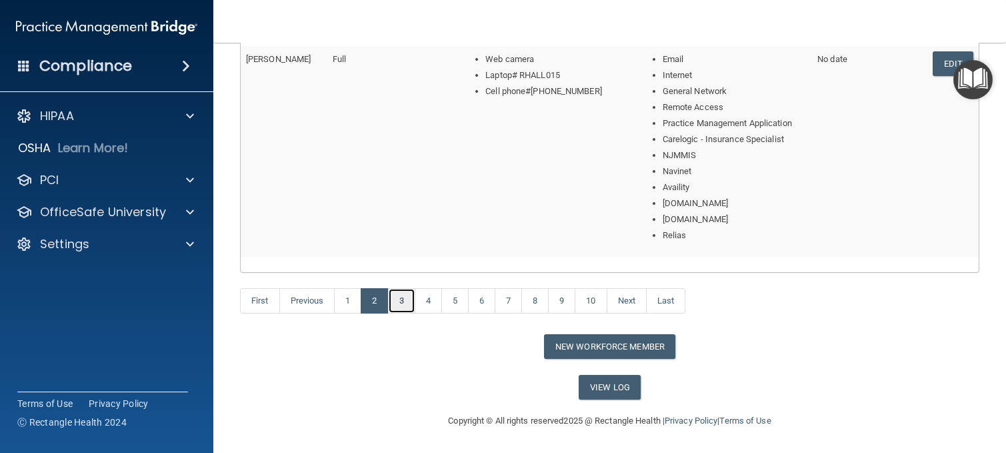
click at [404, 305] on link "3" at bounding box center [401, 300] width 27 height 25
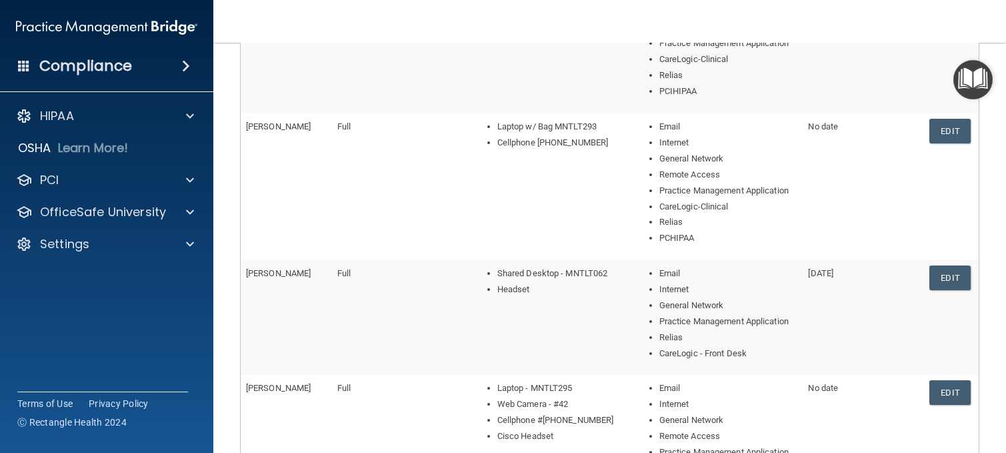
scroll to position [600, 0]
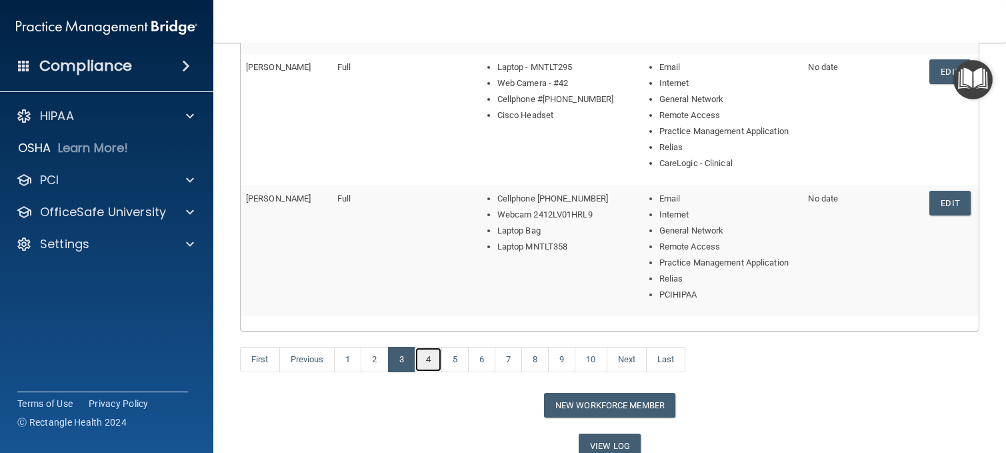
click at [435, 357] on link "4" at bounding box center [428, 359] width 27 height 25
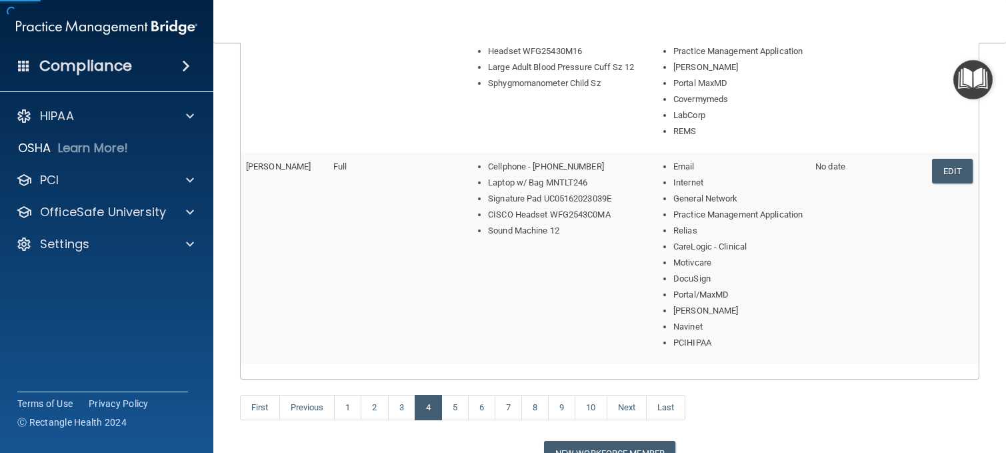
scroll to position [724, 0]
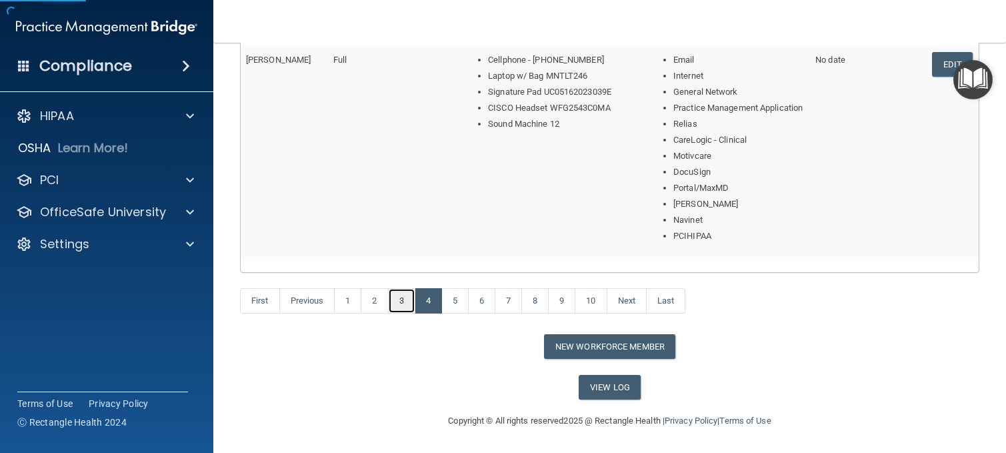
click at [401, 307] on link "3" at bounding box center [401, 300] width 27 height 25
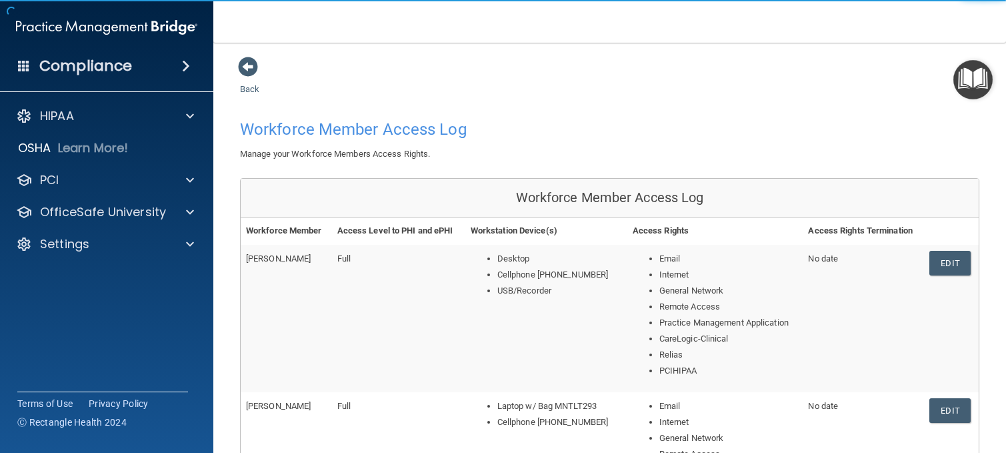
scroll to position [600, 0]
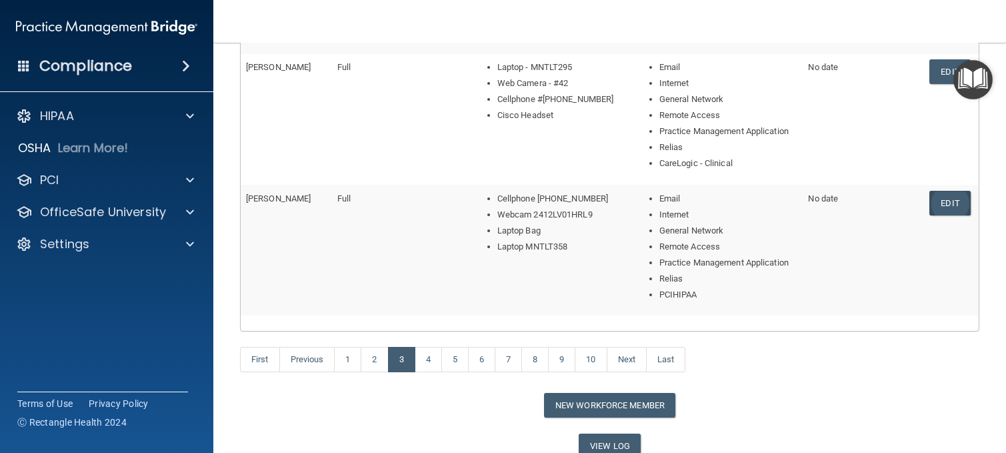
drag, startPoint x: 931, startPoint y: 201, endPoint x: 926, endPoint y: 209, distance: 8.7
click at [932, 201] on link "Edit" at bounding box center [950, 203] width 41 height 25
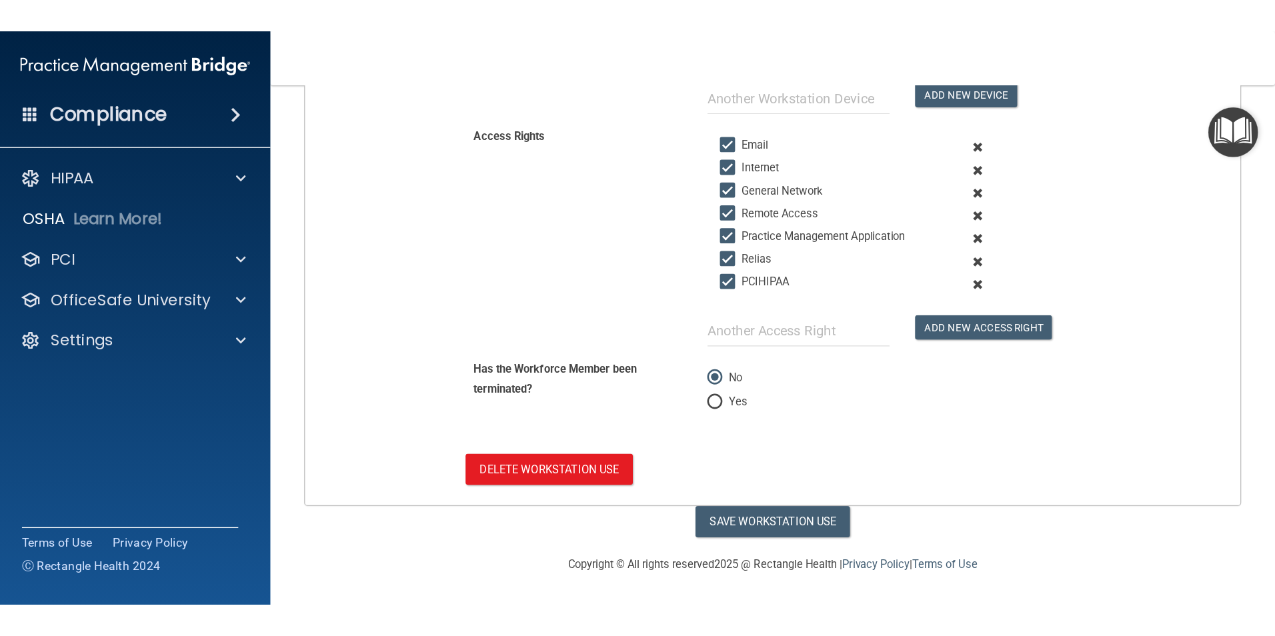
scroll to position [485, 0]
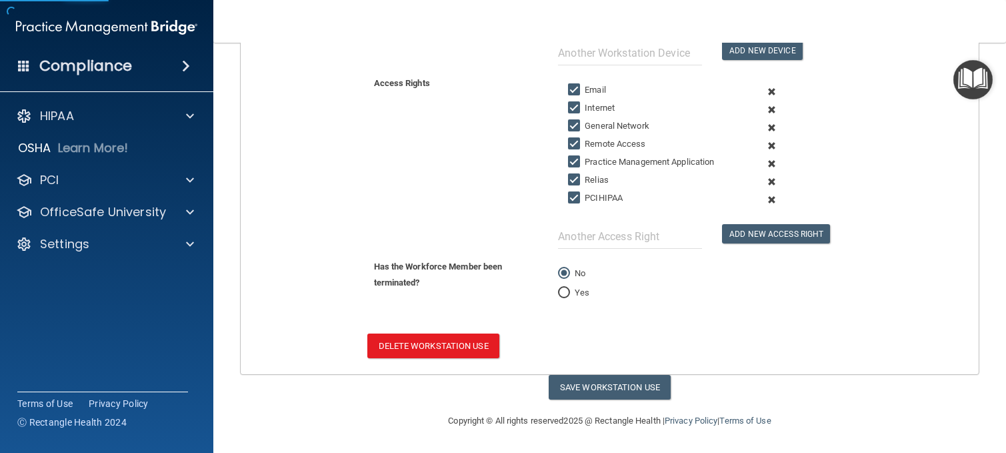
click at [1006, 273] on html "Compliance HIPAA Documents and Policies Report an Incident Business Associates …" at bounding box center [503, 226] width 1006 height 453
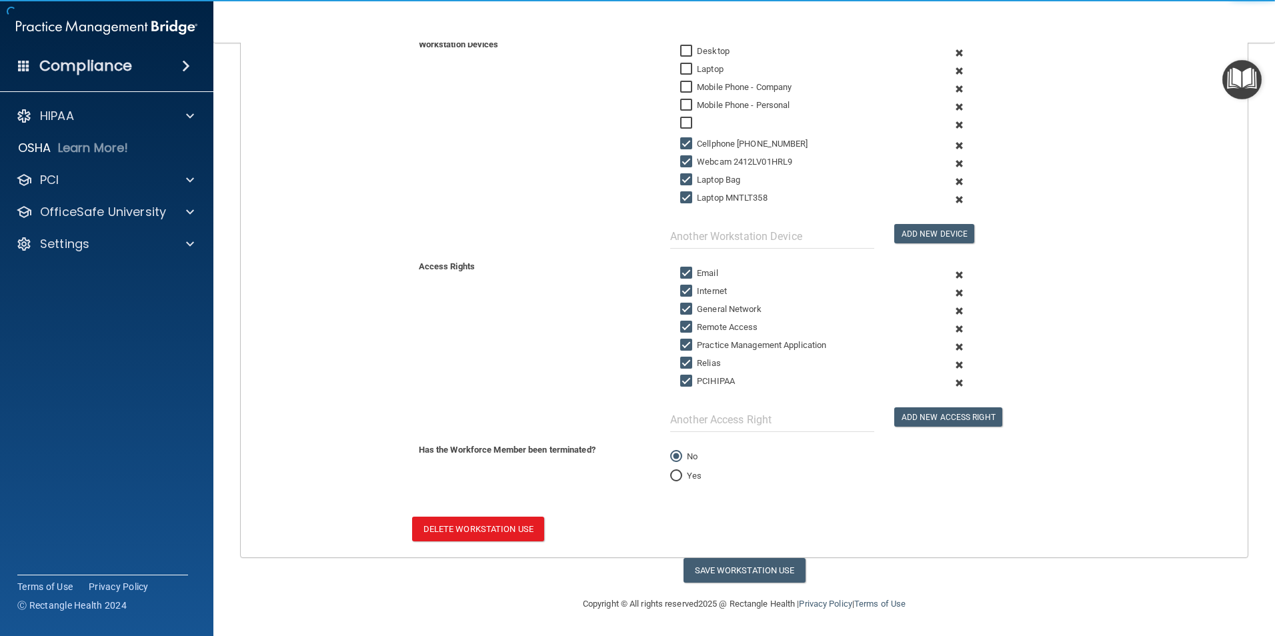
scroll to position [0, 0]
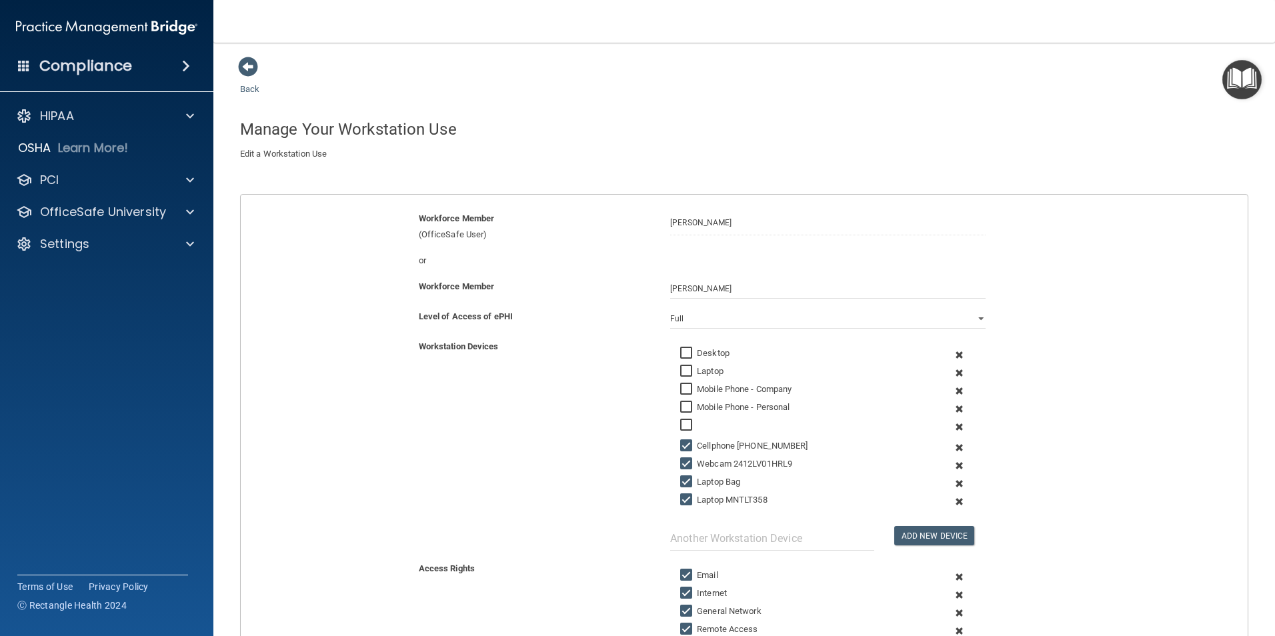
click at [948, 452] on span at bounding box center [960, 502] width 33 height 18
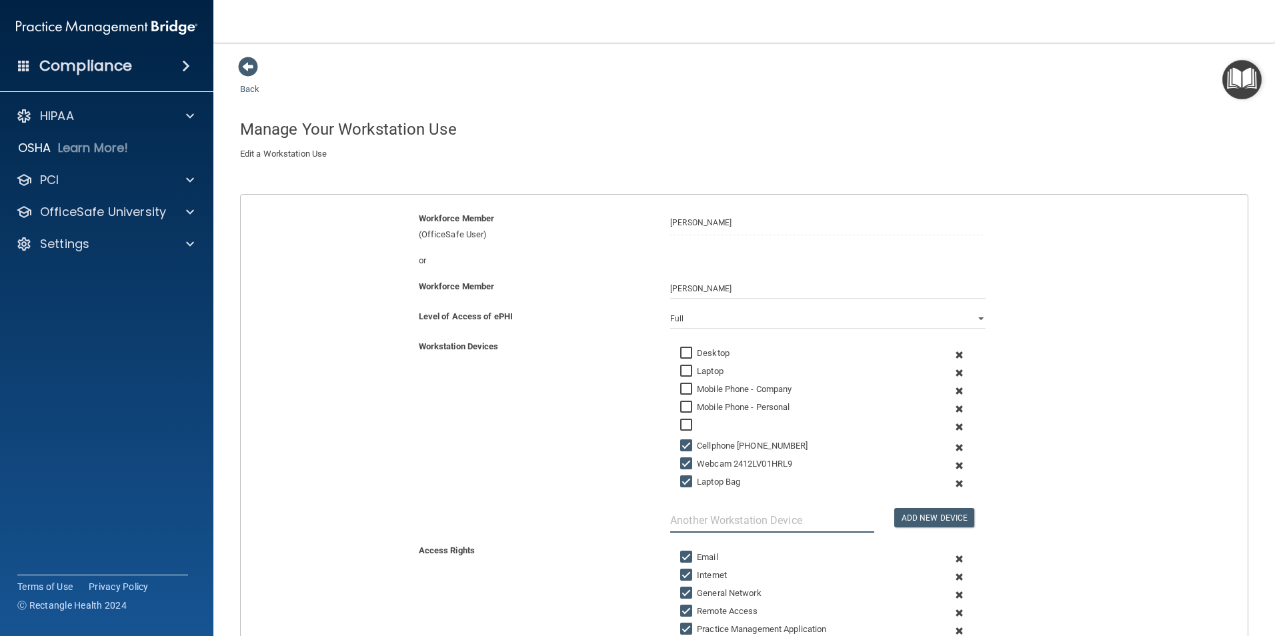
click at [772, 452] on input "text" at bounding box center [772, 520] width 204 height 25
type input "Laptop MNTLT373"
click at [941, 452] on button "Add New Device" at bounding box center [934, 517] width 80 height 19
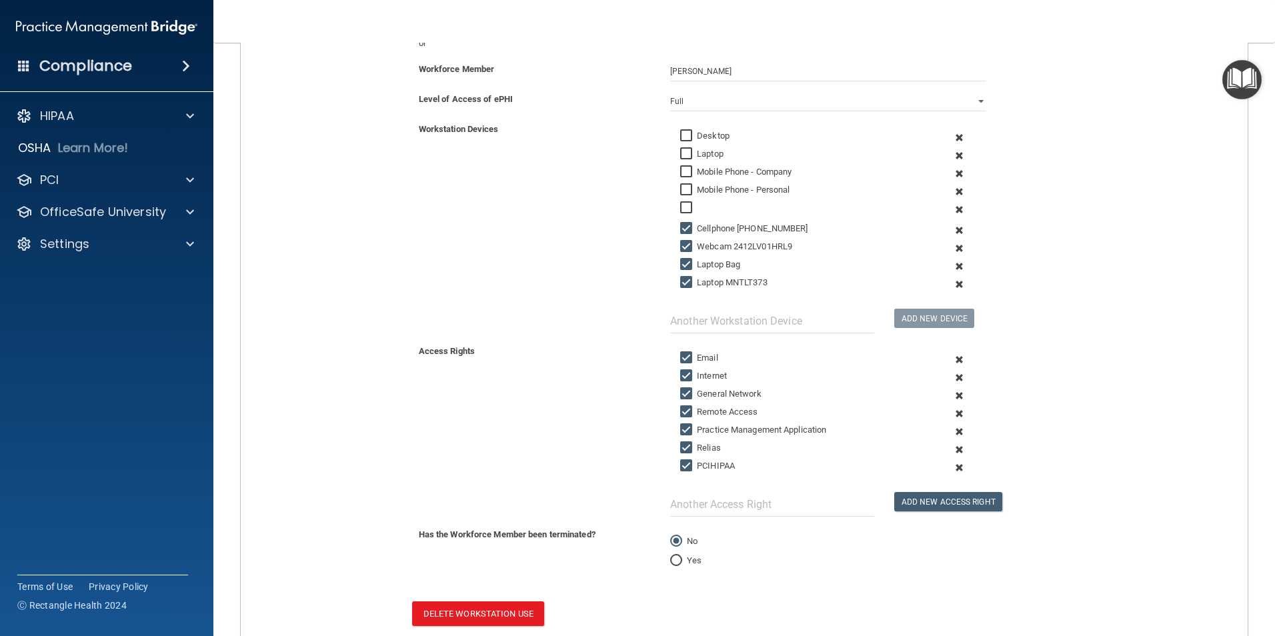
scroll to position [302, 0]
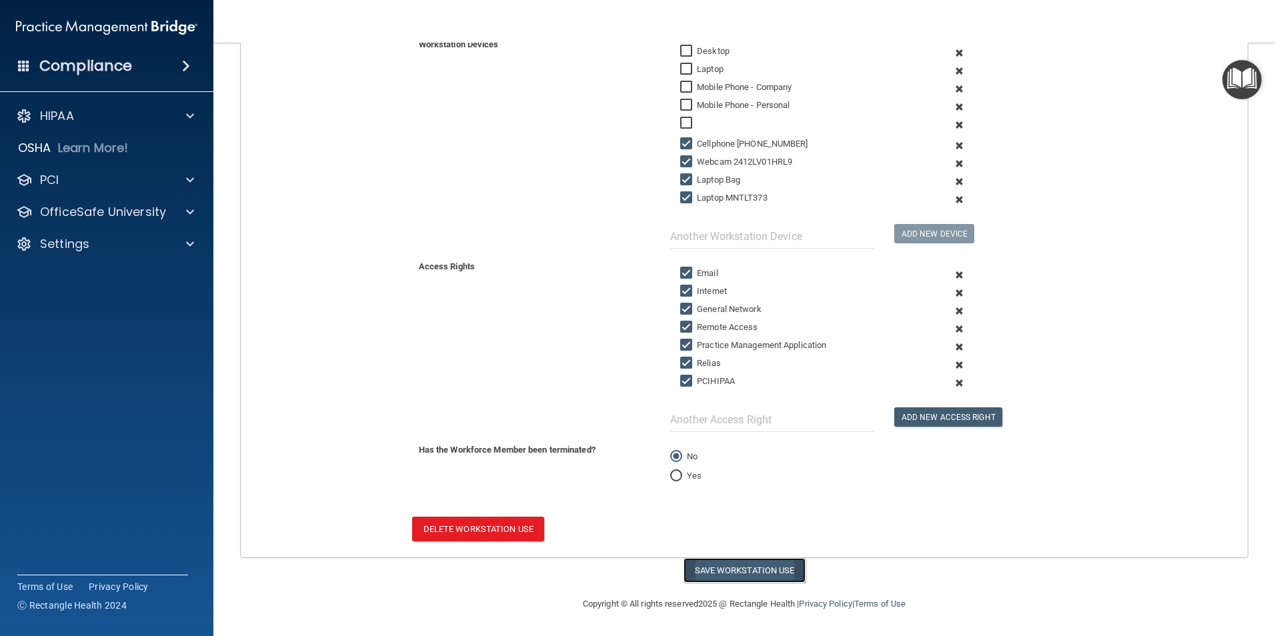
click at [728, 452] on button "Save Workstation Use" at bounding box center [745, 570] width 122 height 25
select select "? string:Full ?"
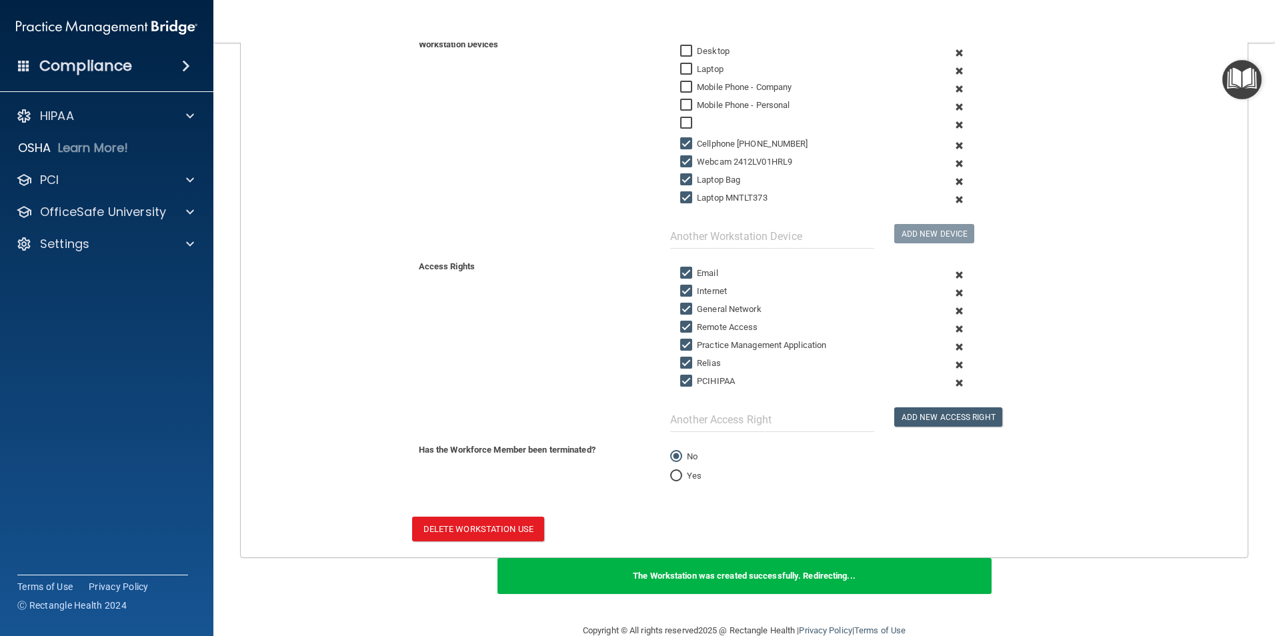
click at [952, 51] on main "Back Manage Your Workstation Use Create a new Workstation Use by filling out th…" at bounding box center [744, 339] width 1062 height 593
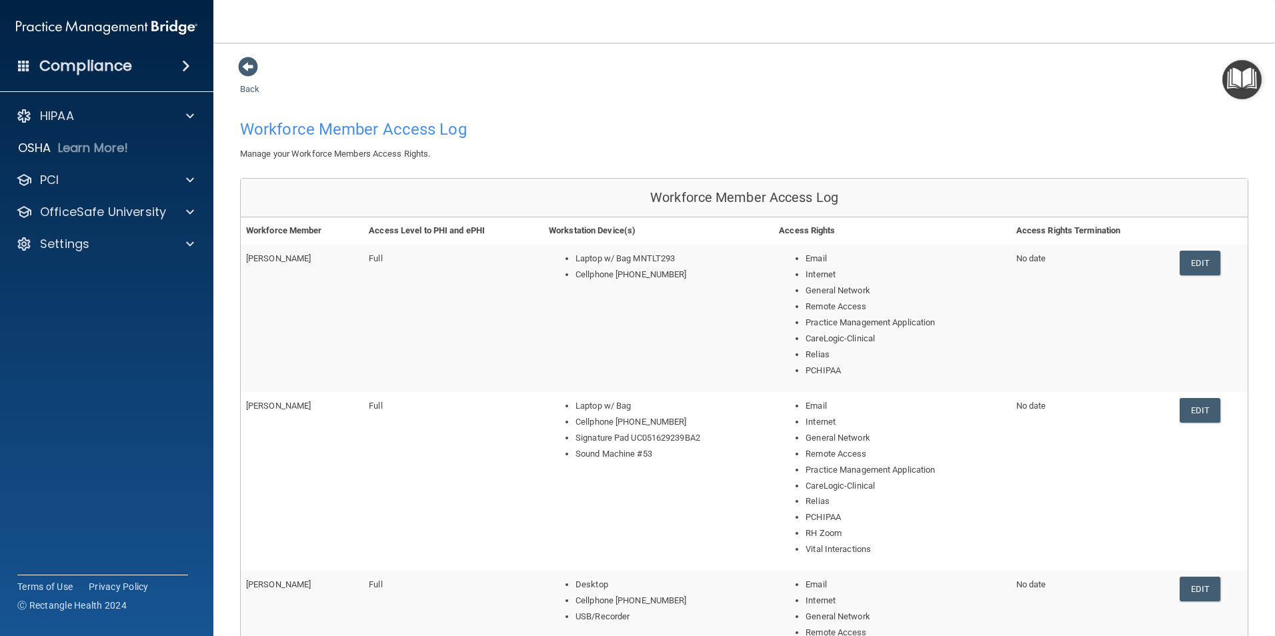
click at [950, 51] on main "Back Workforce Member Access Log Manage your Workforce Members Access Rights. W…" at bounding box center [744, 339] width 1062 height 593
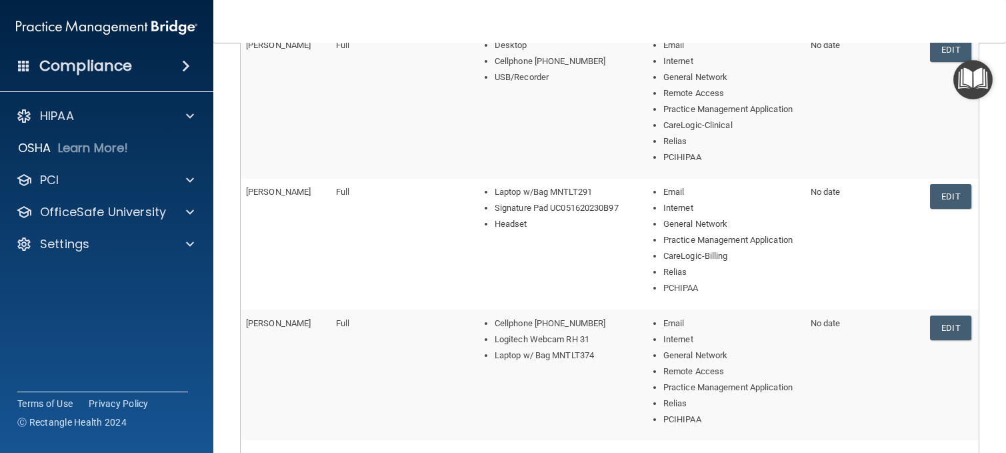
scroll to position [587, 0]
